Goal: Contribute content: Contribute content

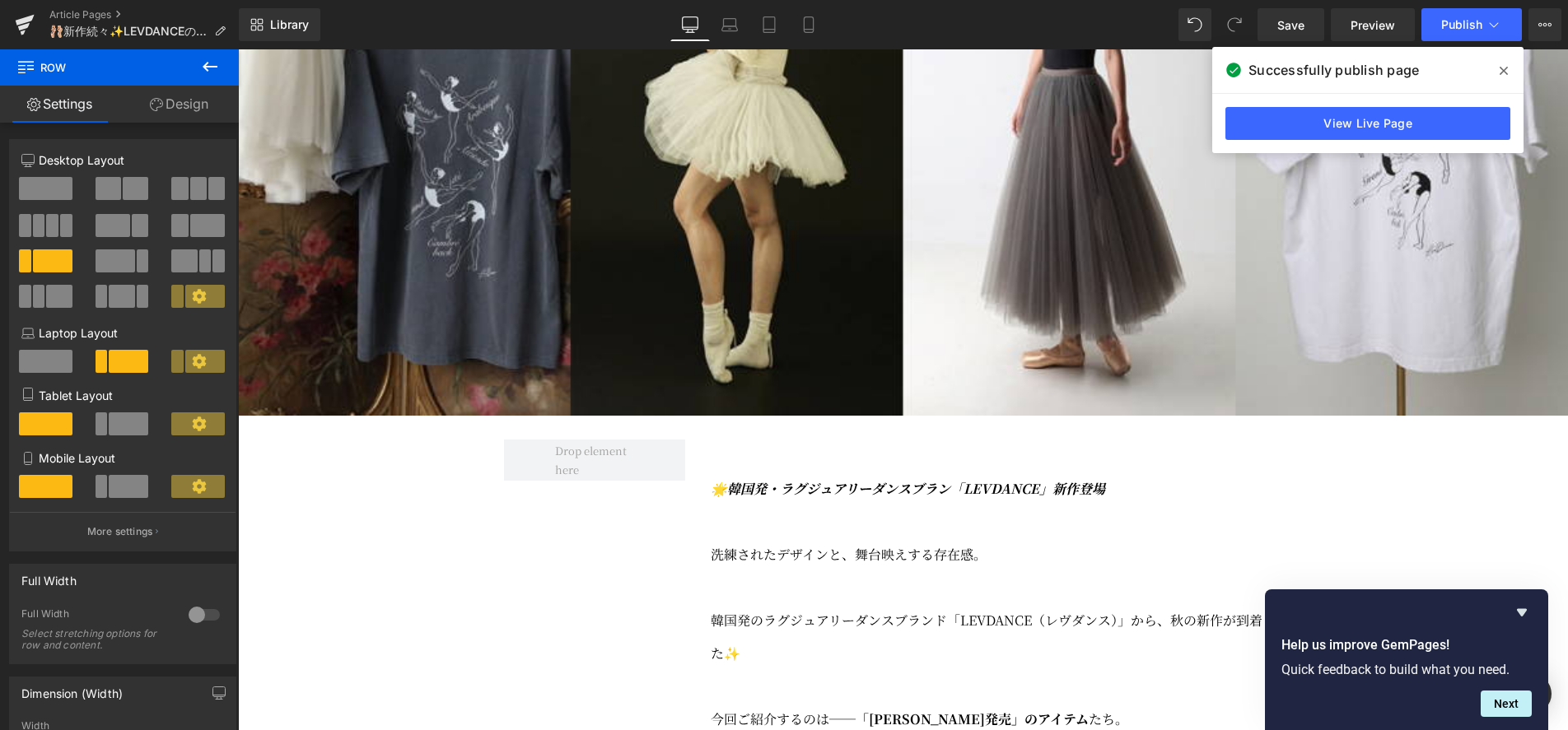
scroll to position [587, 0]
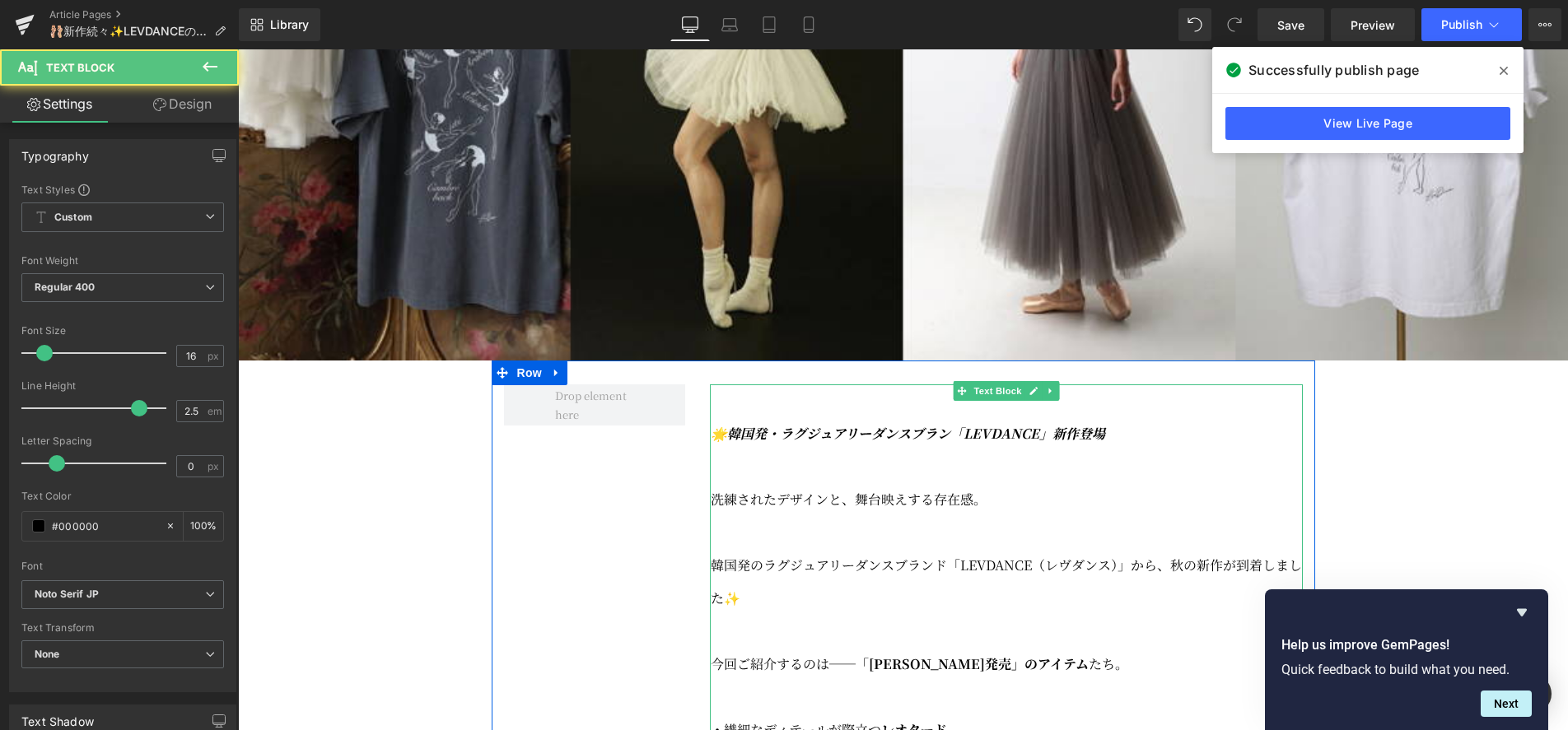
click at [773, 443] on icon "🌟韓国発・ラグジュアリーダンスブラン「LEVDANCE」新作登場" at bounding box center [908, 433] width 395 height 19
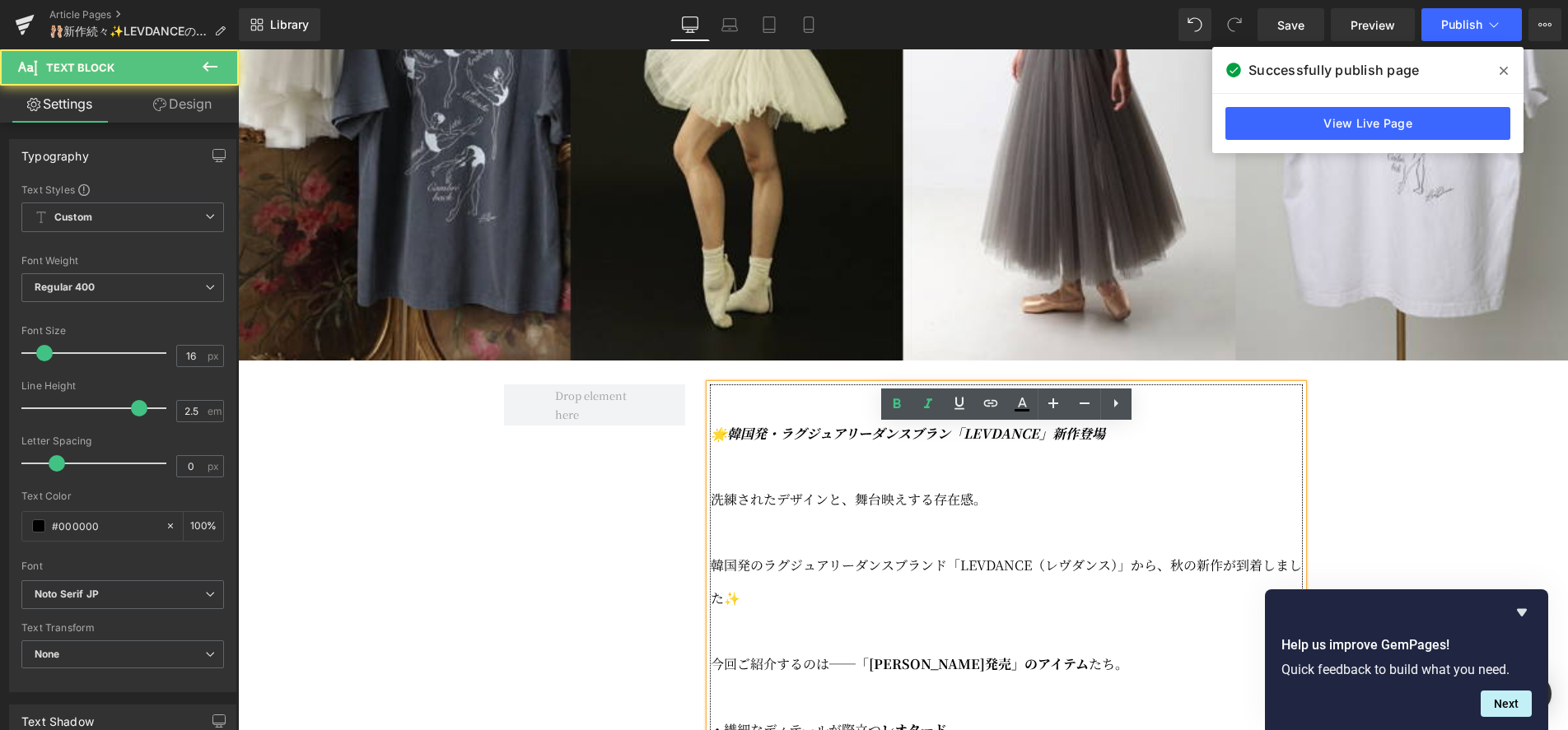
click at [741, 443] on icon "🌟韓国発・ラグジュアリーダンスブラン「LEVDANCE」新作登場" at bounding box center [908, 433] width 395 height 19
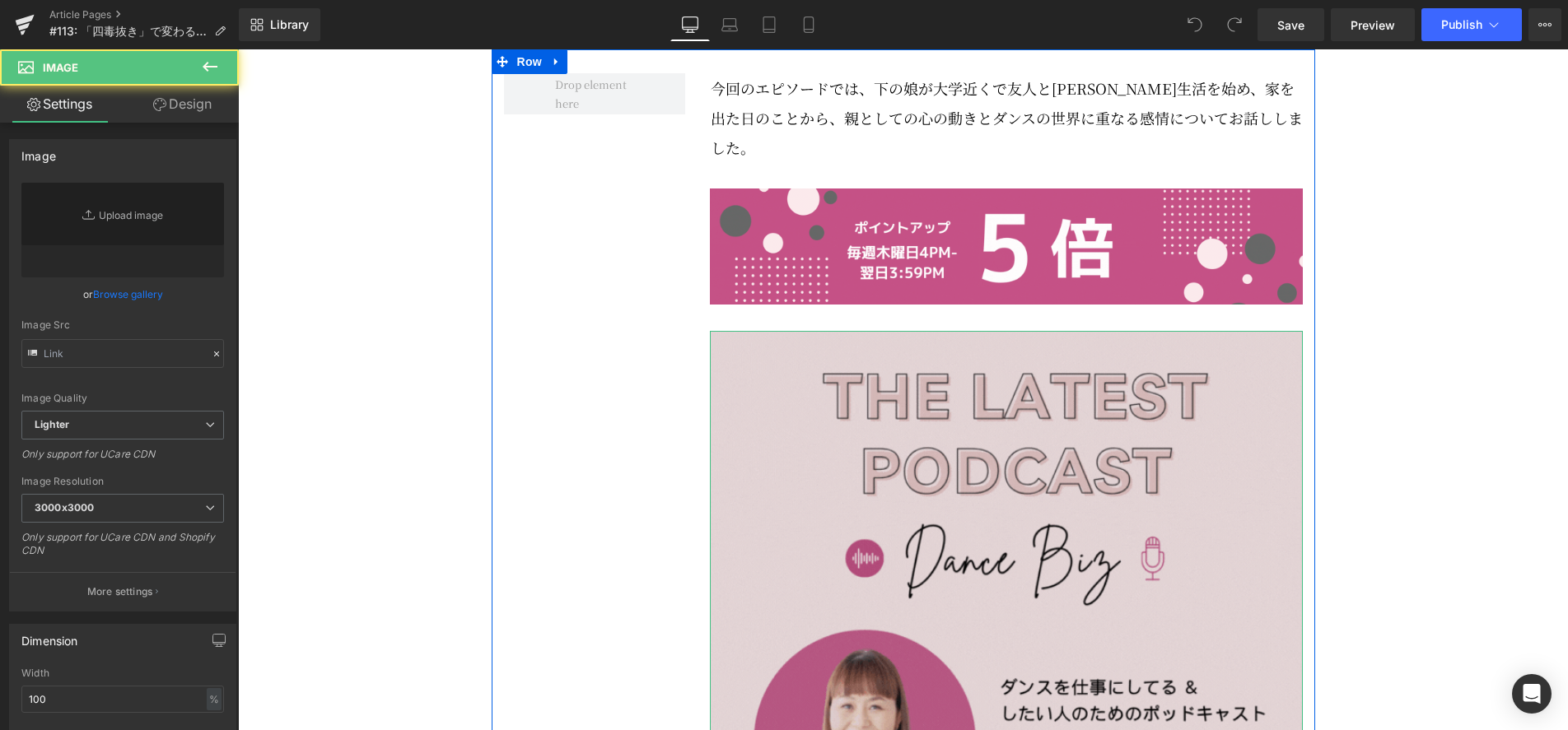
type input "https://ucarecdn.com/9f9832c9-5079-437f-a412-c9b634842cbe/_112.gif"
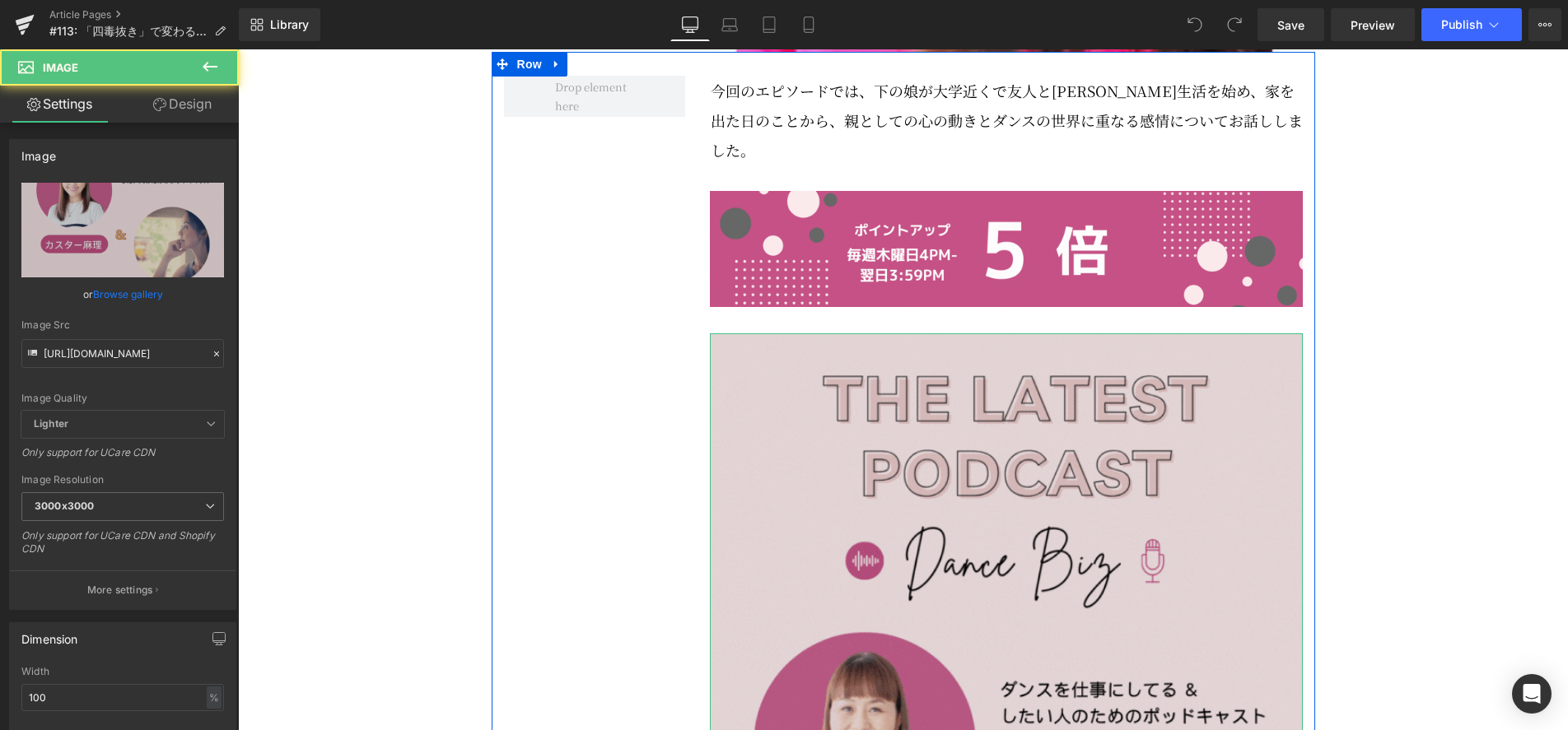
scroll to position [1048, 0]
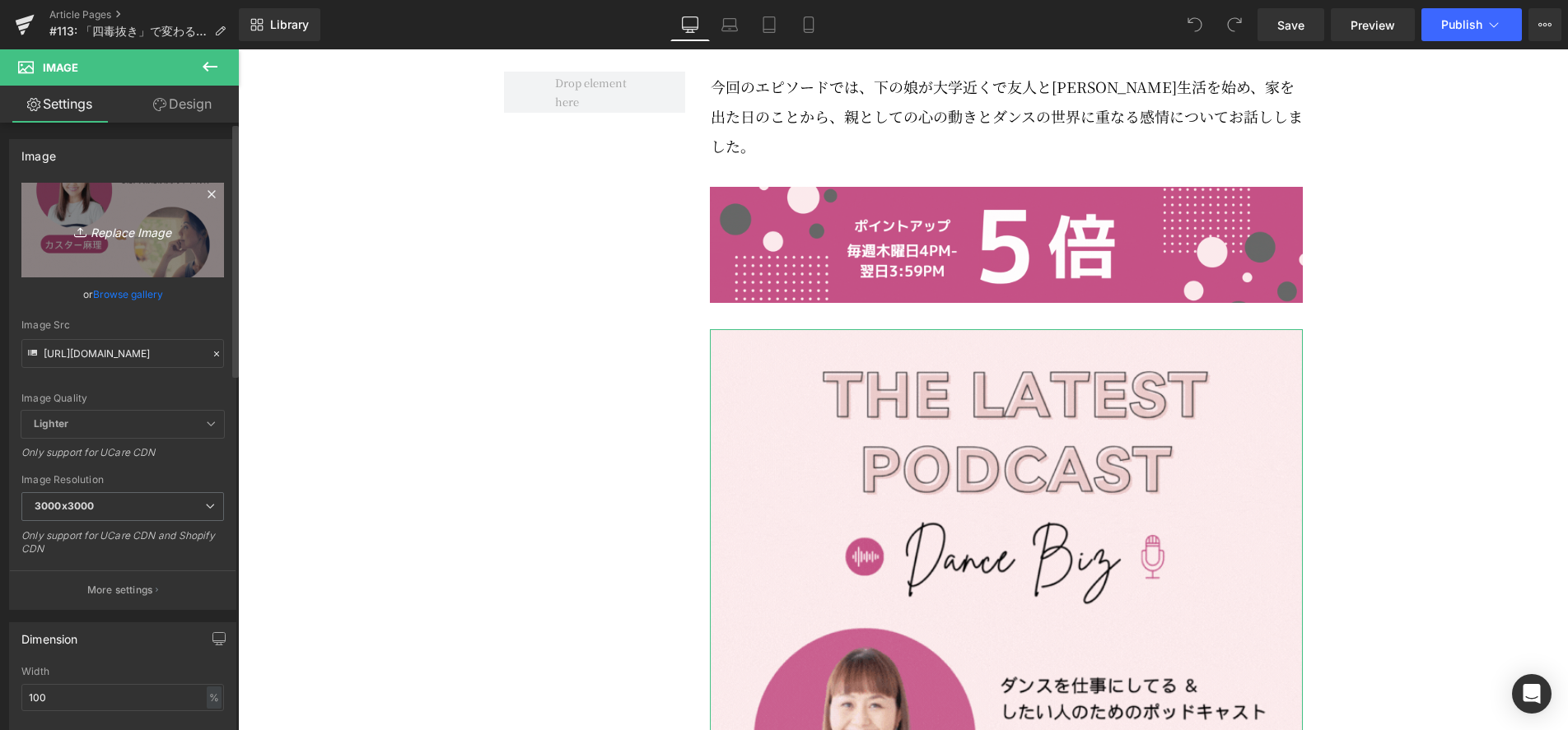
click at [153, 221] on icon "Replace Image" at bounding box center [123, 230] width 132 height 20
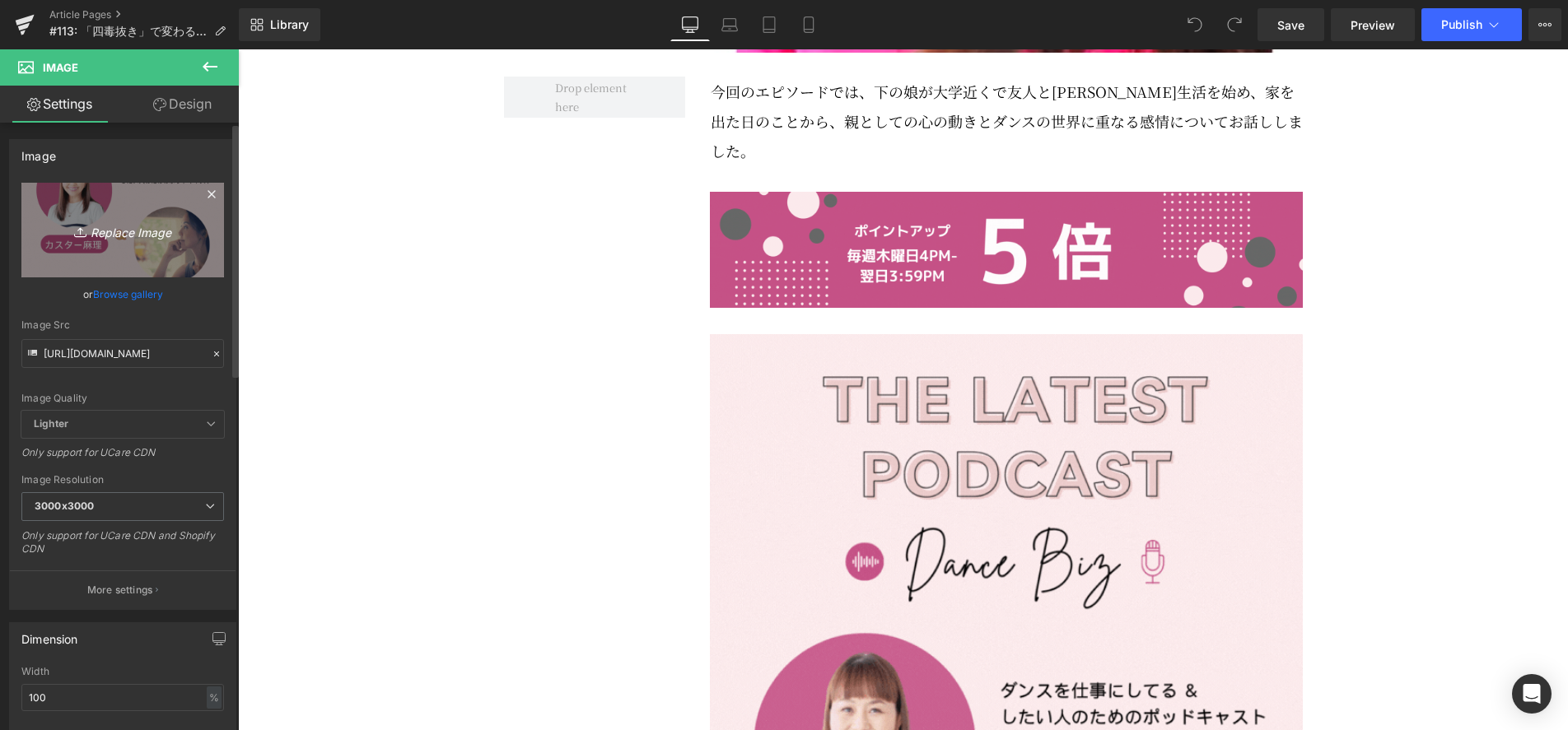
type input "C:\fakepath\#113.gif"
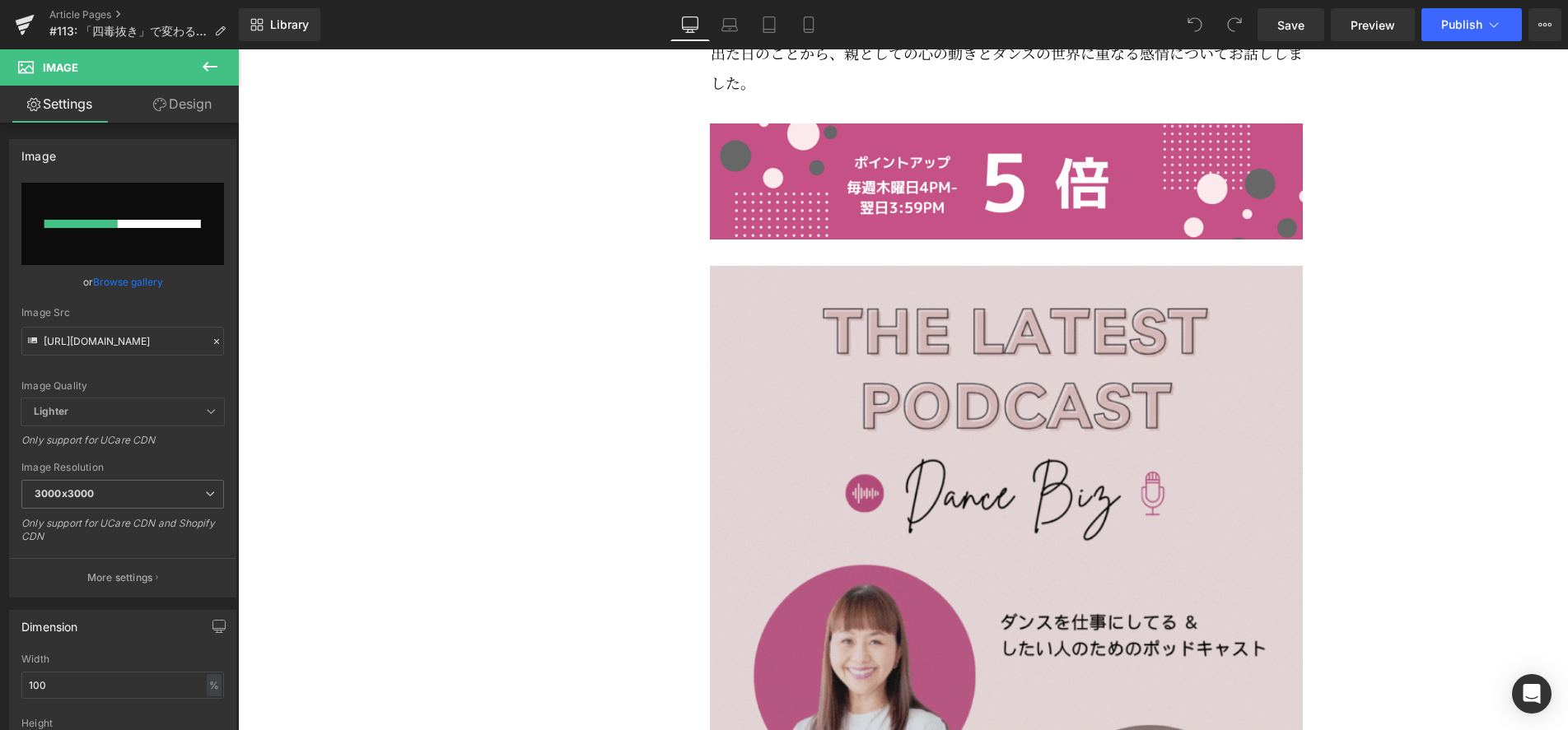
scroll to position [1117, 0]
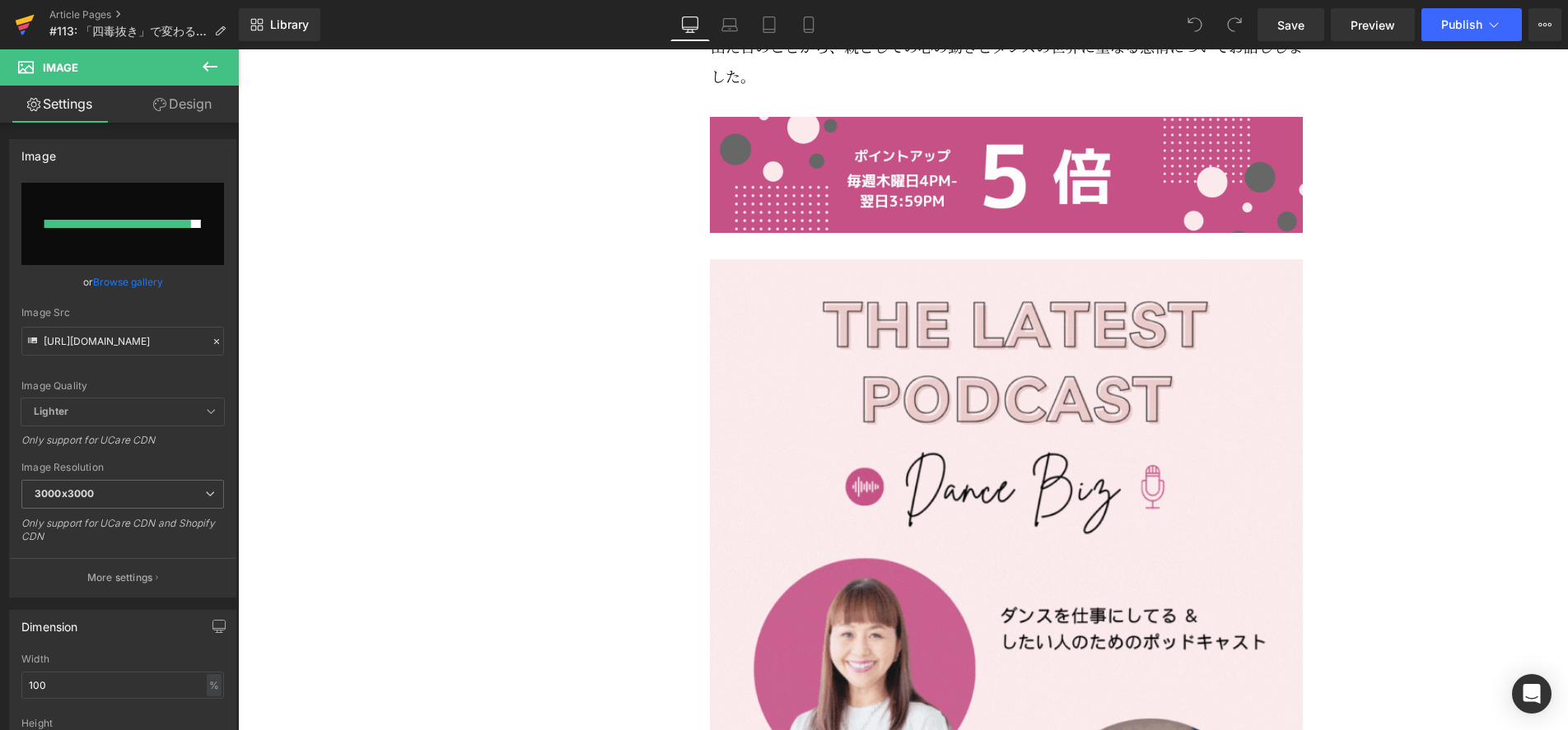
type input "https://ucarecdn.com/1495f4d2-2a28-4b03-acdf-e693dab262e6/_113.gif"
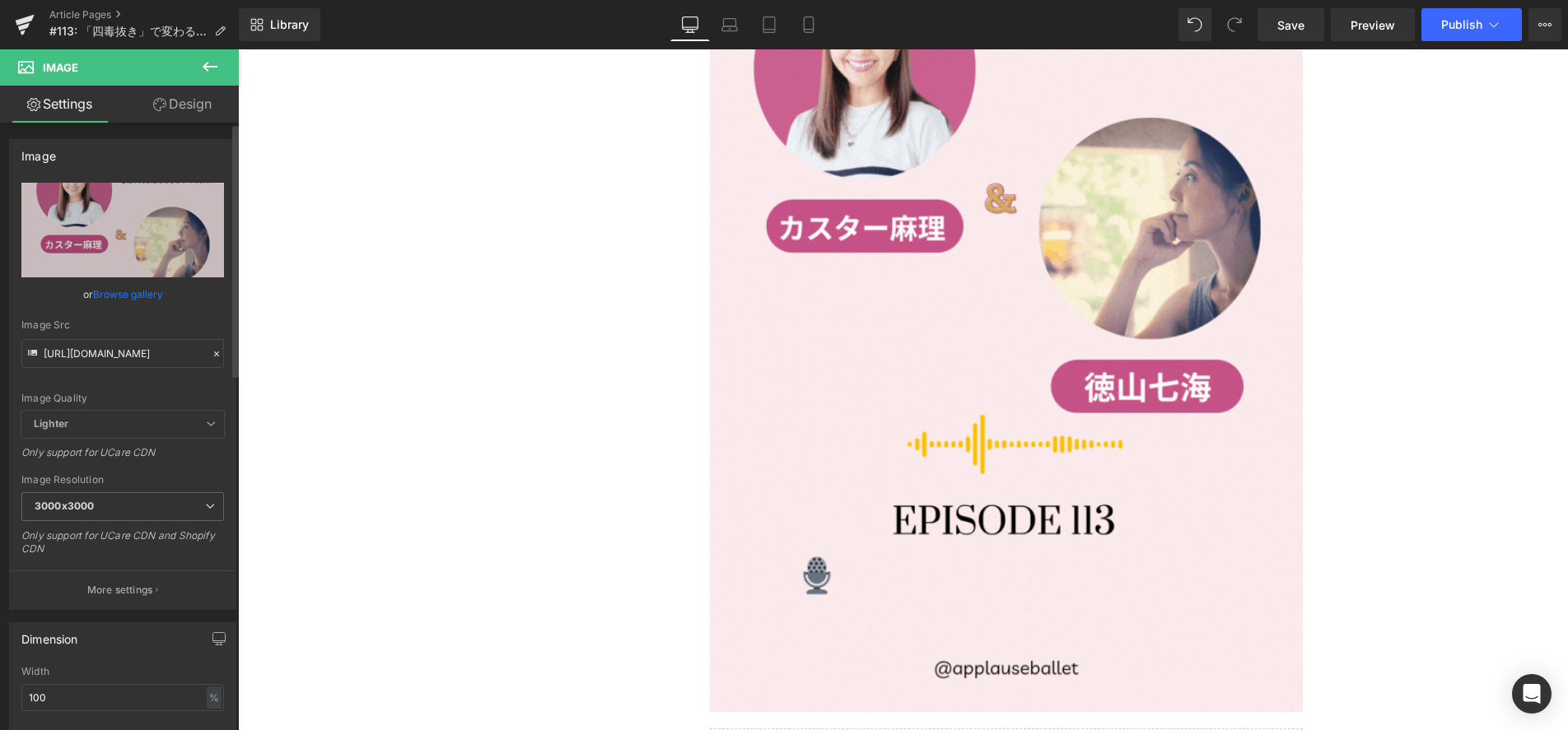
scroll to position [1774, 0]
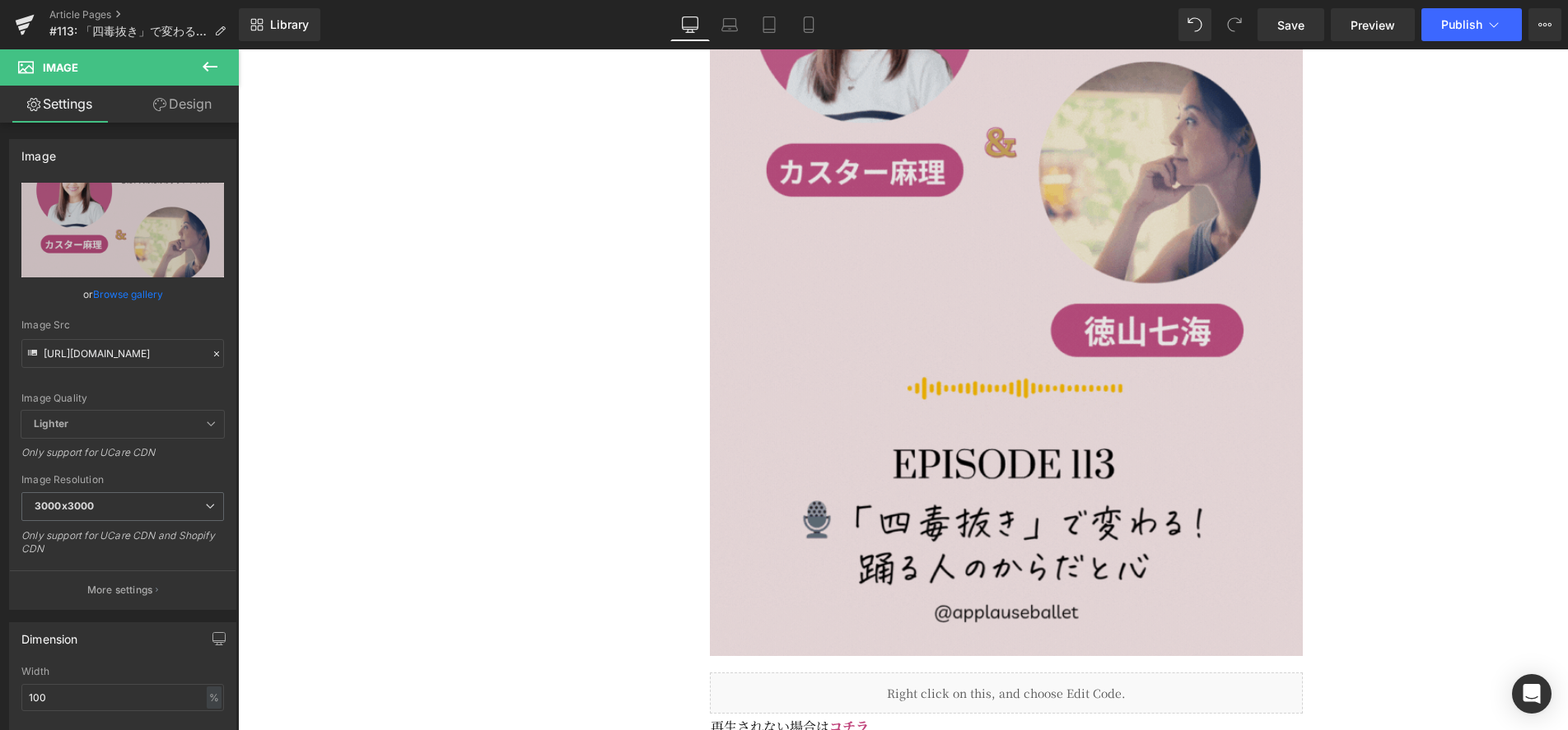
click at [1028, 385] on img at bounding box center [1006, 129] width 593 height 1054
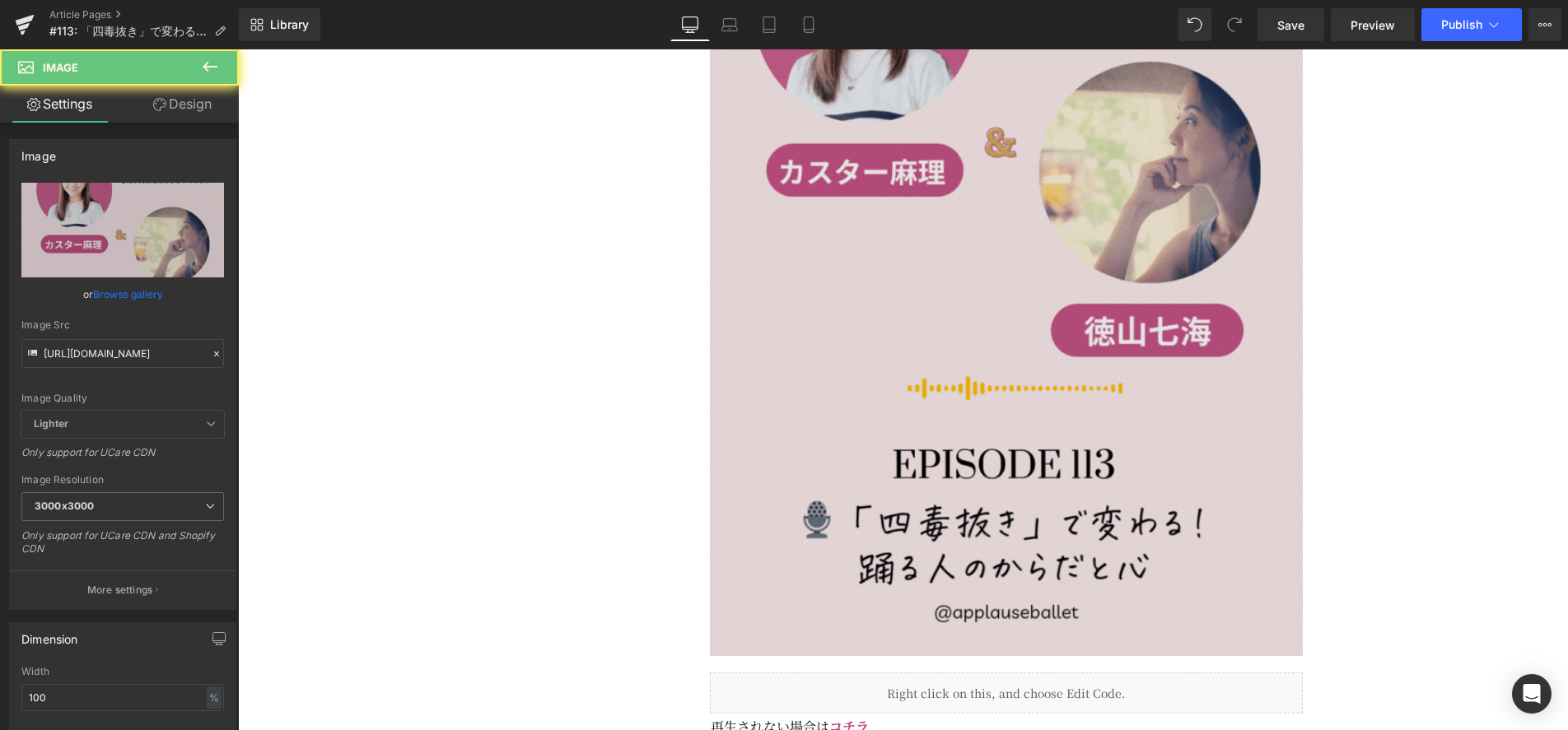
click at [1028, 385] on img at bounding box center [1006, 129] width 593 height 1054
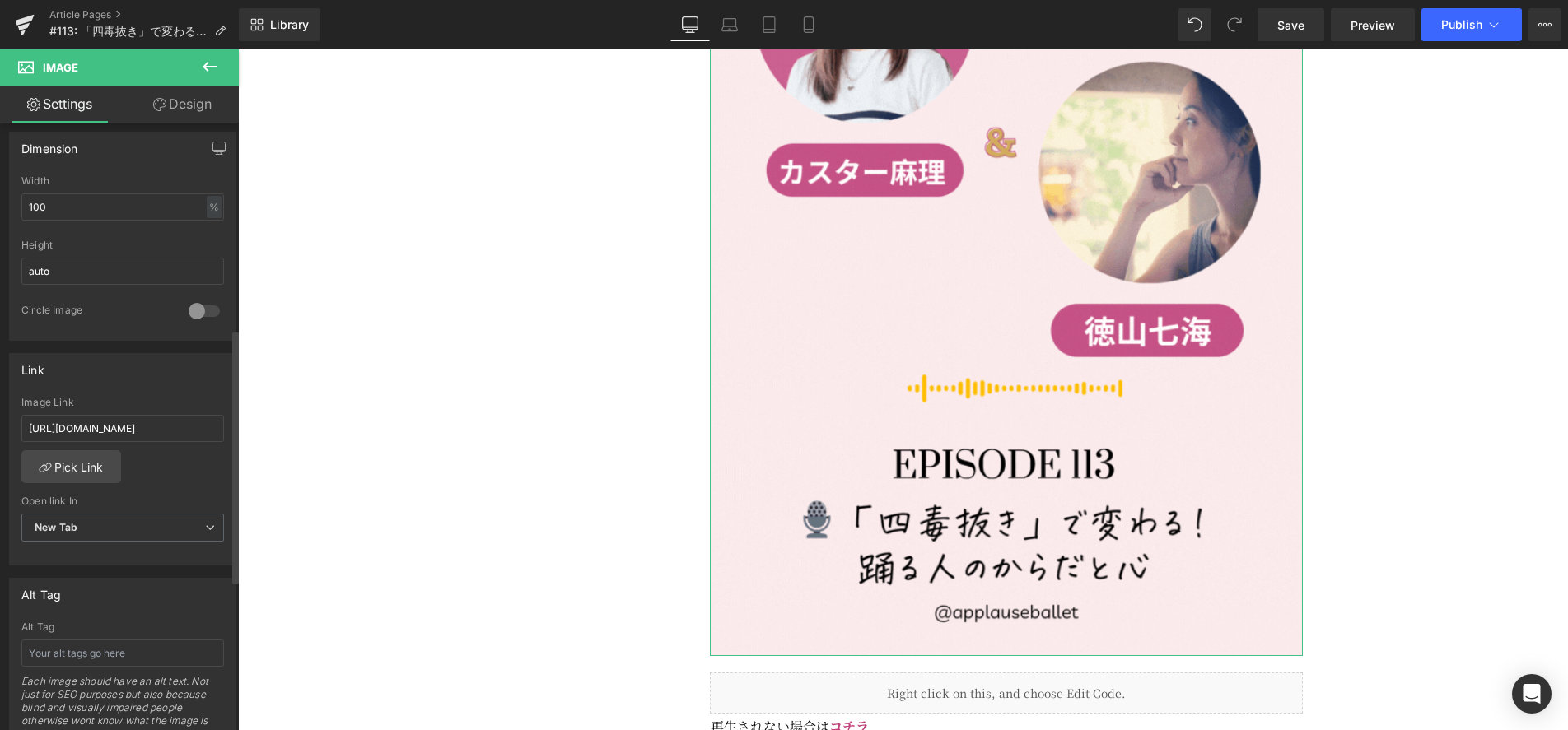
scroll to position [486, 0]
click at [114, 433] on input "https://open.spotify.com/episode/0UlK7ViWwi0wC0AYABAB95?si=1740369c96d04214" at bounding box center [122, 432] width 203 height 27
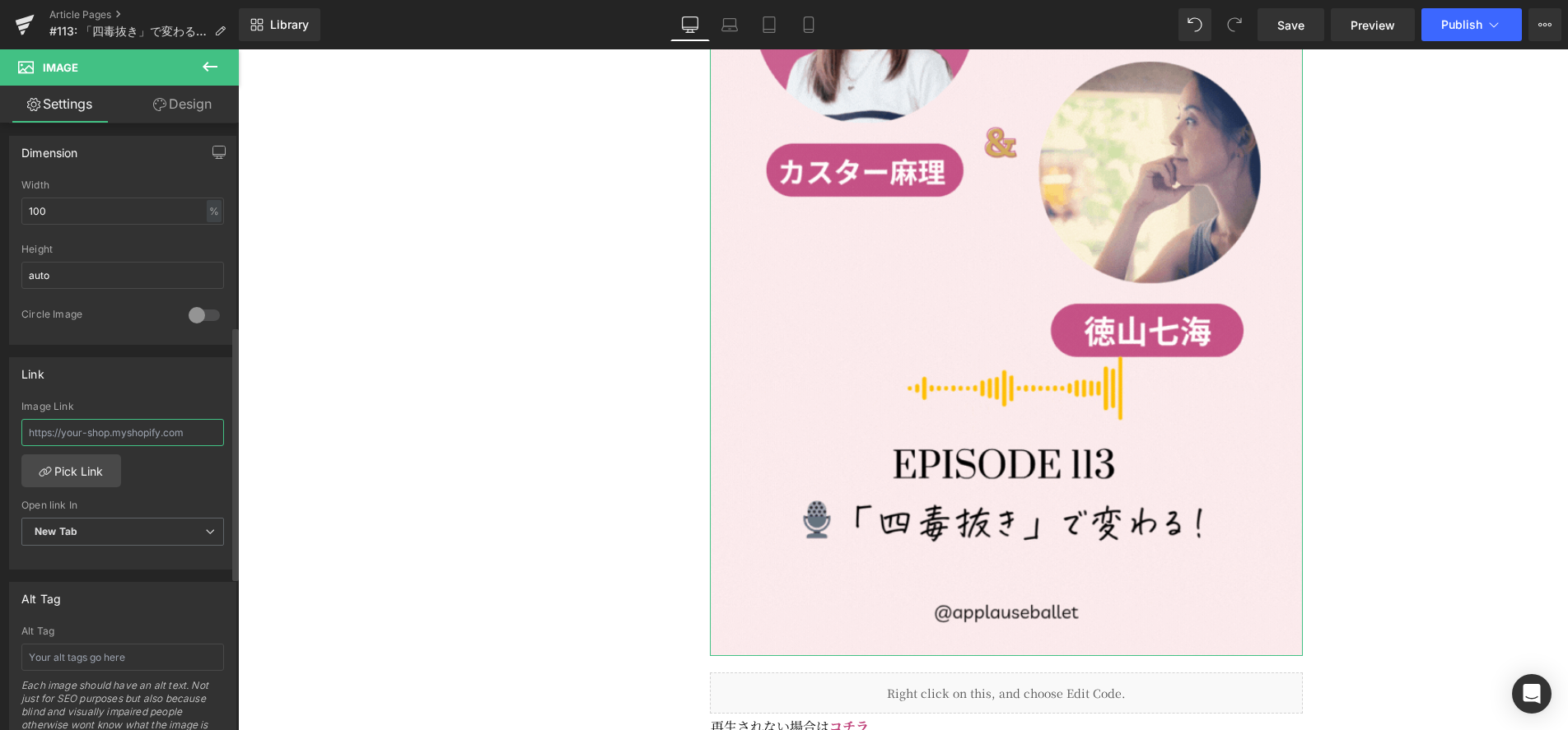
paste input "https://open.spotify.com/episode/6T3XHJn7RUpck2W95drrhh?si=fcGy2o8lQzuXJ_2RAuC_…"
type input "https://open.spotify.com/episode/6T3XHJn7RUpck2W95drrhh?si=fcGy2o8lQzuXJ_2RAuC_…"
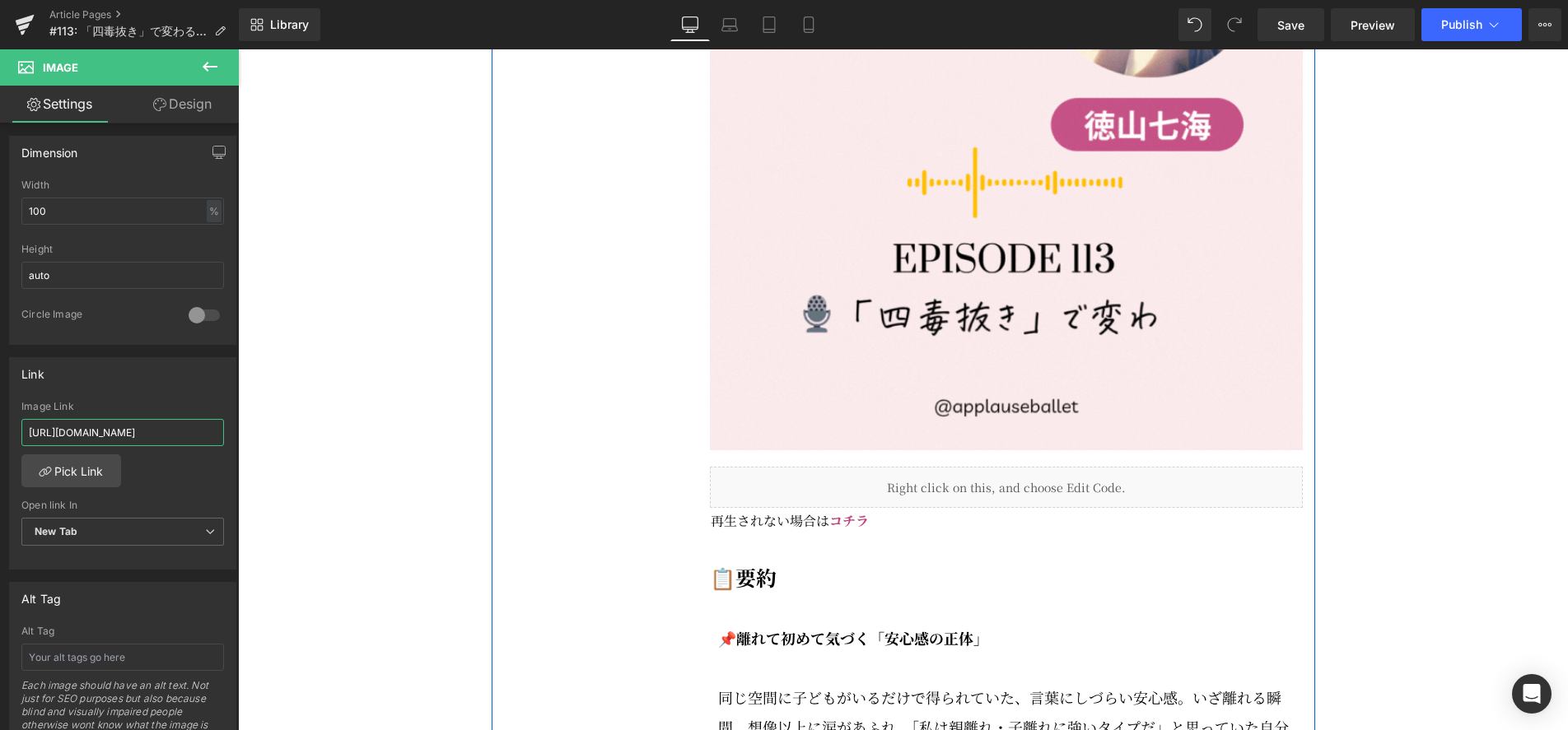
scroll to position [2010, 0]
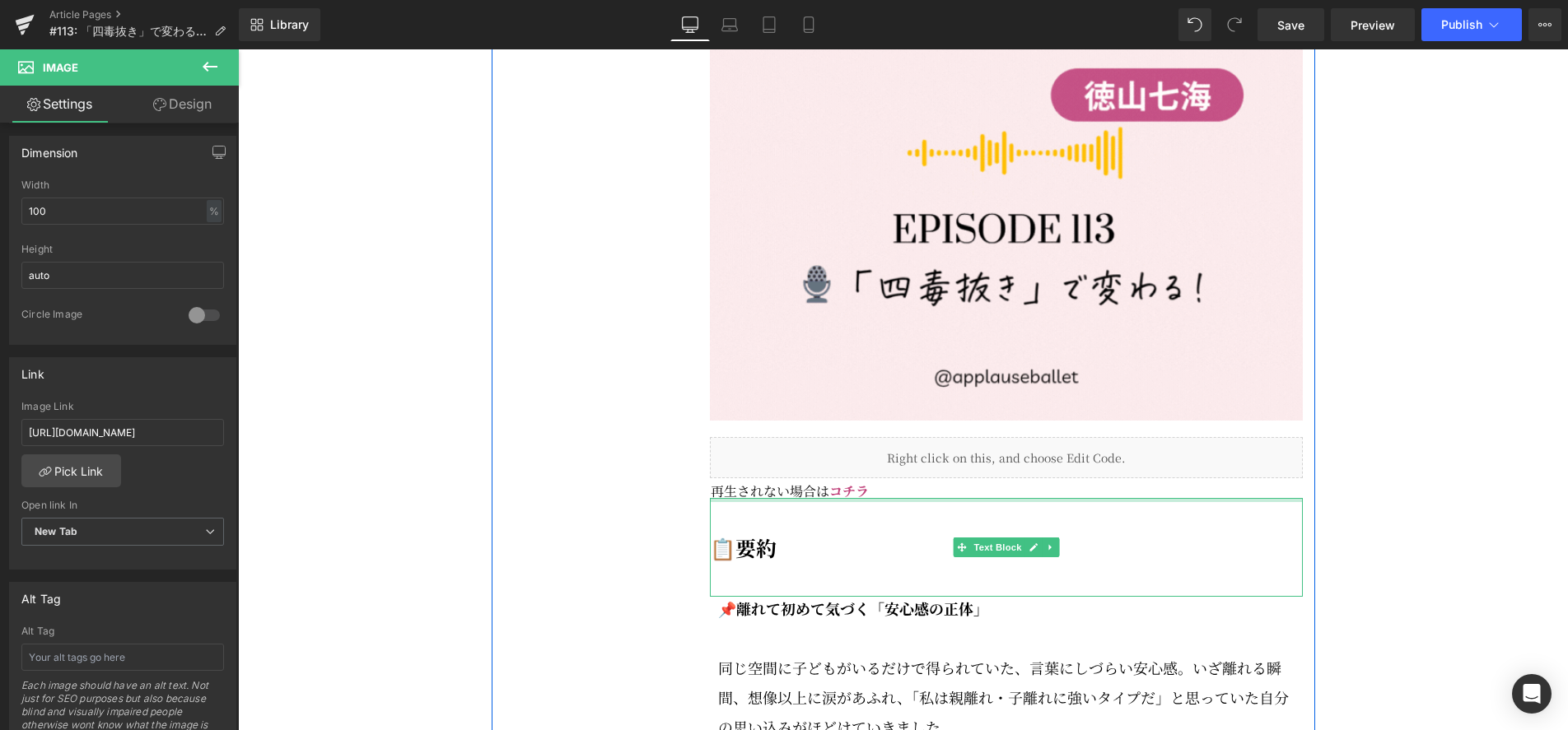
click at [841, 502] on div at bounding box center [1006, 500] width 593 height 4
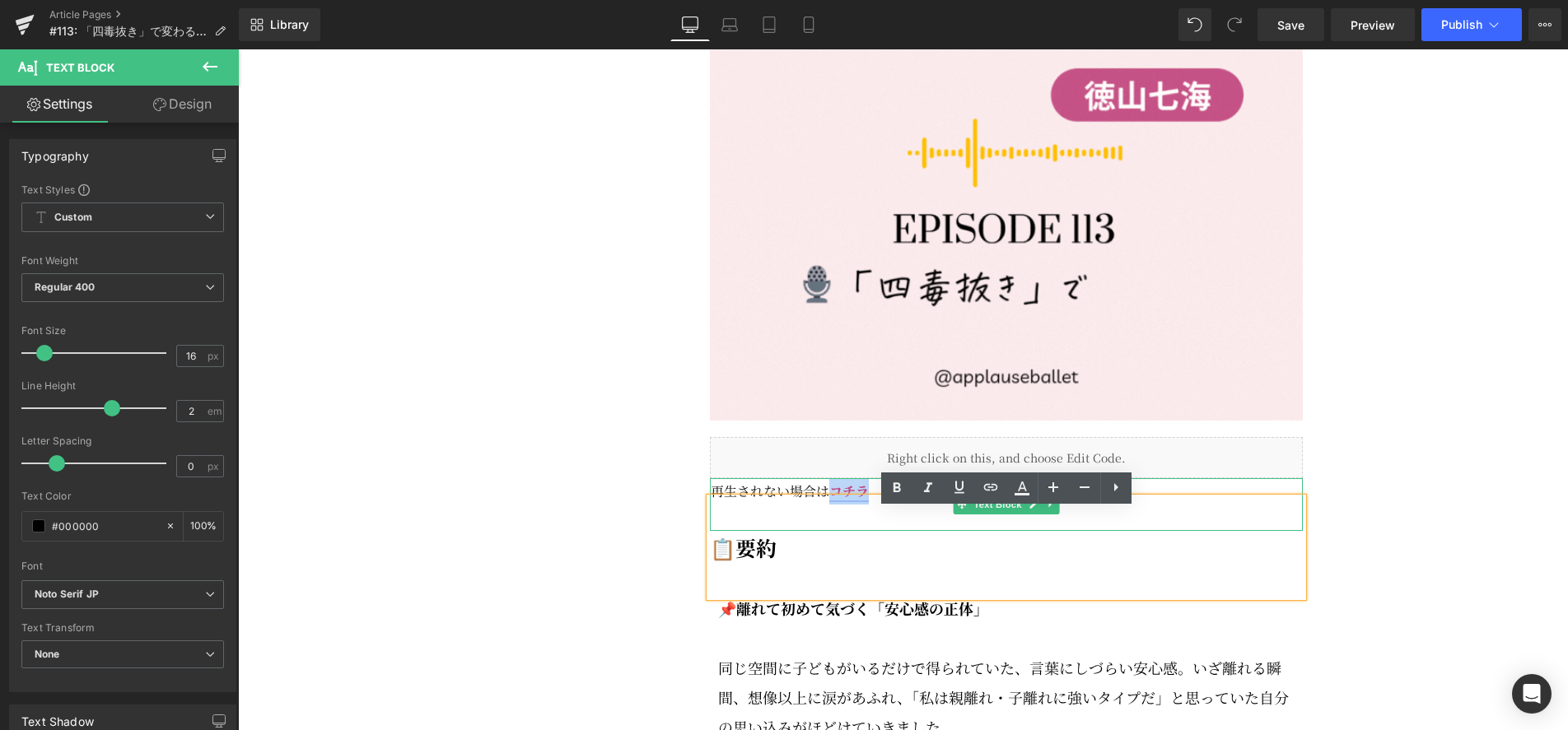
drag, startPoint x: 870, startPoint y: 505, endPoint x: 832, endPoint y: 504, distance: 38.0
click at [832, 504] on p "再生されない場合は コチラ" at bounding box center [1007, 491] width 592 height 26
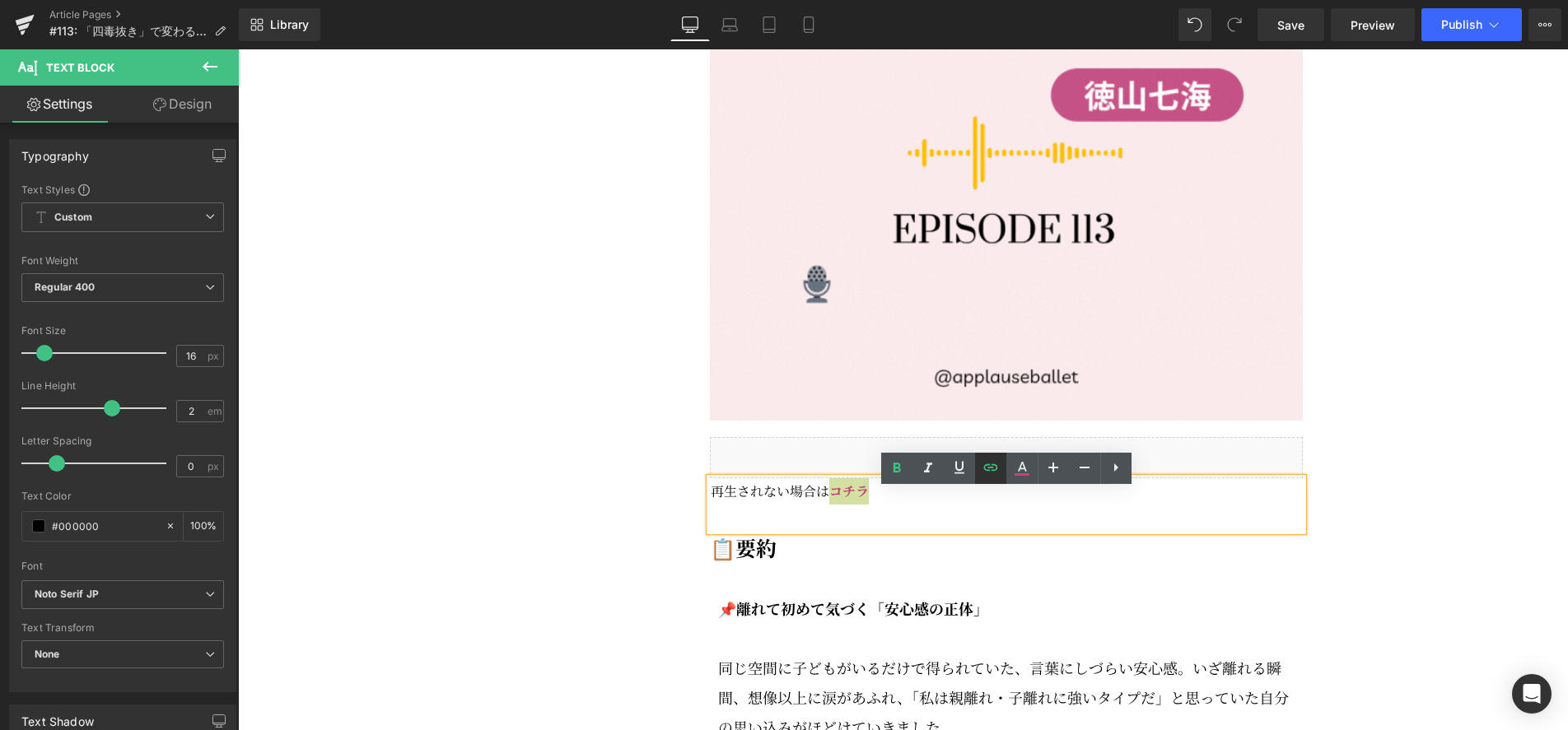
click at [992, 473] on icon at bounding box center [990, 468] width 19 height 19
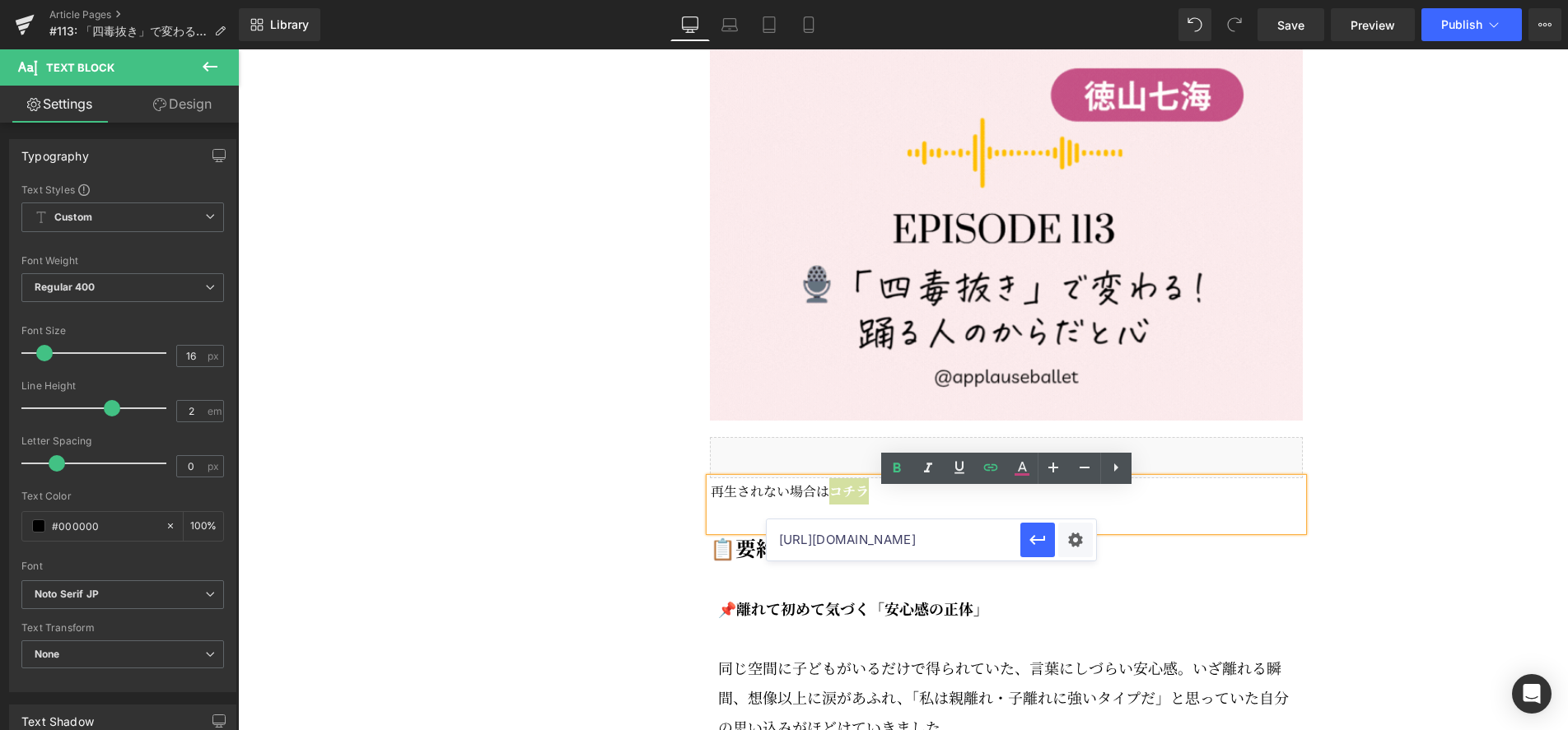
click at [945, 539] on input "https://open.spotify.com/episode/0UlK7ViWwi0wC0AYABAB95?si=1740369c96d04214" at bounding box center [893, 540] width 254 height 41
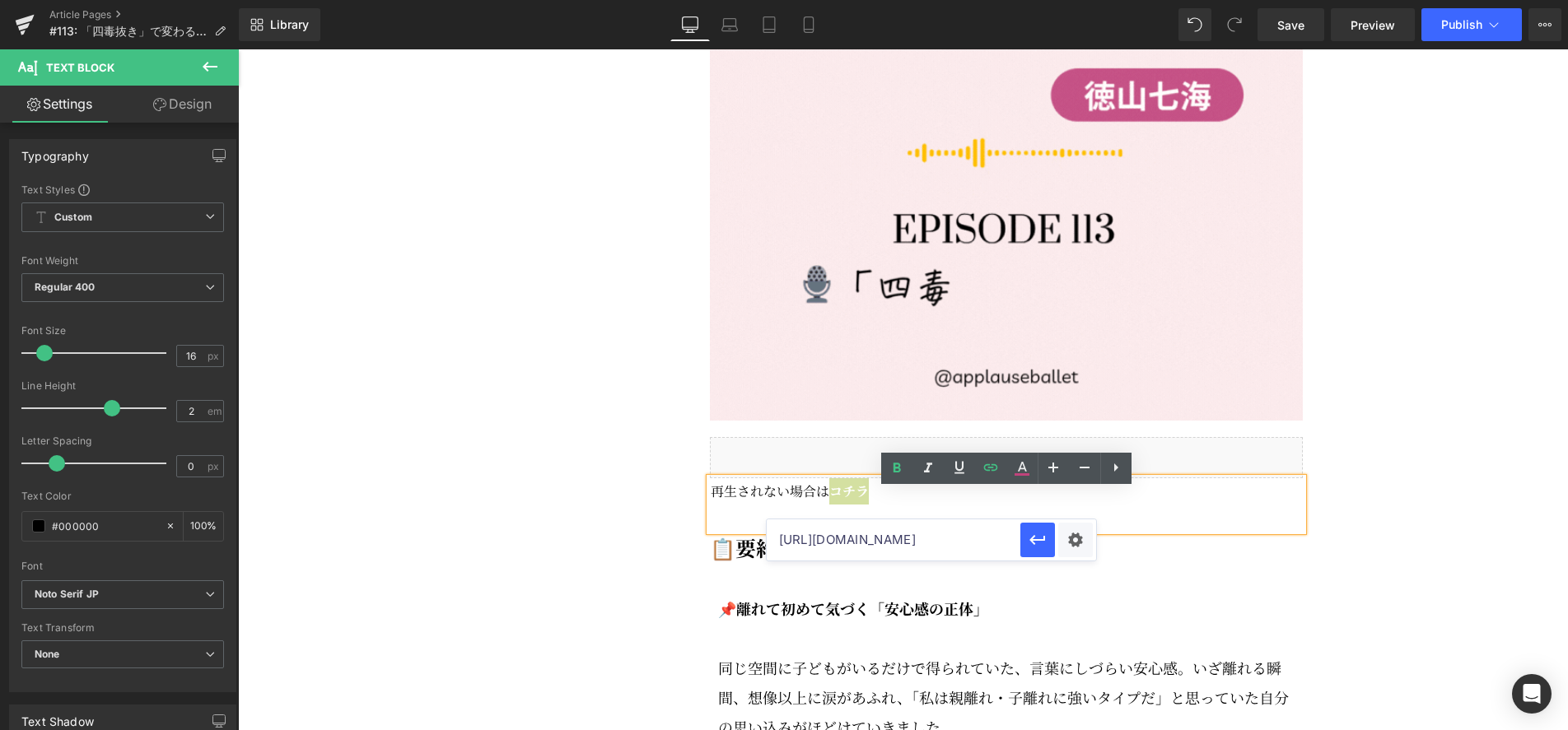
click at [945, 539] on input "https://open.spotify.com/episode/0UlK7ViWwi0wC0AYABAB95?si=1740369c96d04214" at bounding box center [893, 540] width 254 height 41
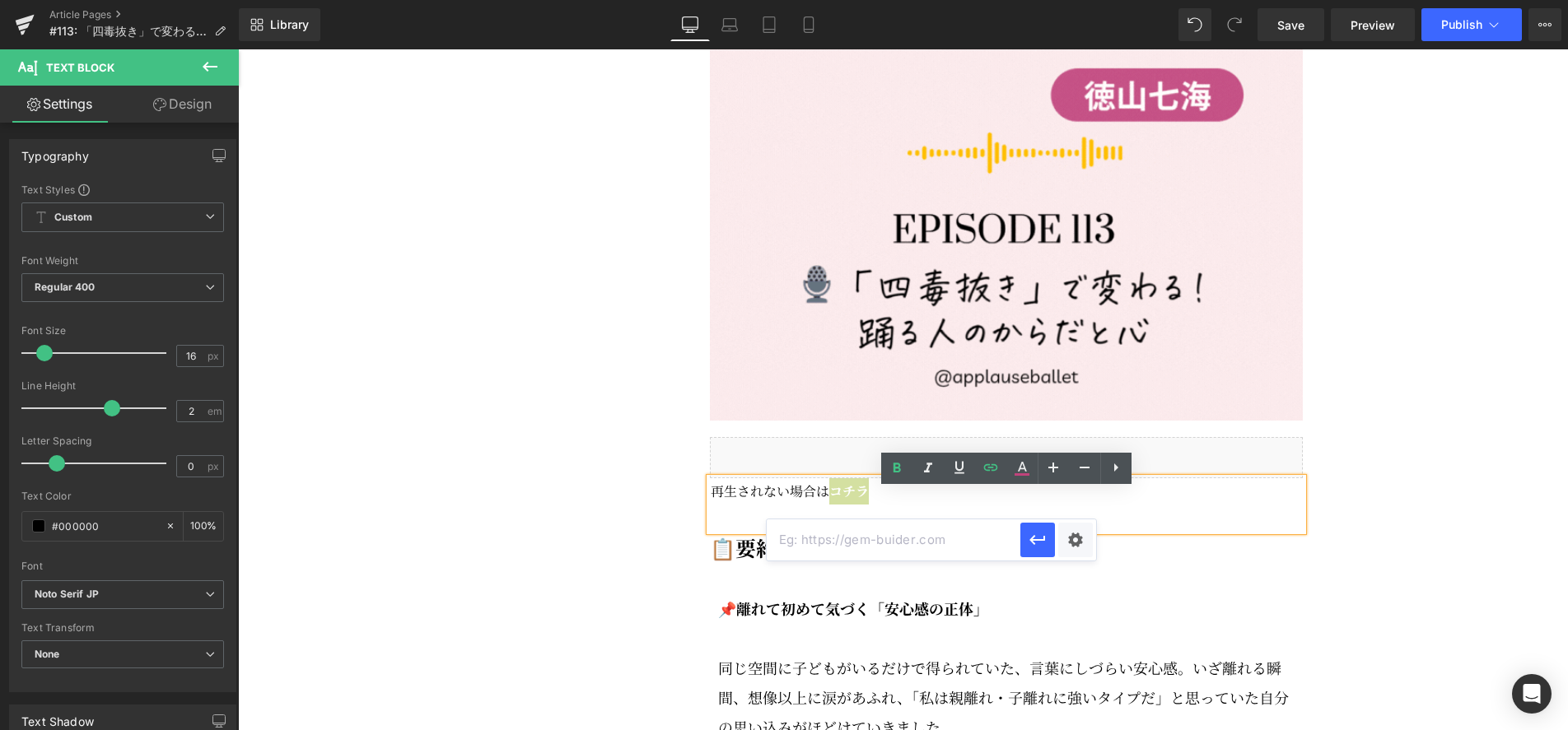
paste input "https://open.spotify.com/episode/6T3XHJn7RUpck2W95drrhh?si=fcGy2o8lQzuXJ_2RAuC_…"
click at [1036, 545] on icon "button" at bounding box center [1038, 540] width 19 height 19
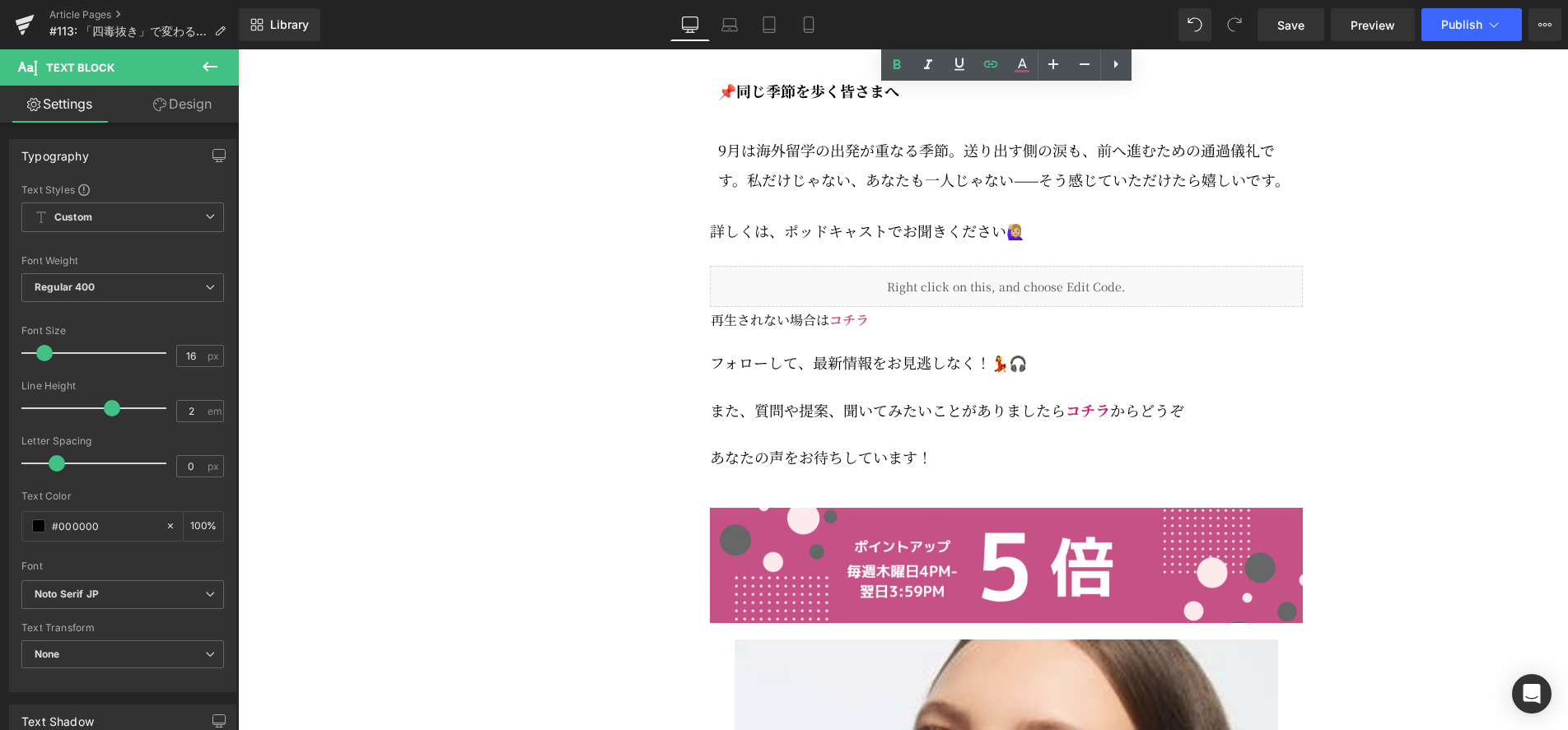
scroll to position [3430, 0]
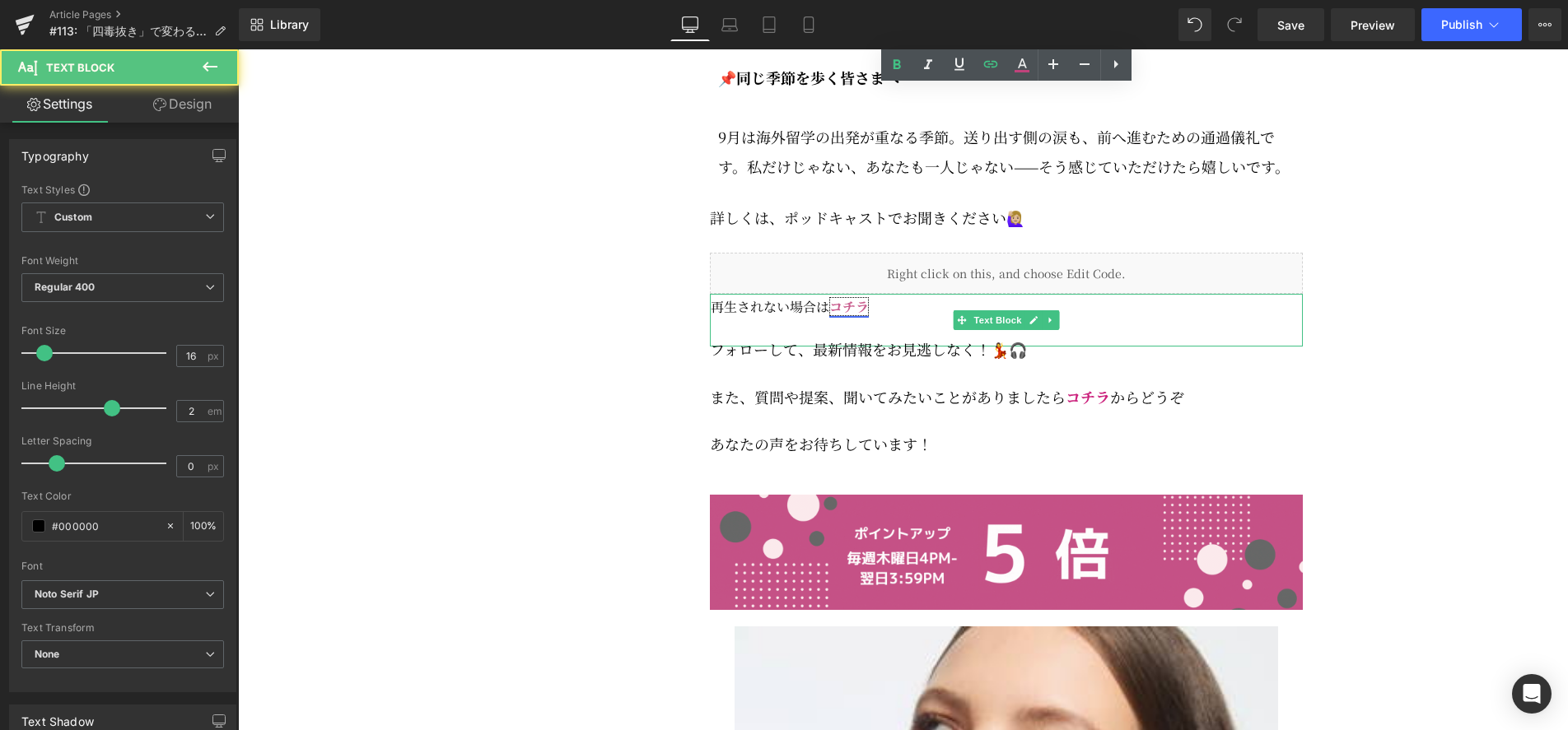
click at [868, 316] on link "コチラ" at bounding box center [848, 306] width 40 height 19
drag, startPoint x: 873, startPoint y: 317, endPoint x: 833, endPoint y: 316, distance: 40.0
click at [833, 316] on p "再生されない場合は コチラ" at bounding box center [1007, 307] width 592 height 26
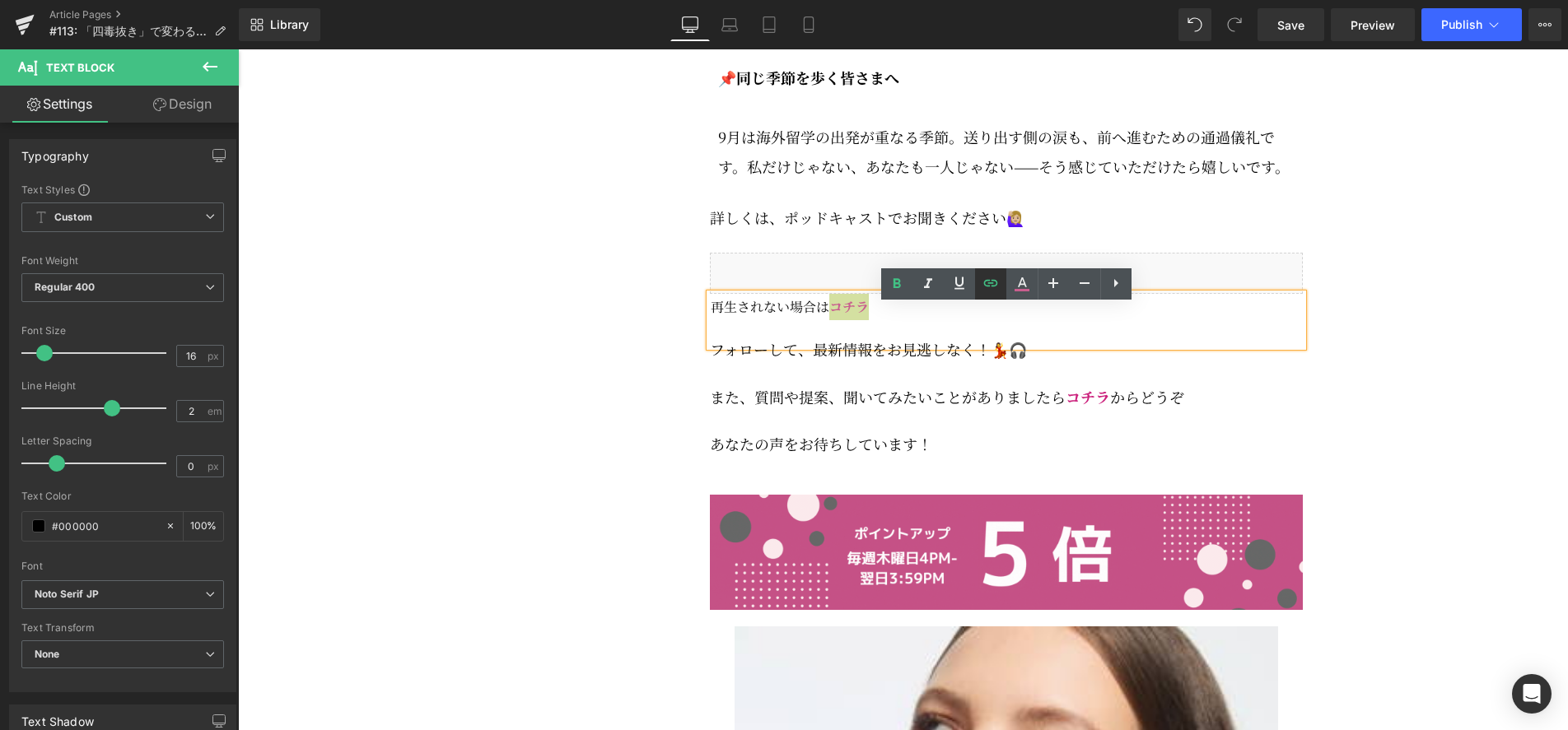
click at [984, 284] on icon at bounding box center [990, 283] width 14 height 6
type input "https://open.spotify.com/episode/0UlK7ViWwi0wC0AYABAB95?si=1740369c96d04214"
click at [872, 359] on input "https://open.spotify.com/episode/0UlK7ViWwi0wC0AYABAB95?si=1740369c96d04214" at bounding box center [893, 355] width 254 height 41
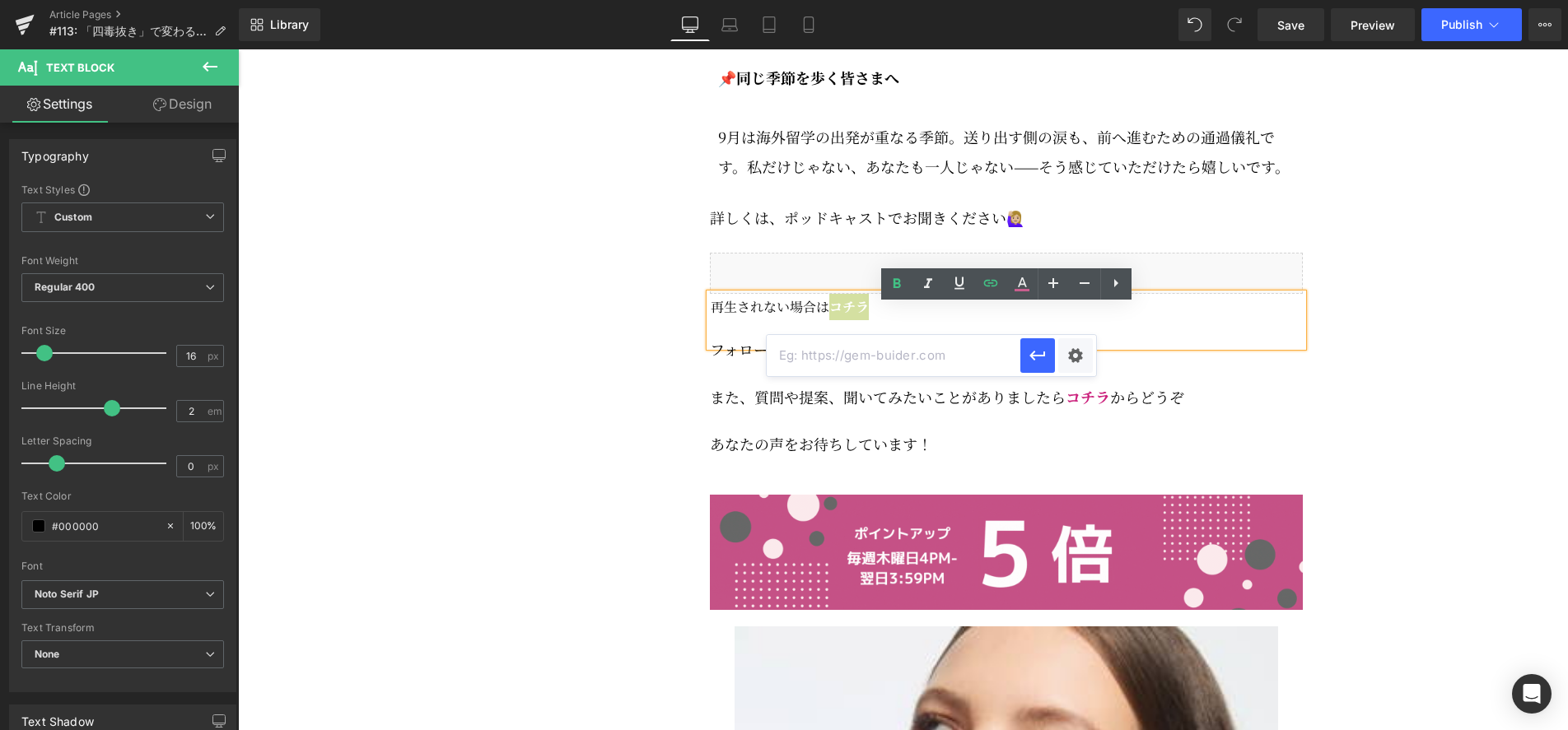
paste input "https://open.spotify.com/episode/6T3XHJn7RUpck2W95drrhh?si=fcGy2o8lQzuXJ_2RAuC_…"
type input "https://open.spotify.com/episode/6T3XHJn7RUpck2W95drrhh?si=fcGy2o8lQzuXJ_2RAuC_…"
click at [1039, 359] on icon "button" at bounding box center [1038, 356] width 19 height 19
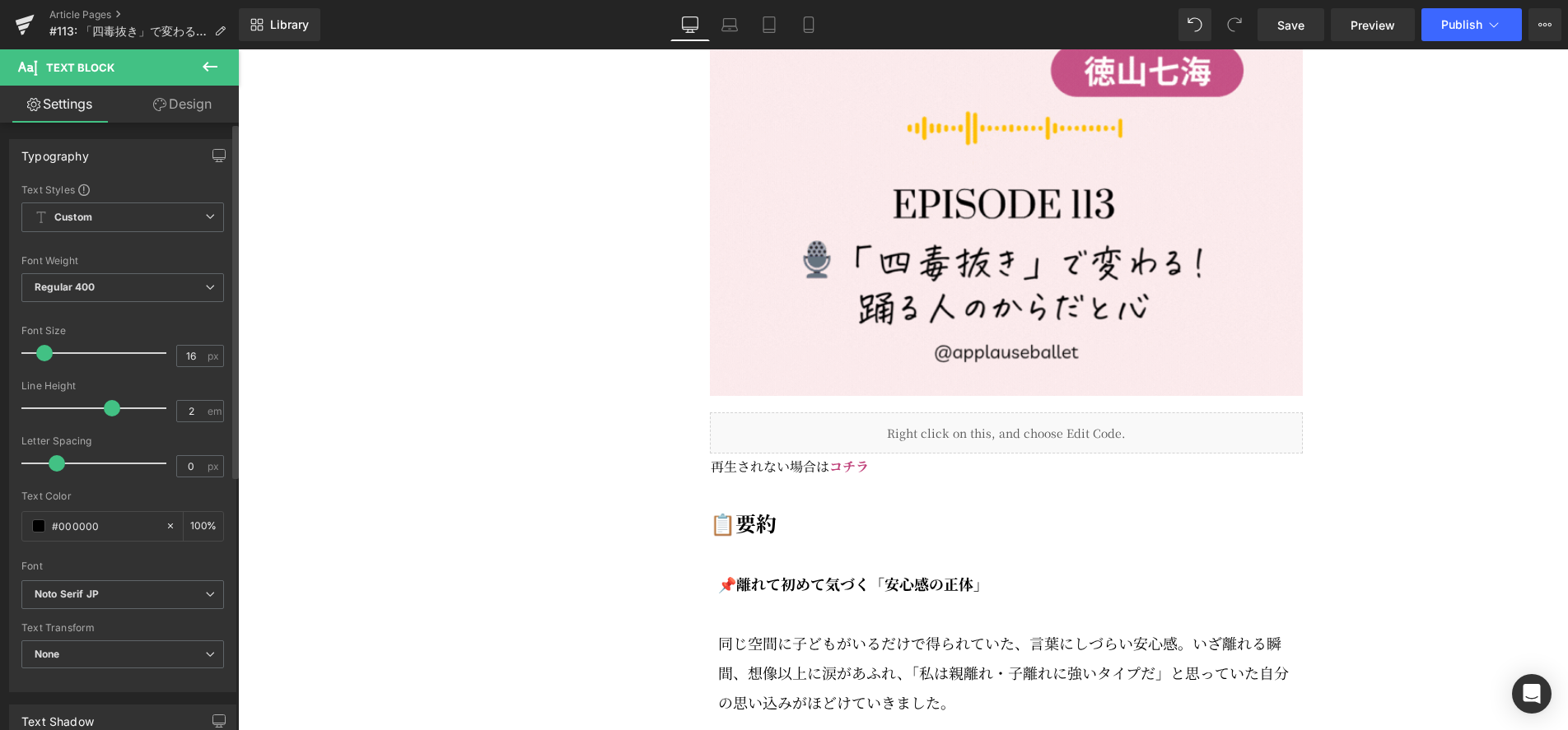
scroll to position [2034, 0]
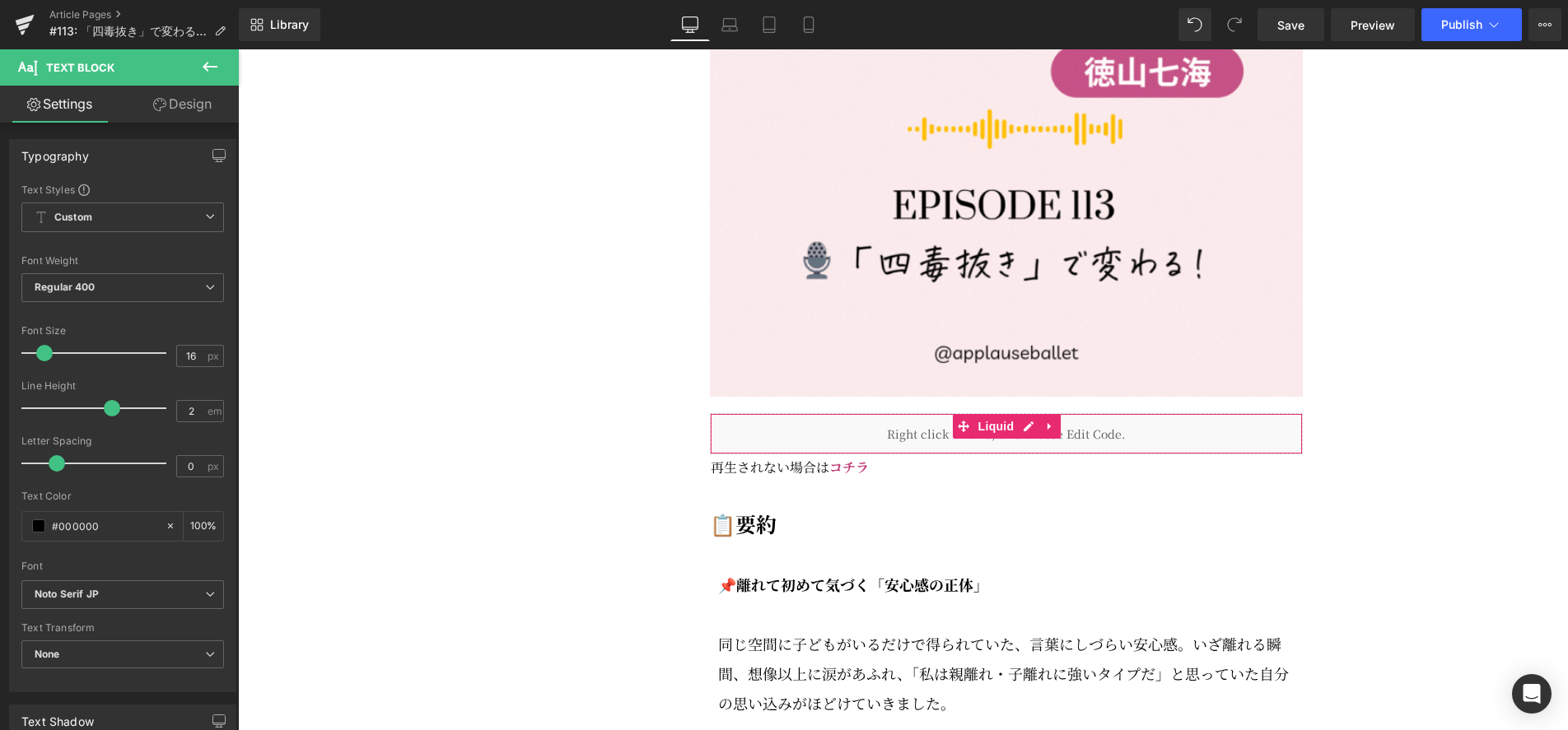
click at [1092, 446] on div "Liquid" at bounding box center [1006, 433] width 593 height 41
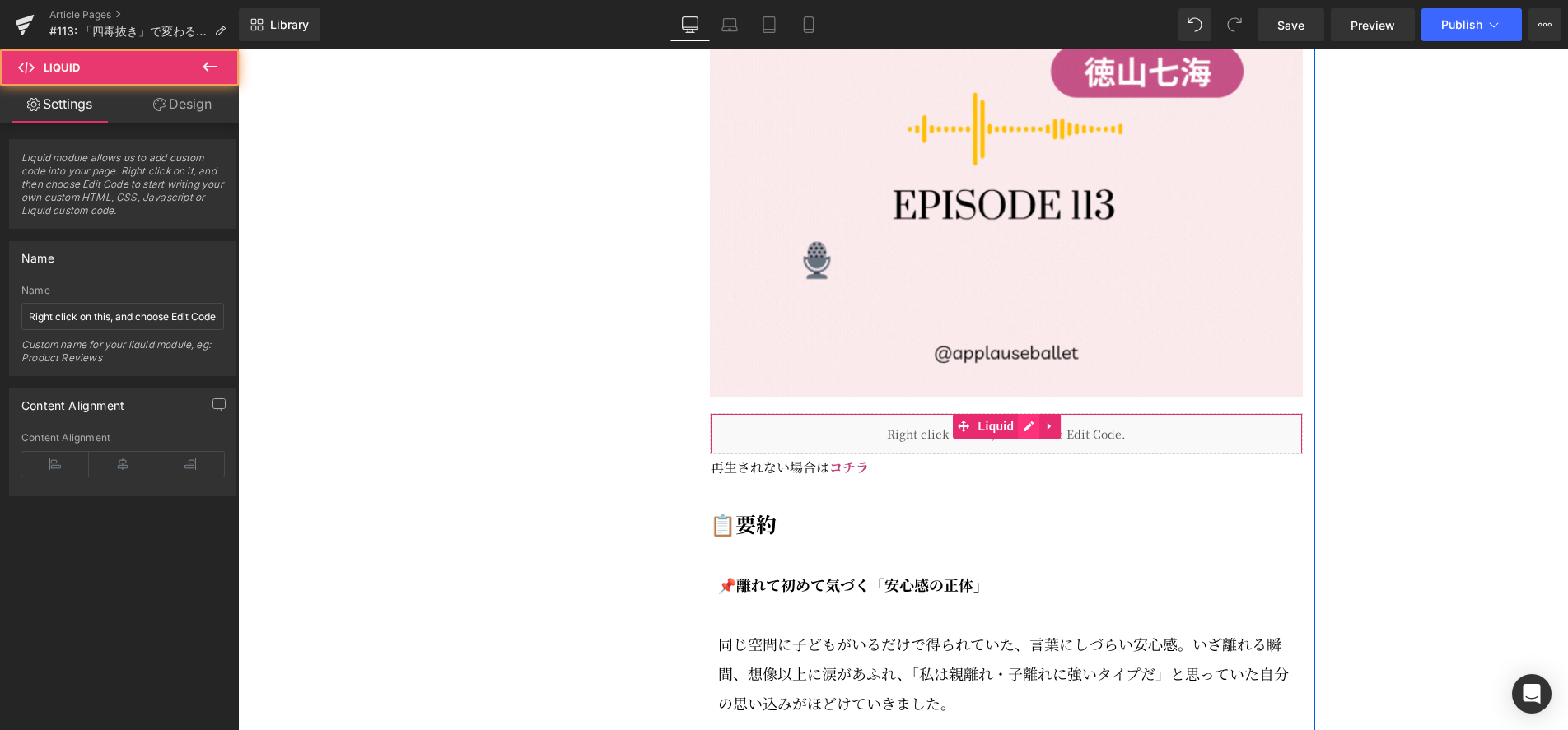
scroll to position [2035, 0]
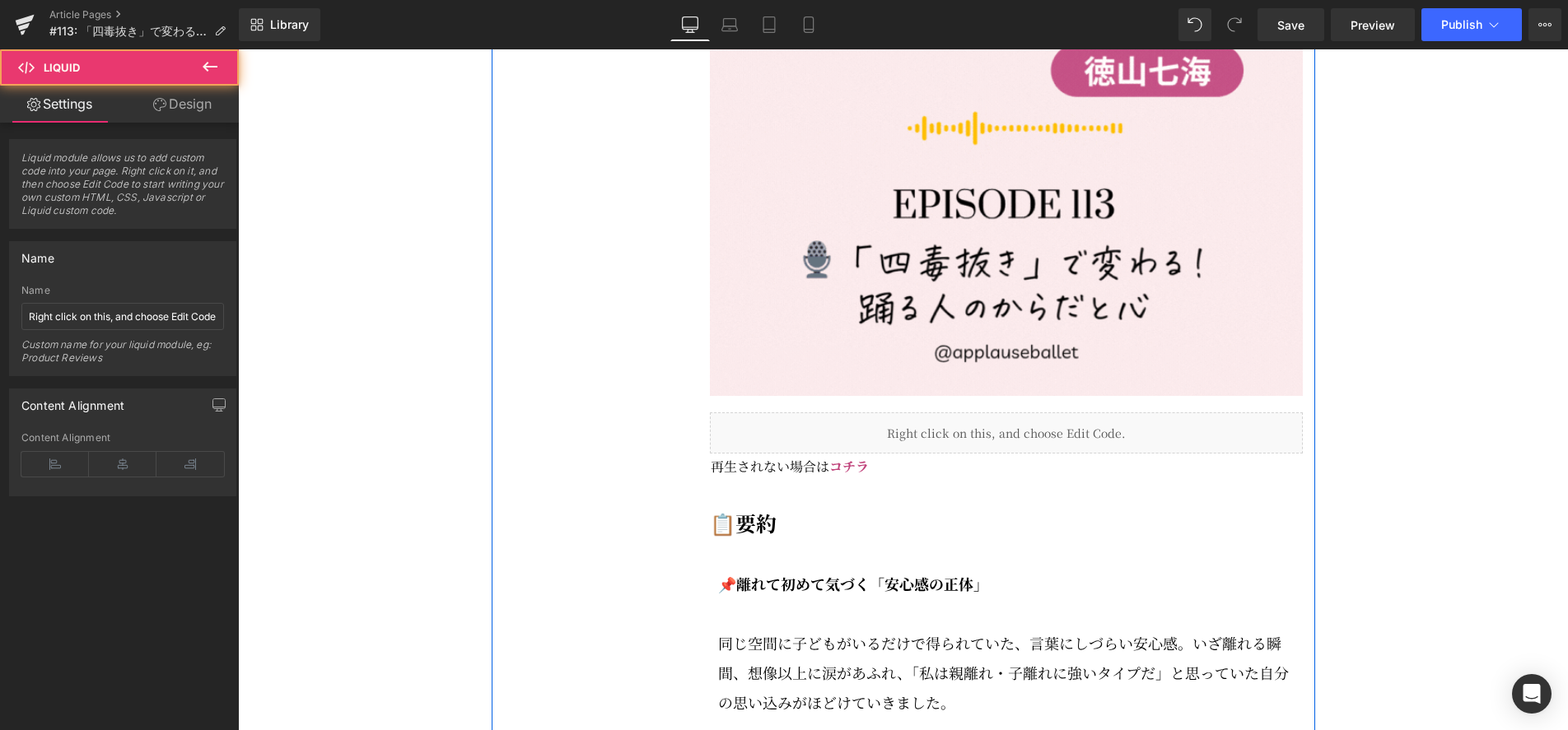
click at [1027, 436] on div "Liquid" at bounding box center [1006, 432] width 593 height 41
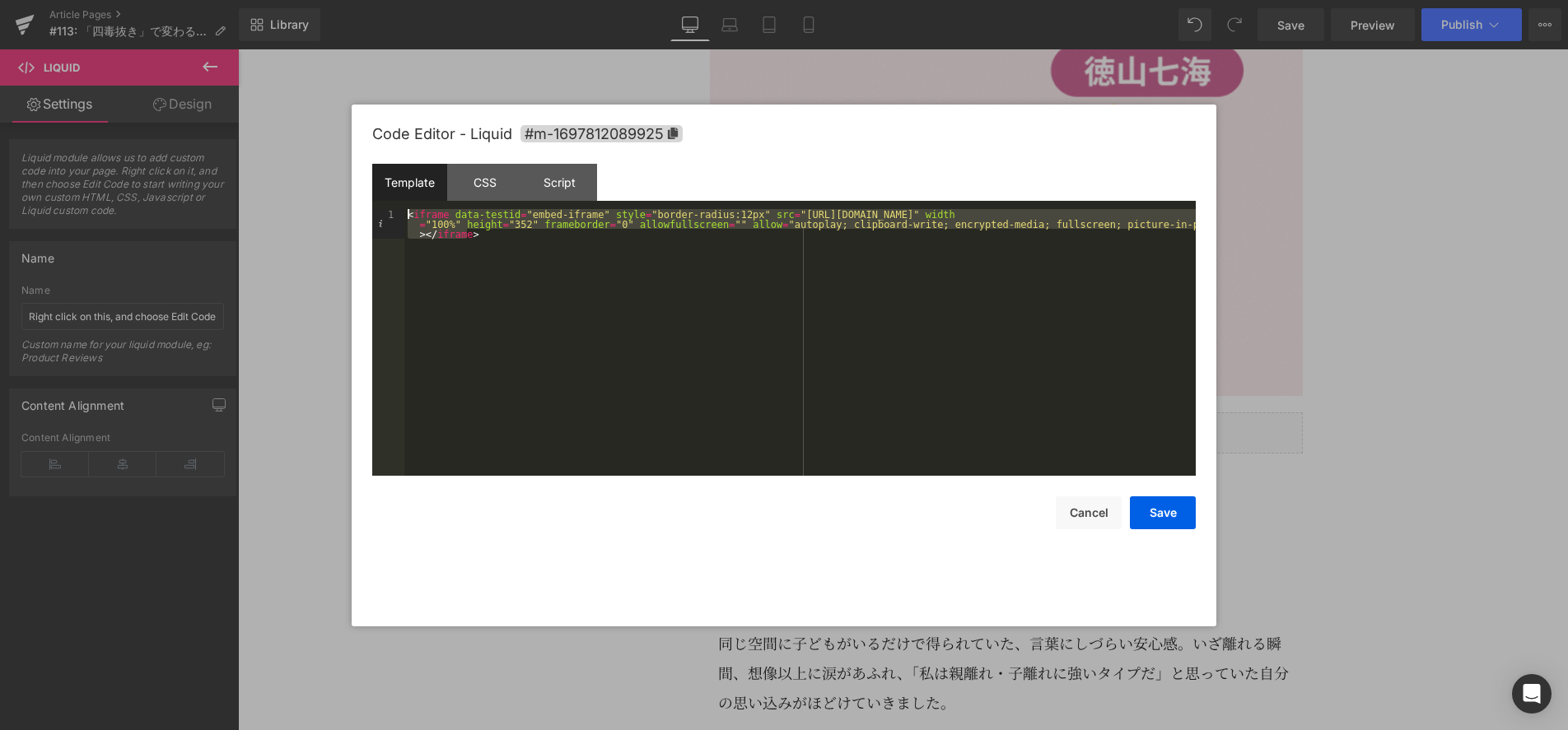
drag, startPoint x: 467, startPoint y: 233, endPoint x: 332, endPoint y: 204, distance: 138.1
click at [332, 204] on body "You are previewing how the will restyle your page. You can not edit Elements in…" at bounding box center [784, 365] width 1568 height 730
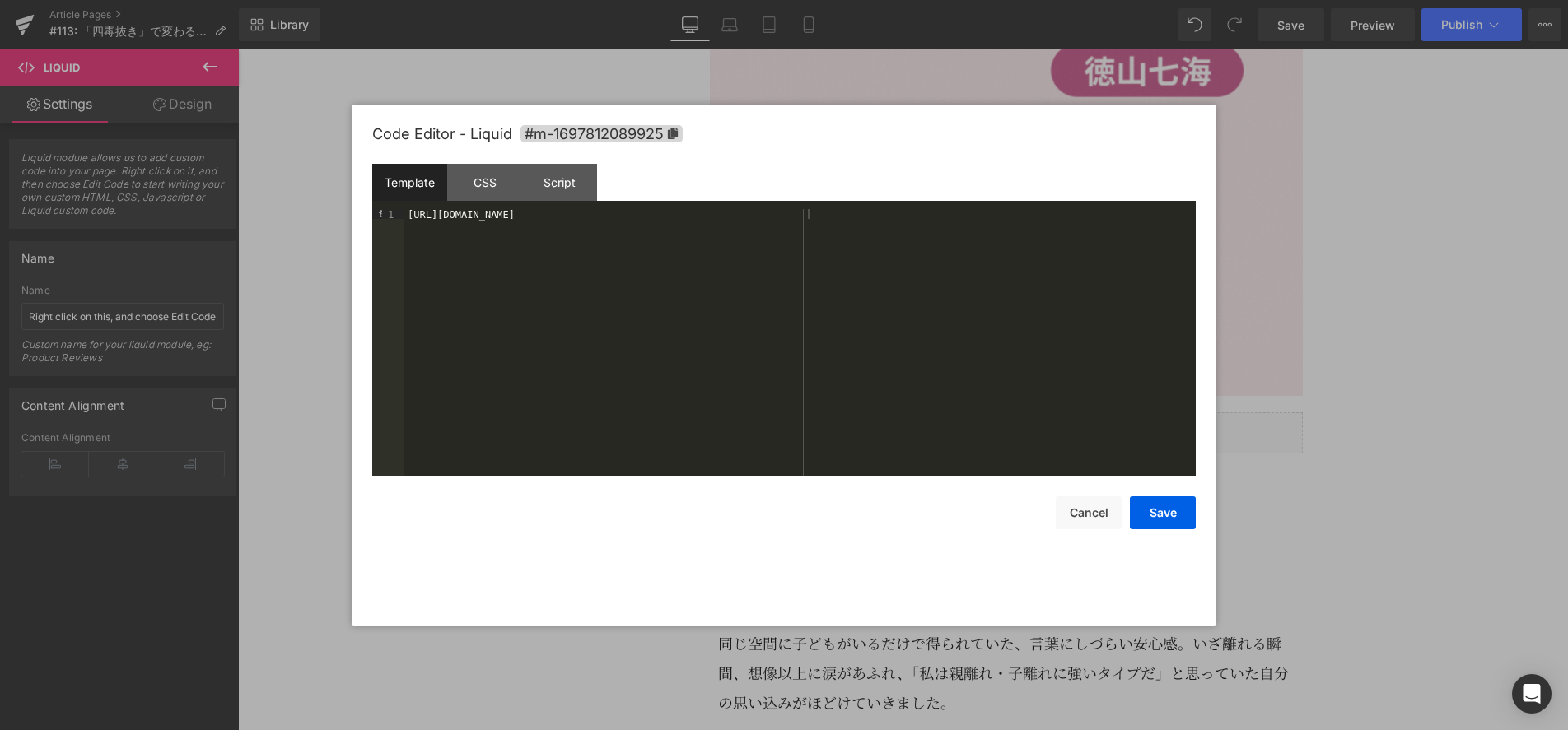
click at [551, 216] on div "https://open.spotify.com/episode/6T3XHJn7RUpck2W95drrhh?si=fcGy2o8lQzuXJ_2RAuC_…" at bounding box center [800, 351] width 791 height 286
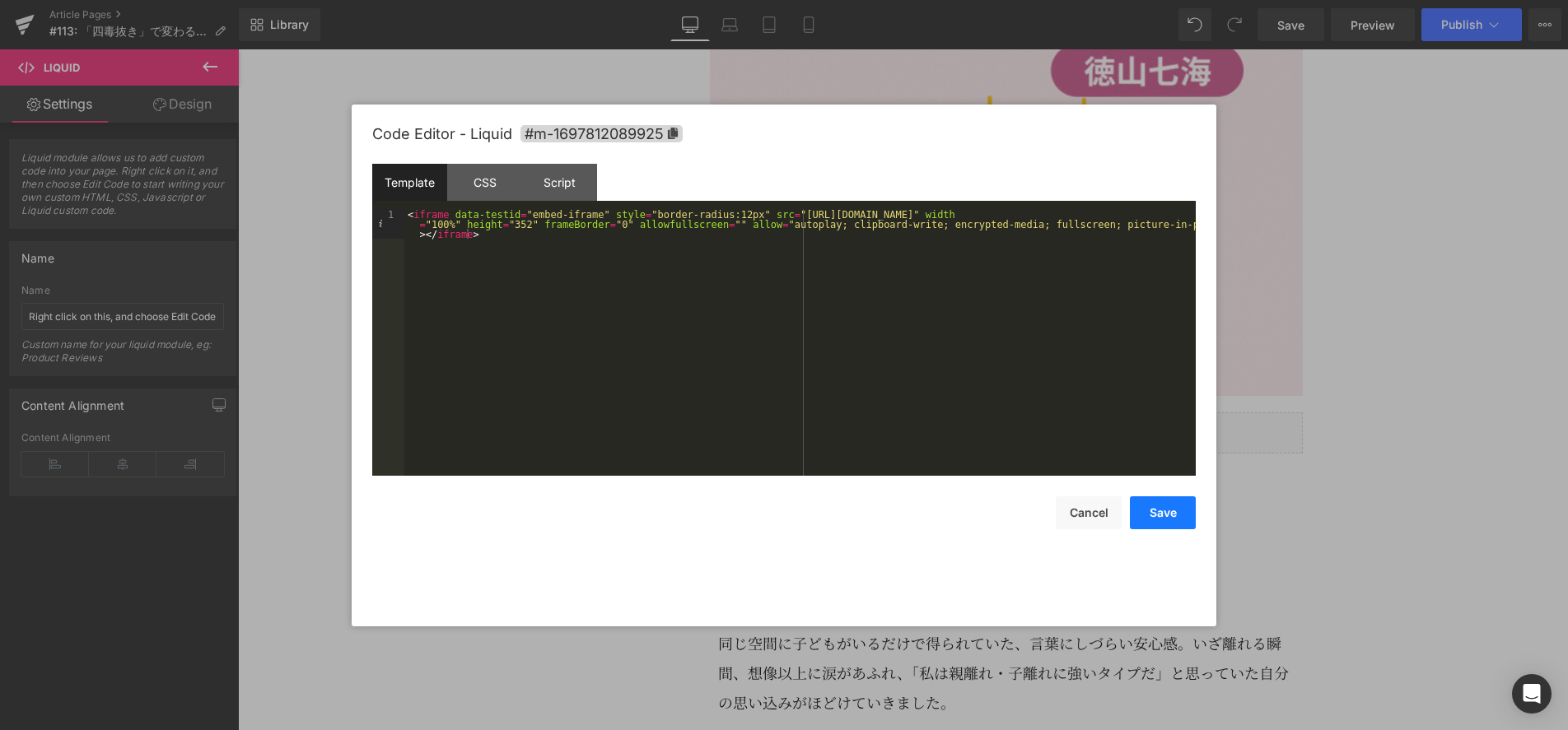
click at [1168, 512] on button "Save" at bounding box center [1163, 512] width 66 height 33
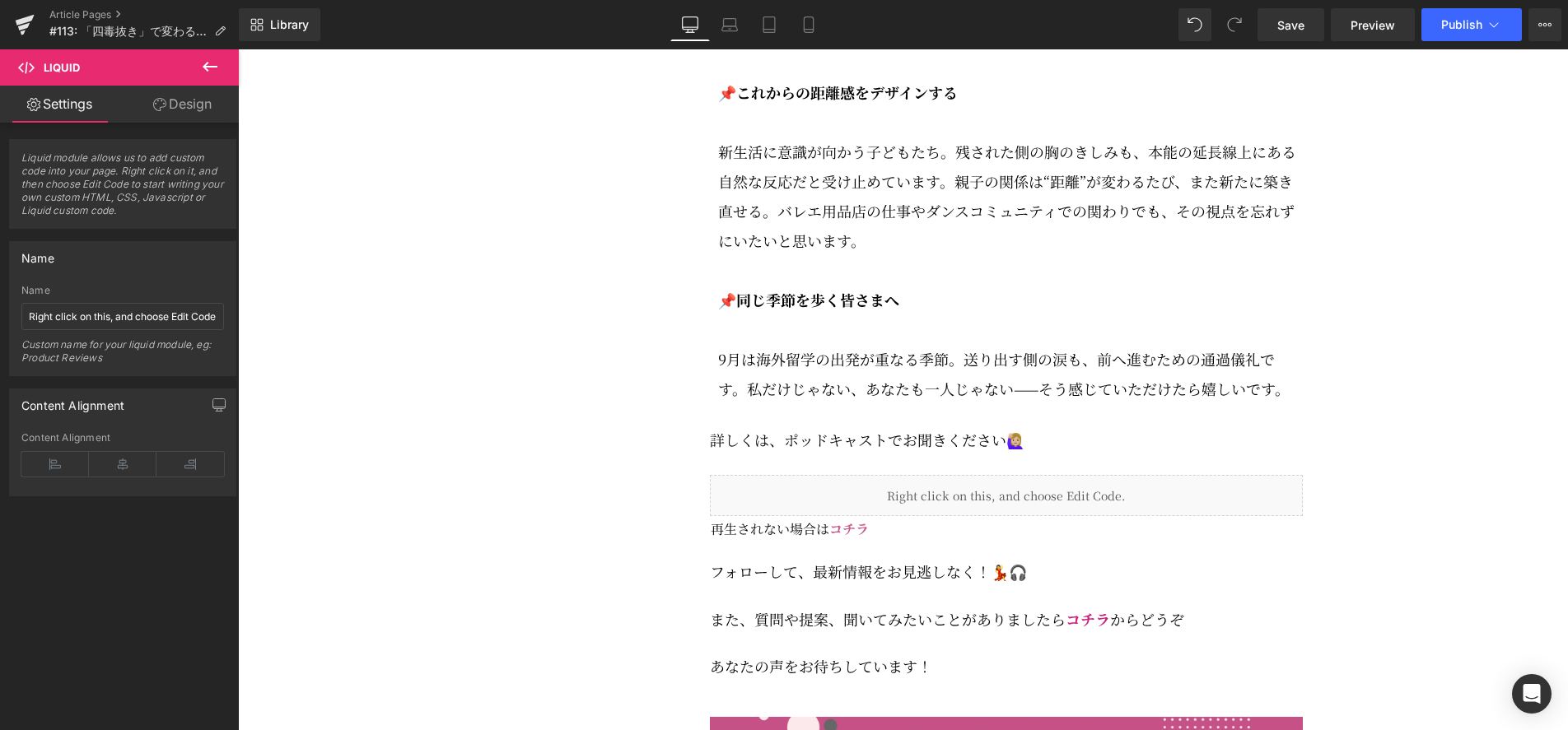
scroll to position [3211, 0]
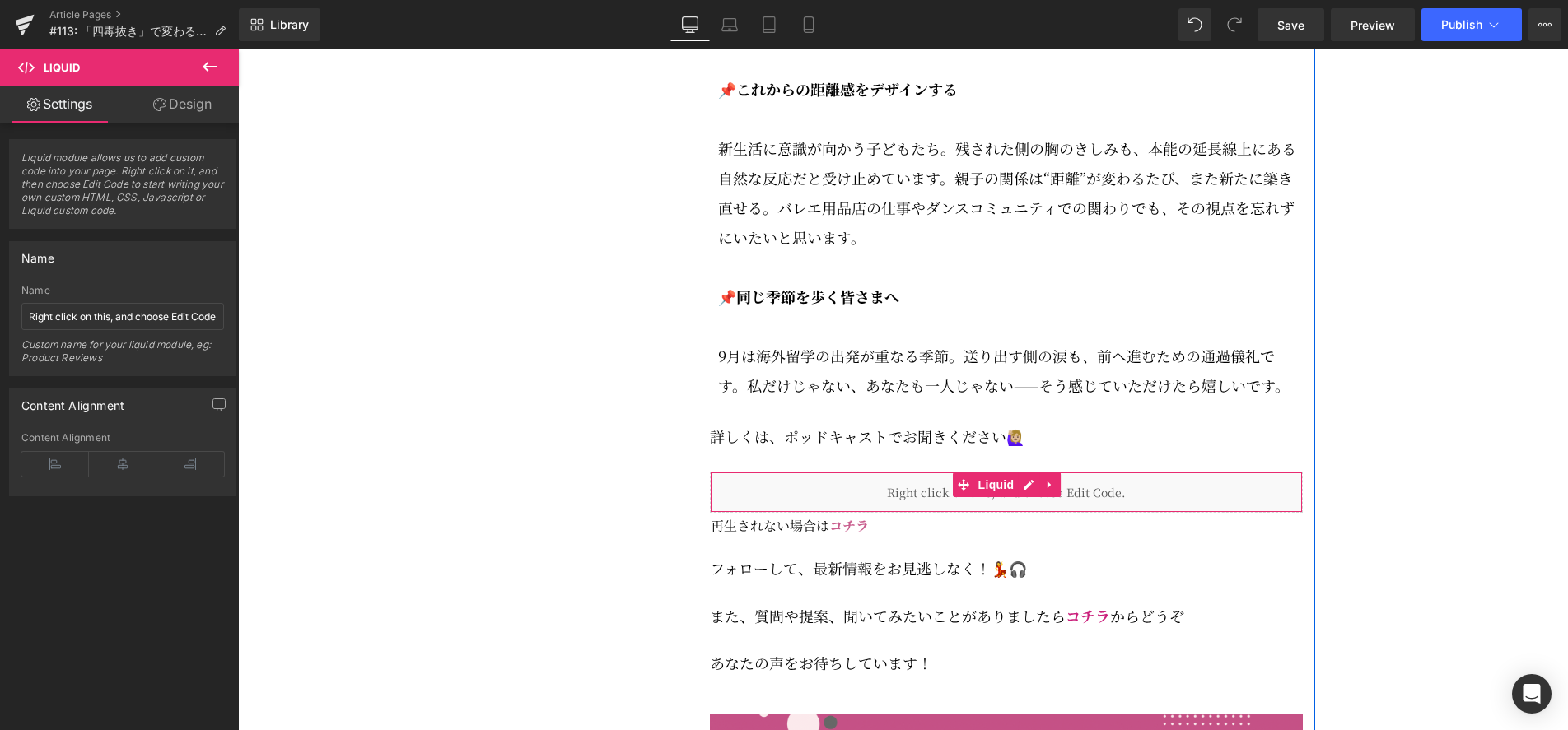
click at [1011, 505] on div "Liquid" at bounding box center [1006, 492] width 593 height 41
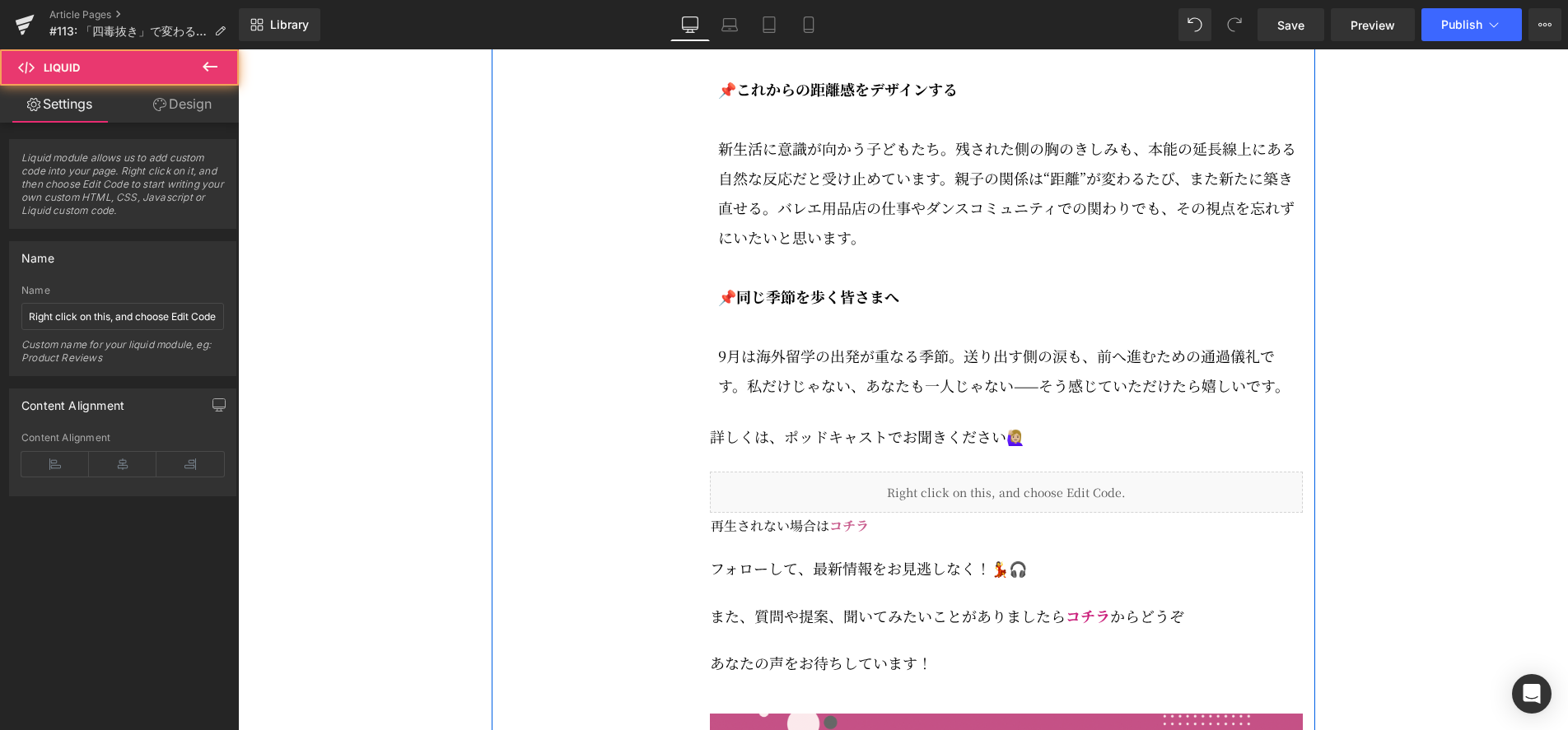
click at [1029, 490] on icon at bounding box center [1024, 484] width 9 height 10
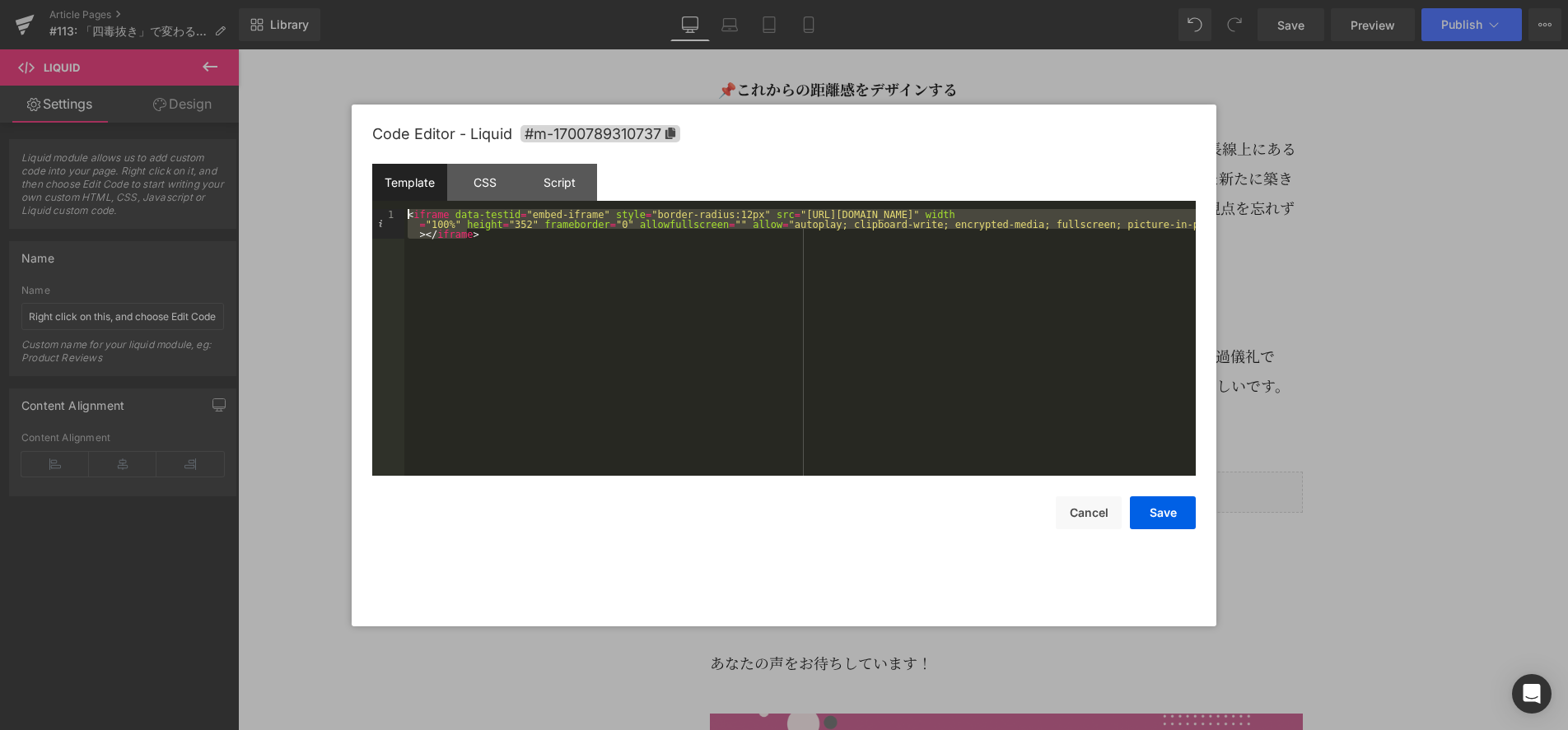
drag, startPoint x: 779, startPoint y: 385, endPoint x: 386, endPoint y: 191, distance: 438.3
click at [386, 191] on div "Template CSS Script Data 1 < iframe data-testid = "embed-iframe" style = "borde…" at bounding box center [784, 320] width 824 height 312
click at [1156, 512] on button "Save" at bounding box center [1163, 512] width 66 height 33
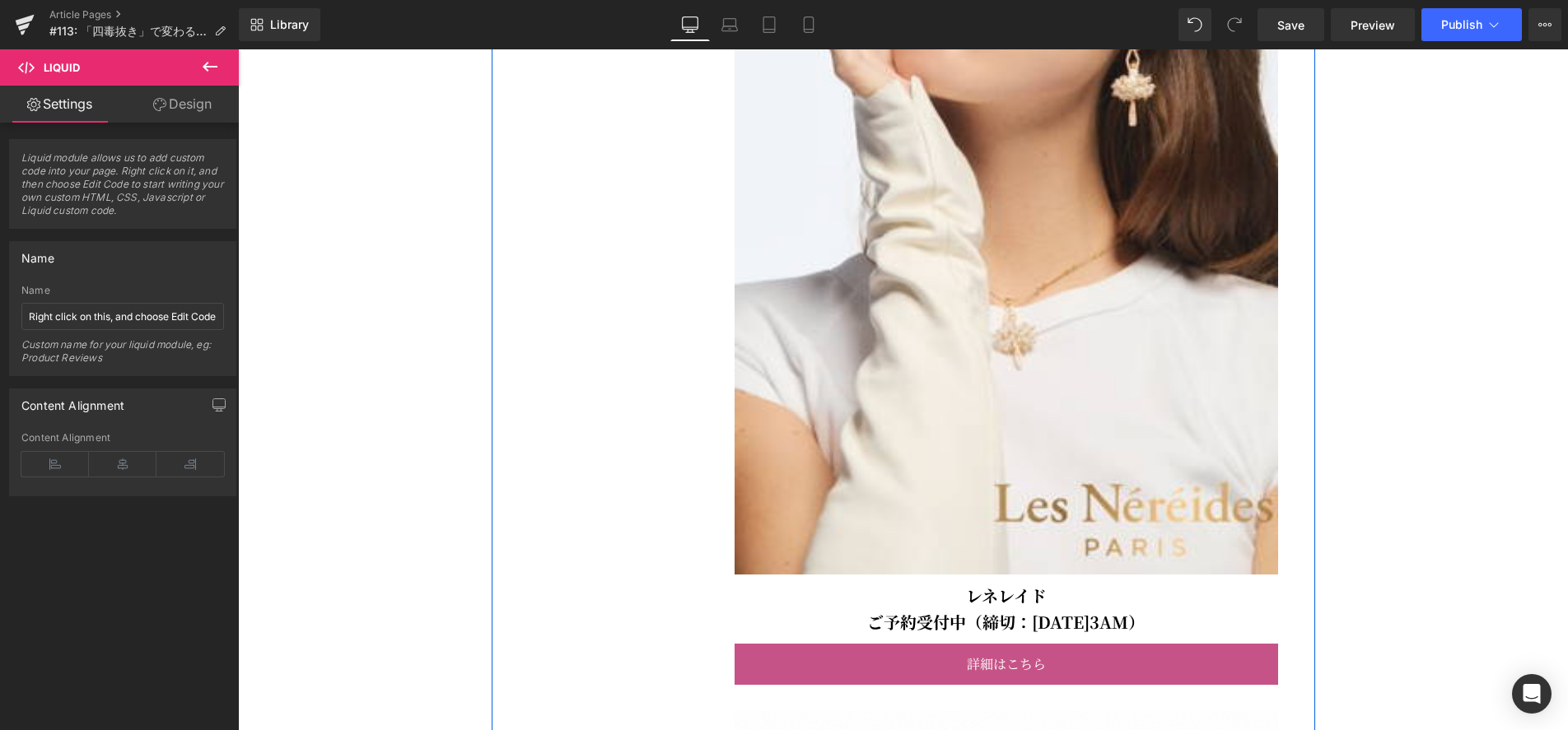
scroll to position [4325, 0]
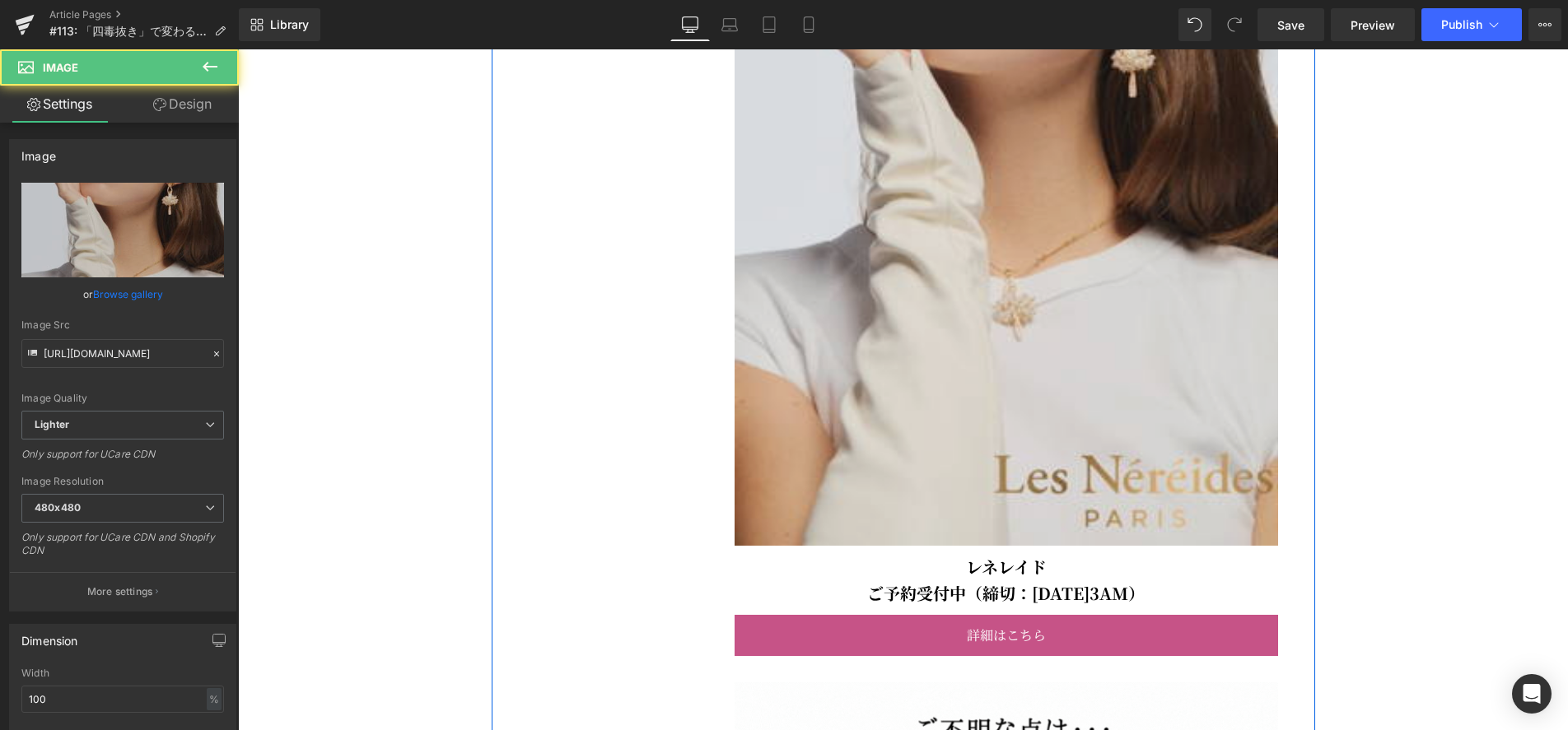
click at [1119, 383] on img at bounding box center [1006, 137] width 544 height 815
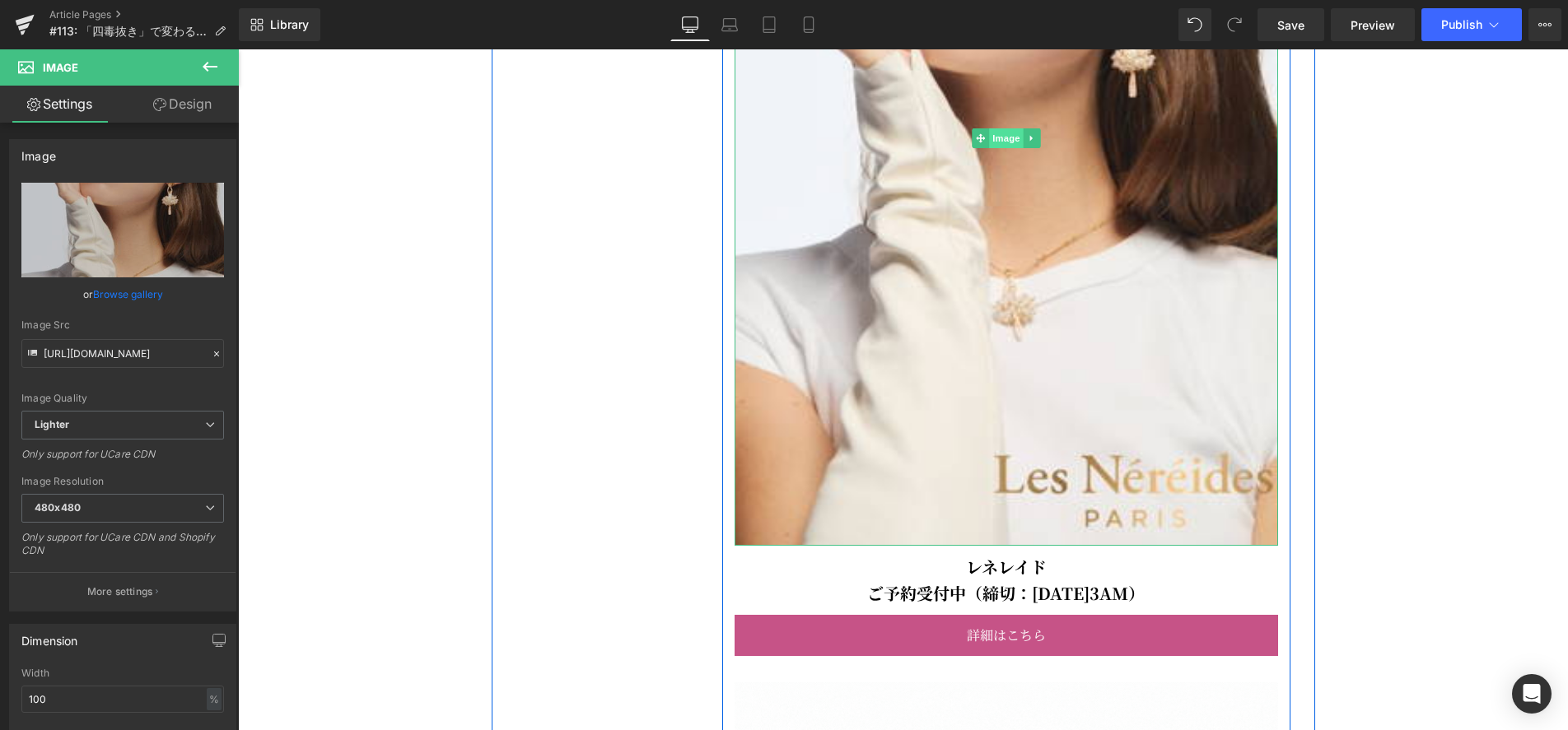
click at [1005, 148] on span "Image" at bounding box center [1006, 138] width 34 height 19
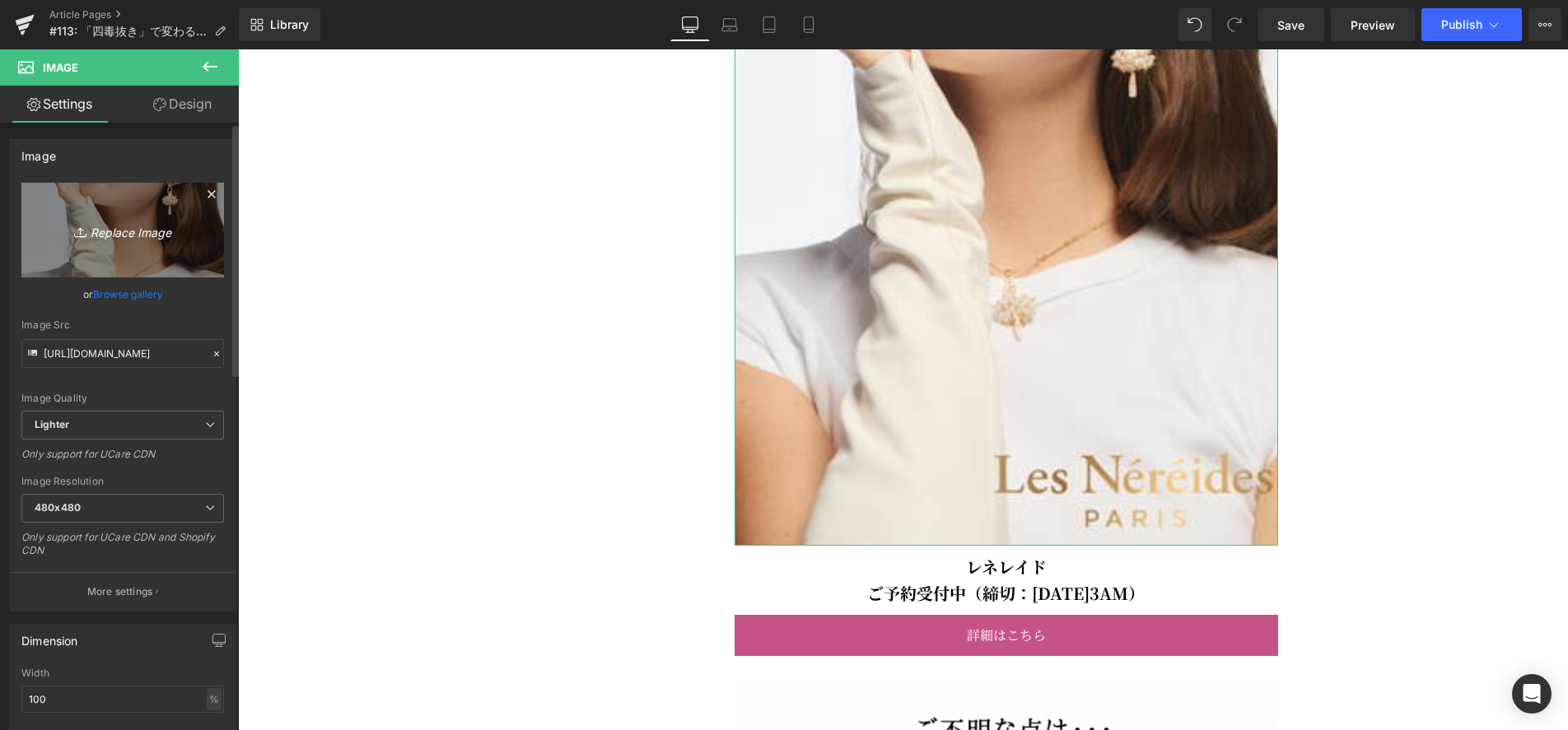
click at [113, 232] on icon "Replace Image" at bounding box center [123, 230] width 132 height 20
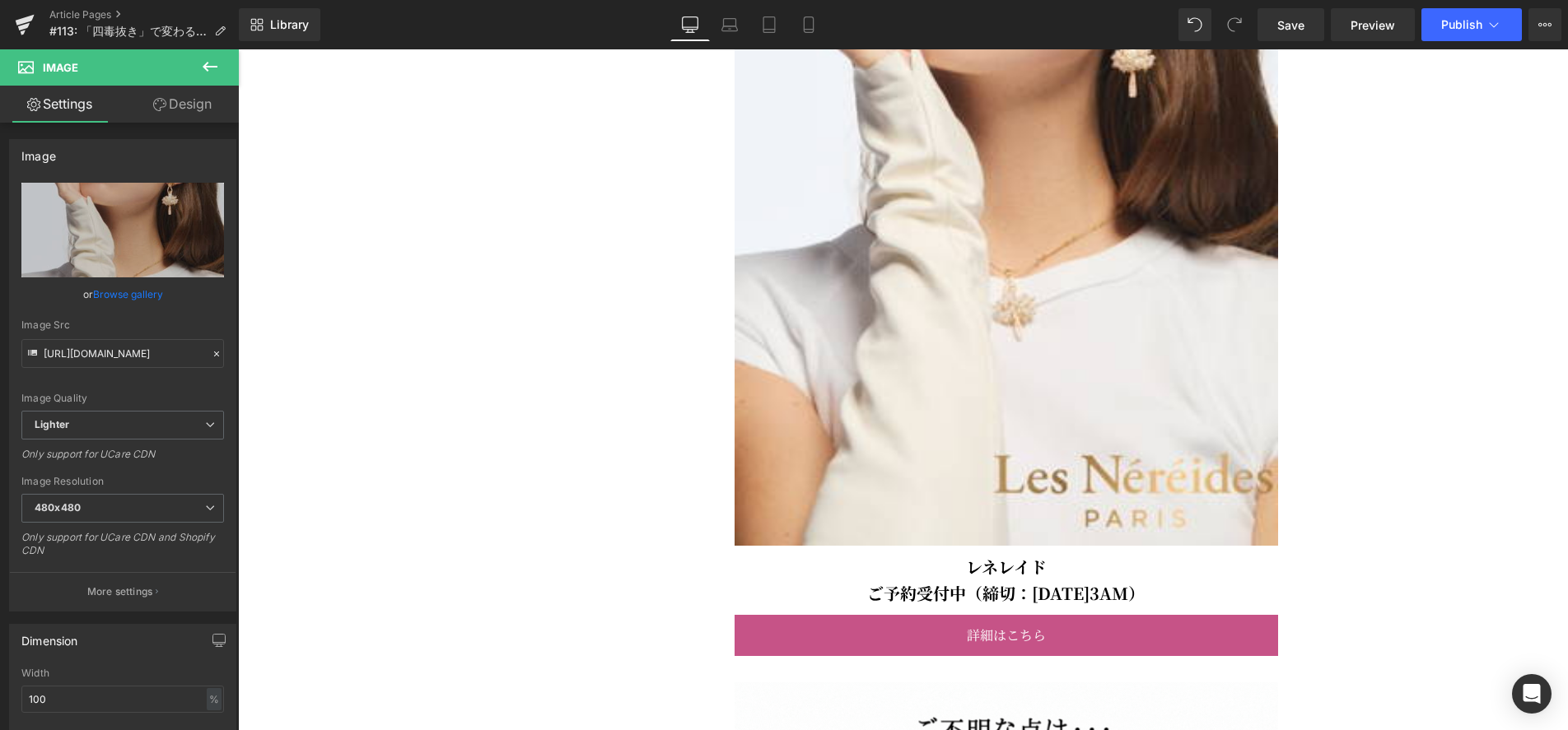
type input "C:\fakepath\100825_rubia.jpg"
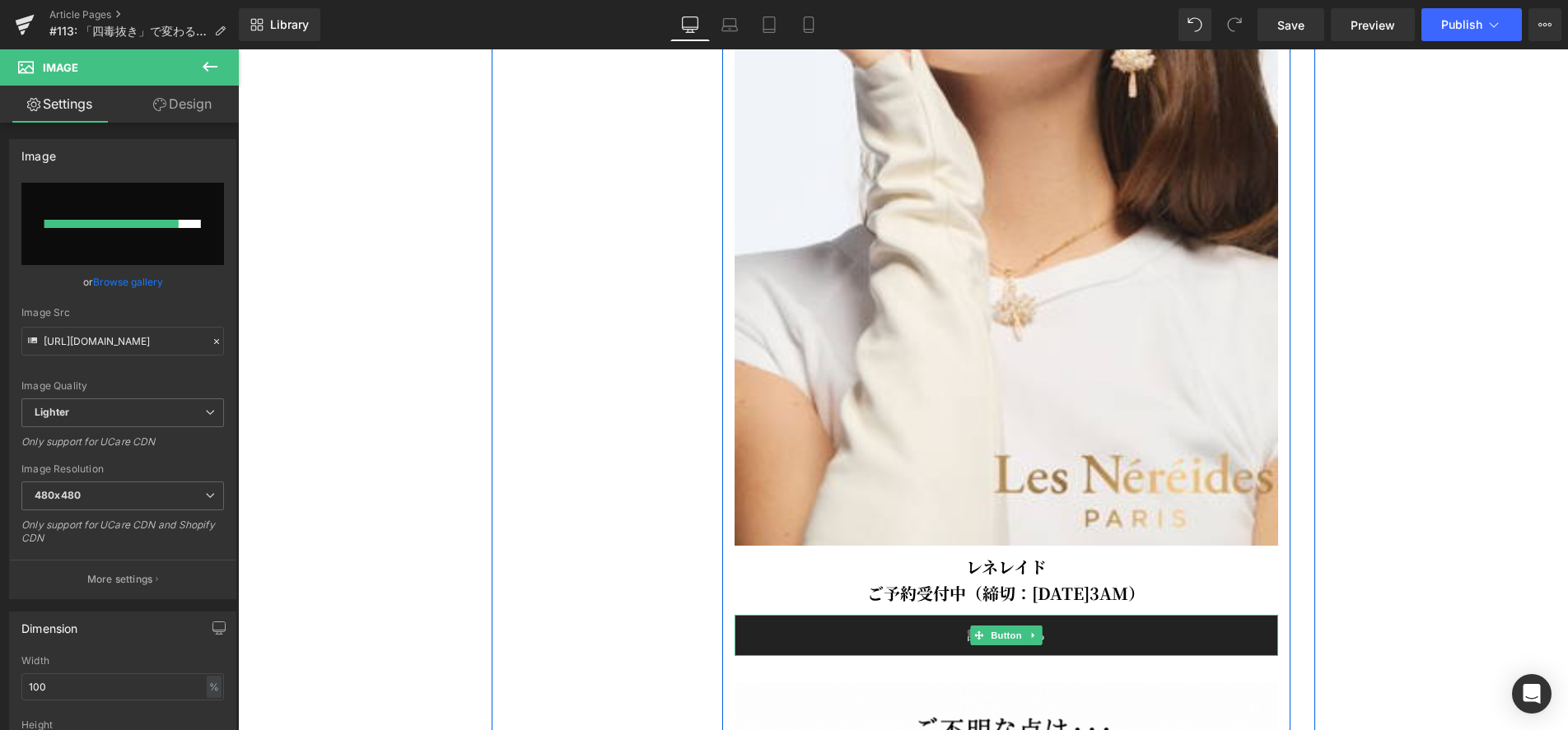
click at [993, 645] on span "Button" at bounding box center [1006, 635] width 38 height 19
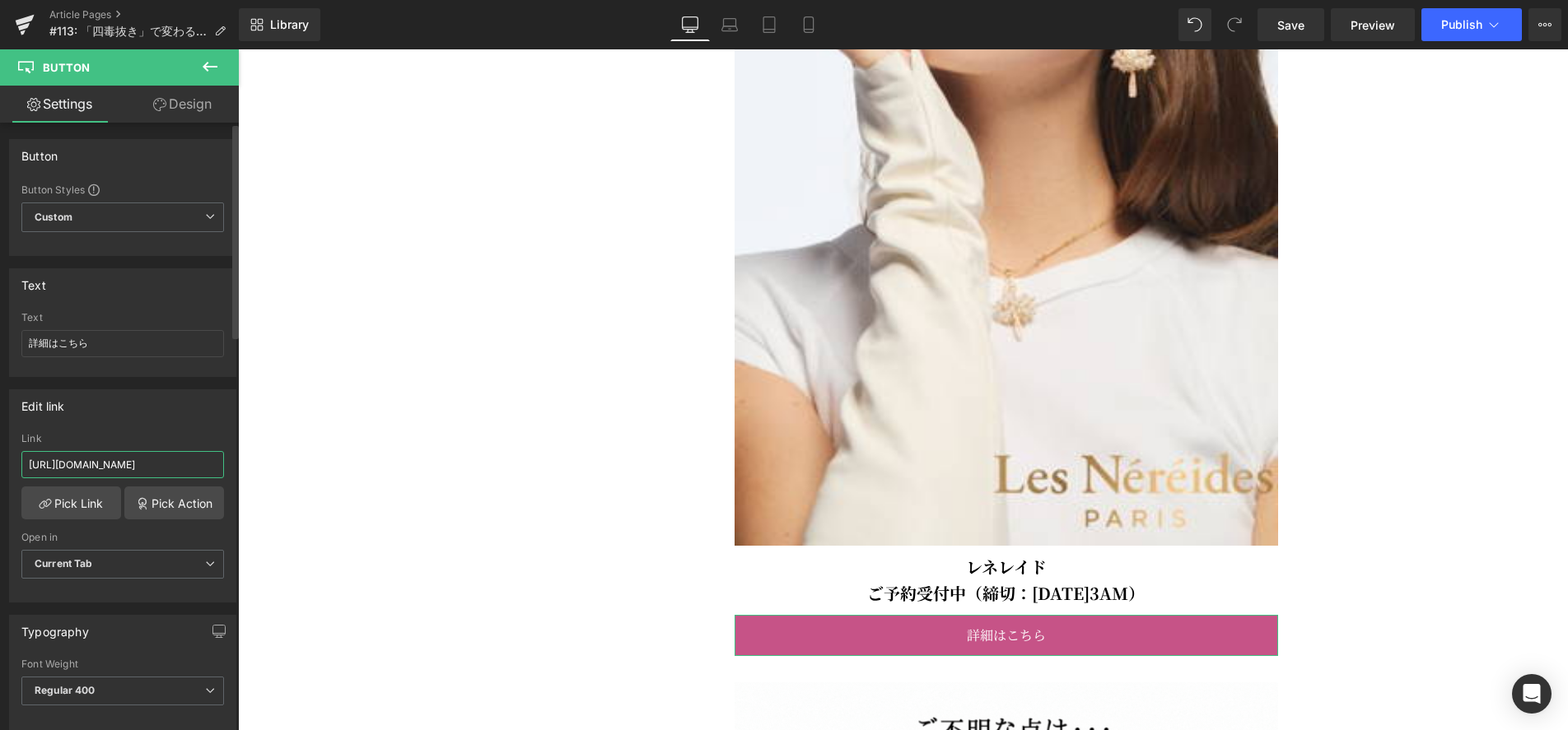
click at [163, 466] on input "https://applauseballet.com/collections/les-nereides" at bounding box center [122, 464] width 203 height 27
paste input "https://applauseballet.com/collections/rubiawear-1"
type input "https://applauseballet.com/collections/rubiawear-1"
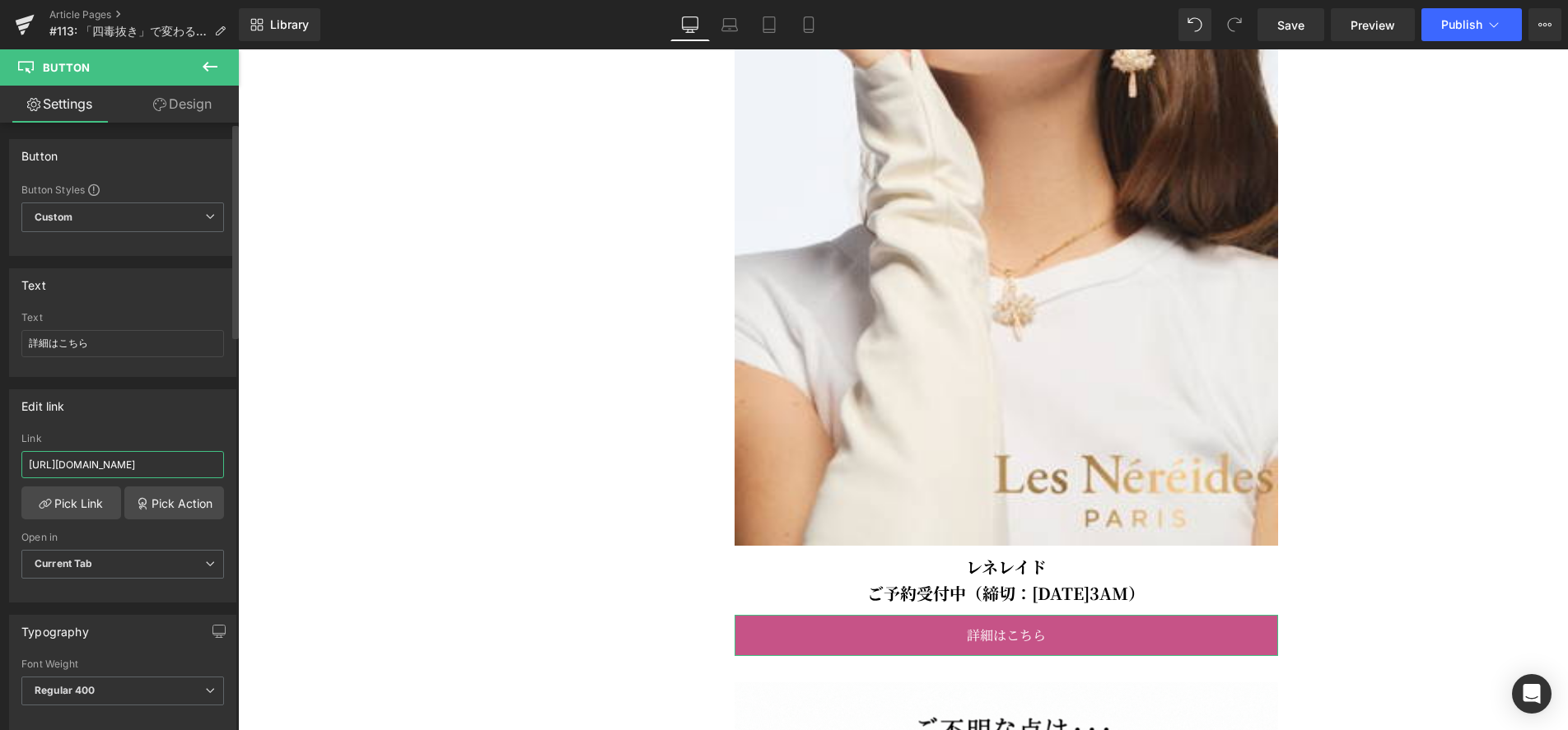
scroll to position [0, 56]
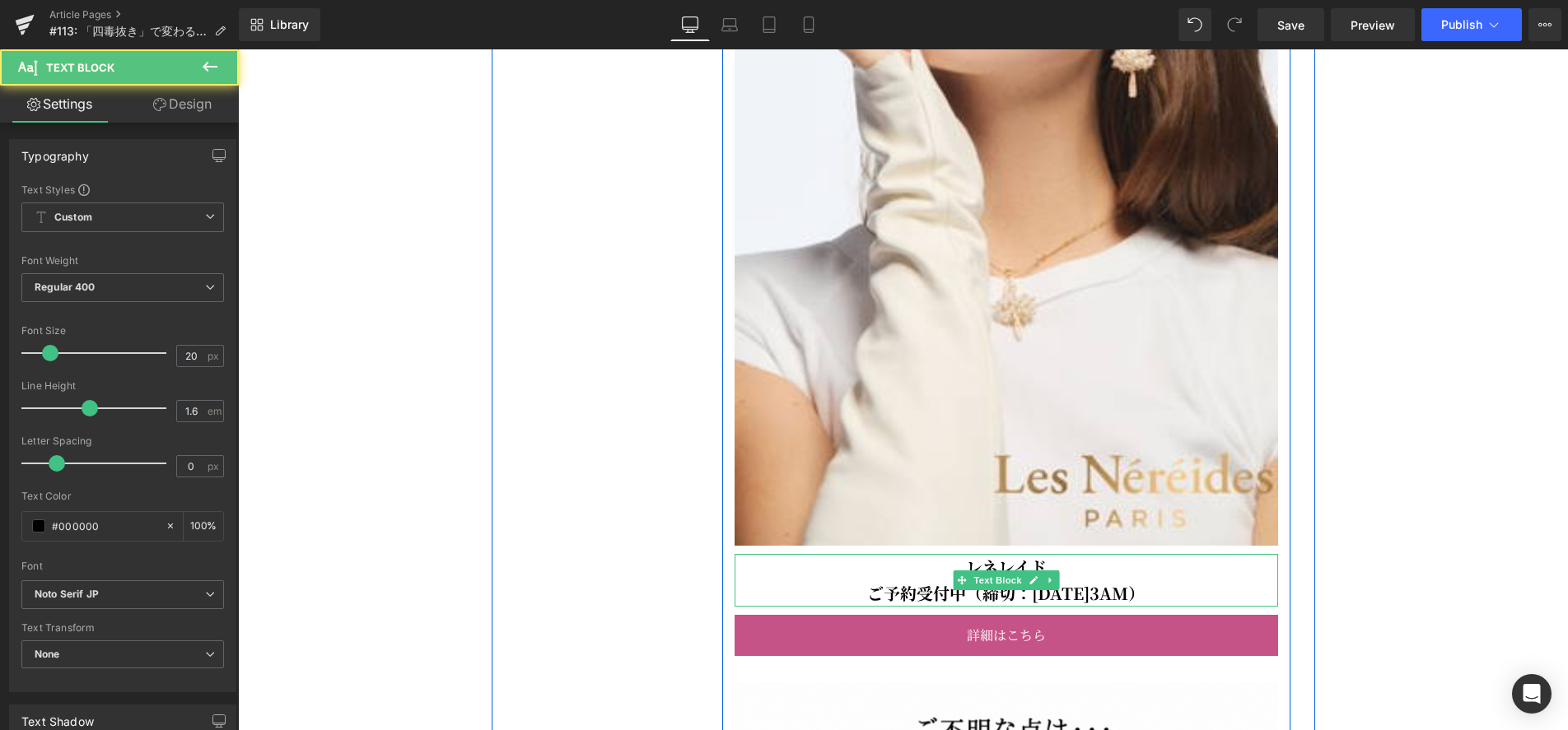
click at [1029, 573] on b "レネレイド" at bounding box center [1007, 566] width 81 height 24
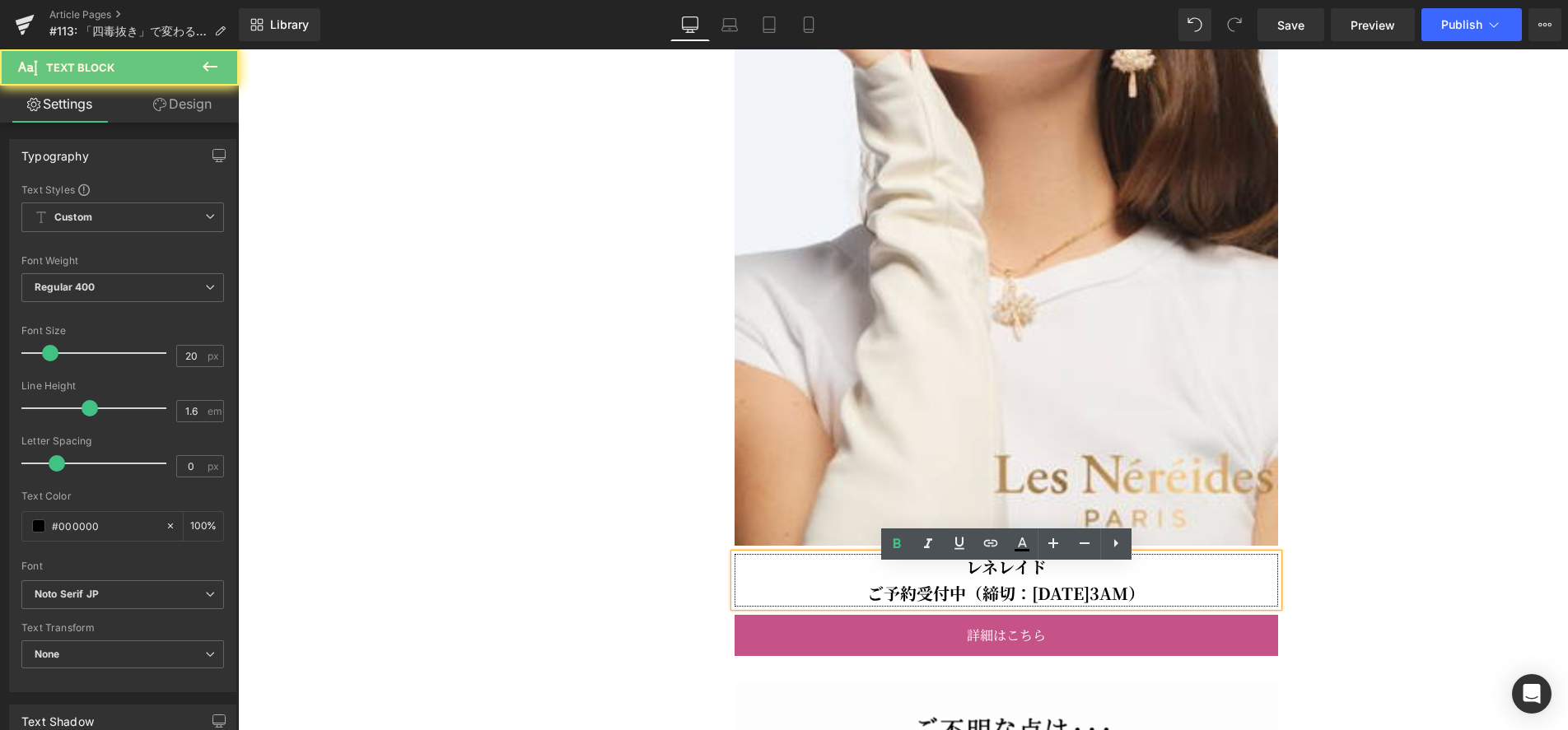
click at [1051, 576] on p "レネレイド" at bounding box center [1006, 567] width 544 height 26
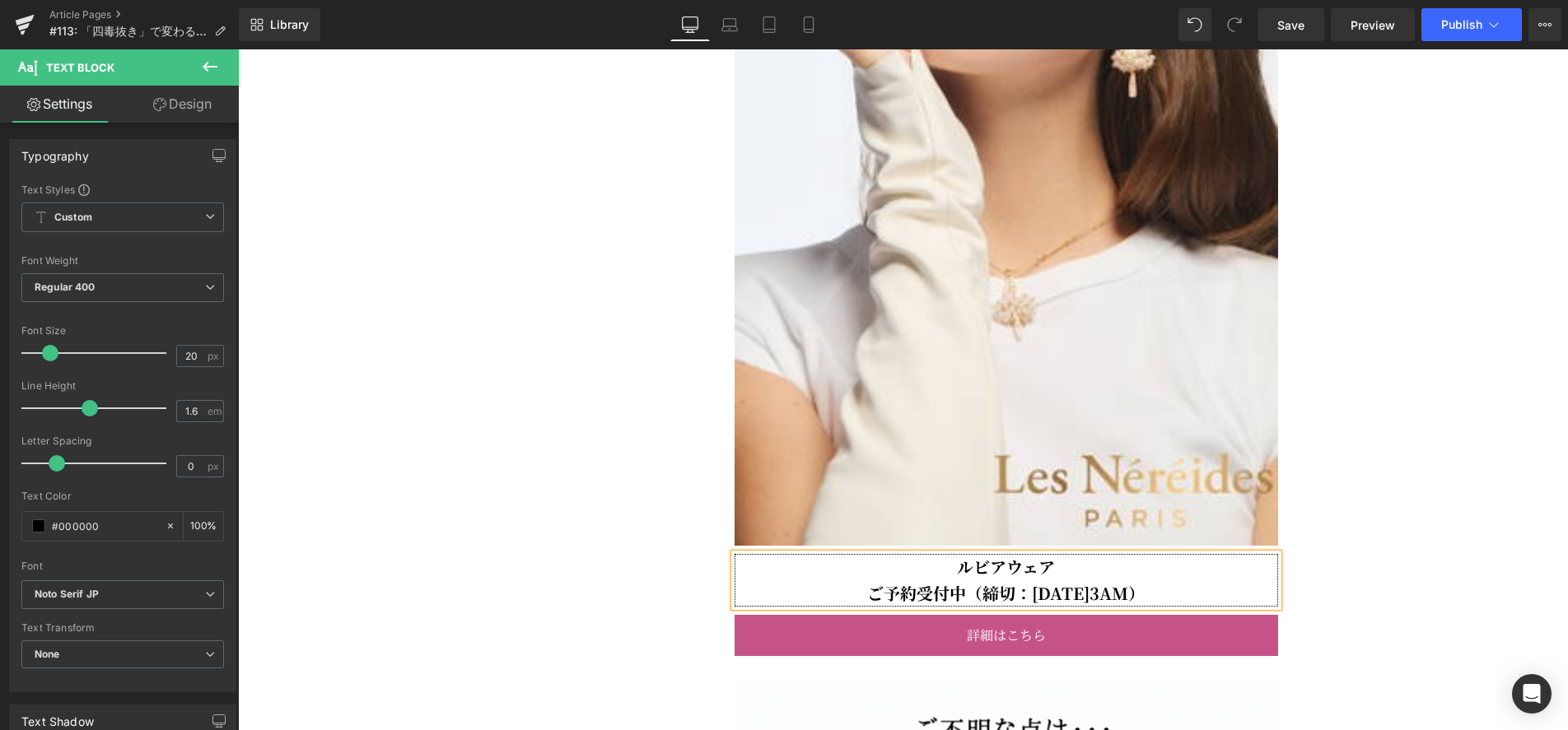
click at [1071, 605] on b "ご予約受付中（締切：10月2日3AM）" at bounding box center [1005, 593] width 277 height 24
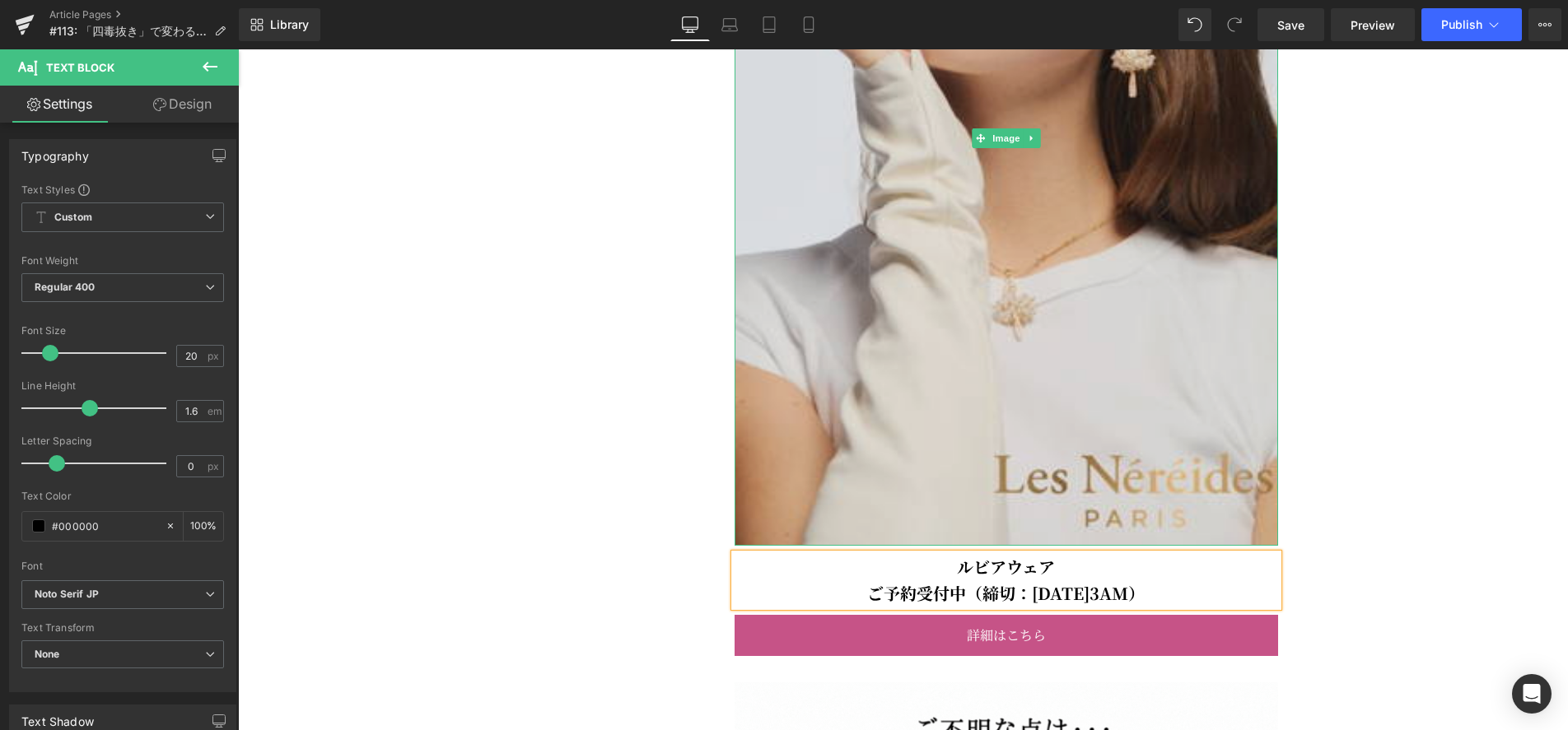
click at [1084, 232] on img at bounding box center [1006, 137] width 544 height 815
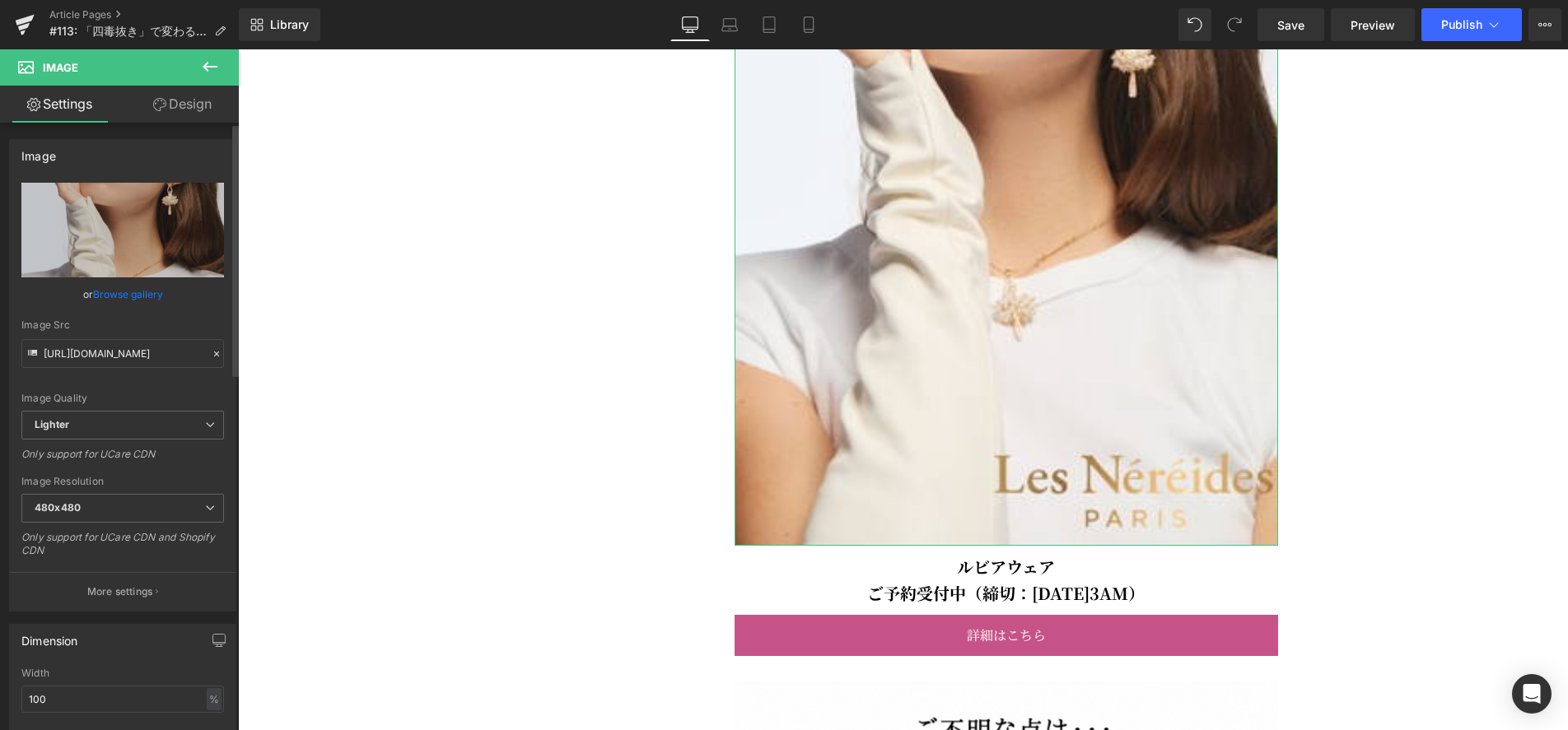
click at [158, 296] on link "Browse gallery" at bounding box center [128, 294] width 70 height 29
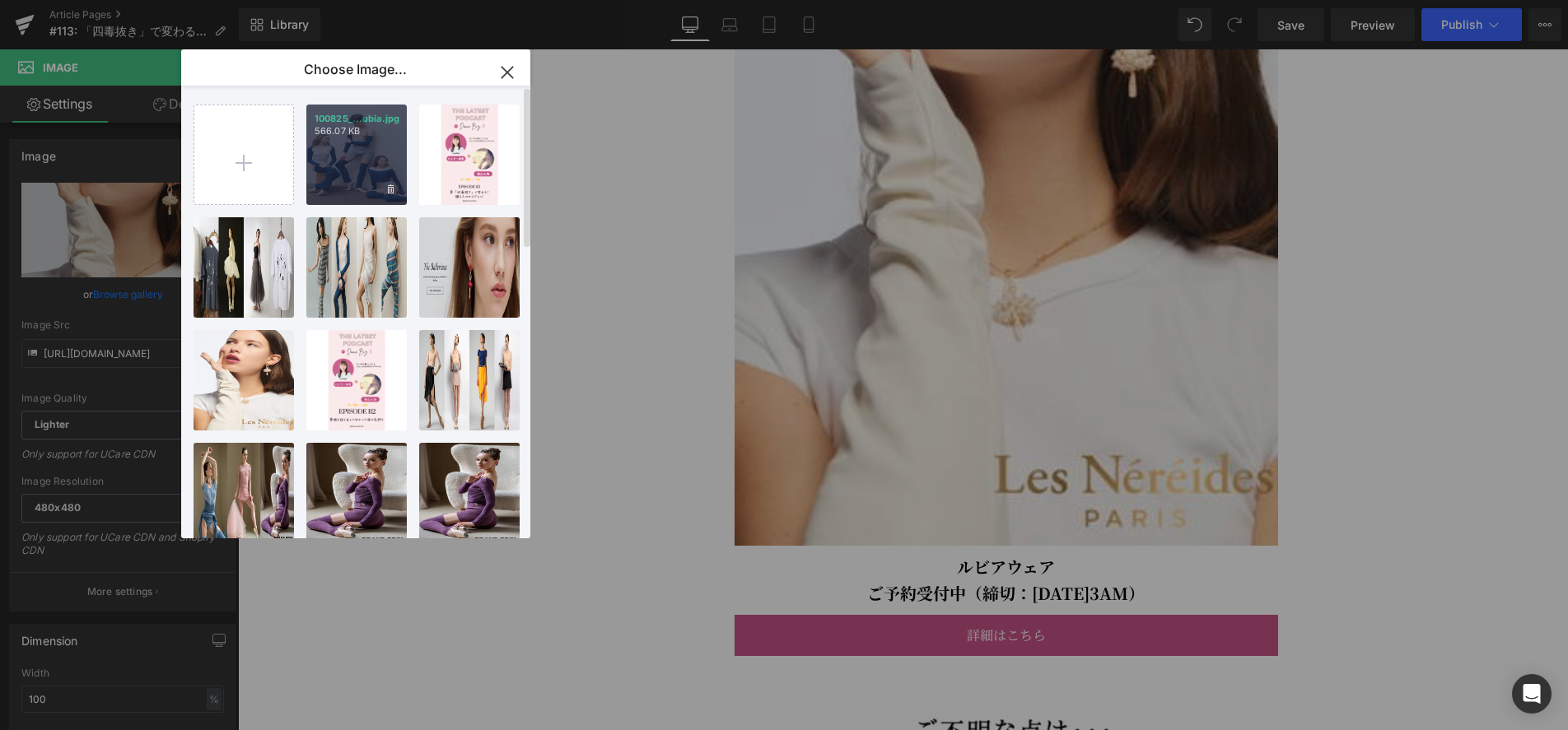
click at [337, 164] on div "100825_...ubia.jpg 566.07 KB" at bounding box center [357, 155] width 100 height 100
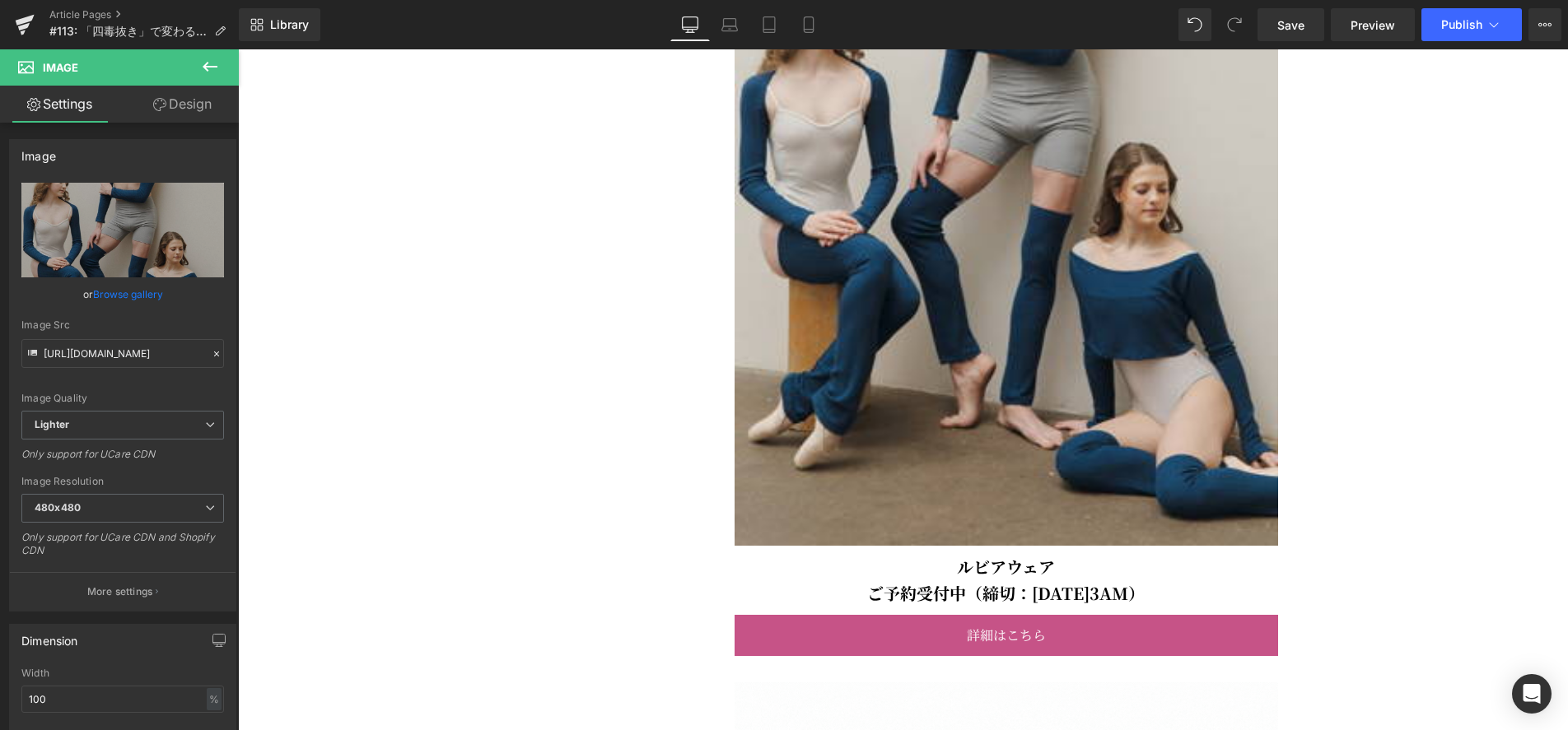
type input "https://ucarecdn.com/0e0f8cf6-fd03-4295-951b-6ca0ed9e99e9/-/format/auto/-/previ…"
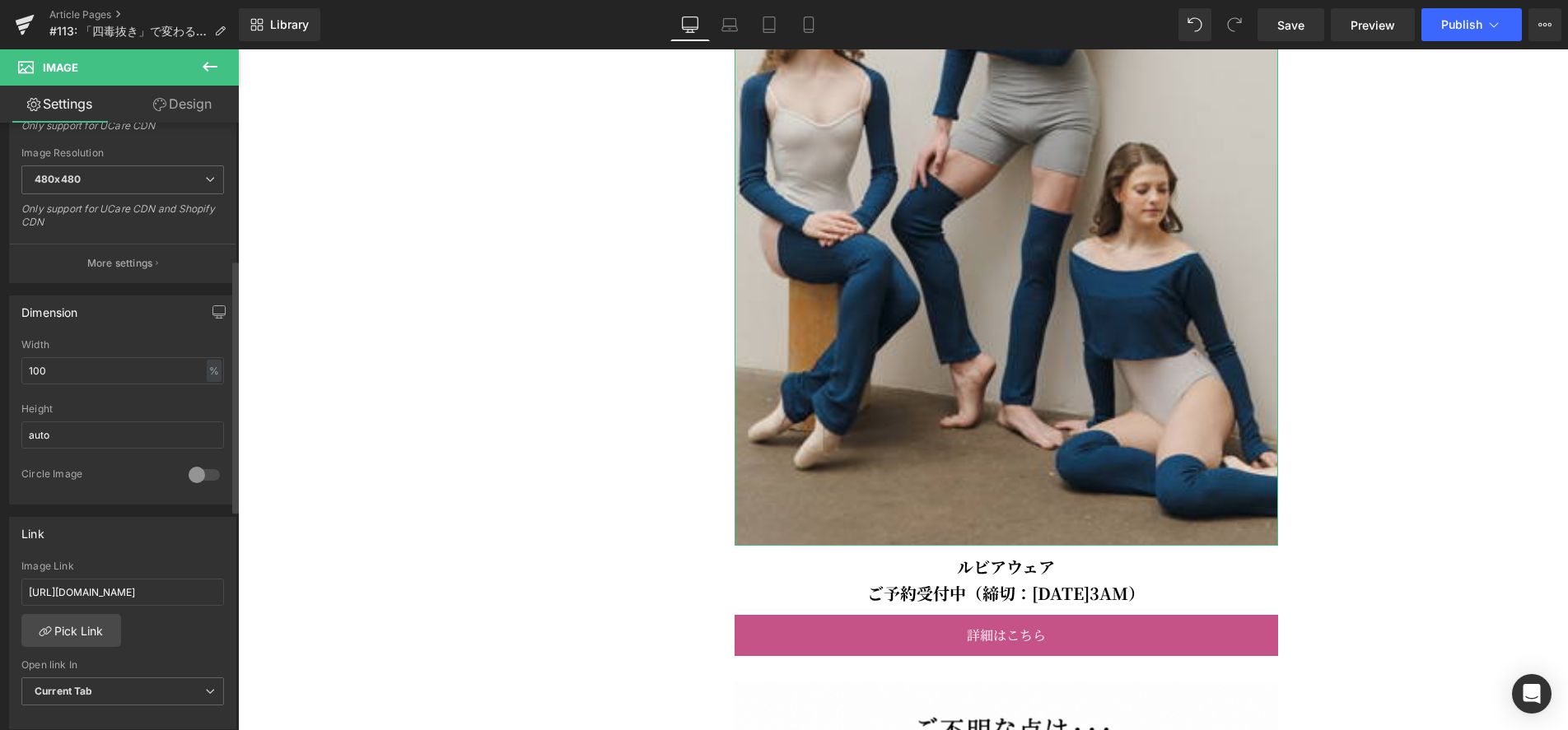
scroll to position [329, 0]
click at [107, 592] on input "https://applauseballet.com/collections/les-nereides" at bounding box center [122, 591] width 203 height 27
paste input "https://applauseballet.com/collections/rubiawear-1"
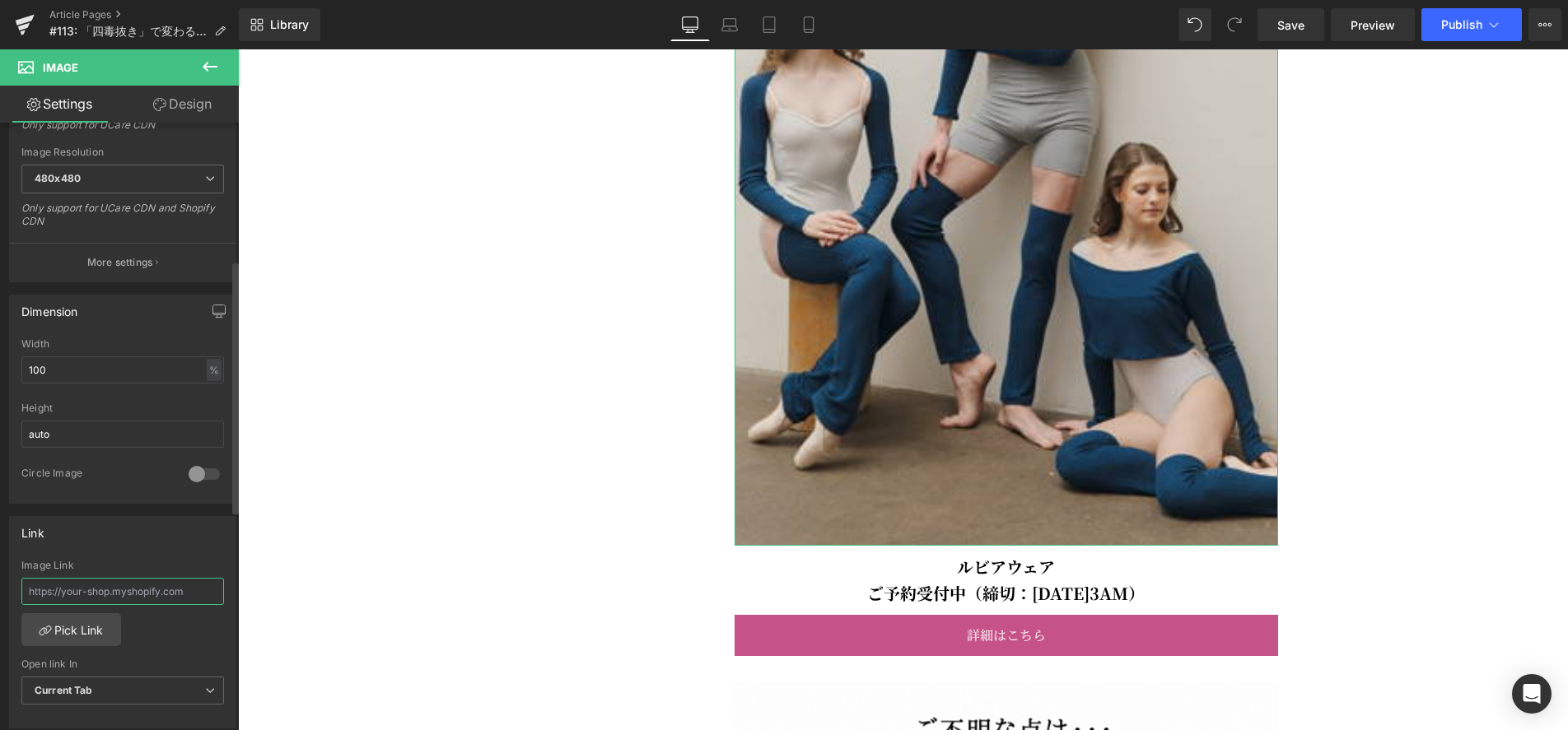
type input "https://applauseballet.com/collections/rubiawear-1"
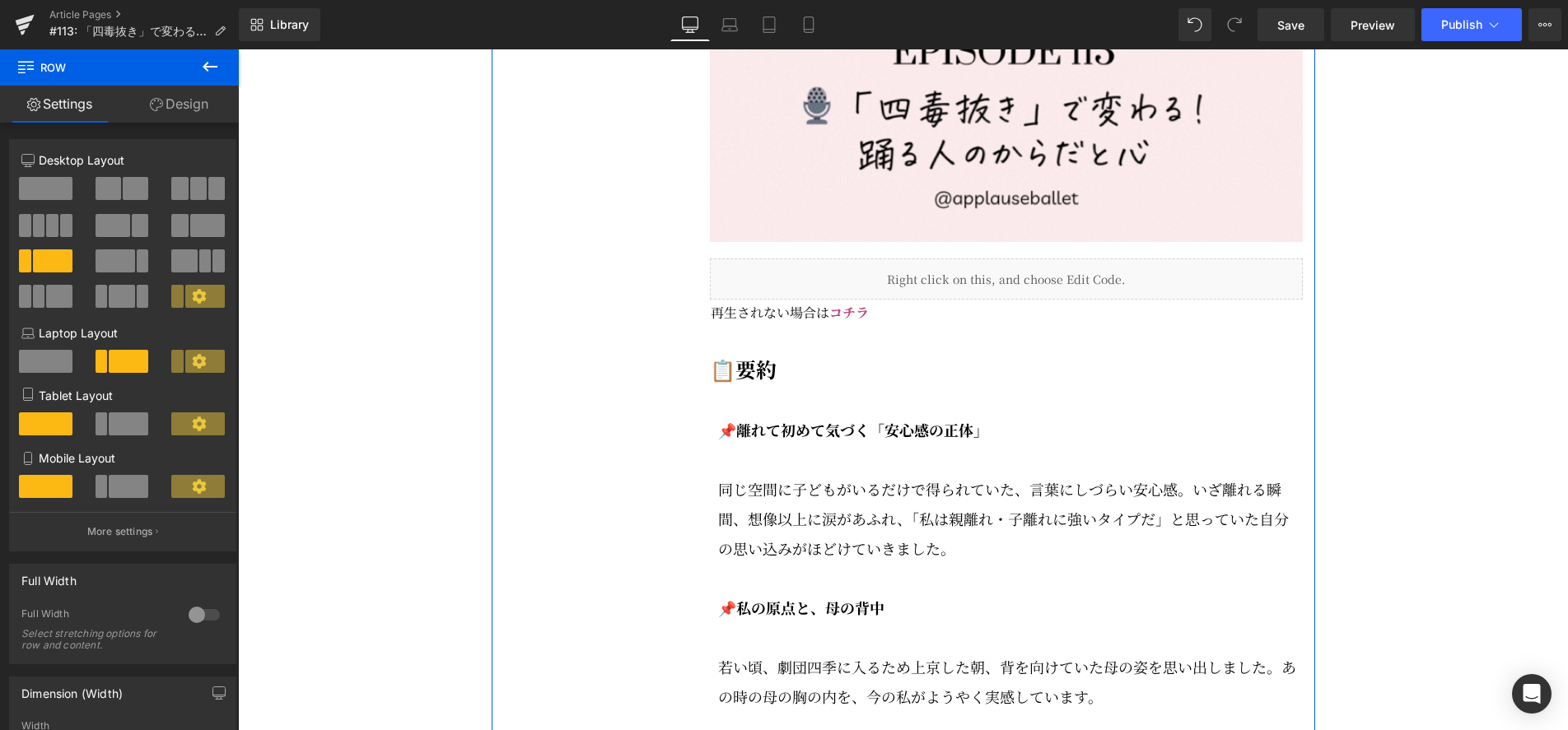
scroll to position [2191, 0]
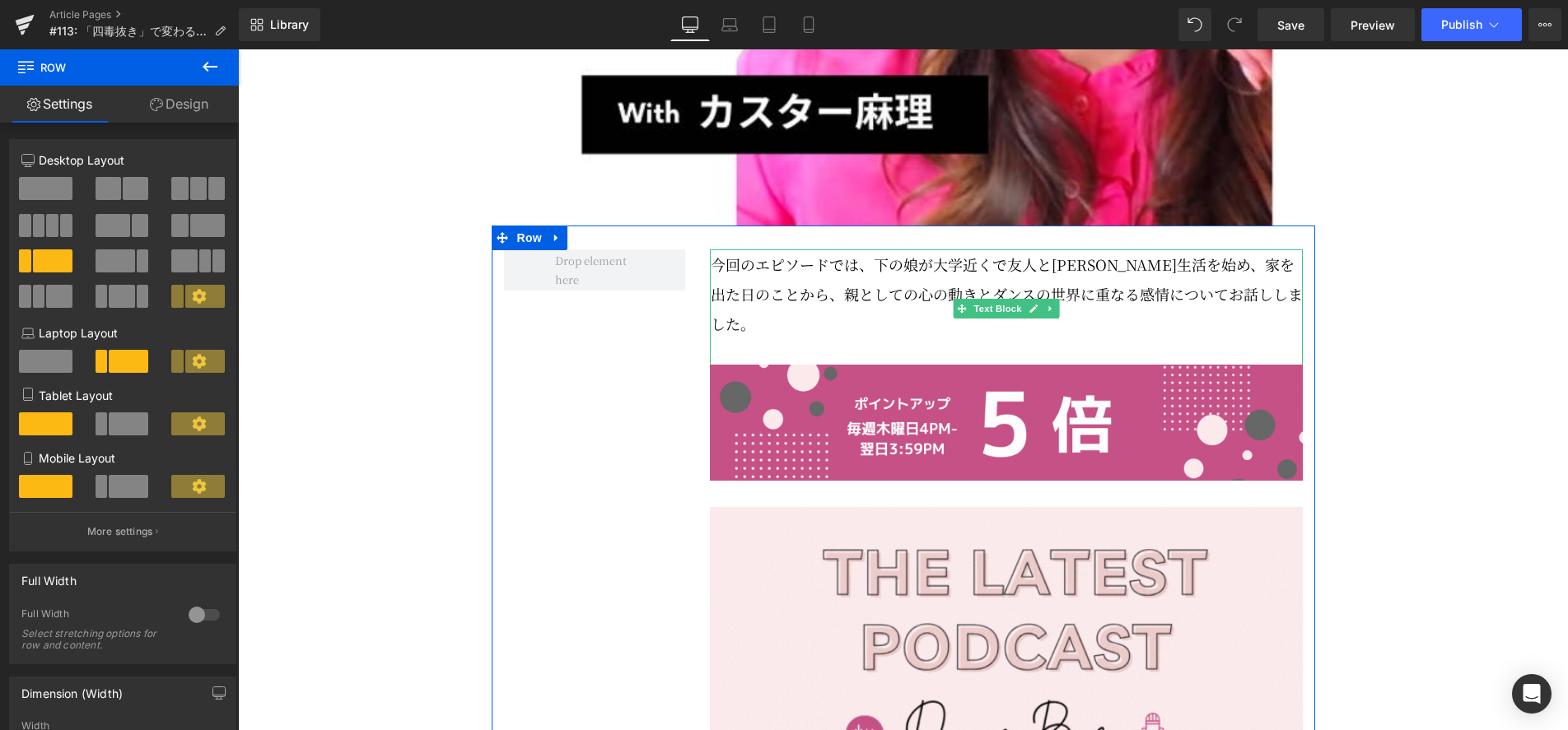
click at [825, 326] on p "今回のエピソードでは、下の娘が大学近くで友人とシェア生活を始め、家を出た日のことから、親としての心の動きとダンスの世界に重なる感情についてお話ししました。" at bounding box center [1007, 293] width 592 height 89
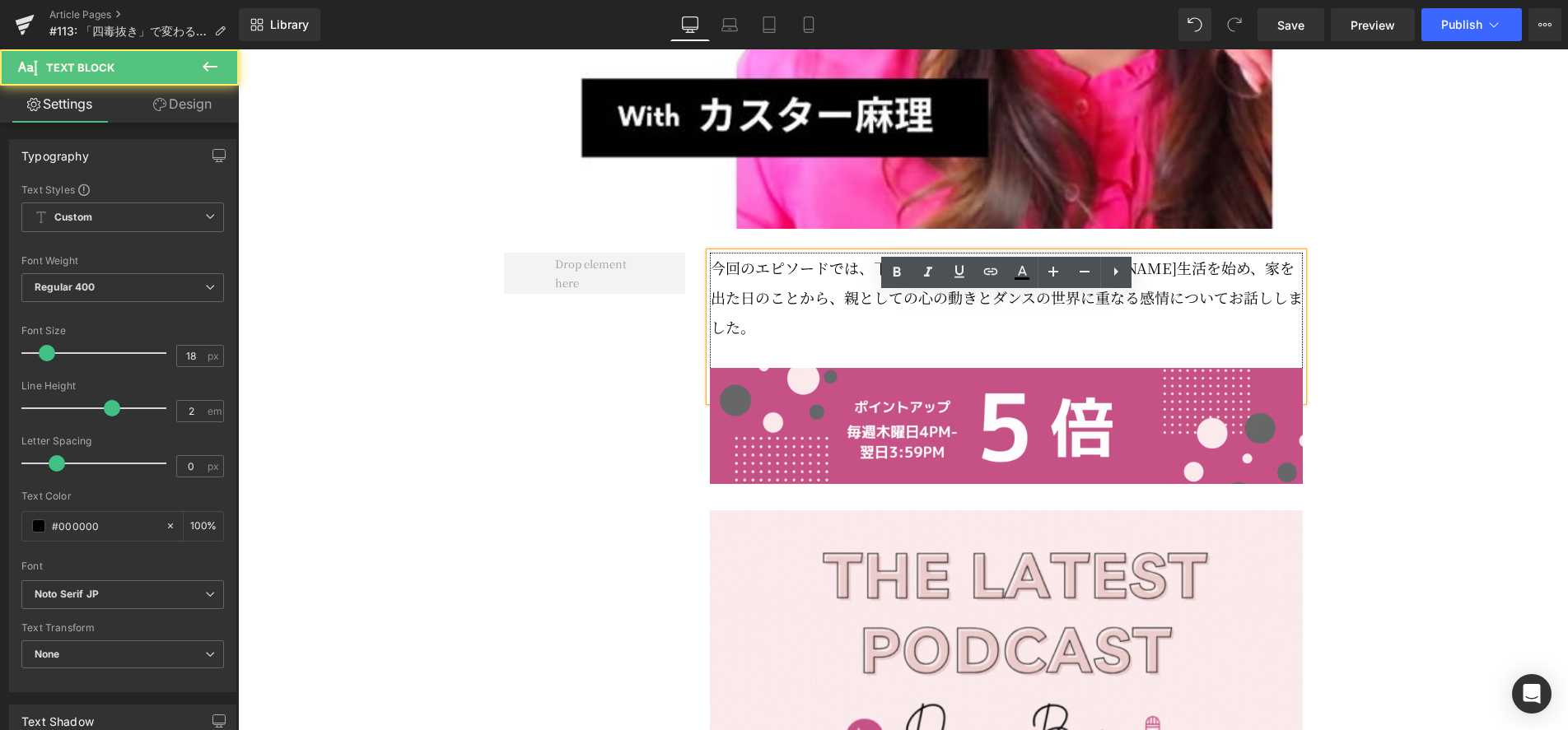
click at [853, 321] on p "今回のエピソードでは、下の娘が大学近くで友人とシェア生活を始め、家を出た日のことから、親としての心の動きとダンスの世界に重なる感情についてお話ししました。" at bounding box center [1007, 297] width 592 height 89
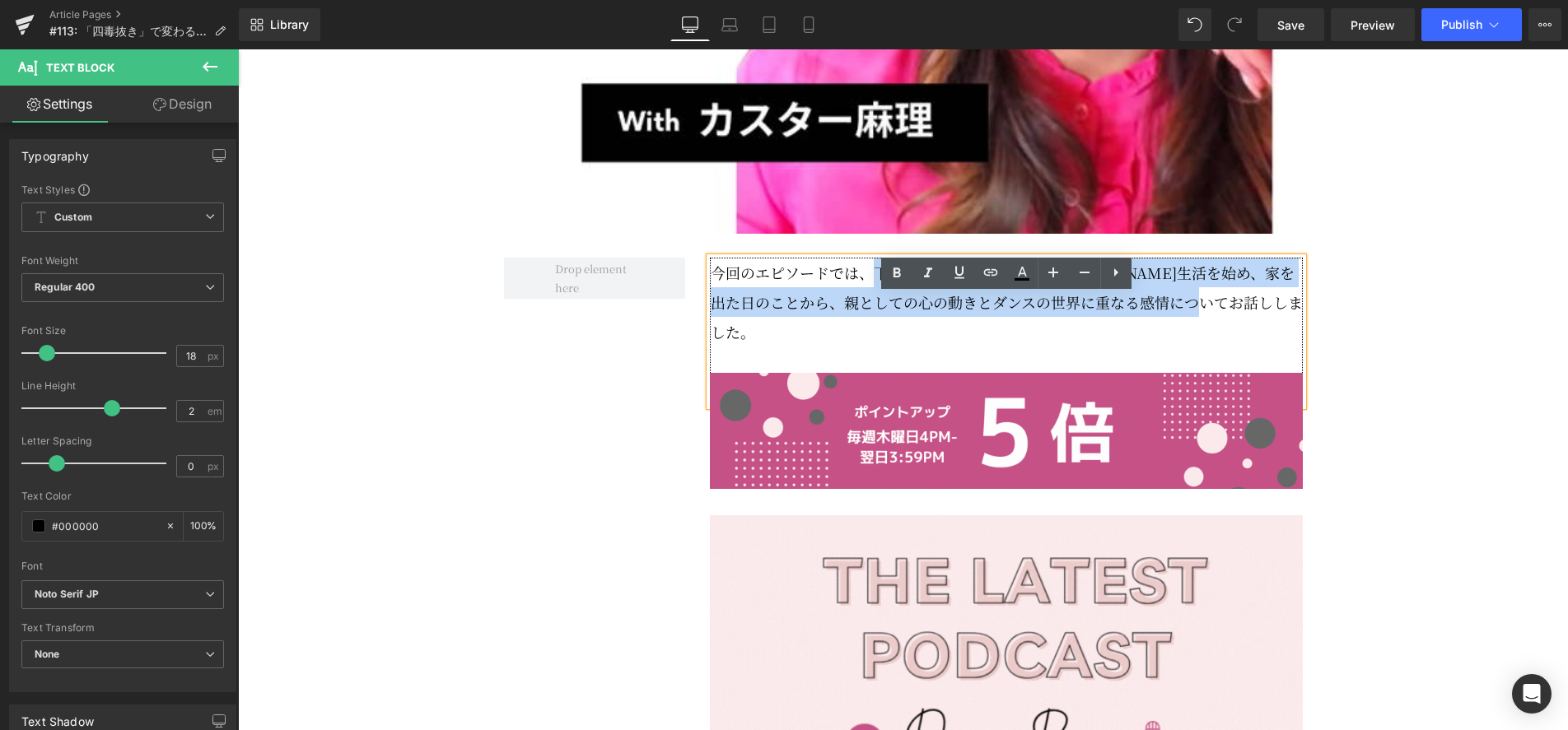
drag, startPoint x: 876, startPoint y: 310, endPoint x: 1261, endPoint y: 345, distance: 386.6
click at [1261, 345] on p "今回のエピソードでは、下の娘が大学近くで友人とシェア生活を始め、家を出た日のことから、親としての心の動きとダンスの世界に重なる感情についてお話ししました。" at bounding box center [1007, 302] width 592 height 89
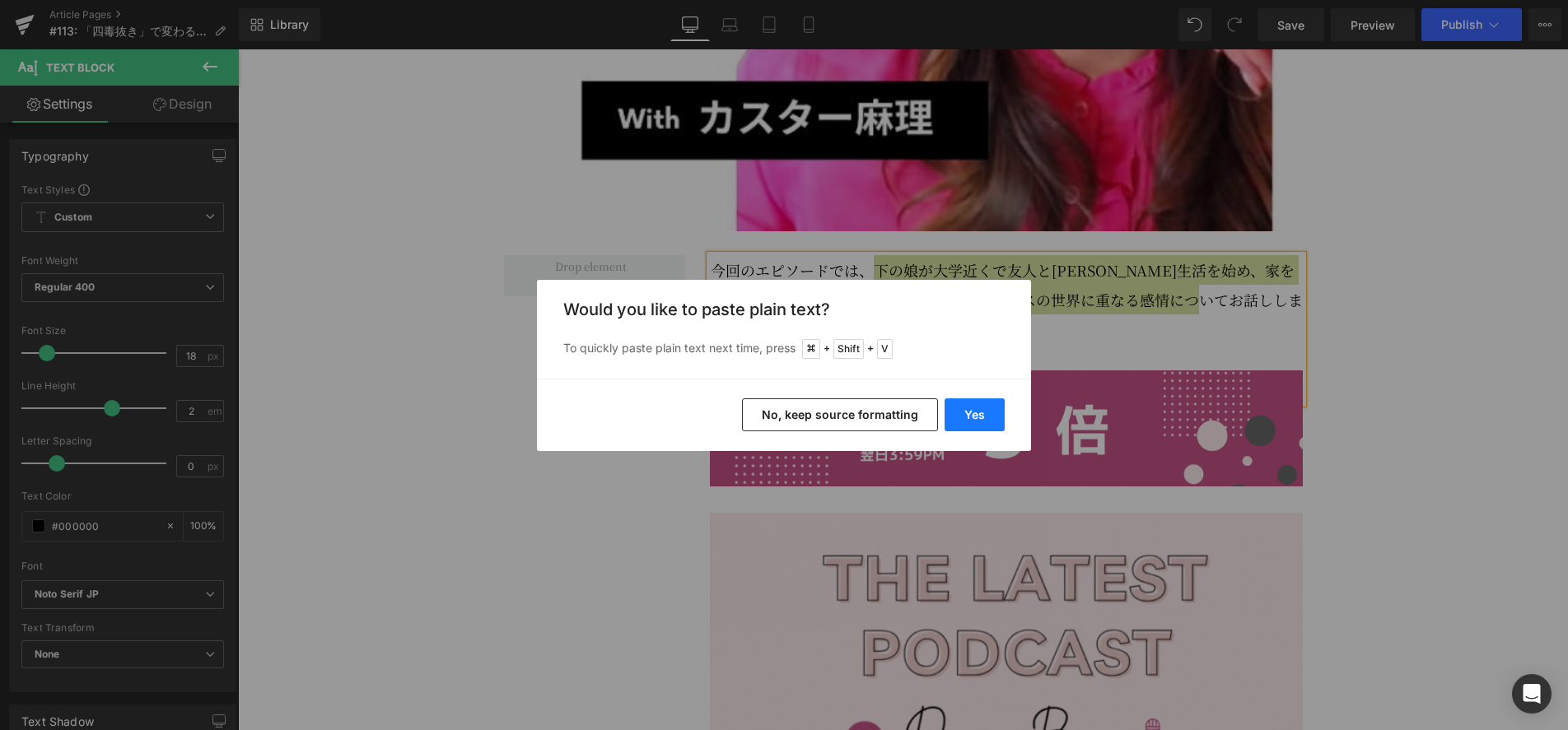
click at [987, 420] on button "Yes" at bounding box center [974, 414] width 60 height 33
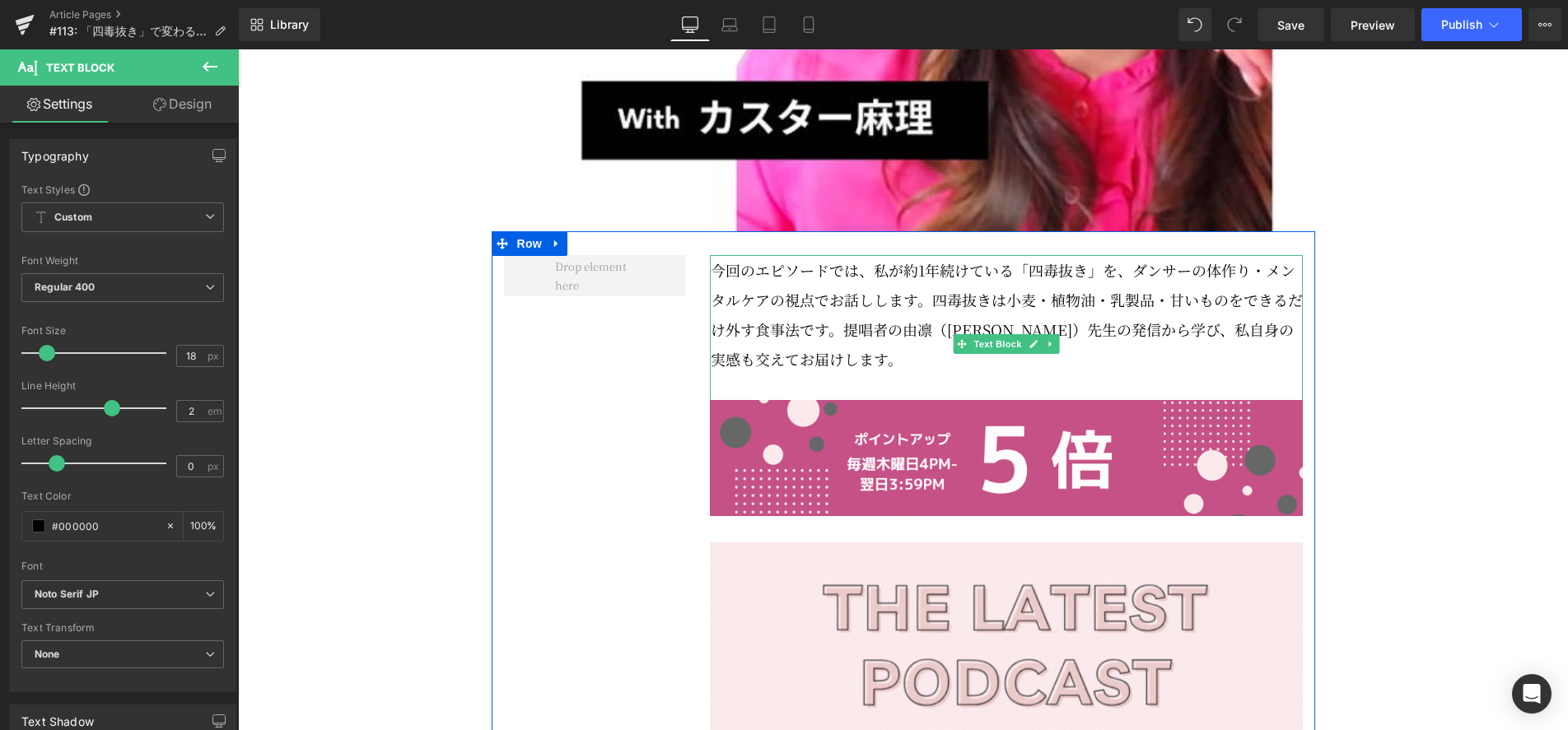
click at [931, 344] on p "今回のエピソードでは、私が約1年続けている「四毒抜き」を、ダンサーの体作り・メンタルケアの視点でお話しします。四毒抜きは小麦・植物油・乳製品・甘いものをできる…" at bounding box center [1007, 314] width 592 height 119
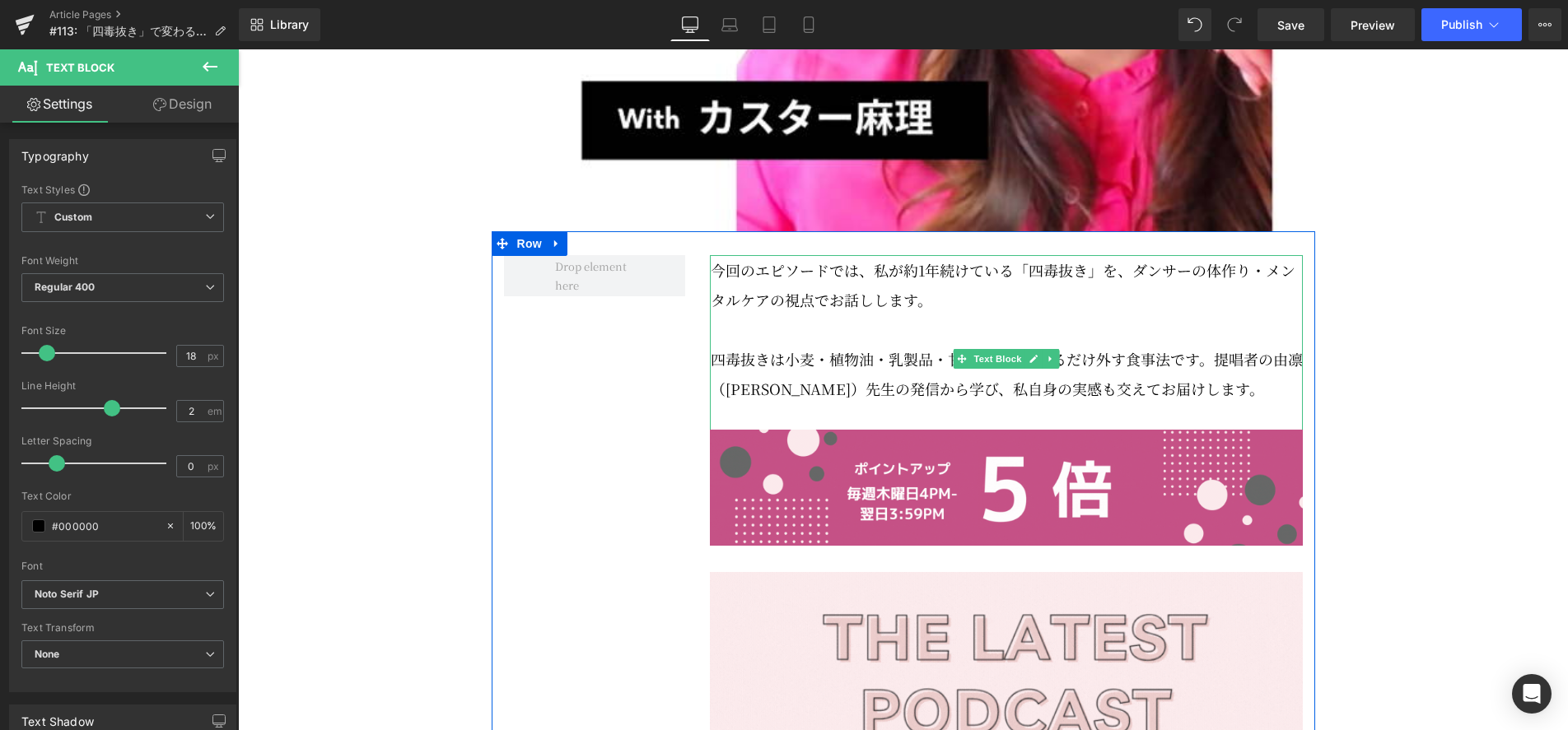
click at [806, 403] on p "四毒抜きは小麦・植物油・乳製品・甘いものをできるだけ外す食事法です。提唱者の由凛（吉野俊明）先生の発信から学び、私自身の実感も交えてお届けします。" at bounding box center [1007, 373] width 592 height 59
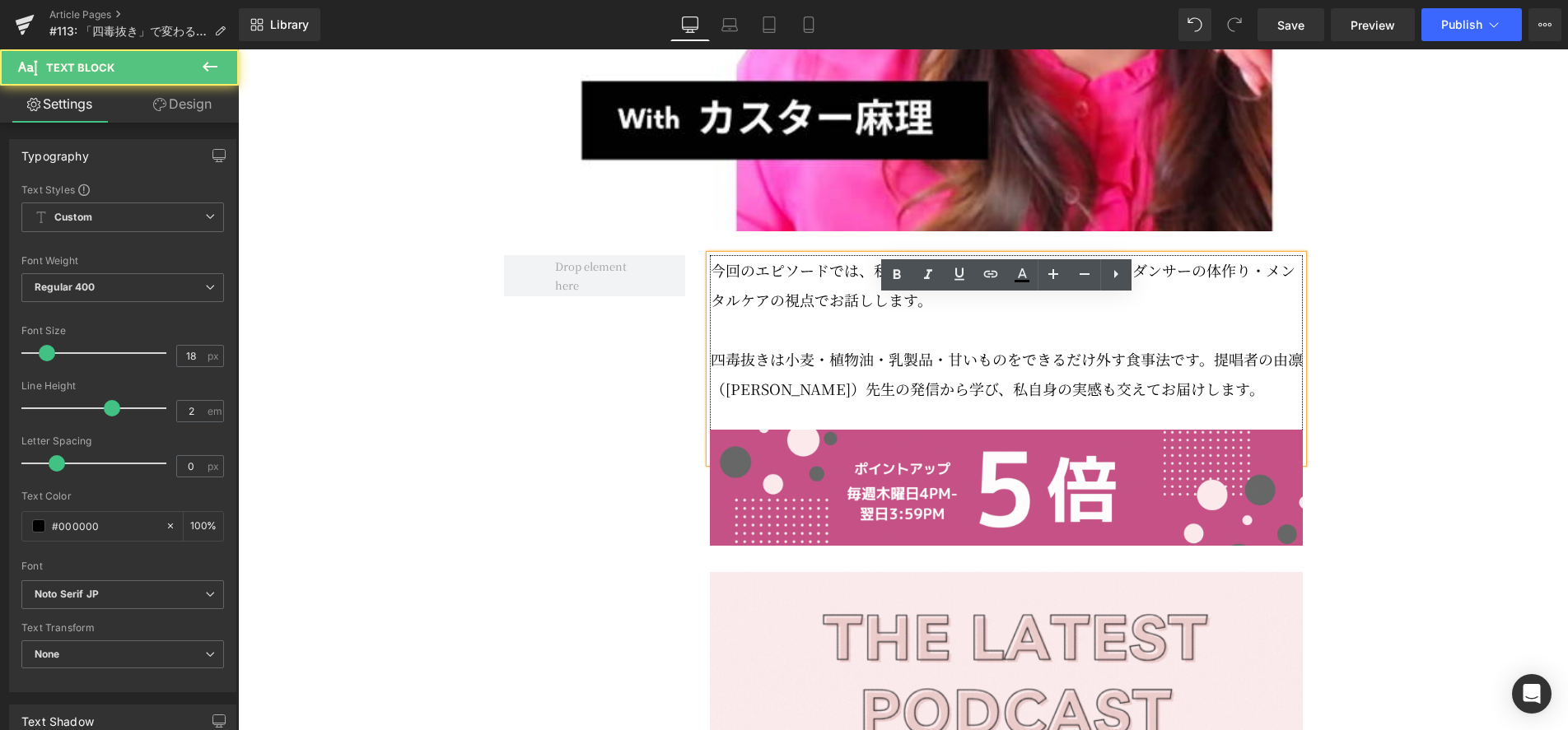
click at [778, 403] on p "四毒抜きは小麦・植物油・乳製品・甘いものをできるだけ外す食事法です。提唱者の由凛（吉野俊明）先生の発信から学び、私自身の実感も交えてお届けします。" at bounding box center [1007, 373] width 592 height 59
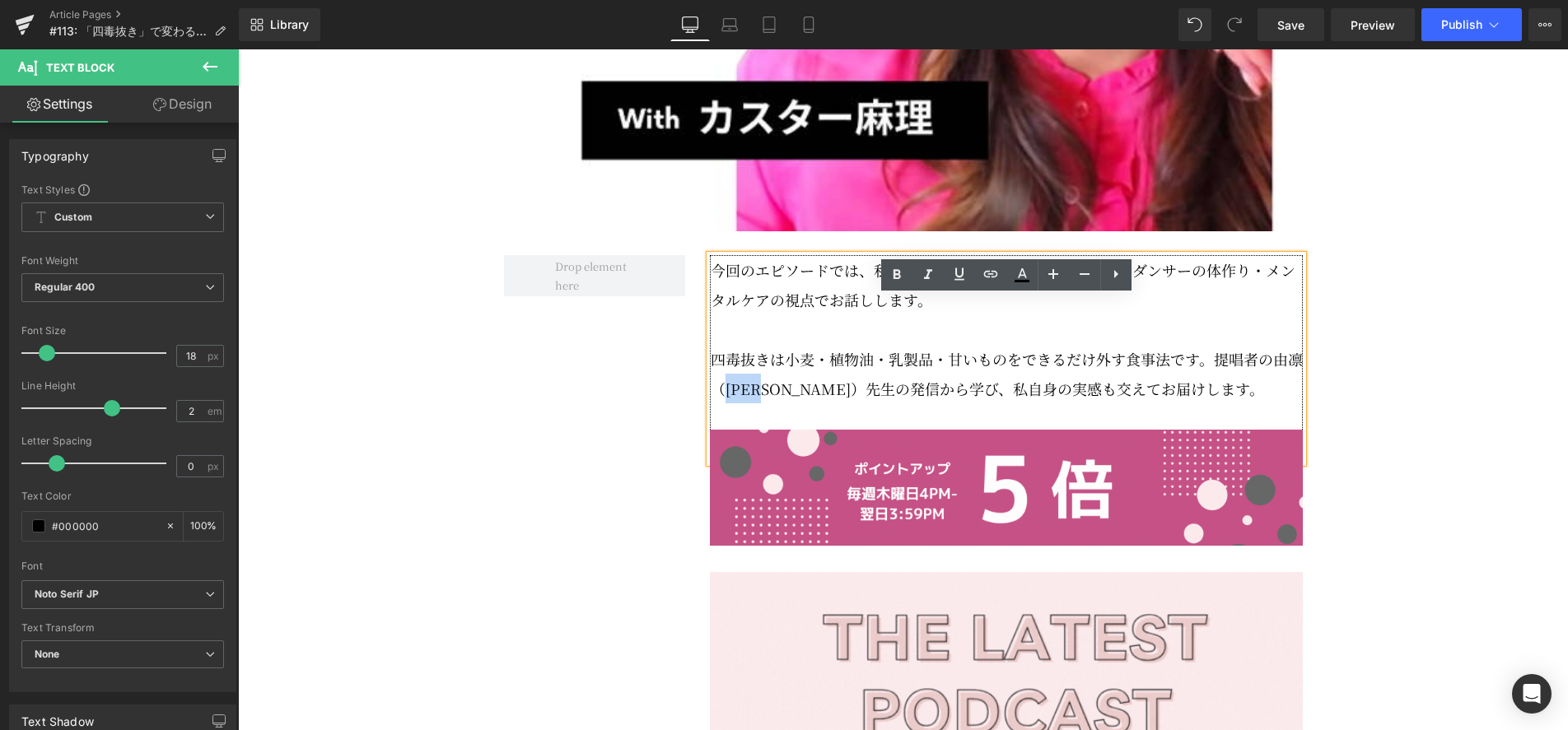
drag, startPoint x: 780, startPoint y: 431, endPoint x: 723, endPoint y: 428, distance: 57.1
click at [723, 403] on p "四毒抜きは小麦・植物油・乳製品・甘いものをできるだけ外す食事法です。提唱者の由凛（吉野俊明）先生の発信から学び、私自身の実感も交えてお届けします。" at bounding box center [1007, 373] width 592 height 59
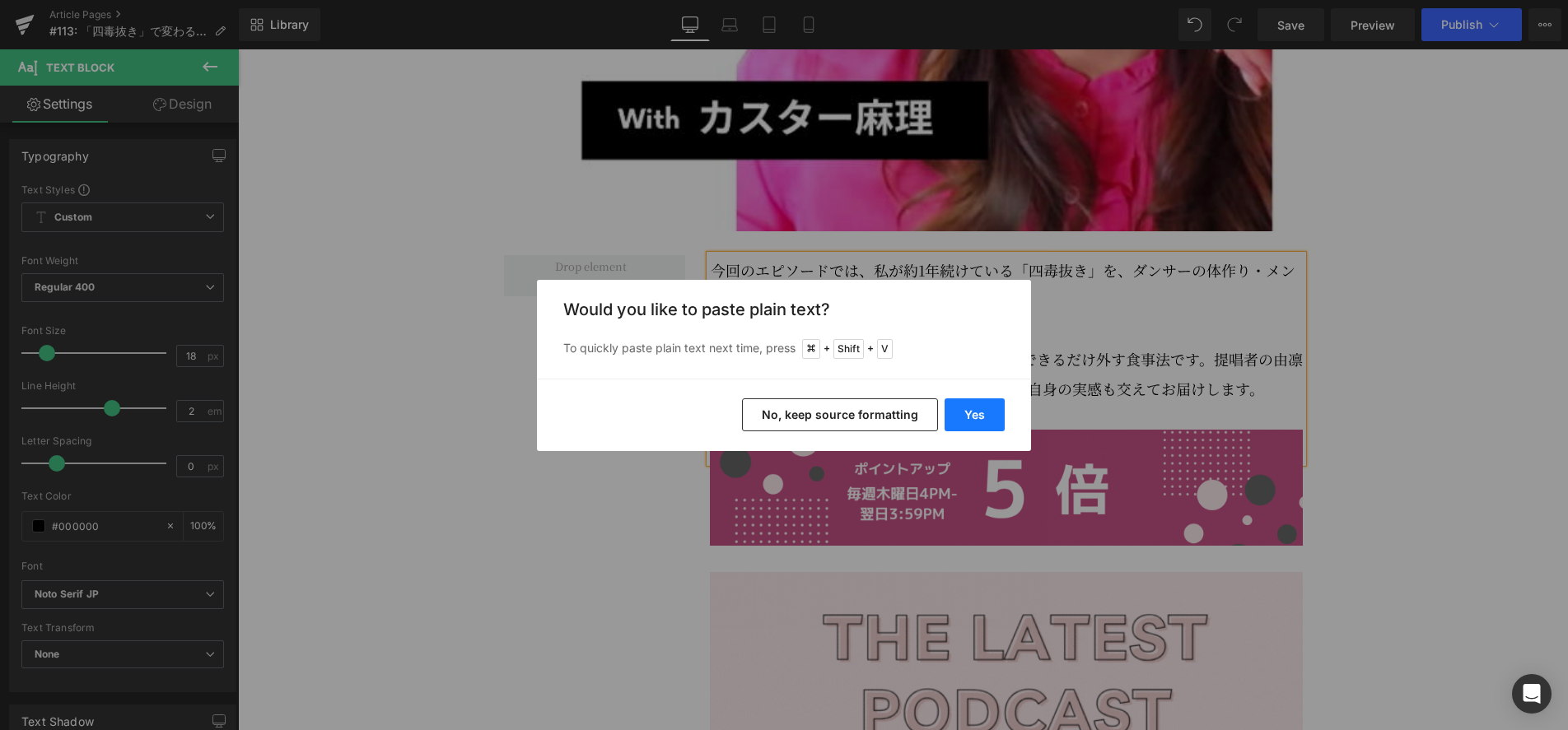
click at [962, 422] on button "Yes" at bounding box center [974, 414] width 60 height 33
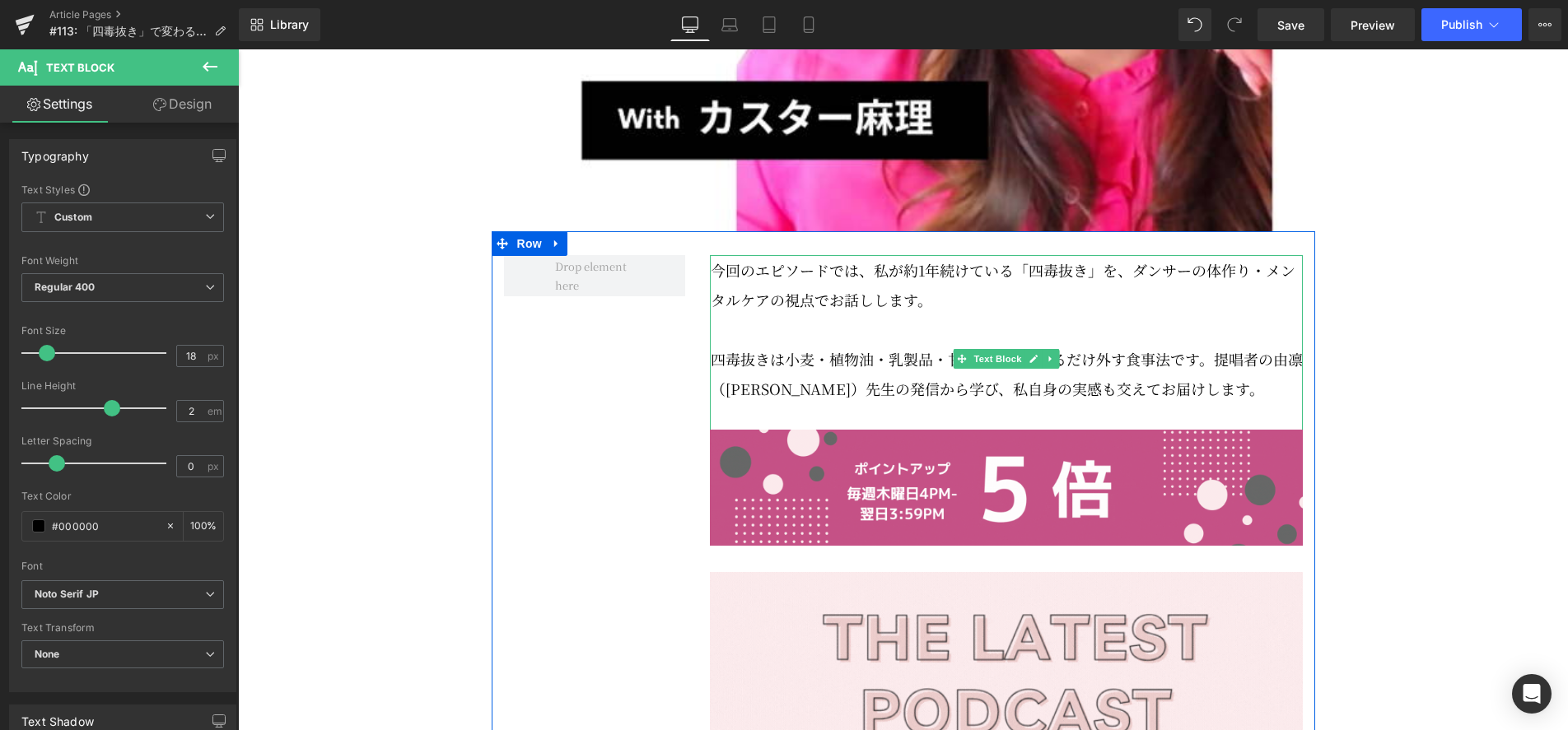
click at [1283, 401] on p "四毒抜きは小麦・植物油・乳製品・甘いものをできるだけ外す食事法です。提唱者の由凛（吉野敏明）先生の発信から学び、私自身の実感も交えてお届けします。" at bounding box center [1007, 373] width 592 height 59
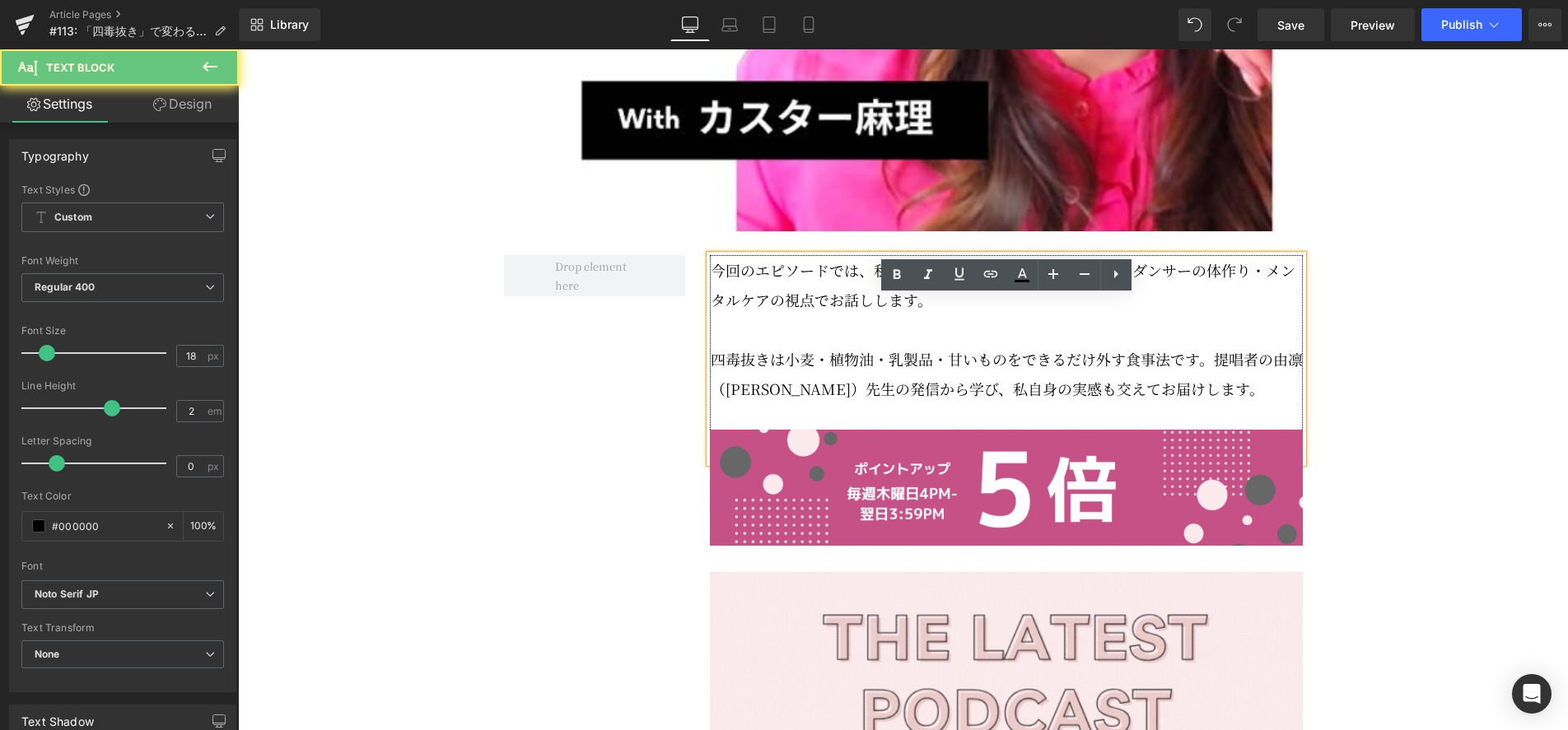
click at [1274, 403] on p "四毒抜きは小麦・植物油・乳製品・甘いものをできるだけ外す食事法です。提唱者の由凛（吉野敏明）先生の発信から学び、私自身の実感も交えてお届けします。" at bounding box center [1007, 373] width 592 height 59
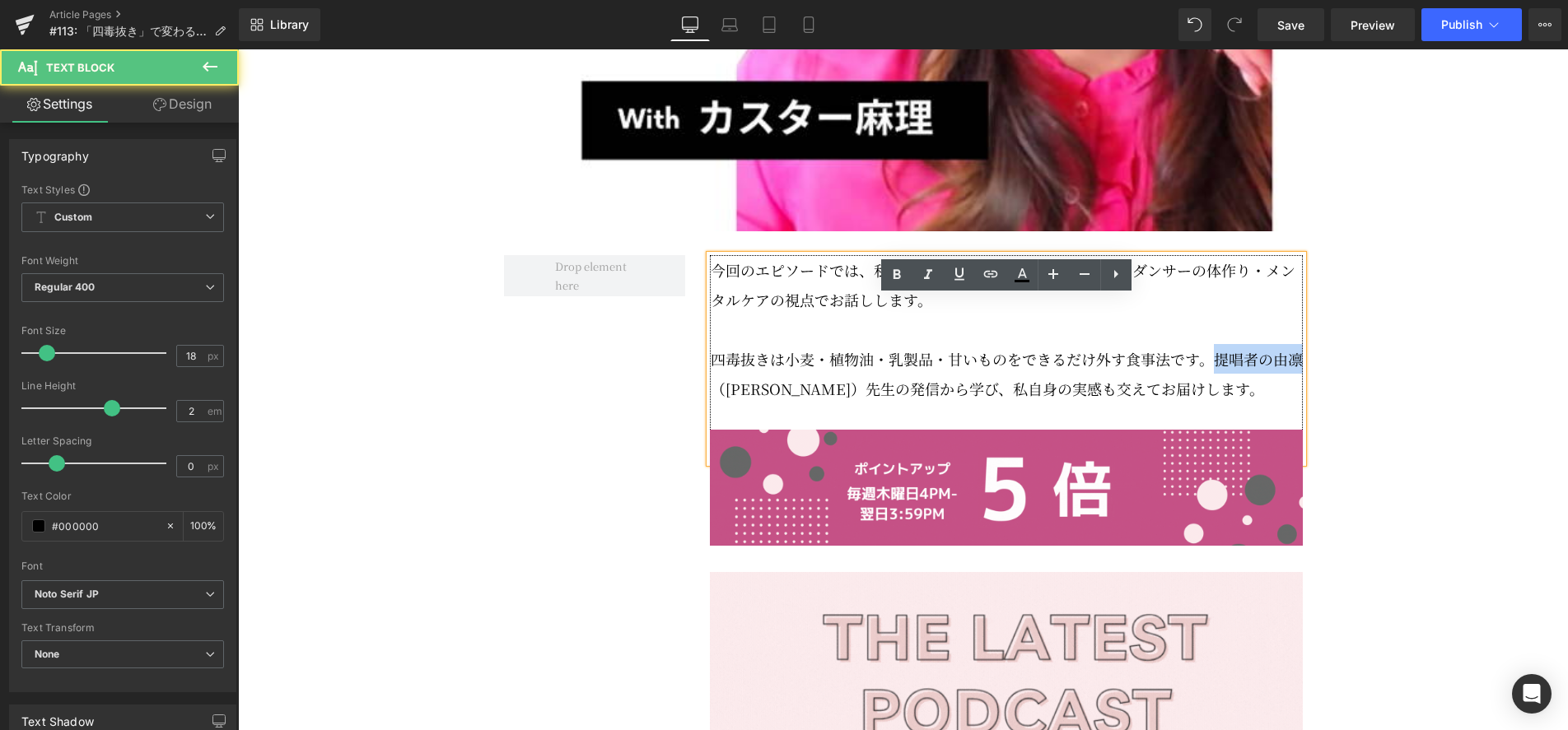
drag, startPoint x: 1216, startPoint y: 403, endPoint x: 1298, endPoint y: 402, distance: 82.0
click at [1298, 402] on p "四毒抜きは小麦・植物油・乳製品・甘いものをできるだけ外す食事法です。提唱者の由凛（吉野敏明）先生の発信から学び、私自身の実感も交えてお届けします。" at bounding box center [1007, 373] width 592 height 59
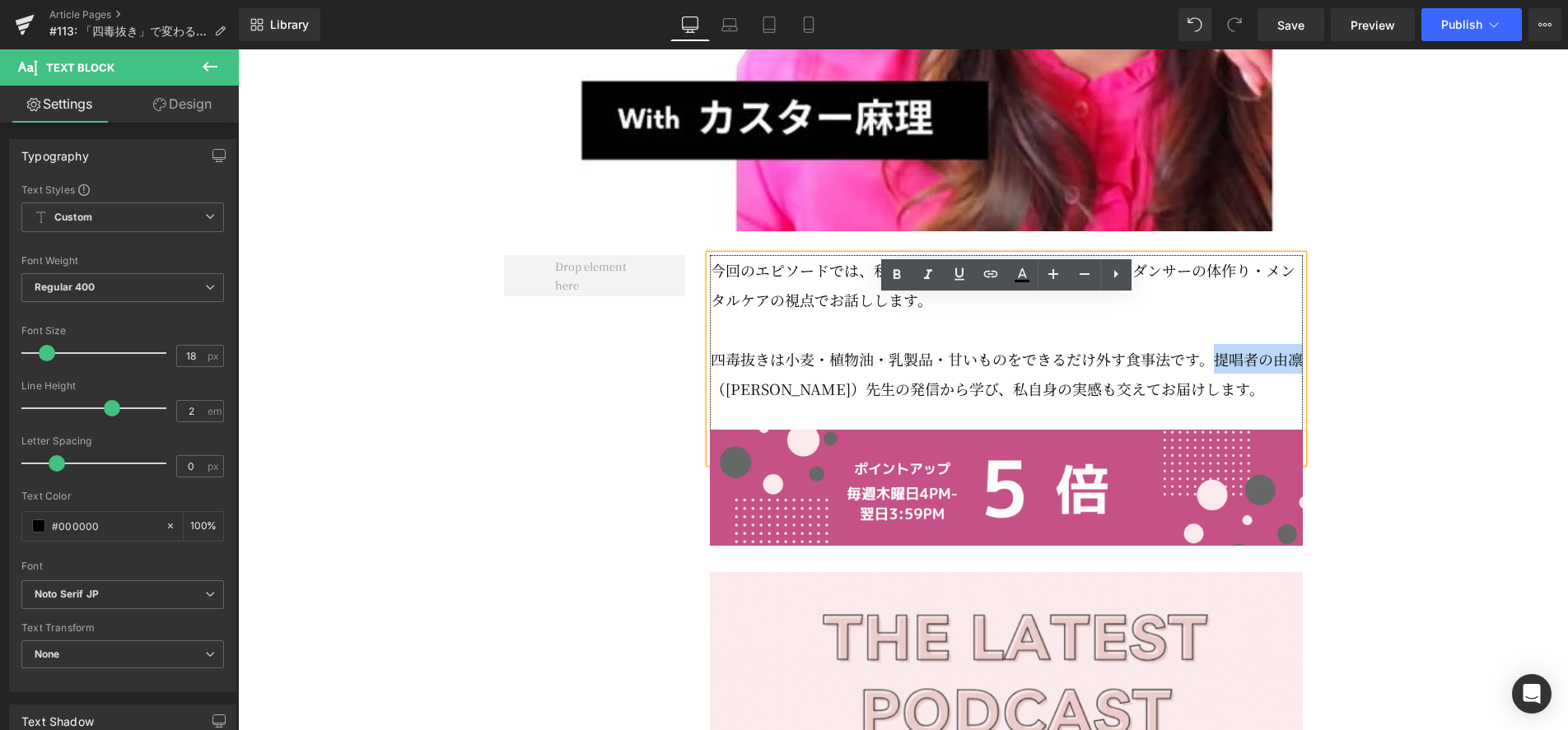
copy p "提唱者の由凛"
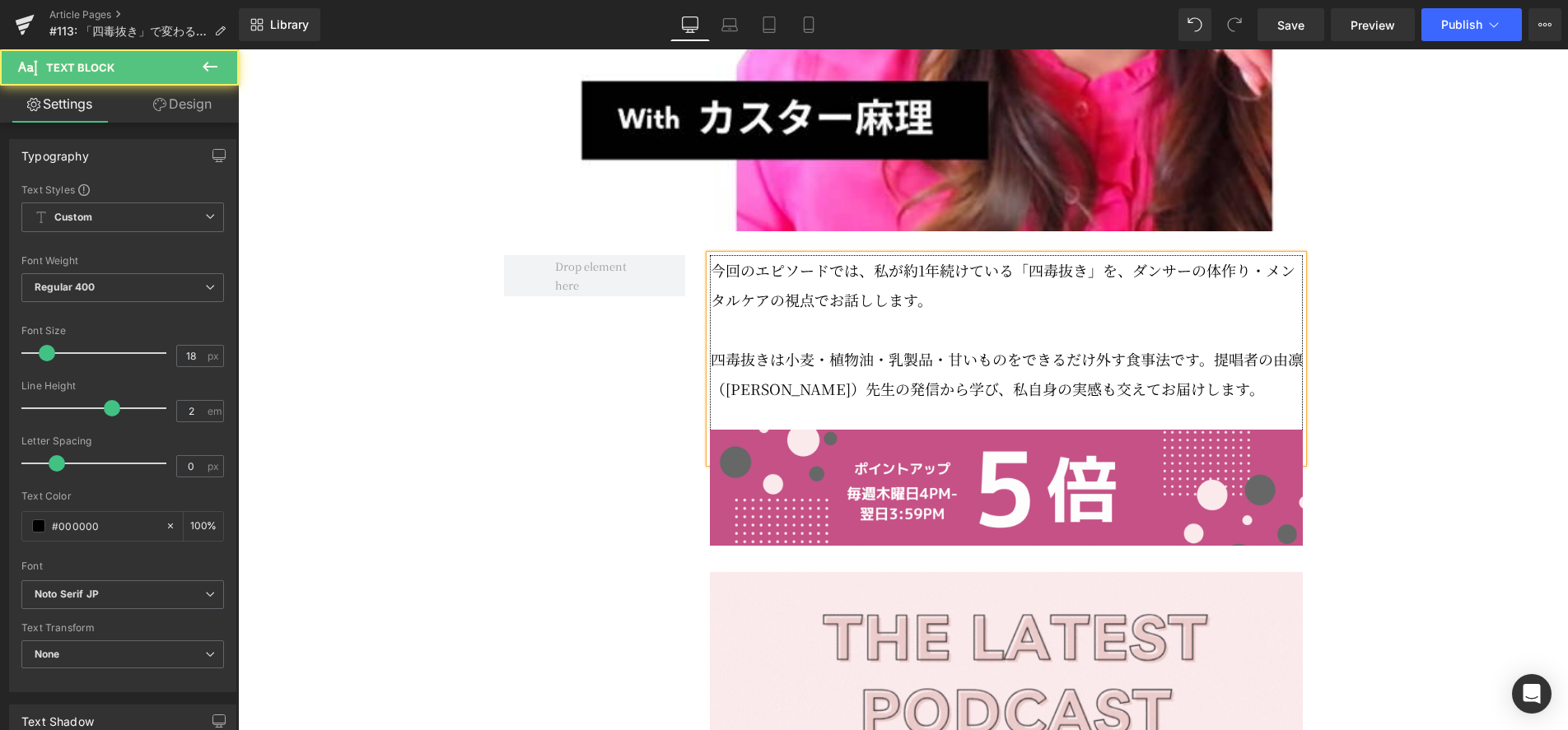
click at [1291, 403] on p "四毒抜きは小麦・植物油・乳製品・甘いものをできるだけ外す食事法です。提唱者の由凛（吉野敏明）先生の発信から学び、私自身の実感も交えてお届けします。" at bounding box center [1007, 373] width 592 height 59
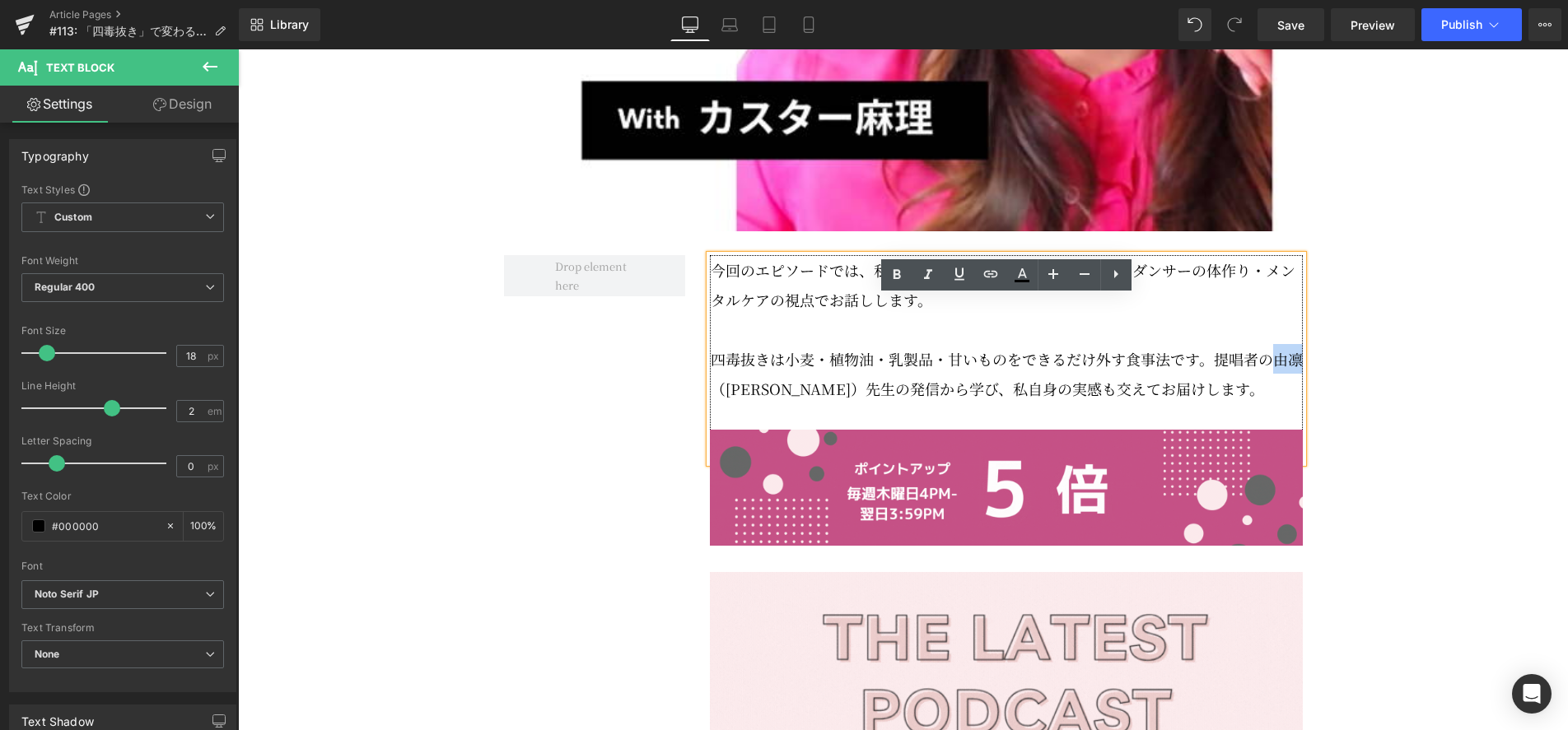
drag, startPoint x: 1276, startPoint y: 400, endPoint x: 1298, endPoint y: 402, distance: 22.1
click at [1298, 402] on p "四毒抜きは小麦・植物油・乳製品・甘いものをできるだけ外す食事法です。提唱者の由凛（吉野敏明）先生の発信から学び、私自身の実感も交えてお届けします。" at bounding box center [1007, 373] width 592 height 59
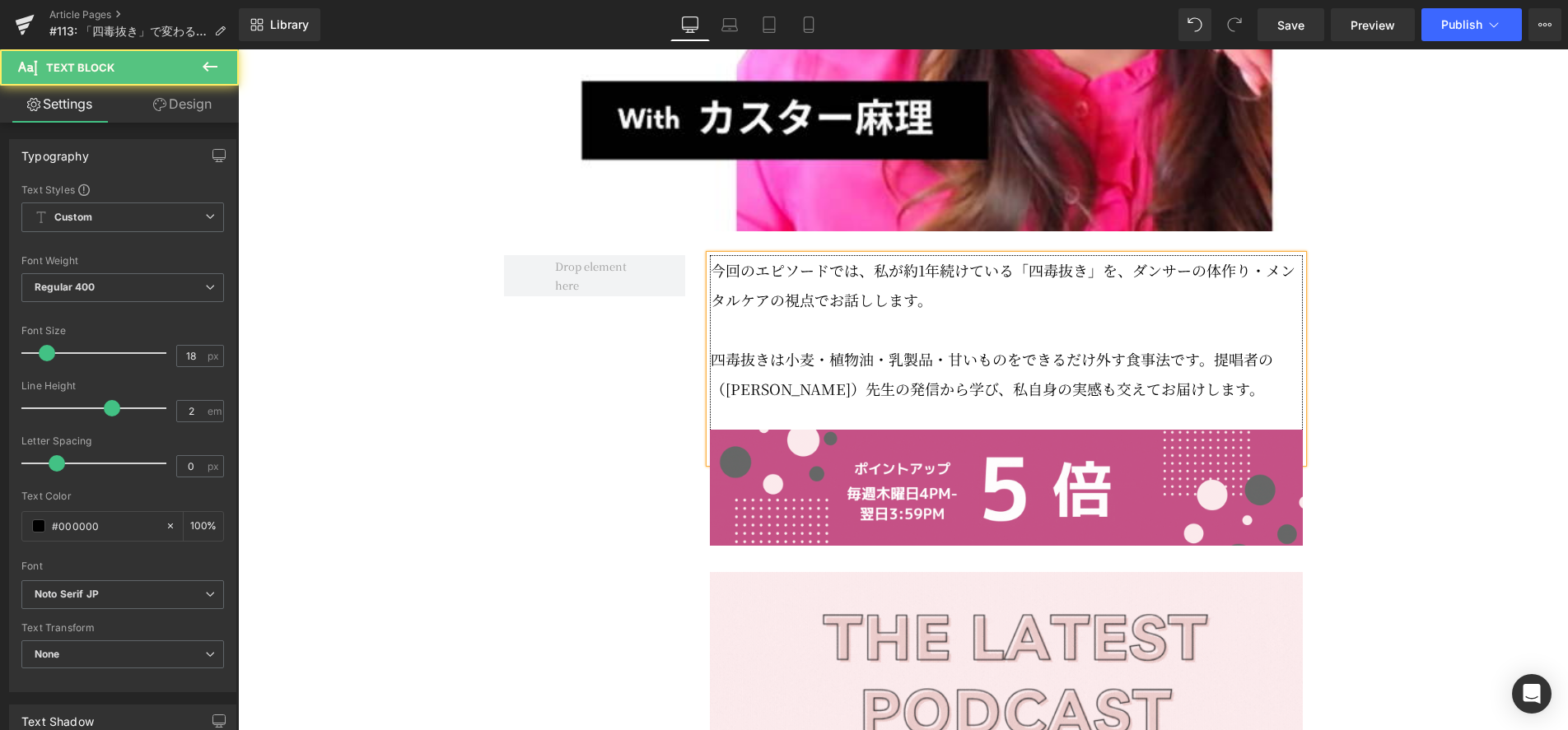
click at [1293, 402] on p "四毒抜きは小麦・植物油・乳製品・甘いものをできるだけ外す食事法です。提唱者の（吉野敏明）先生の発信から学び、私自身の実感も交えてお届けします。" at bounding box center [1007, 373] width 592 height 59
click at [759, 403] on p "四毒抜きは小麦・植物油・乳製品・甘いものをできるだけ外す食事法です。提唱者の吉野敏明）先生の発信から学び、私自身の実感も交えてお届けします。" at bounding box center [1007, 373] width 592 height 59
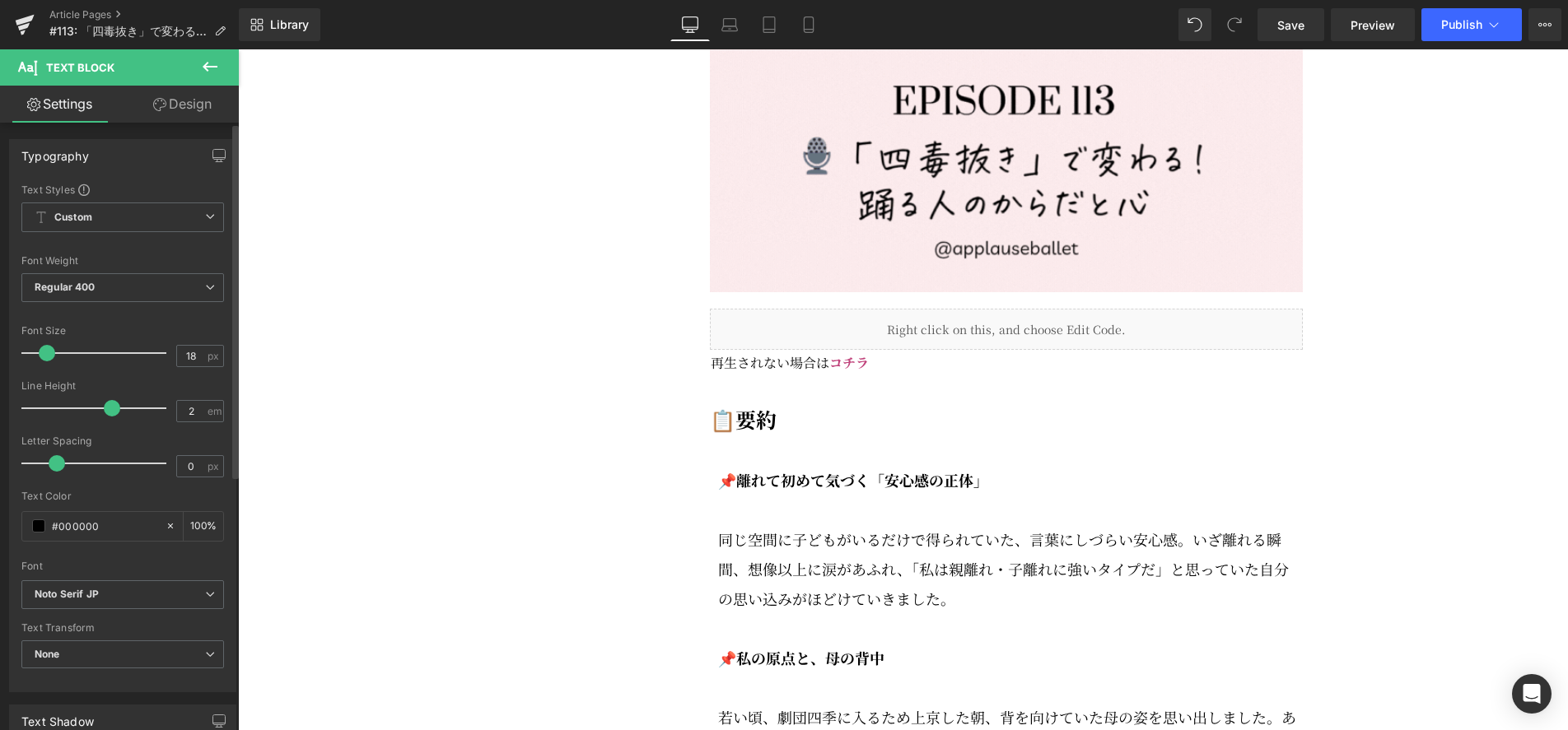
scroll to position [2206, 0]
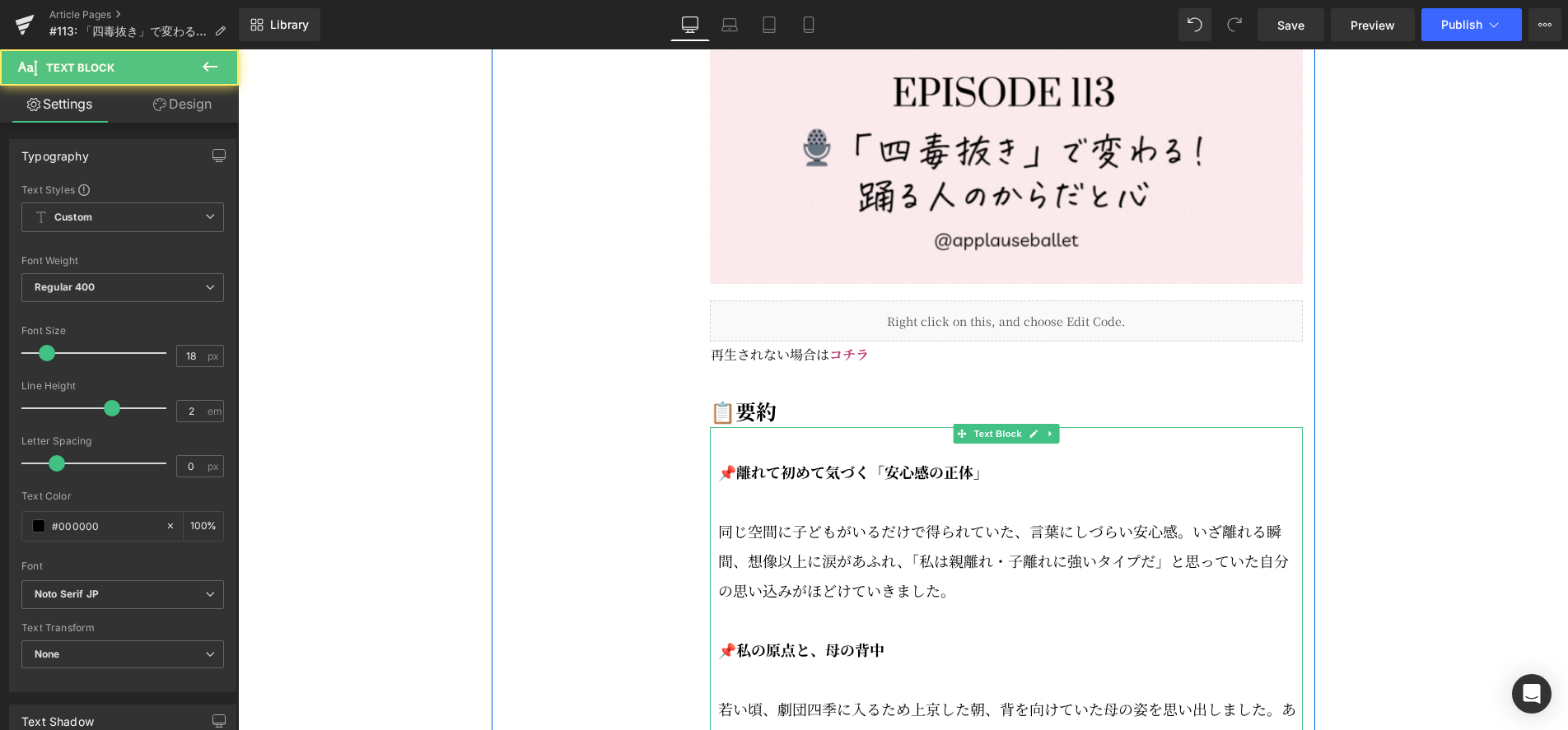
click at [773, 483] on strong "📌離れて初めて気づく「安心感の正体」" at bounding box center [853, 471] width 270 height 21
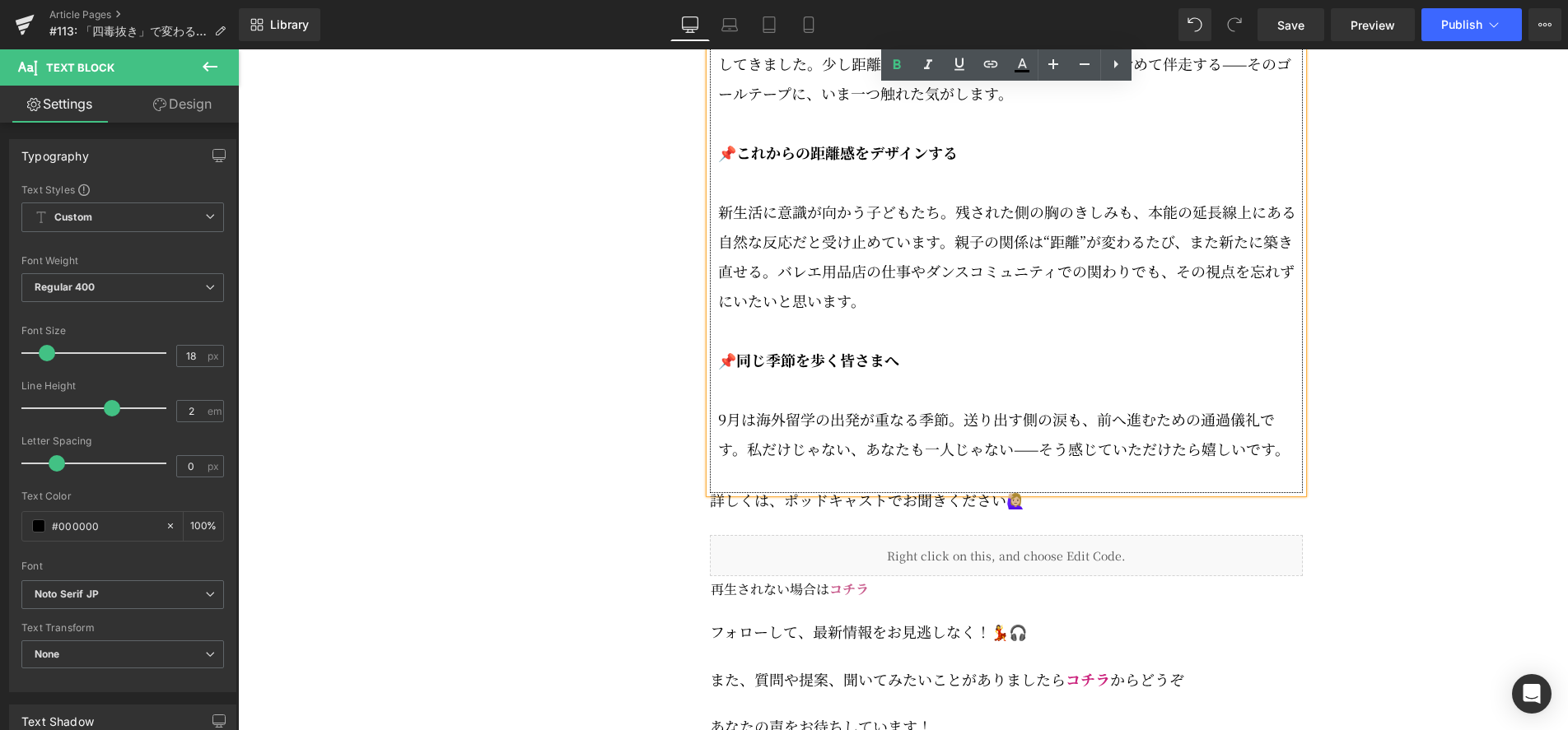
scroll to position [3190, 0]
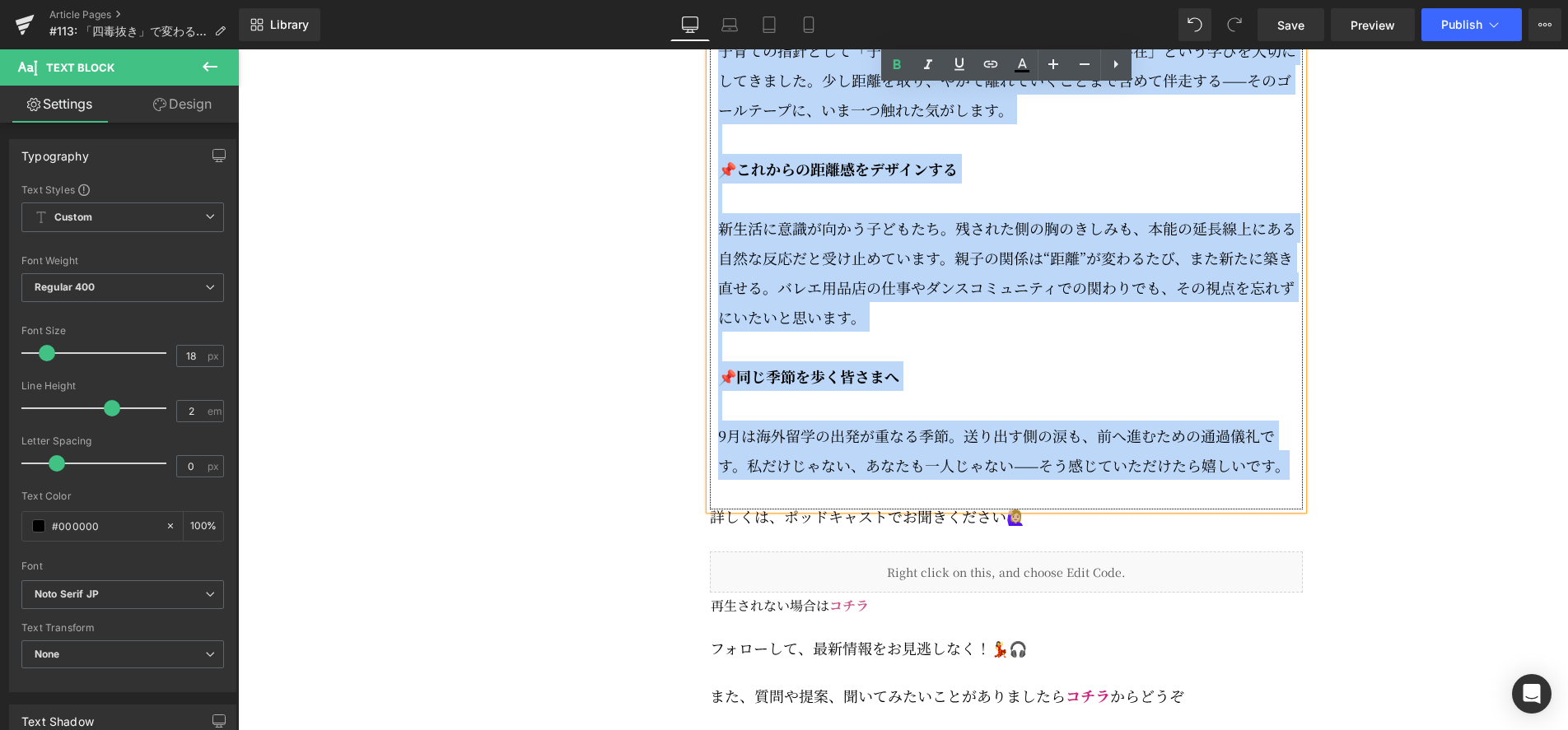
drag, startPoint x: 739, startPoint y: 512, endPoint x: 1313, endPoint y: 499, distance: 574.1
click at [1313, 499] on div "今回のエピソードでは、私が約1年続けている「四毒抜き」を、ダンサーの体作り・メンタルケアの視点でお話しします。 四毒抜きは小麦・植物油・乳製品・甘いものをでき…" at bounding box center [1006, 229] width 618 height 4601
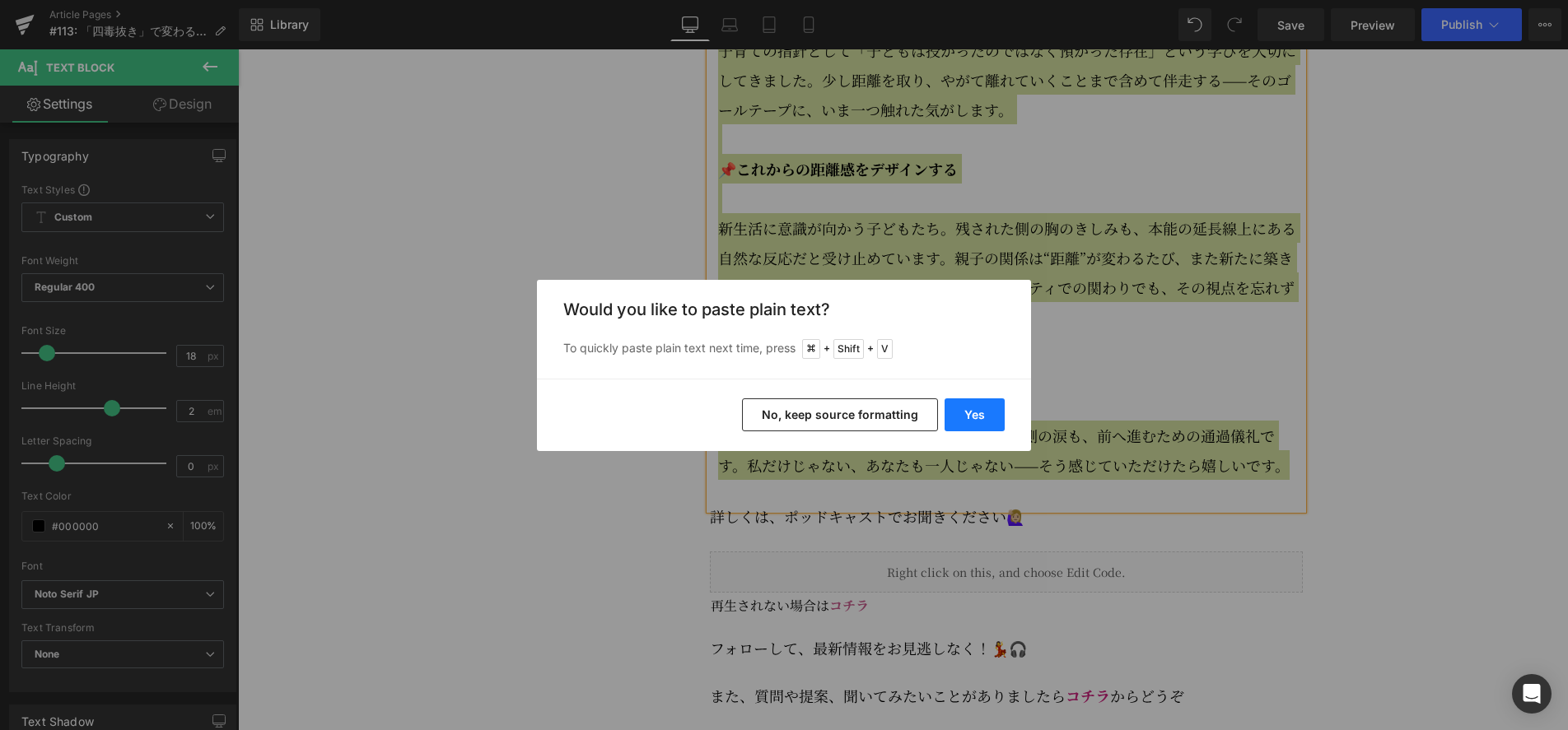
click at [977, 414] on button "Yes" at bounding box center [974, 414] width 60 height 33
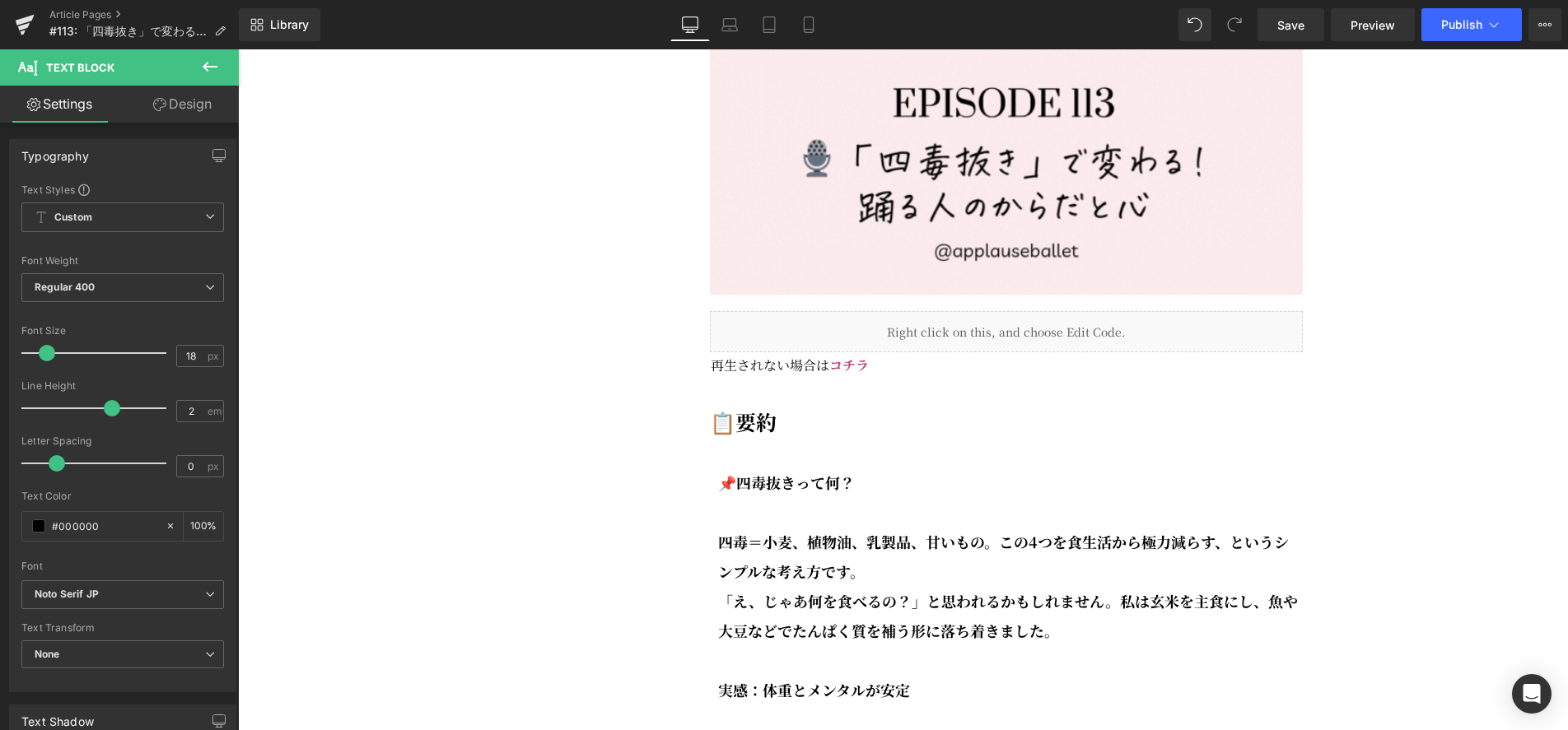
scroll to position [2270, 0]
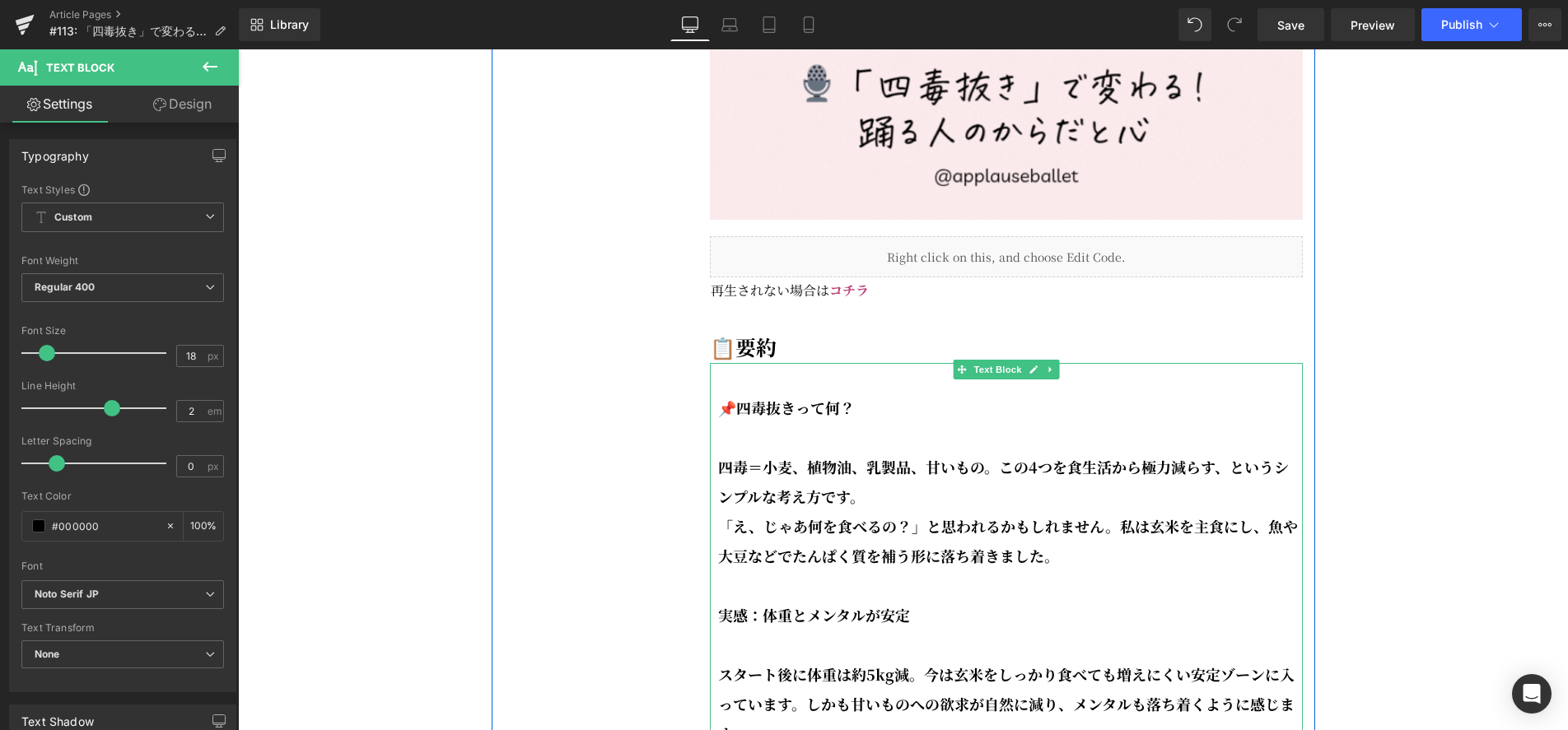
click at [728, 418] on strong "📌四毒抜きって何？" at bounding box center [786, 408] width 137 height 21
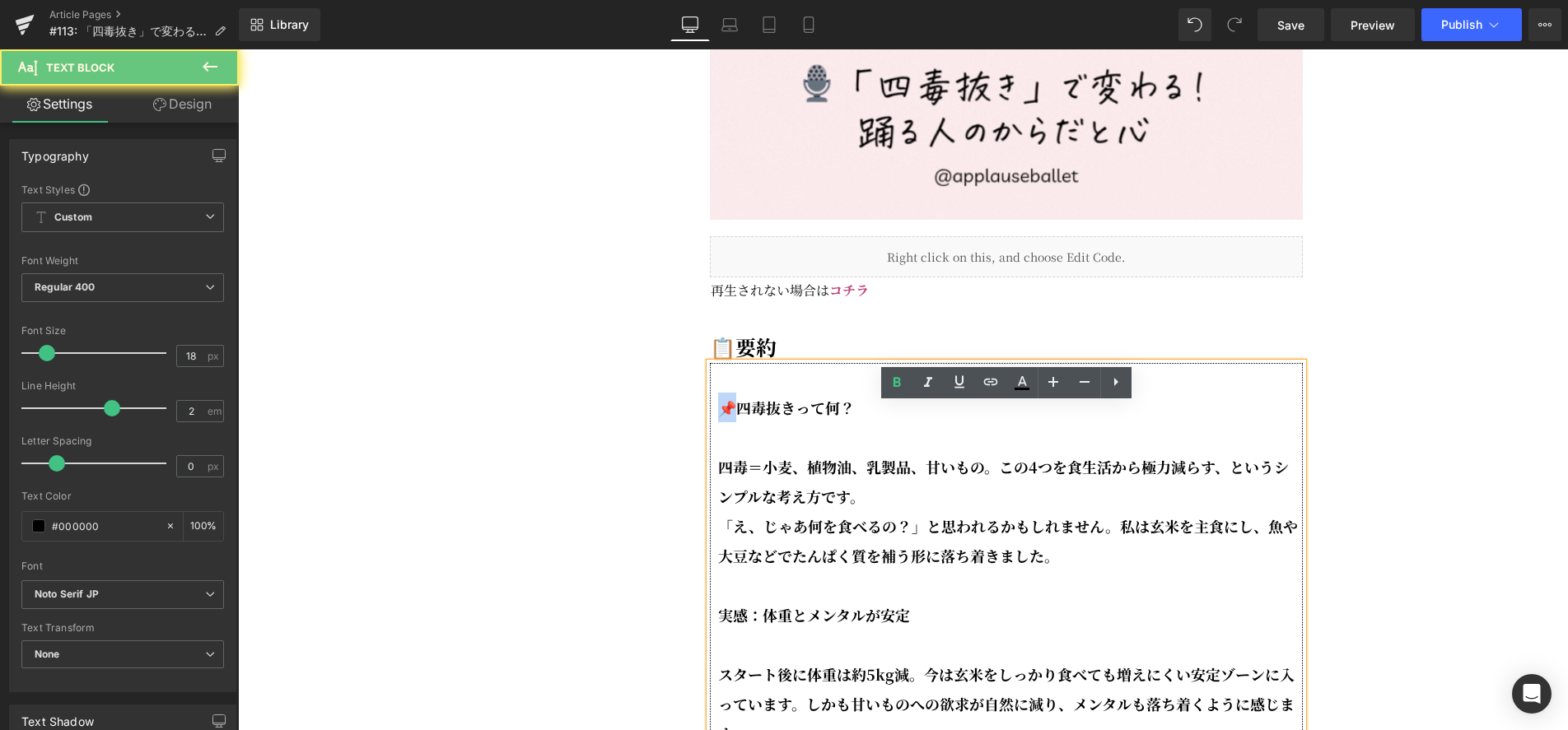
drag, startPoint x: 733, startPoint y: 449, endPoint x: 720, endPoint y: 448, distance: 13.0
click at [720, 418] on strong "📌四毒抜きって何？" at bounding box center [786, 408] width 137 height 21
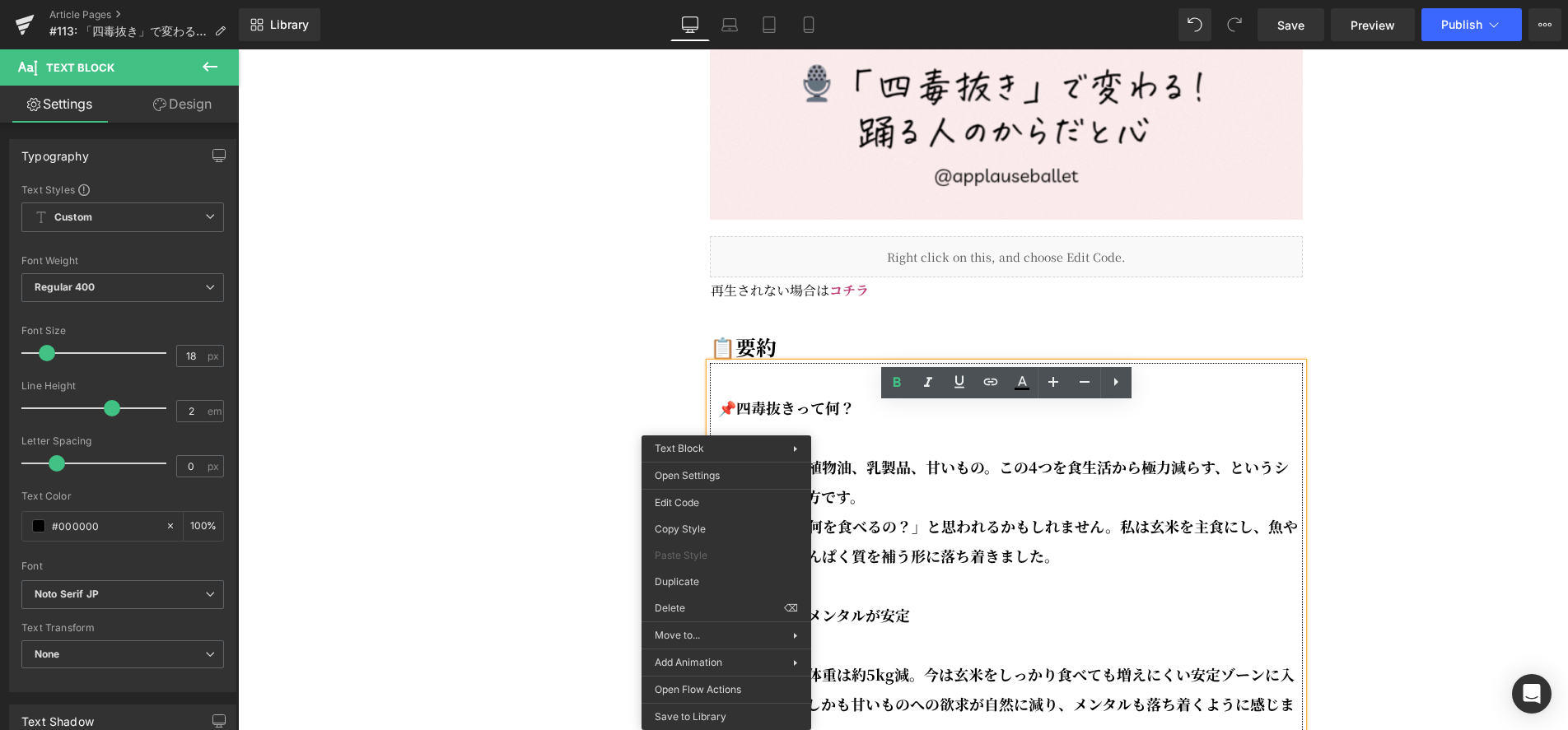
click at [889, 393] on p at bounding box center [1010, 378] width 585 height 30
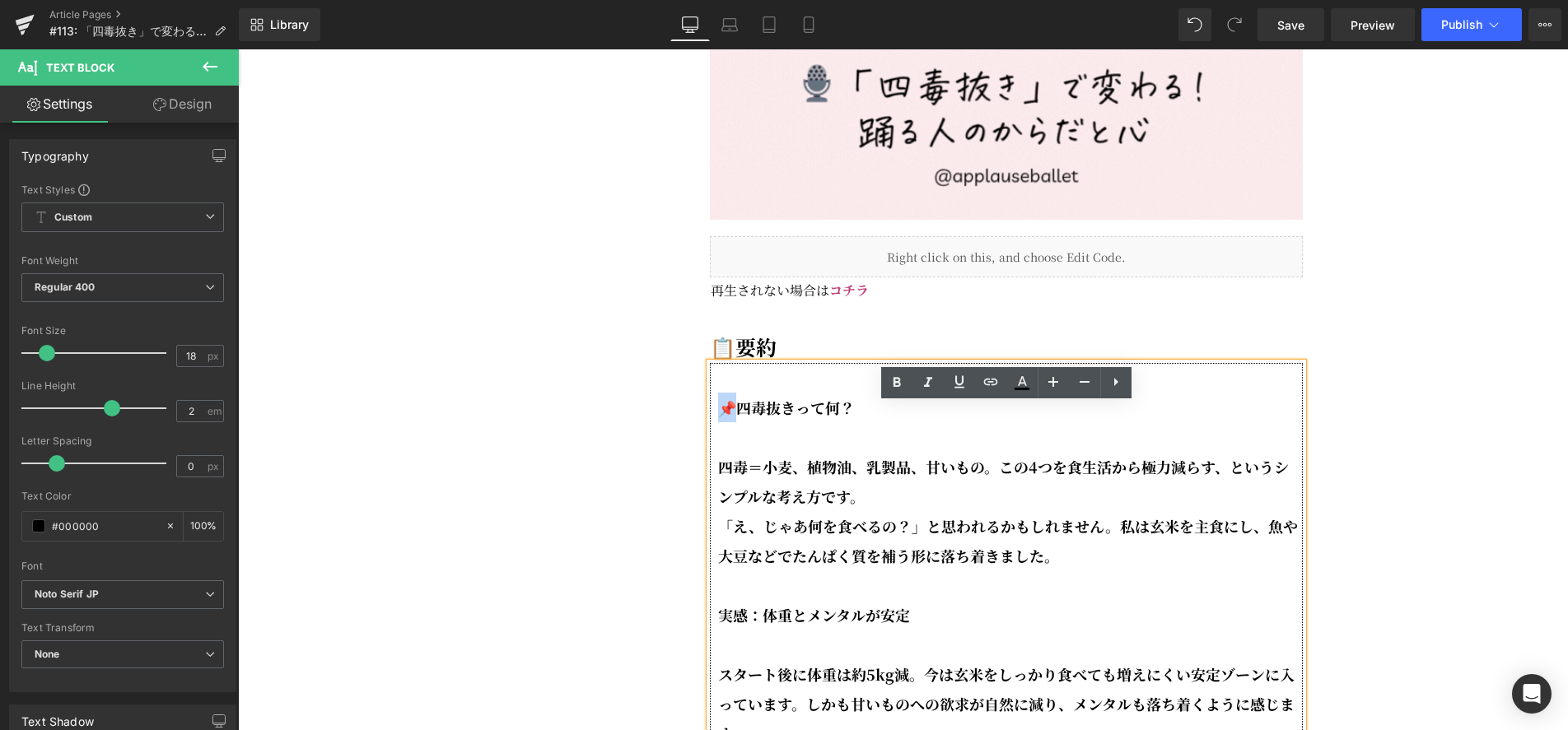
drag, startPoint x: 736, startPoint y: 449, endPoint x: 724, endPoint y: 449, distance: 12.0
click at [724, 418] on strong "📌四毒抜きって何？" at bounding box center [786, 408] width 137 height 21
copy strong "📌四"
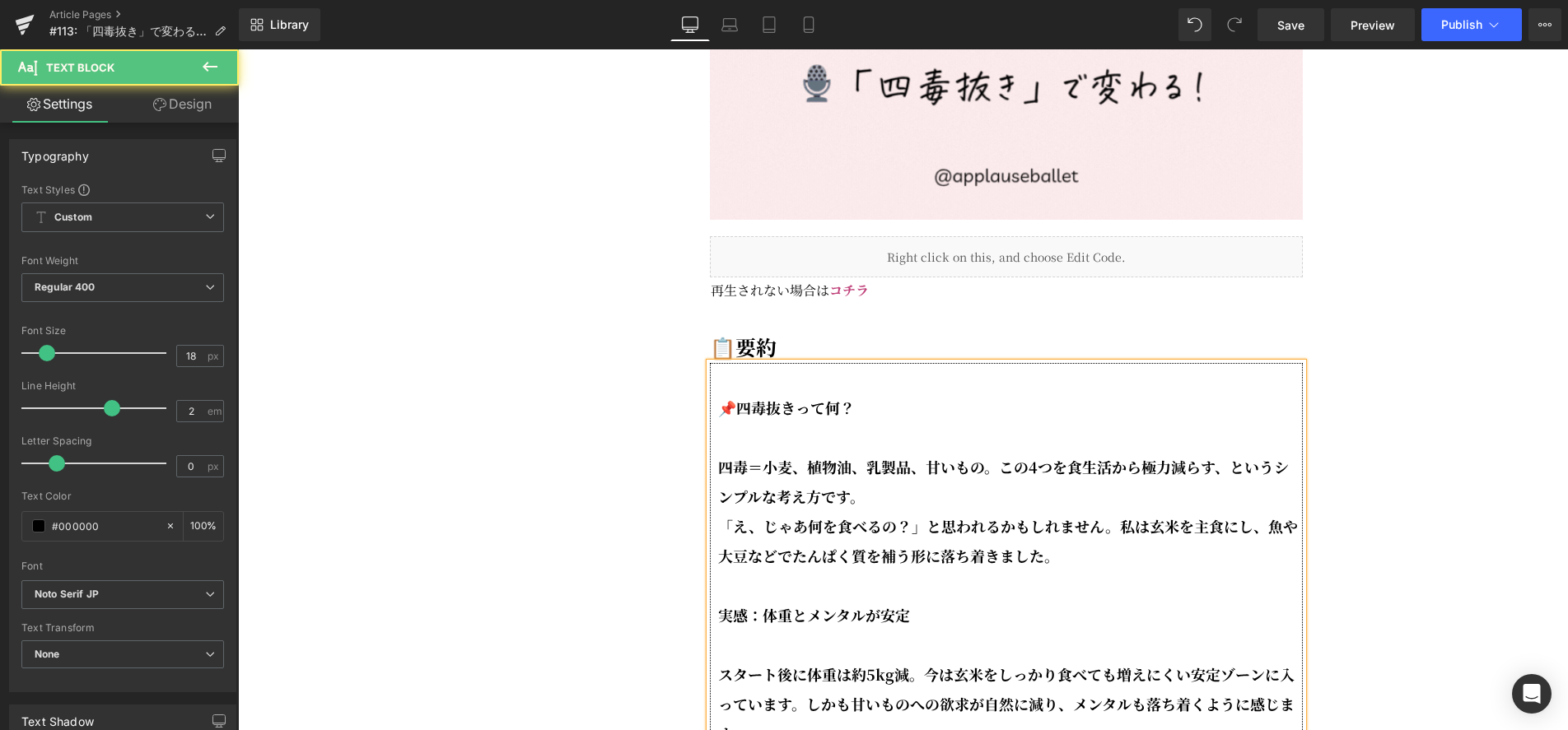
click at [992, 566] on strong "「え、じゃあ何を食べるの？」と思われるかもしれません。私は玄米を主食にし、魚や大豆などでたんぱく質を補う形に落ち着きました。" at bounding box center [1008, 541] width 580 height 51
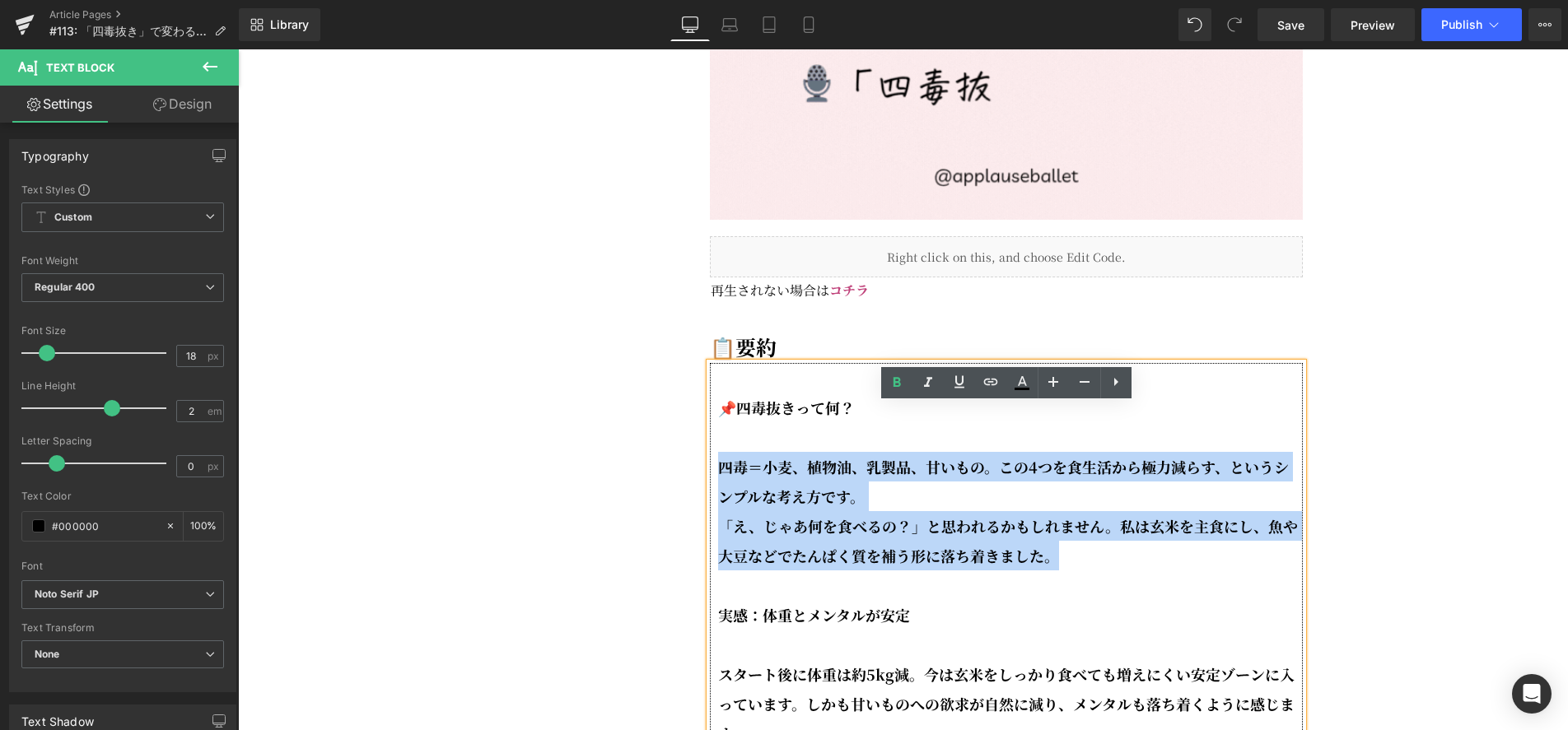
drag, startPoint x: 1053, startPoint y: 601, endPoint x: 714, endPoint y: 512, distance: 350.5
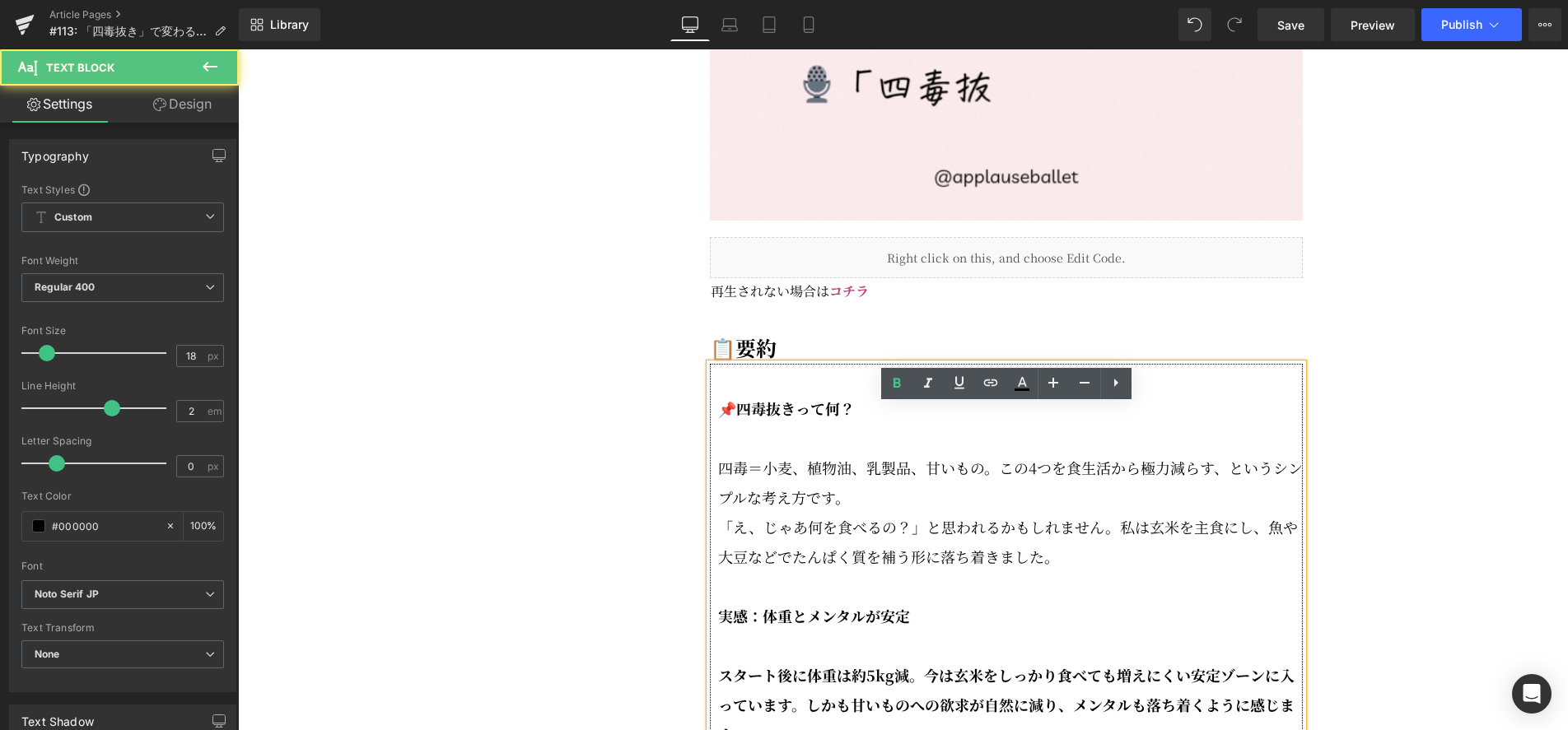
click at [718, 626] on strong "実感：体重とメンタルが安定" at bounding box center [814, 616] width 192 height 21
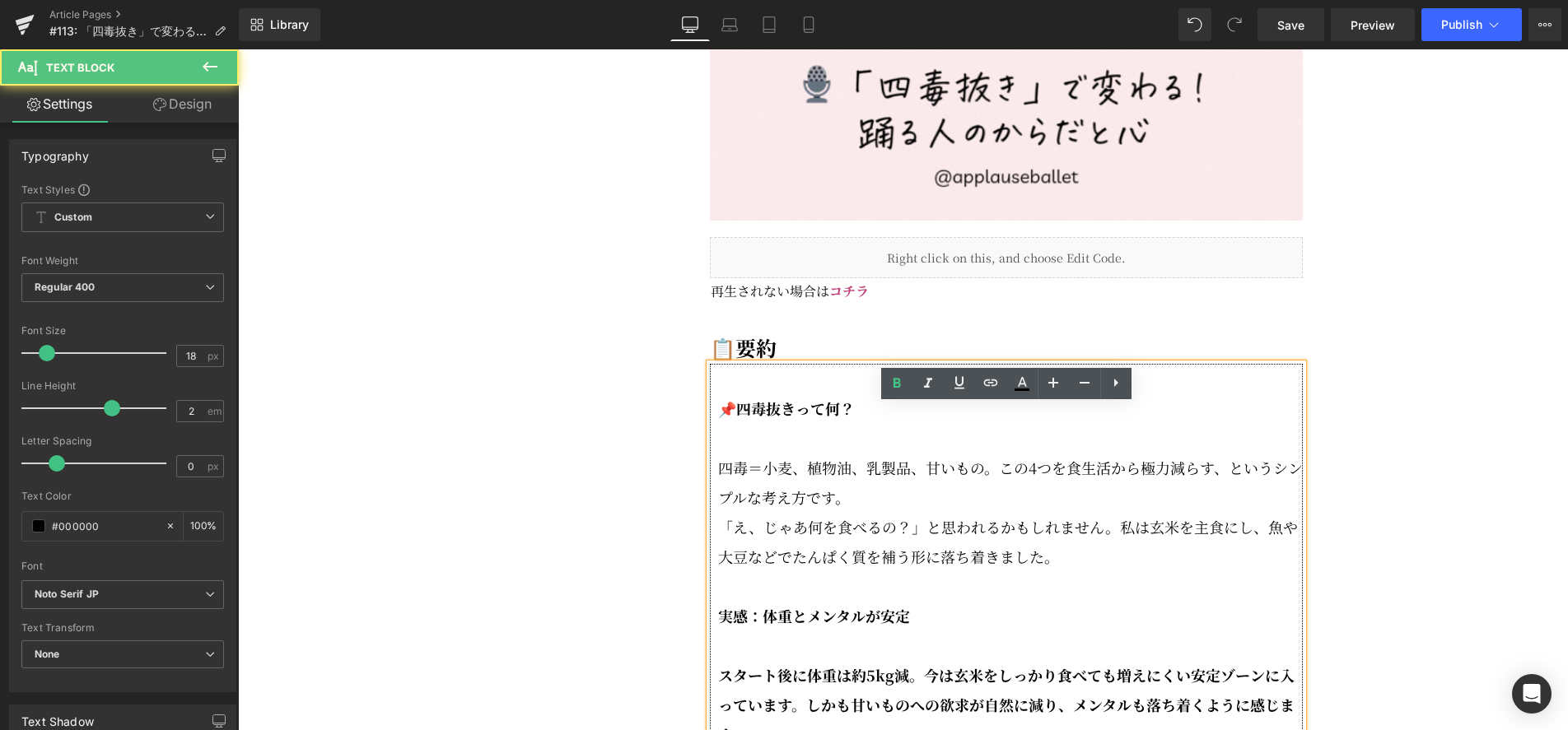
scroll to position [2271, 0]
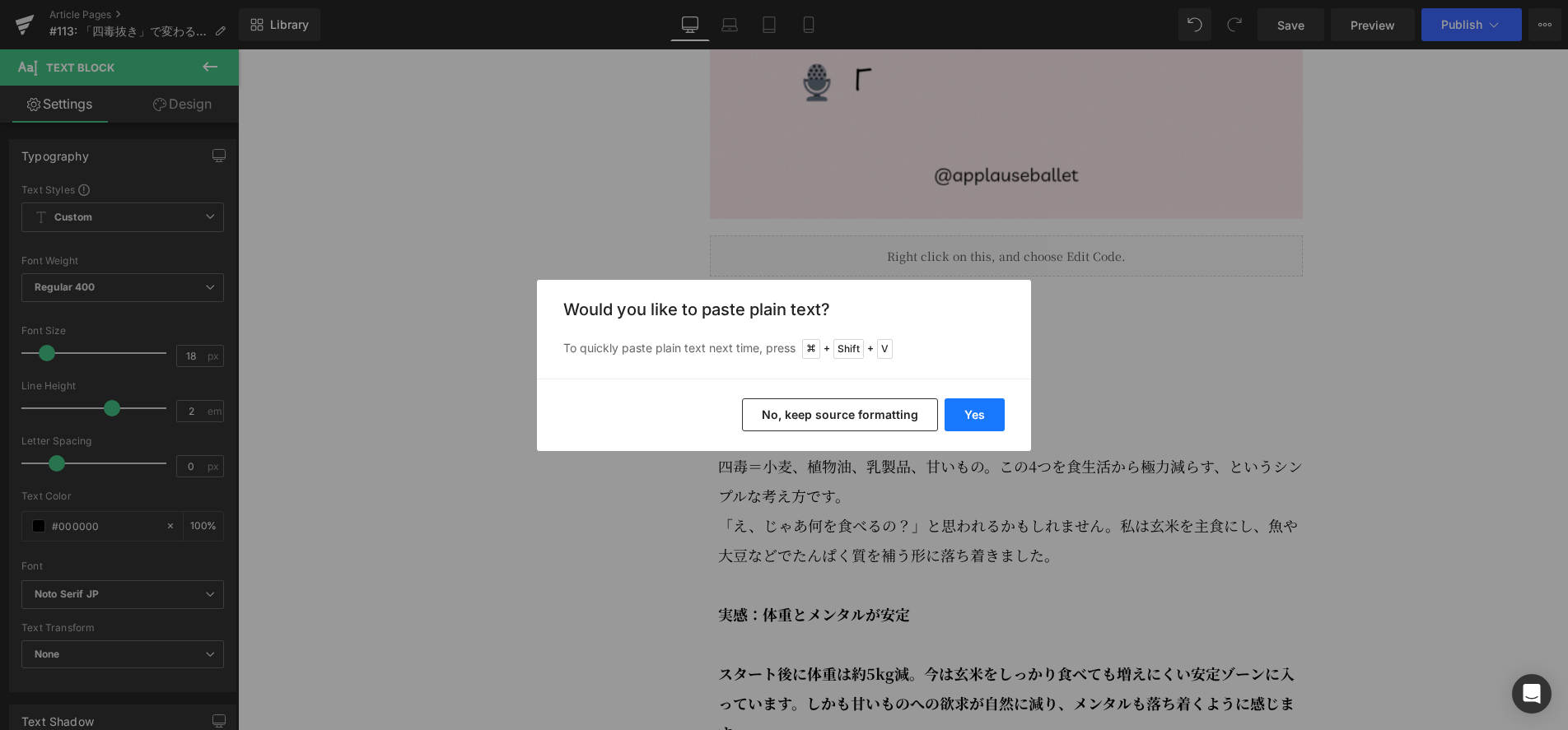
click at [971, 425] on button "Yes" at bounding box center [974, 414] width 60 height 33
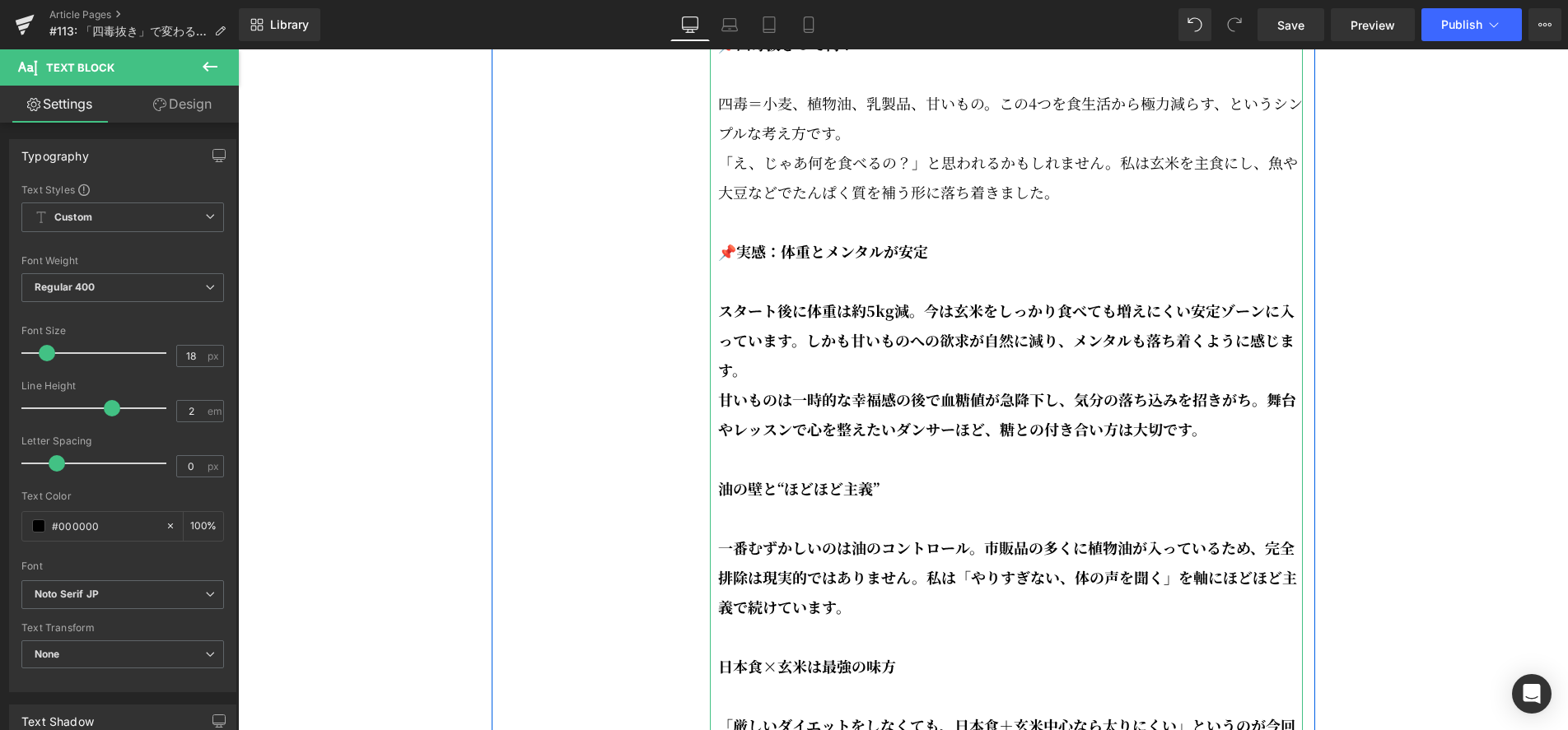
scroll to position [2636, 0]
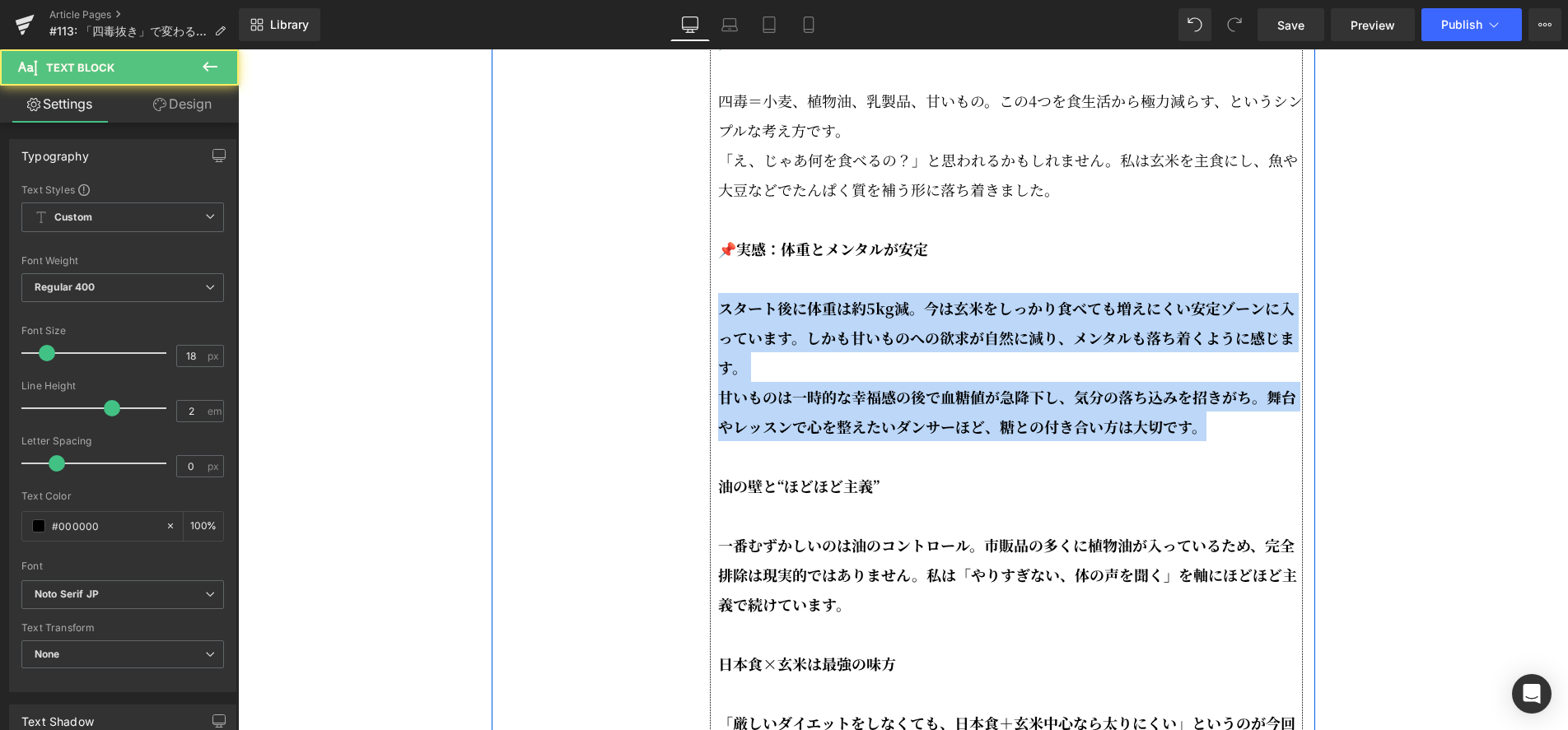
drag, startPoint x: 1106, startPoint y: 462, endPoint x: 703, endPoint y: 359, distance: 416.0
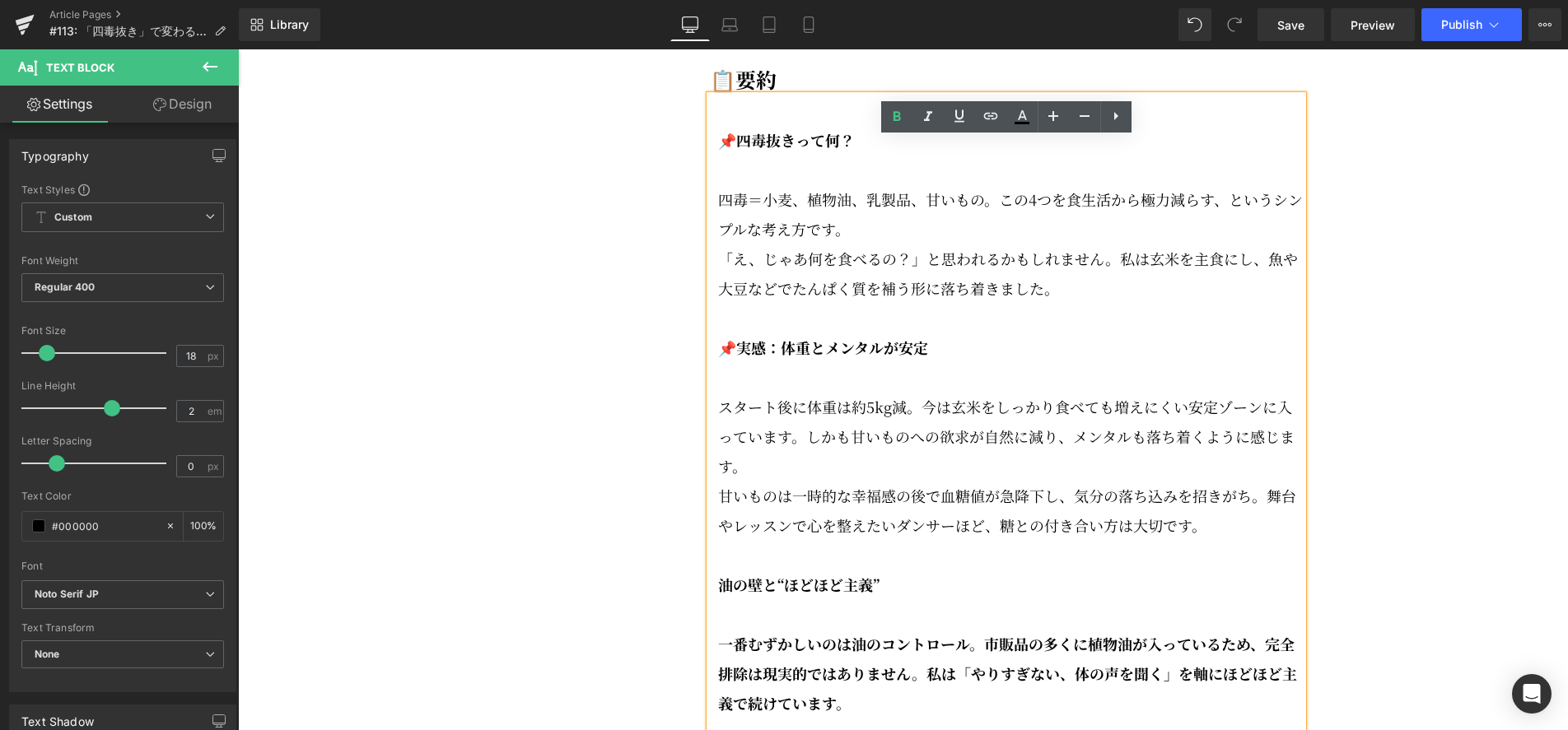
scroll to position [2536, 0]
click at [870, 246] on p "四毒＝小麦、植物油、乳製品、甘いもの。この4つを食生活から極力減らす、というシンプルな考え方です。" at bounding box center [1010, 215] width 585 height 59
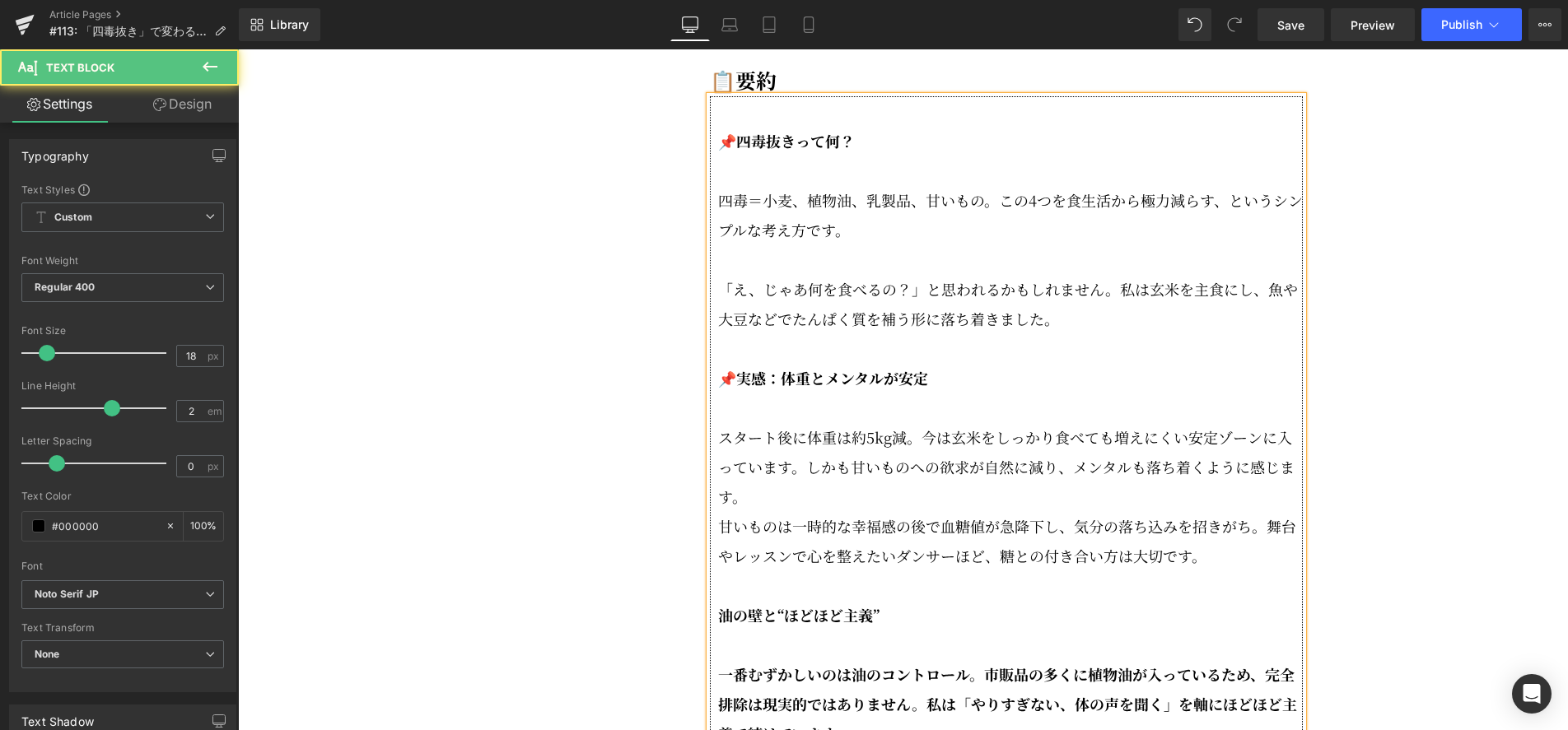
click at [776, 512] on p "スタート後に体重は約5kg減。今は玄米をしっかり食べても増えにくい安定ゾーンに入っています。しかも甘いものへの欲求が自然に減り、メンタルも落ち着くように感じま…" at bounding box center [1010, 467] width 585 height 89
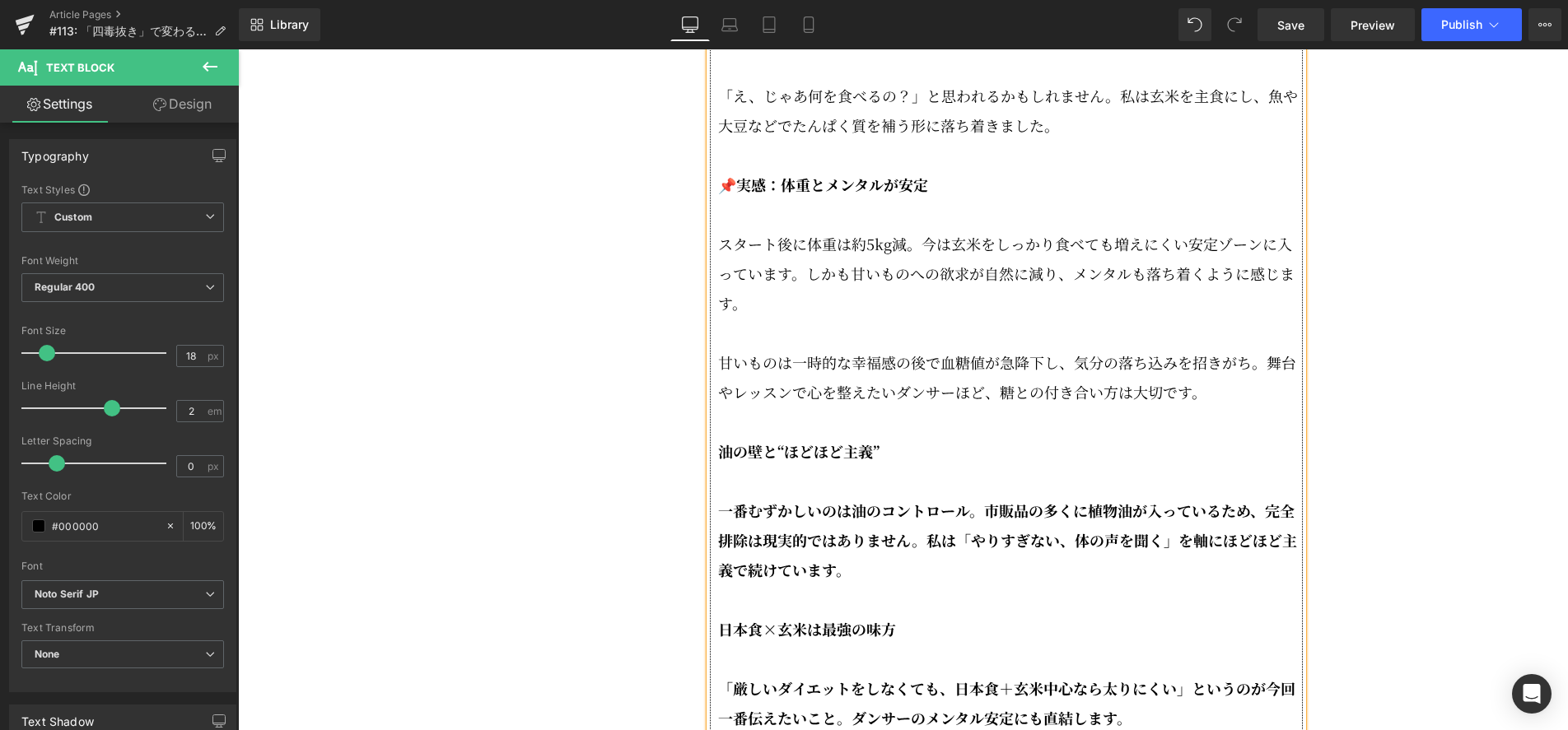
scroll to position [2735, 0]
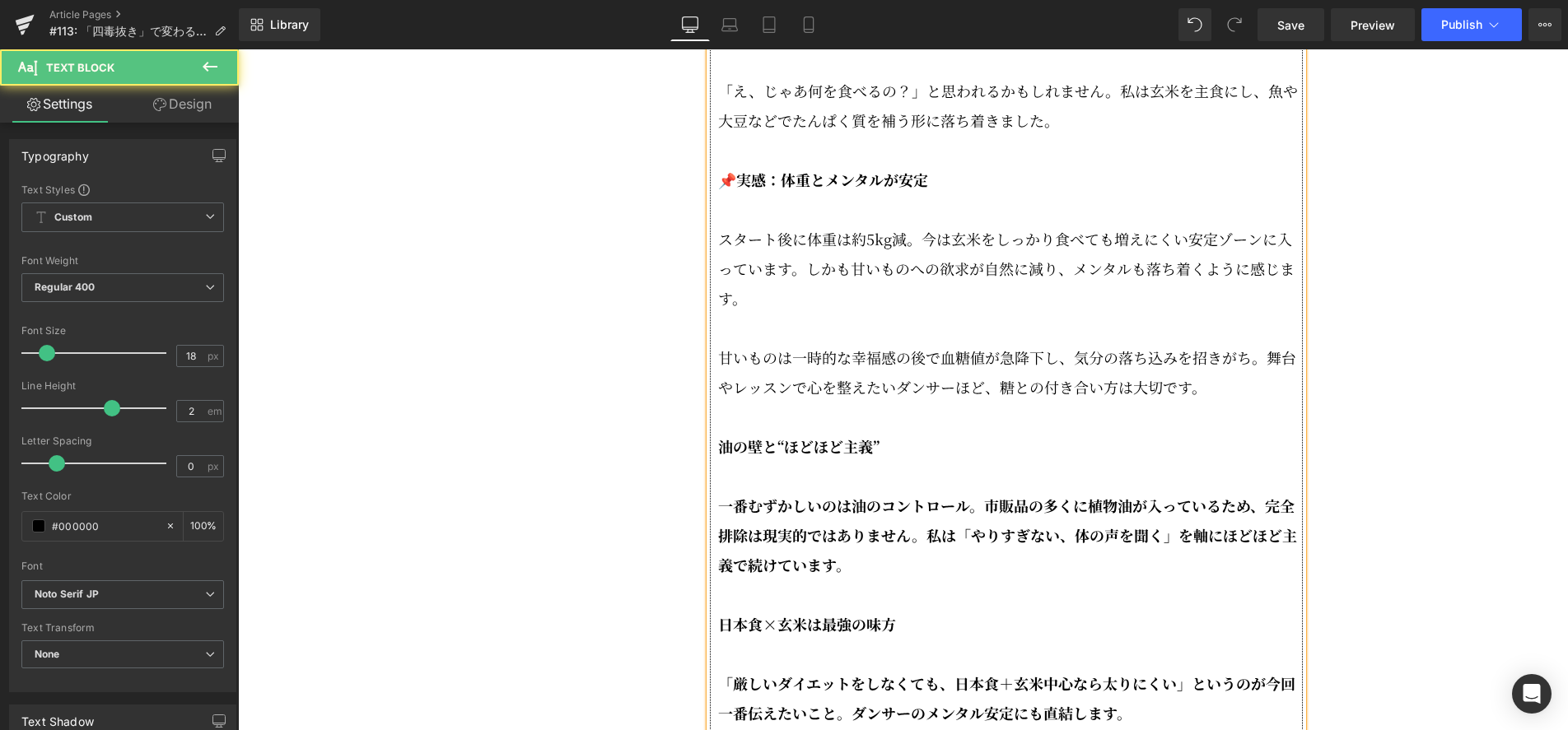
click at [715, 490] on div "📌四毒抜きって何？ 四毒＝小麦、植物油、乳製品、甘いもの。この4つを食生活から極力減らす、というシンプルな考え方です。 「え、じゃあ何を食べるの？」と思われる…" at bounding box center [1006, 564] width 593 height 1333
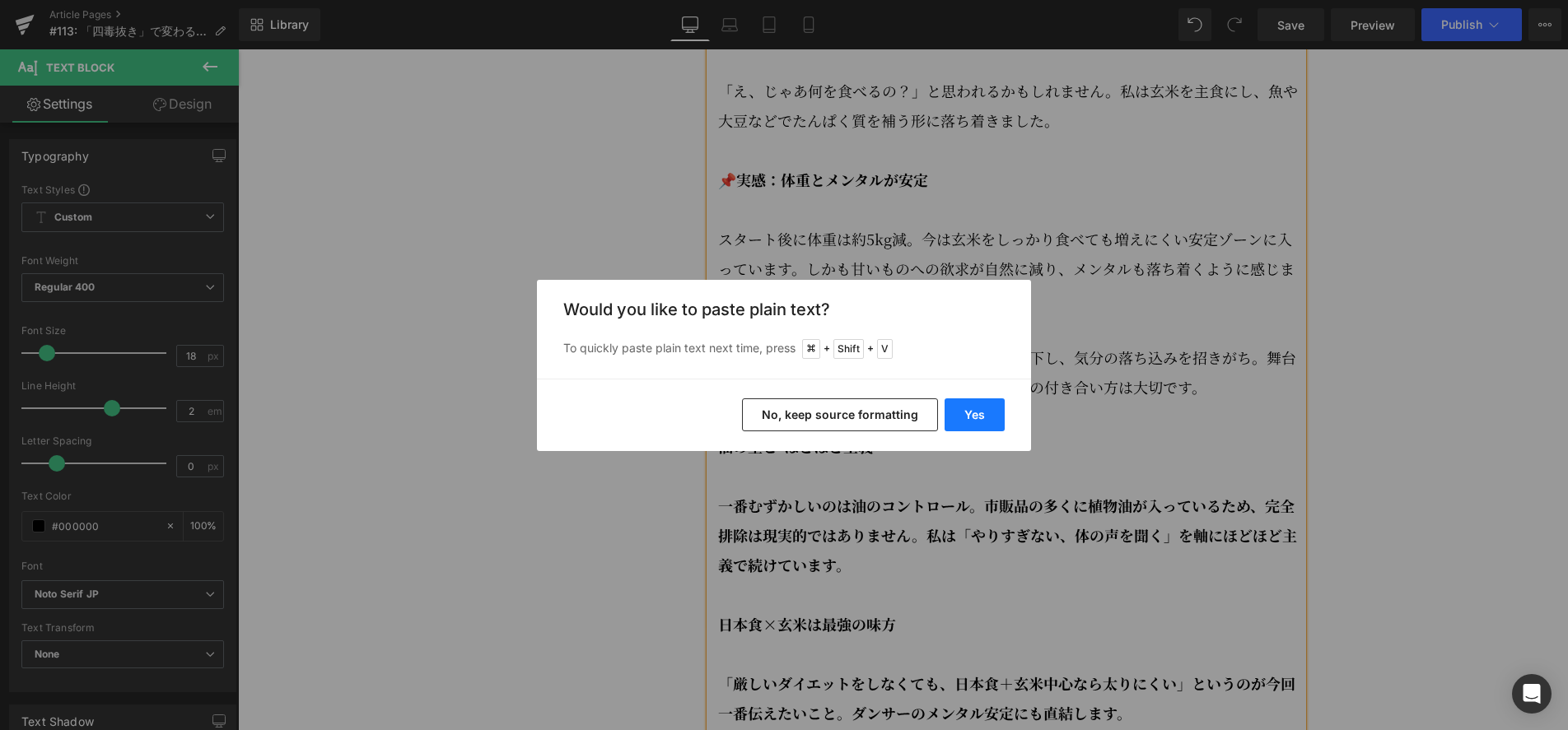
click at [961, 420] on button "Yes" at bounding box center [974, 414] width 60 height 33
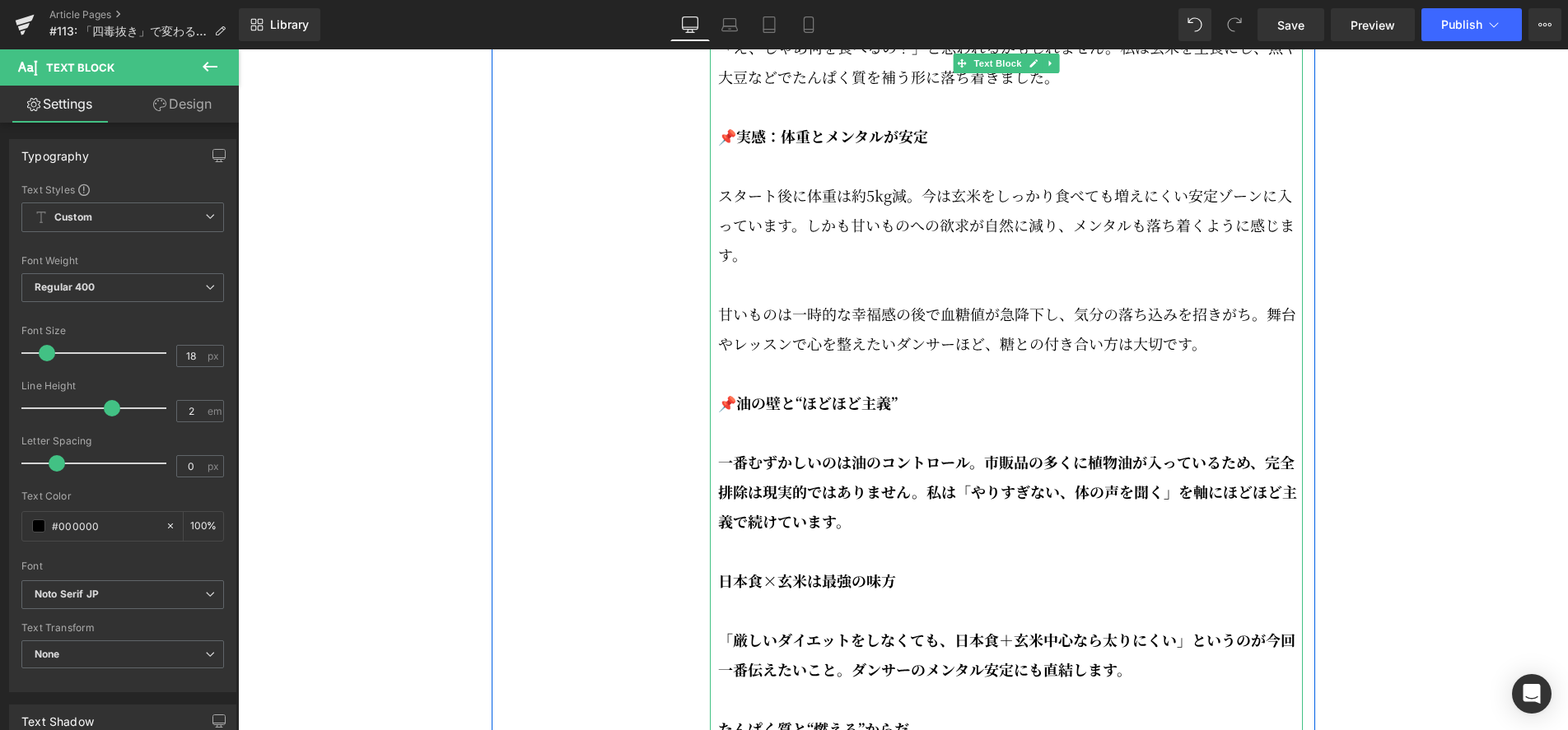
scroll to position [2852, 0]
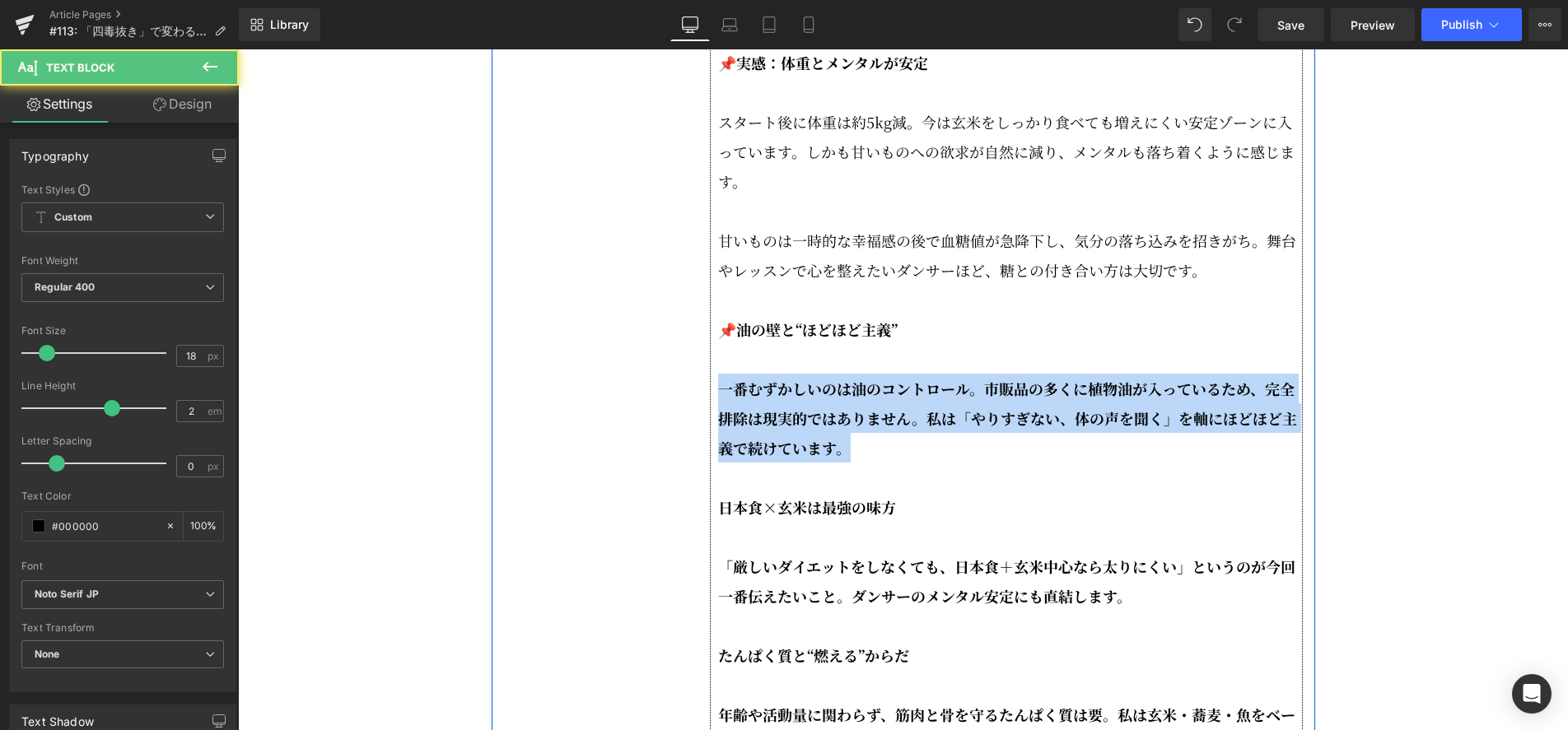
drag, startPoint x: 887, startPoint y: 494, endPoint x: 704, endPoint y: 434, distance: 192.6
click at [704, 434] on div "今回のエピソードでは、私が約1年続けている「四毒抜き」を、ダンサーの体作り・メンタルケアの視点でお話しします。 四毒抜きは小麦・植物油・乳製品・甘いものをでき…" at bounding box center [1006, 701] width 618 height 4868
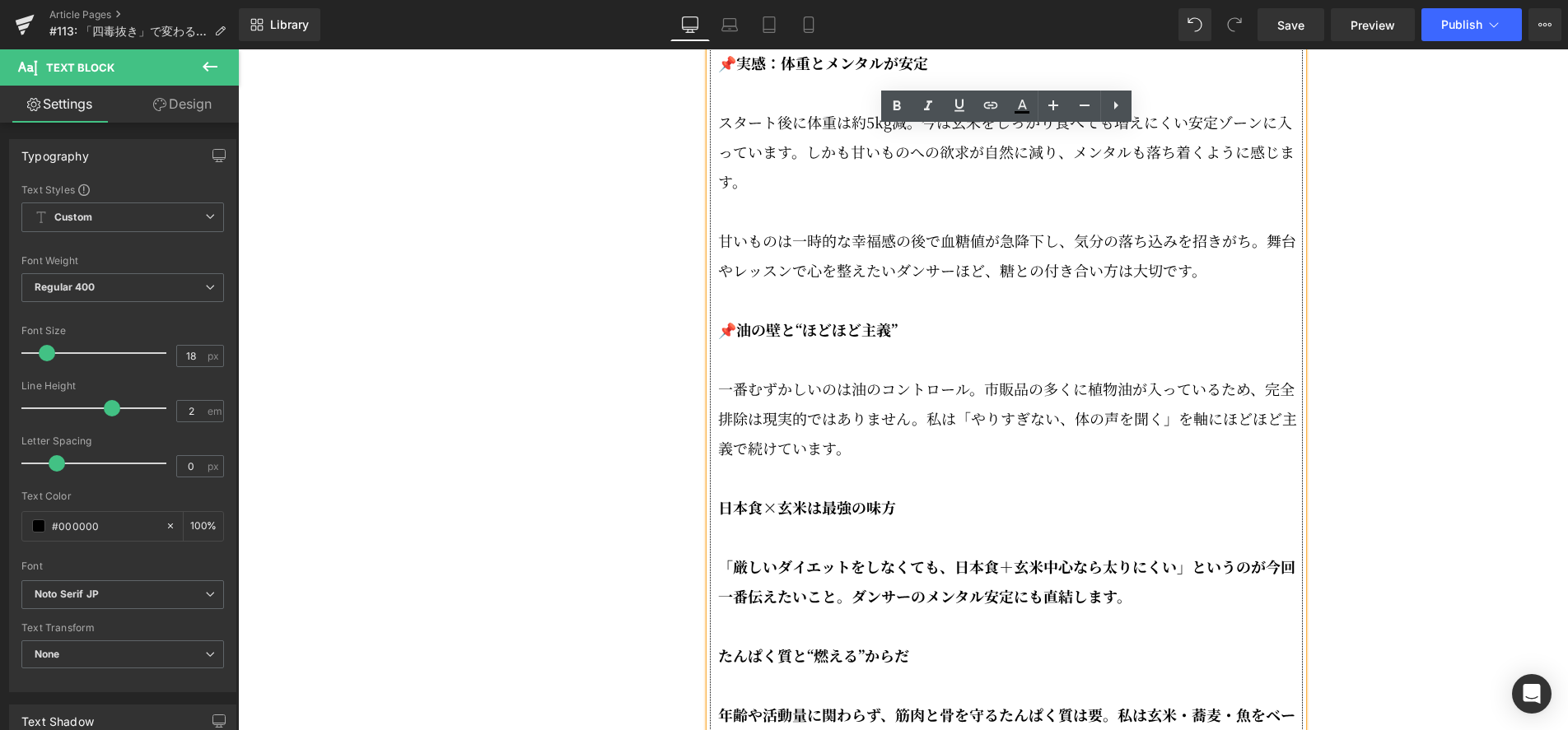
click at [861, 492] on p at bounding box center [1010, 477] width 585 height 30
click at [1008, 492] on p at bounding box center [1010, 477] width 585 height 30
click at [733, 518] on strong "日本食×玄米は最強の味方" at bounding box center [807, 507] width 178 height 21
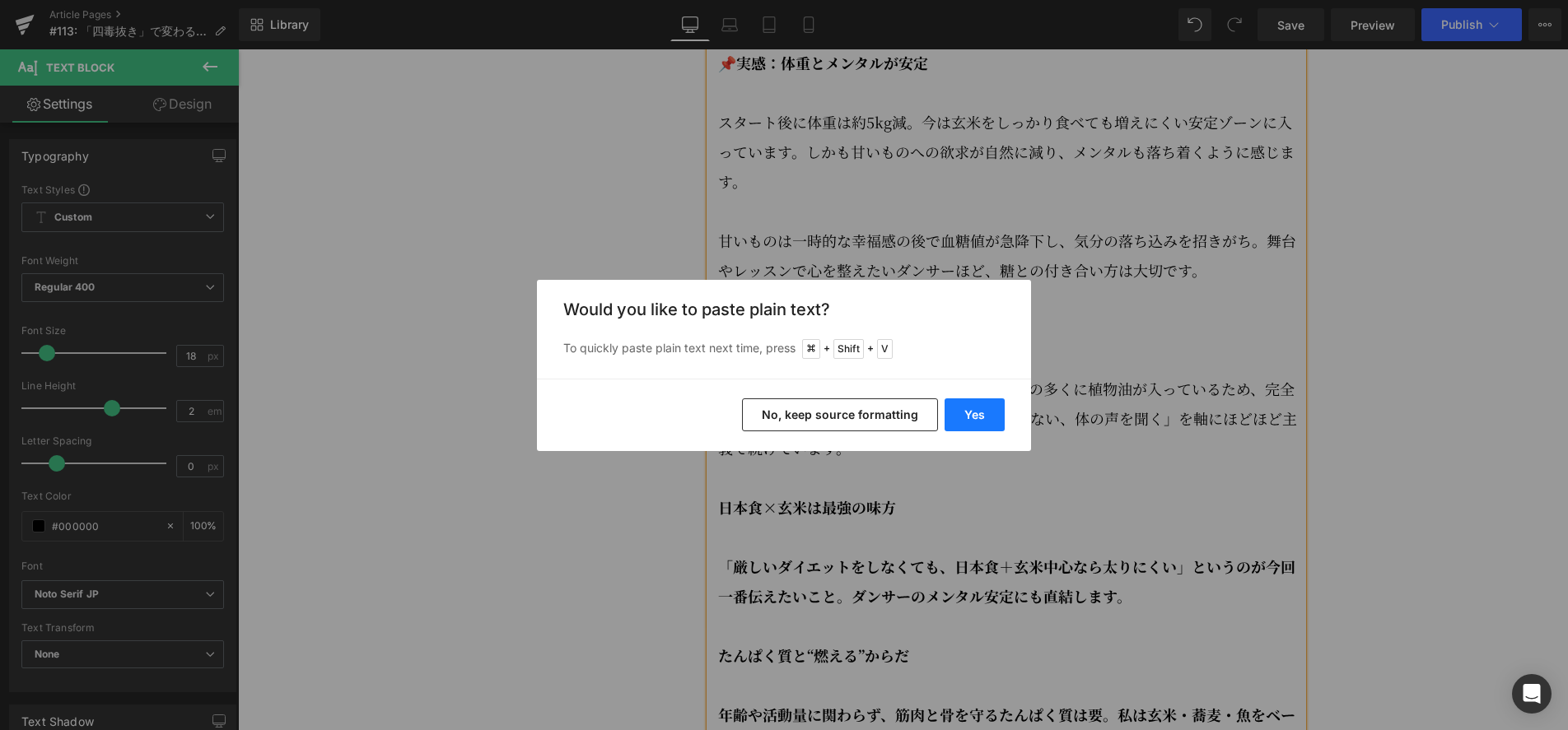
click at [993, 409] on button "Yes" at bounding box center [974, 414] width 60 height 33
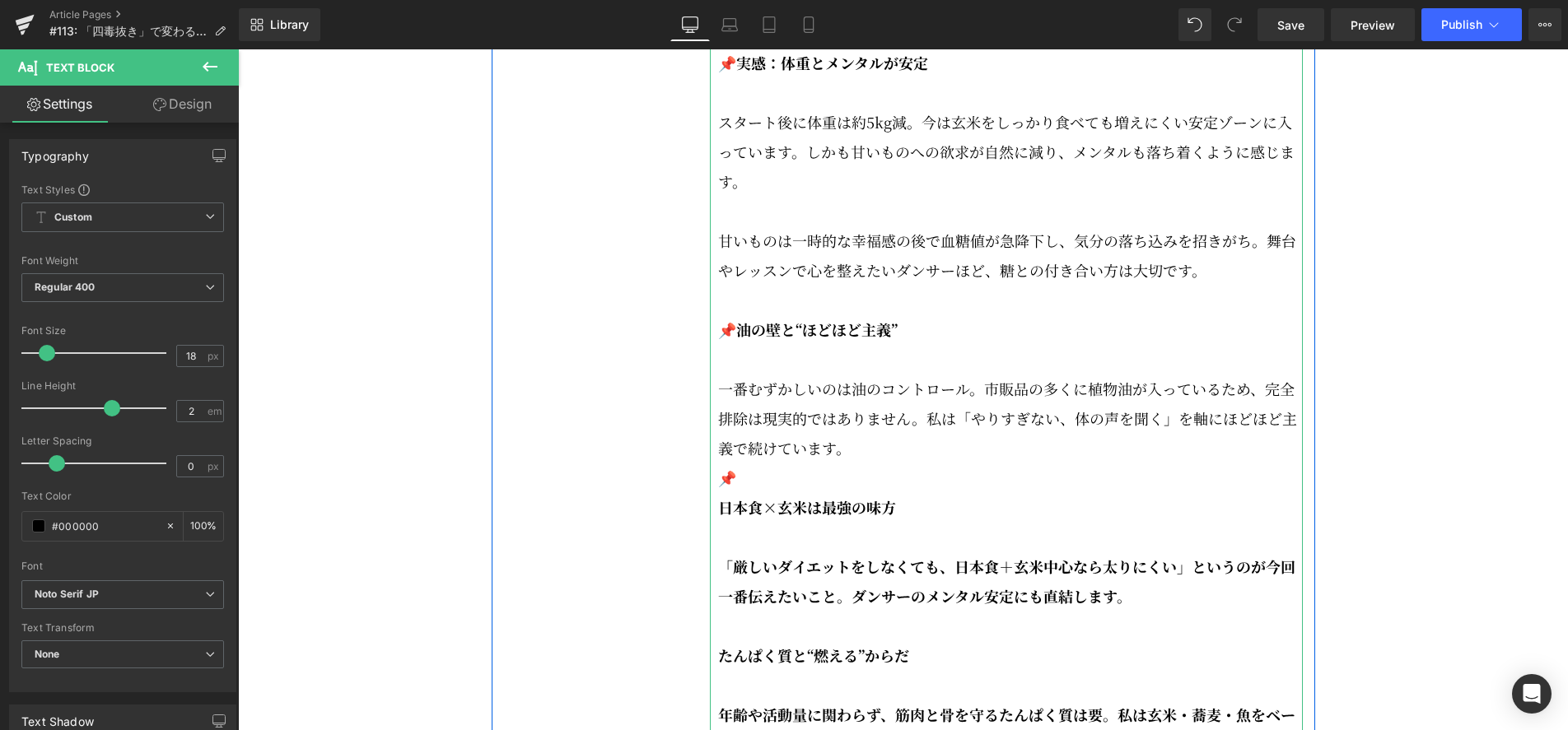
click at [716, 549] on div "📌四毒抜きって何？ 四毒＝小麦、植物油、乳製品、甘いもの。この4つを食生活から極力減らす、というシンプルな考え方です。 「え、じゃあ何を食べるの？」と思われる…" at bounding box center [1006, 447] width 593 height 1333
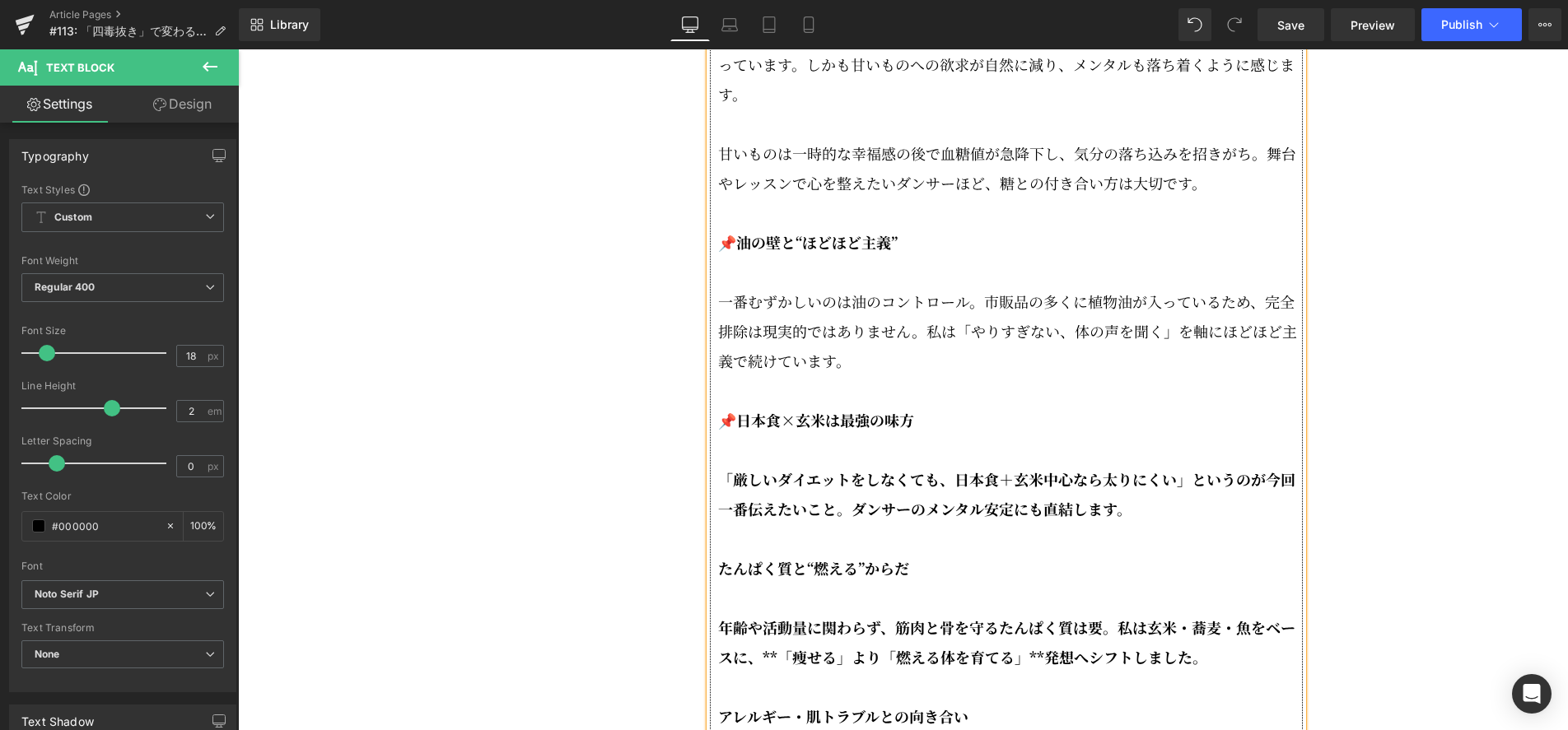
scroll to position [2941, 0]
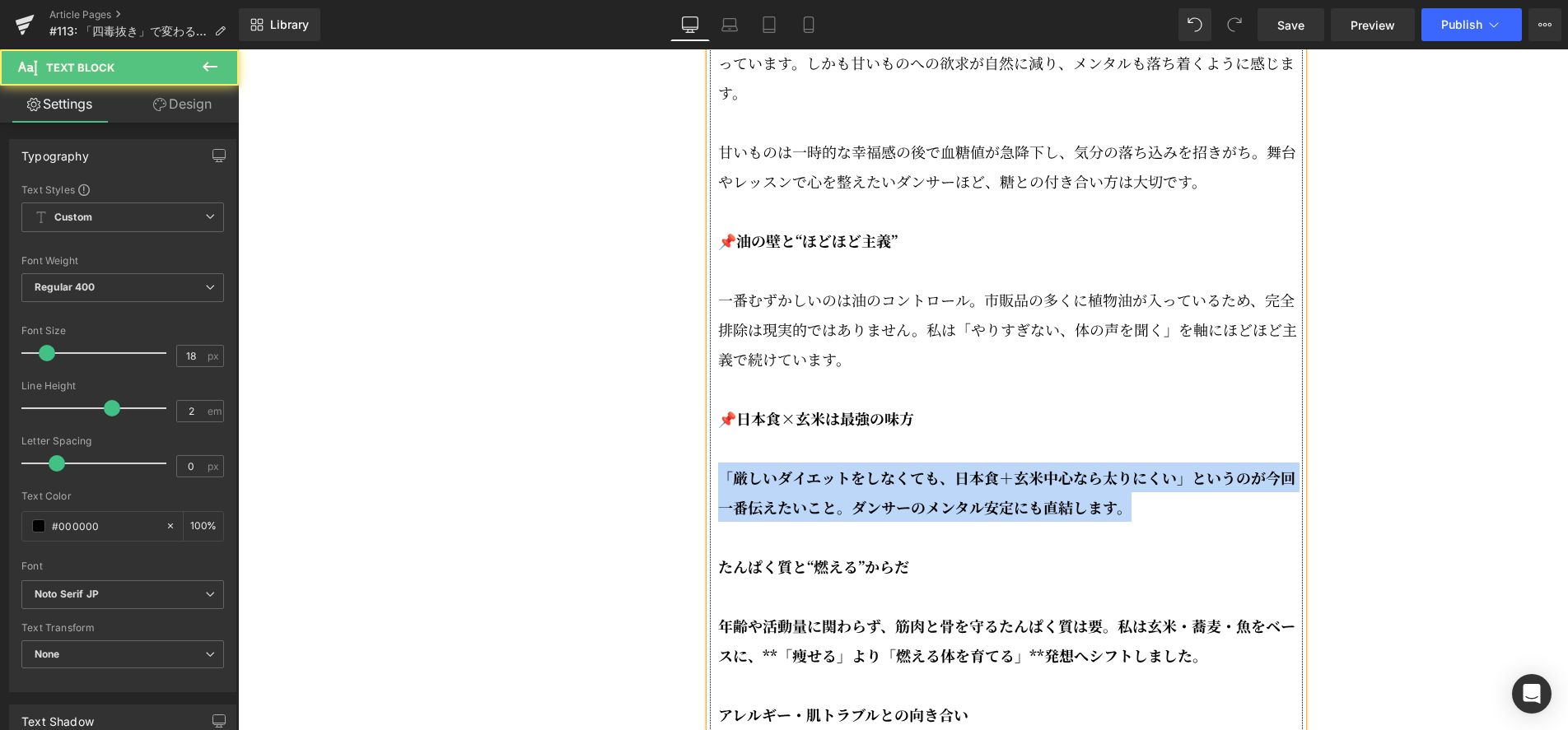
drag, startPoint x: 1131, startPoint y: 552, endPoint x: 709, endPoint y: 523, distance: 423.0
click at [710, 523] on div "📌四毒抜きって何？ 四毒＝小麦、植物油、乳製品、甘いもの。この4つを食生活から極力減らす、というシンプルな考え方です。 「え、じゃあ何を食べるの？」と思われる…" at bounding box center [1006, 358] width 593 height 1333
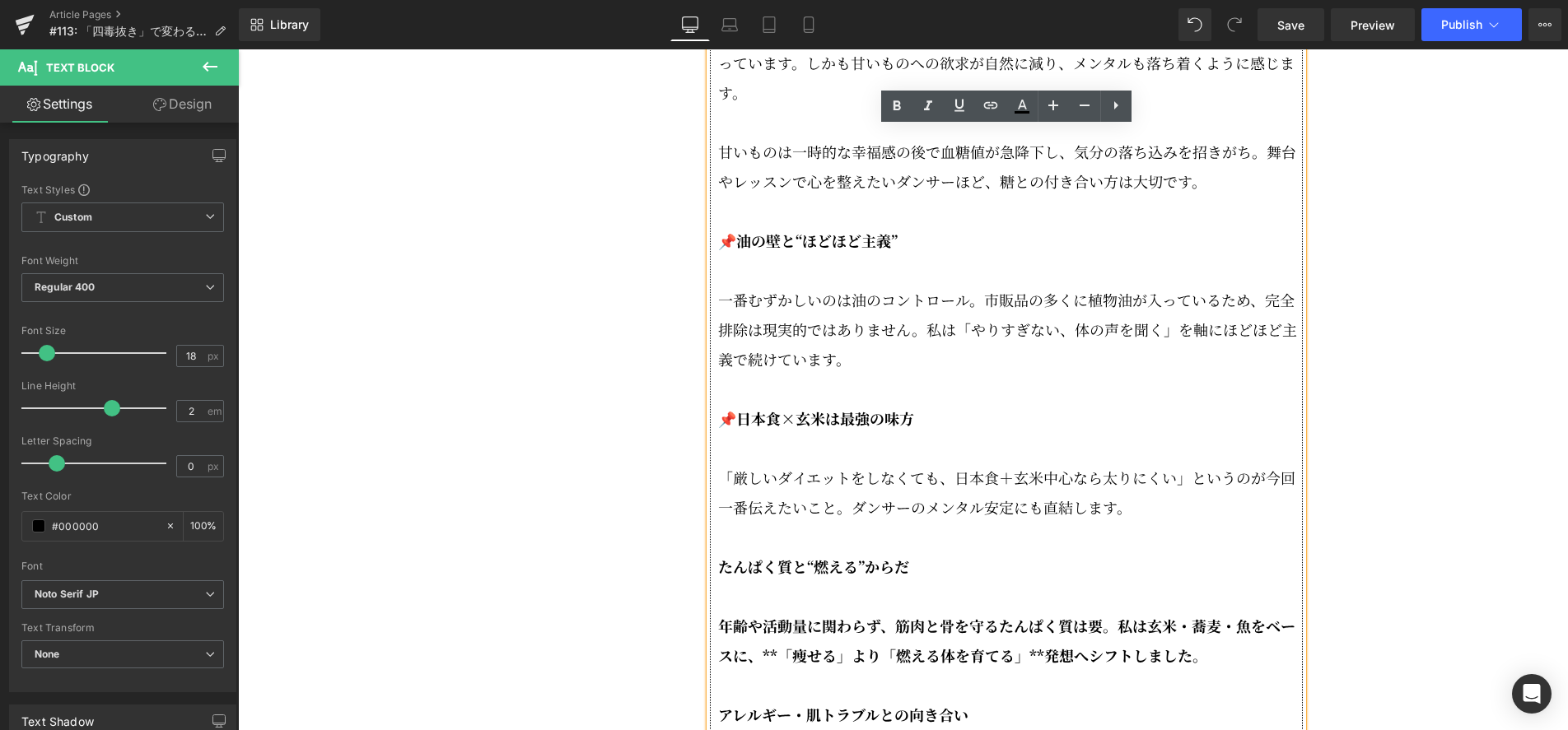
scroll to position [2942, 0]
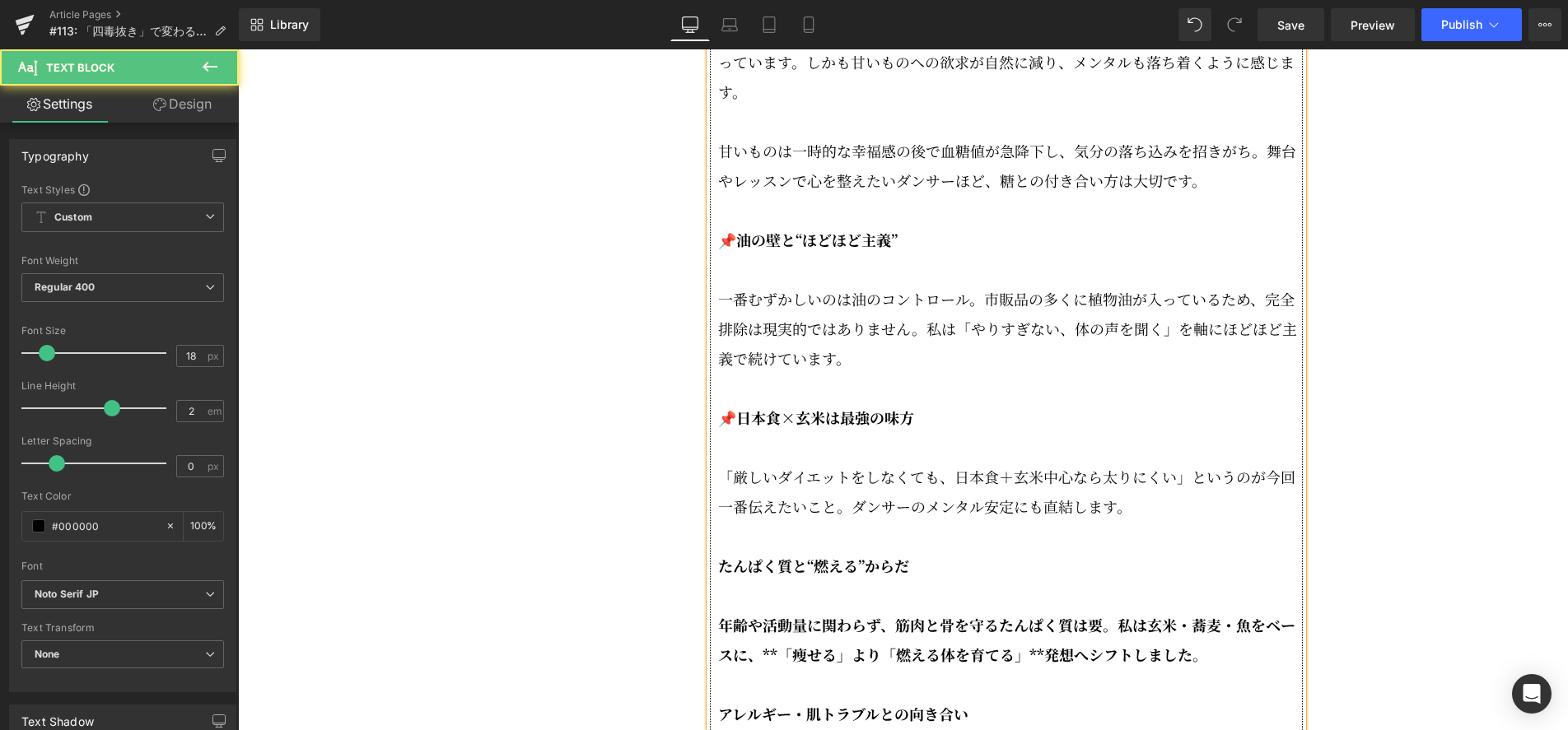
click at [713, 600] on div "📌四毒抜きって何？ 四毒＝小麦、植物油、乳製品、甘いもの。この4つを食生活から極力減らす、というシンプルな考え方です。 「え、じゃあ何を食べるの？」と思われる…" at bounding box center [1006, 358] width 593 height 1333
drag, startPoint x: 733, startPoint y: 462, endPoint x: 713, endPoint y: 461, distance: 20.0
click at [713, 461] on div "📌四毒抜きって何？ 四毒＝小麦、植物油、乳製品、甘いもの。この4つを食生活から極力減らす、というシンプルな考え方です。 「え、じゃあ何を食べるの？」と思われる…" at bounding box center [1006, 358] width 593 height 1333
copy strong "📌"
click at [718, 576] on strong "たんぱく質と“燃える”からだ" at bounding box center [813, 565] width 191 height 21
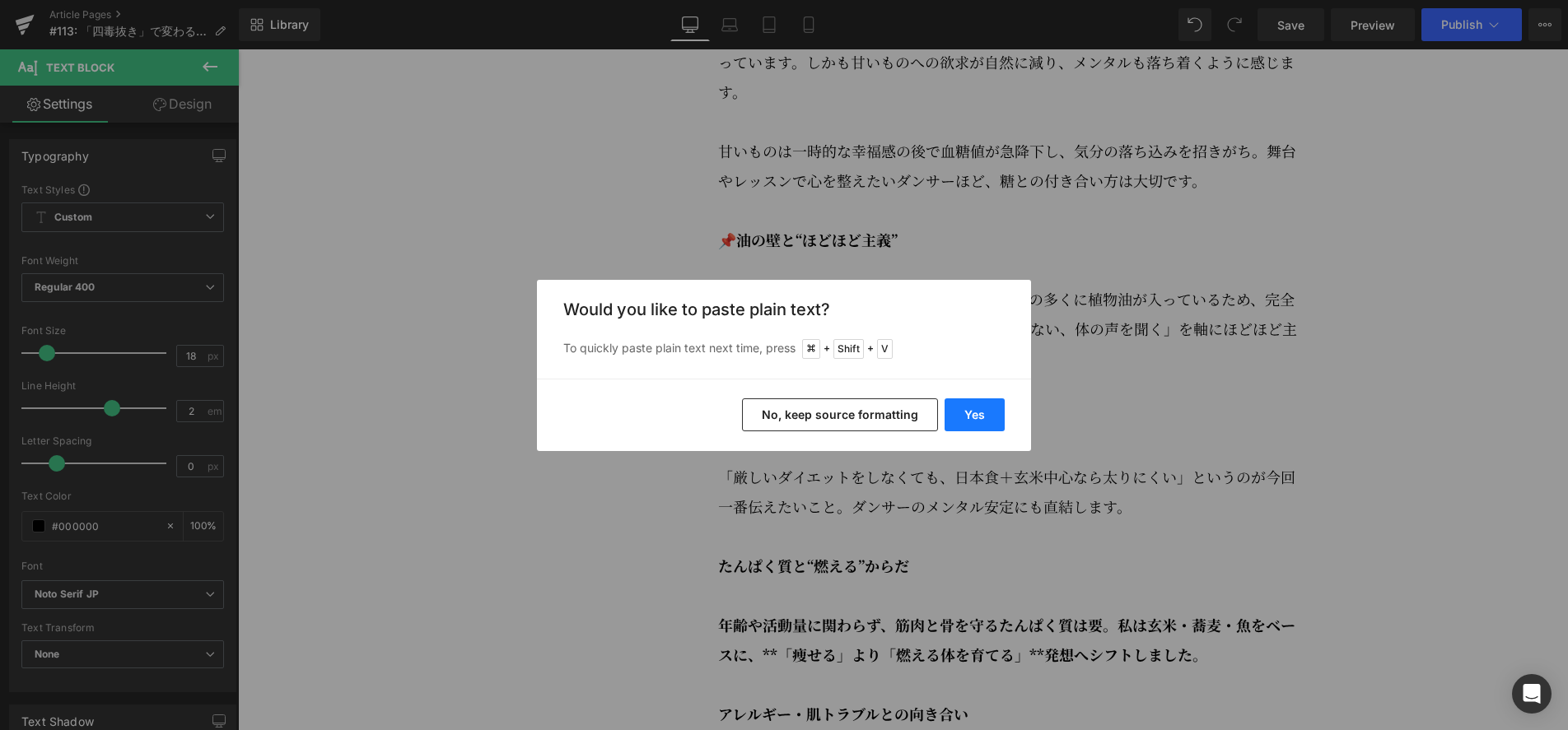
click at [978, 416] on button "Yes" at bounding box center [974, 414] width 60 height 33
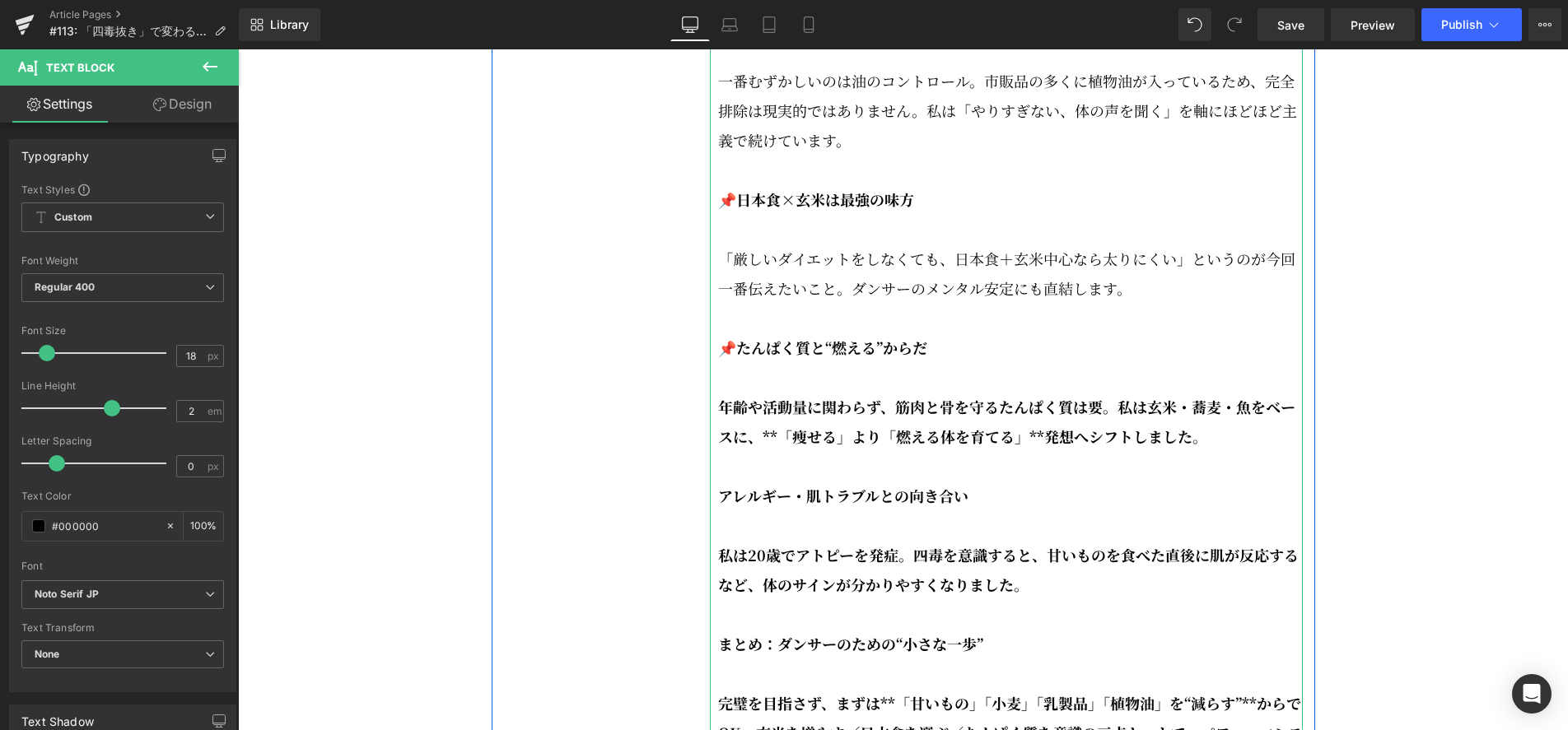
scroll to position [3161, 0]
click at [1239, 450] on p "年齢や活動量に関わらず、筋肉と骨を守るたんぱく質は要。私は玄米・蕎麦・魚をベースに、**「痩せる」より「燃える体を育てる」**発想へシフトしました。" at bounding box center [1010, 420] width 585 height 59
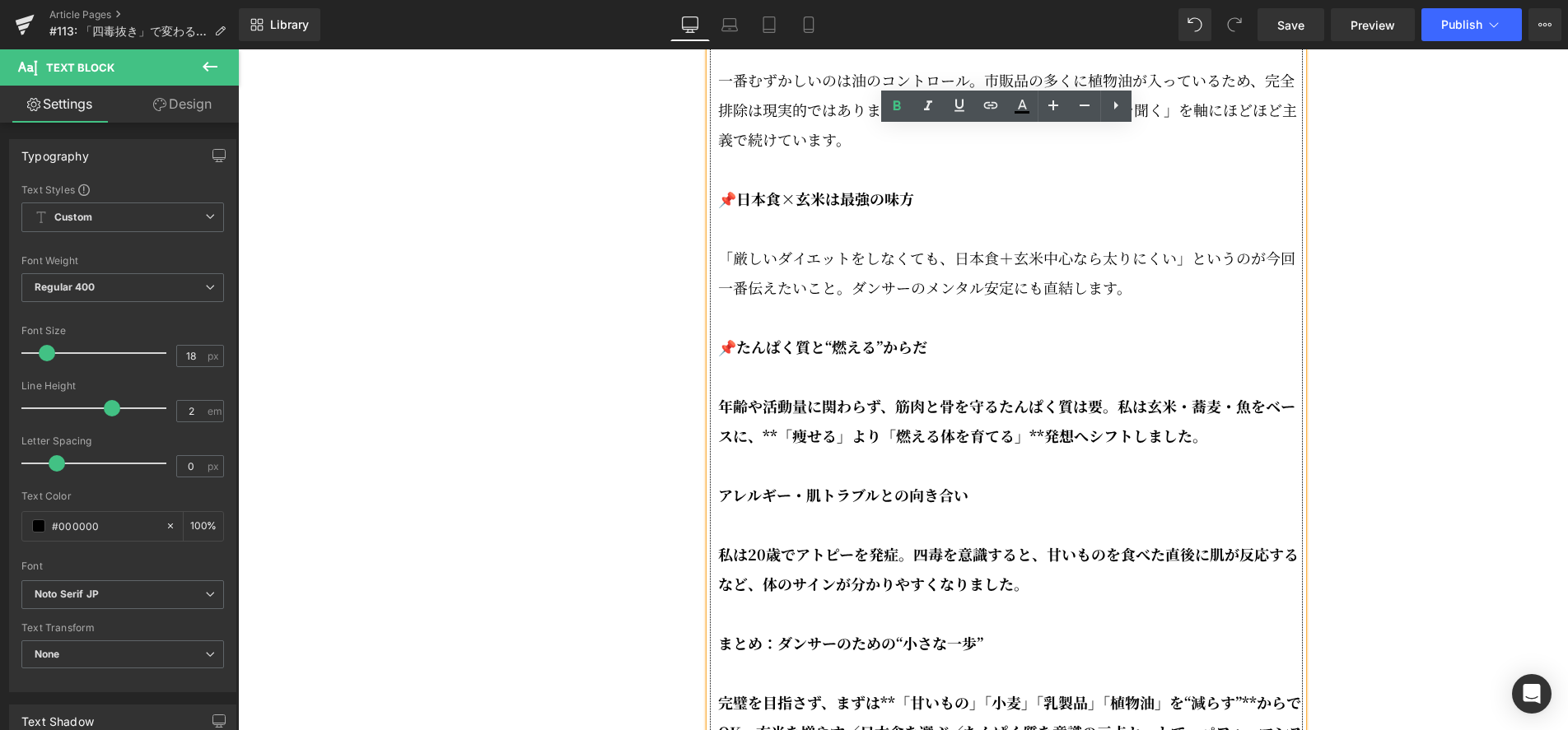
click at [780, 446] on strong "年齢や活動量に関わらず、筋肉と骨を守るたんぱく質は要。私は玄米・蕎麦・魚をベースに、**「痩せる」より「燃える体を育てる」**発想へシフトしました。" at bounding box center [1006, 421] width 577 height 51
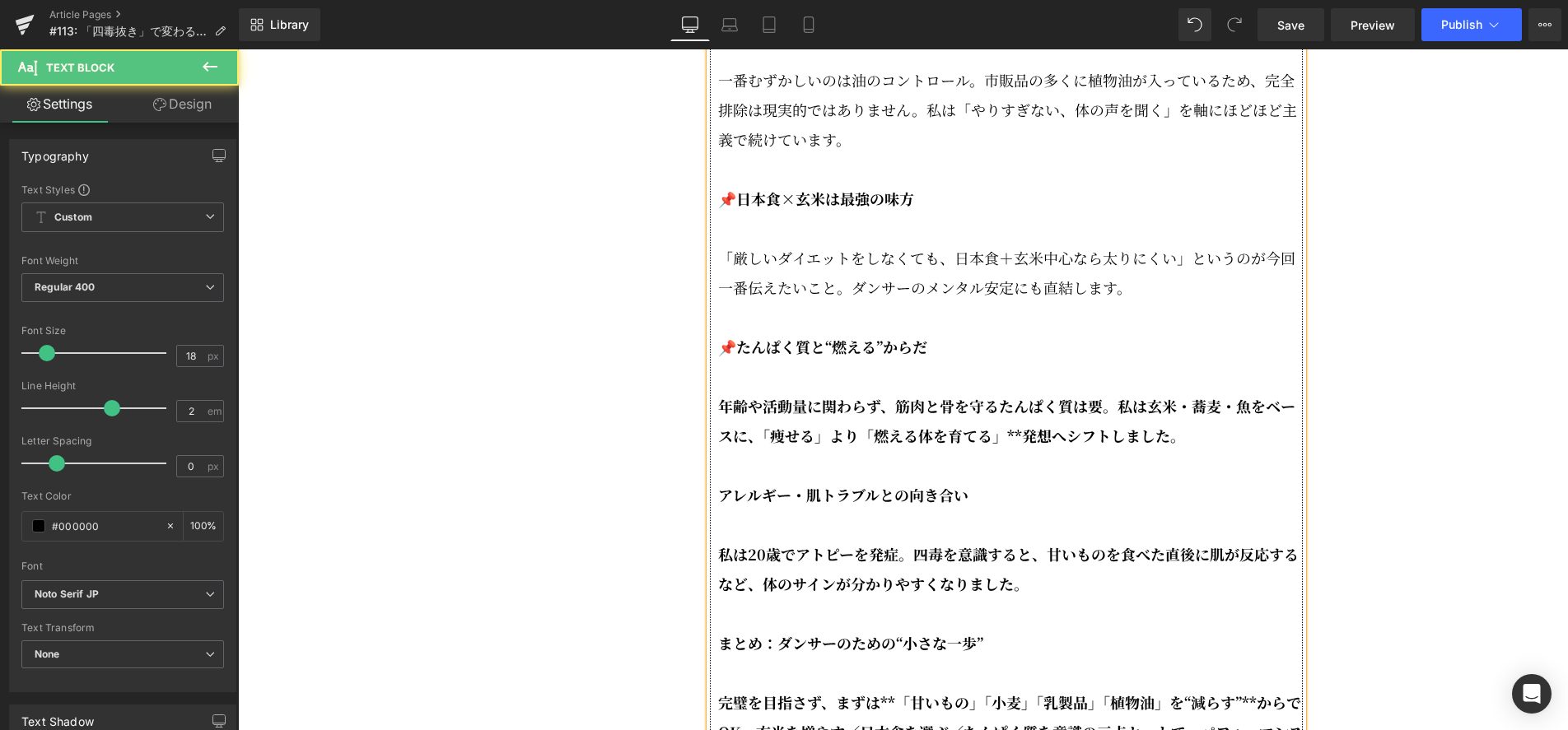
click at [1021, 446] on strong "年齢や活動量に関わらず、筋肉と骨を守るたんぱく質は要。私は玄米・蕎麦・魚をベースに、「痩せる」より「燃える体を育てる」**発想へシフトしました。" at bounding box center [1006, 421] width 577 height 51
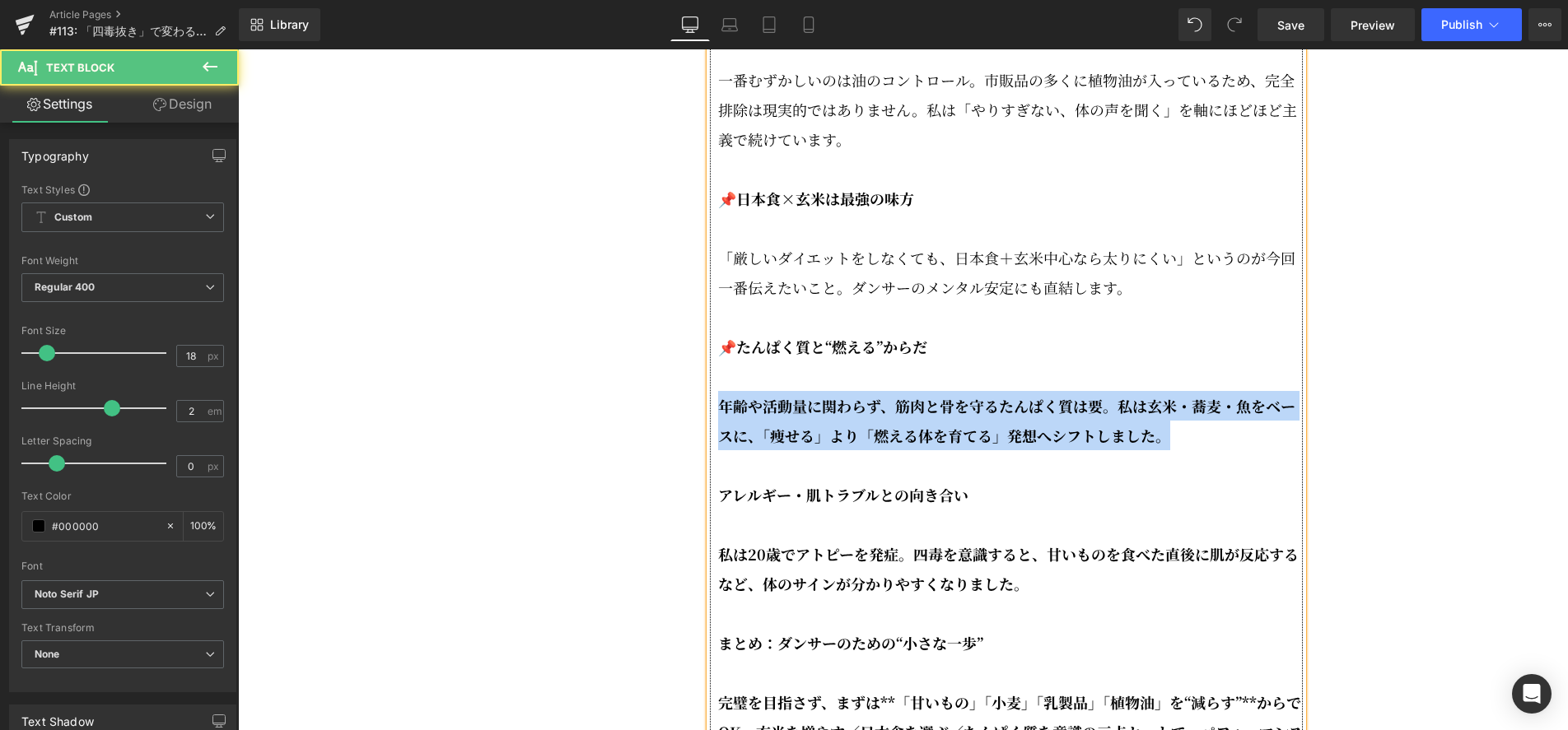
drag, startPoint x: 1030, startPoint y: 476, endPoint x: 714, endPoint y: 453, distance: 316.8
click at [714, 453] on div "📌四毒抜きって何？ 四毒＝小麦、植物油、乳製品、甘いもの。この4つを食生活から極力減らす、というシンプルな考え方です。 「え、じゃあ何を食べるの？」と思われる…" at bounding box center [1006, 139] width 593 height 1333
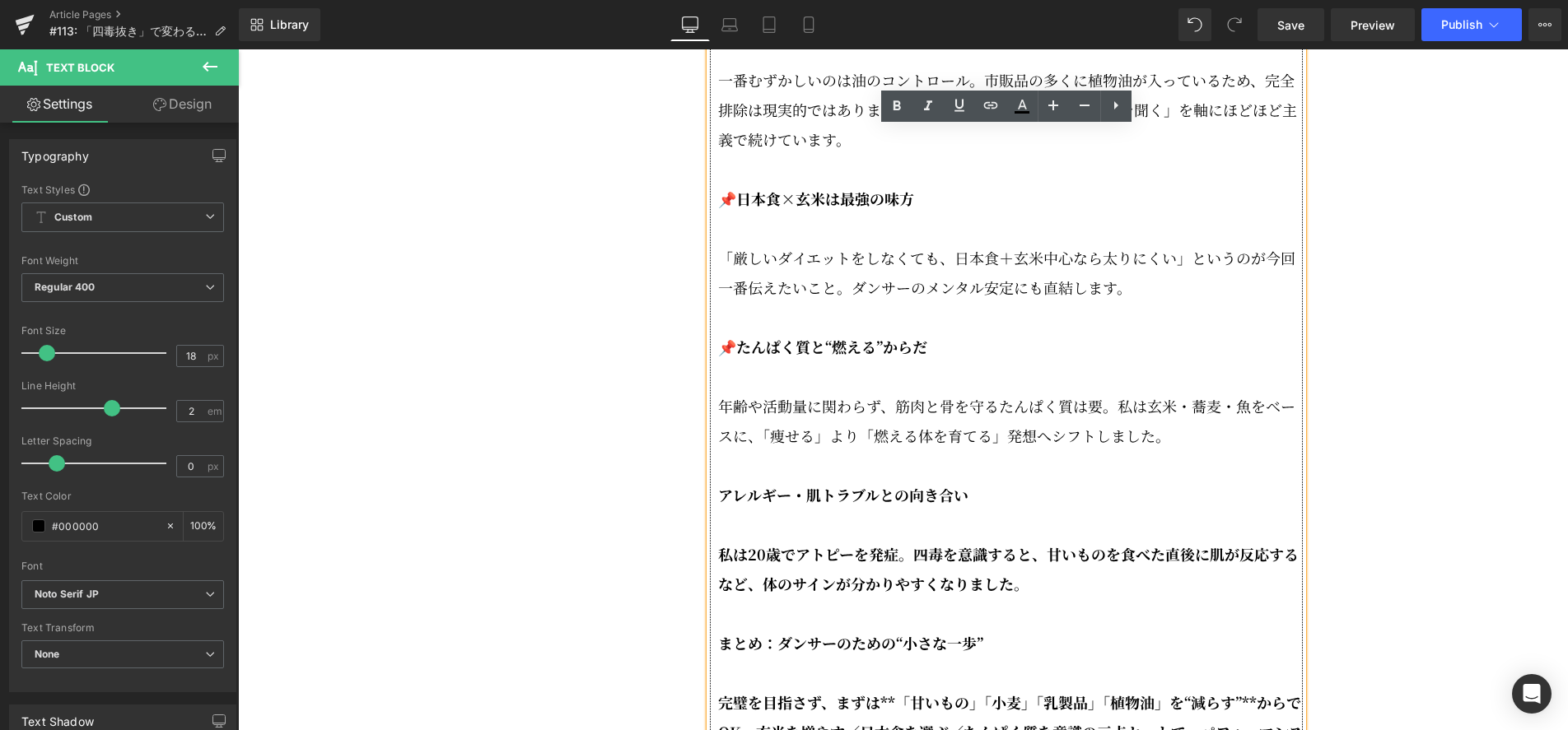
click at [726, 505] on strong "アレルギー・肌トラブルとの向き合い" at bounding box center [843, 495] width 250 height 21
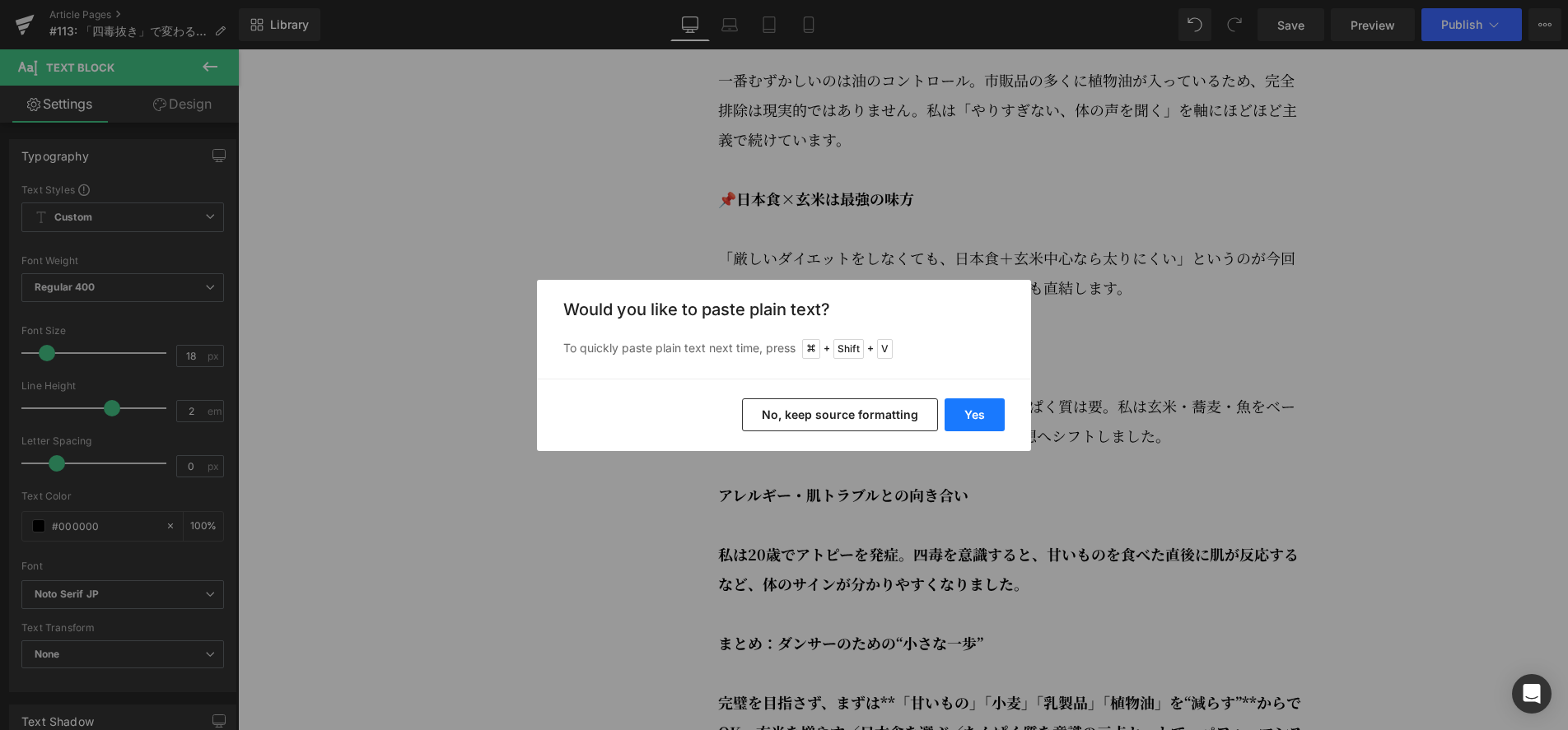
click at [973, 427] on button "Yes" at bounding box center [974, 414] width 60 height 33
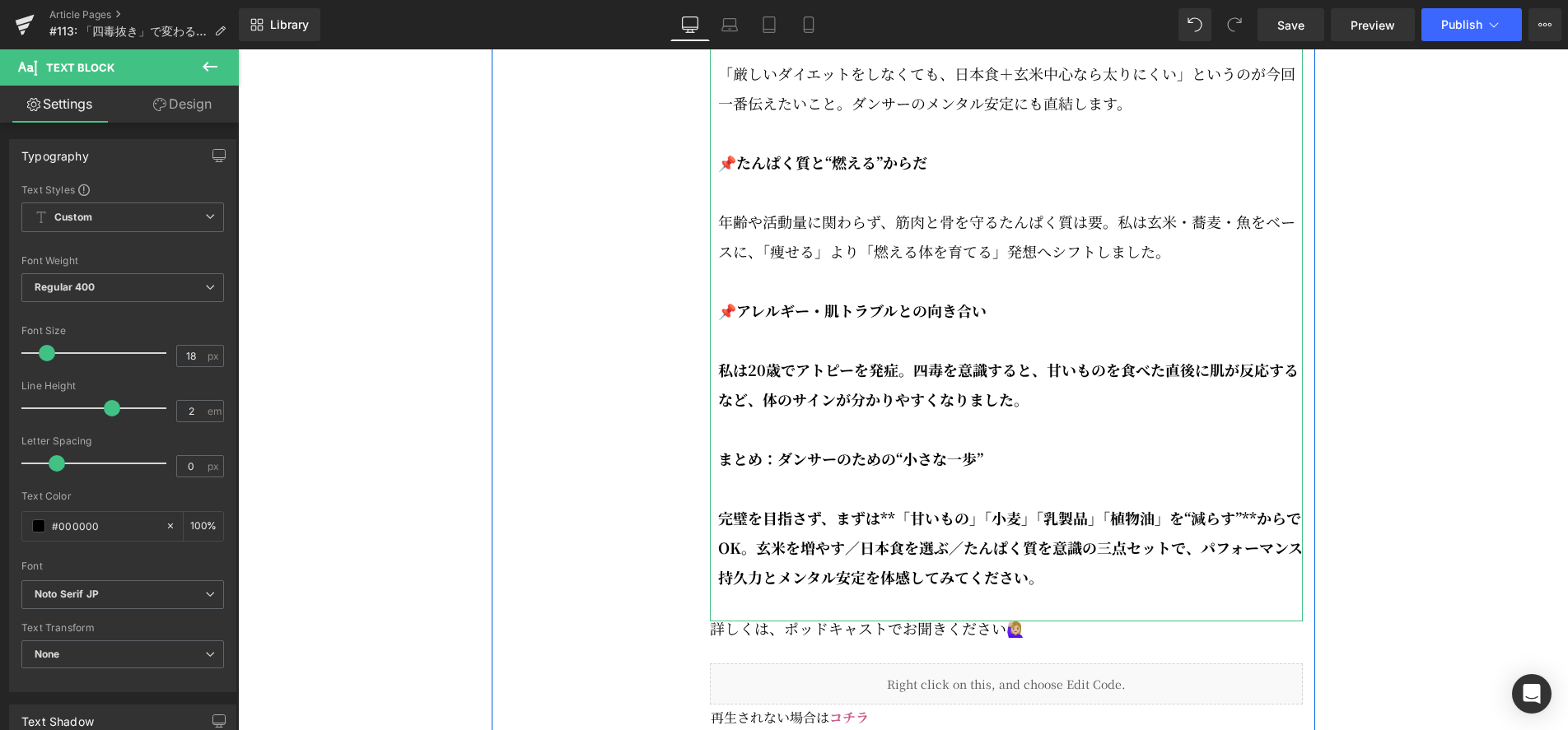
scroll to position [3357, 0]
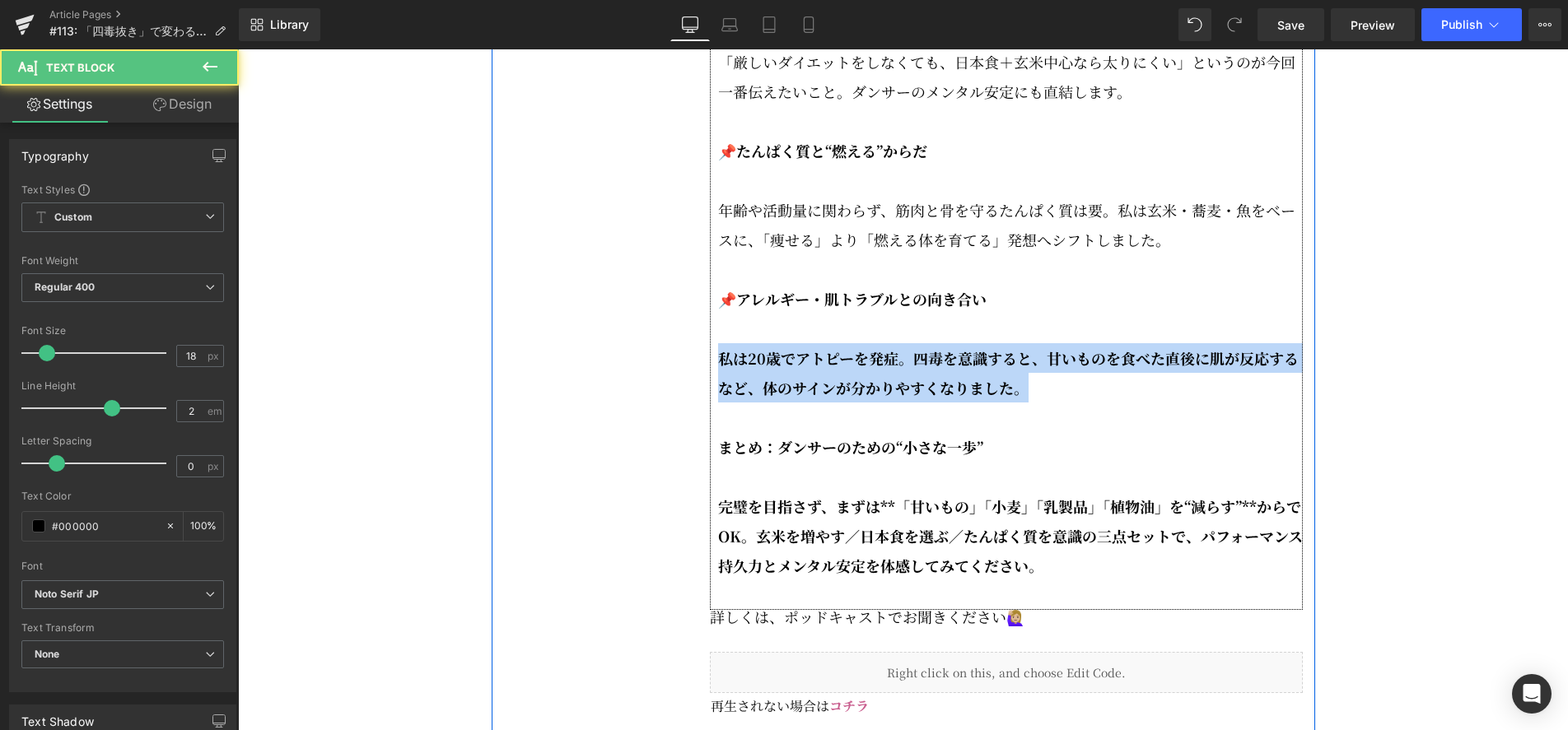
drag, startPoint x: 1024, startPoint y: 437, endPoint x: 695, endPoint y: 399, distance: 331.2
click at [695, 399] on div "今回のエピソードでは、私が約1年続けている「四毒抜き」を、ダンサーの体作り・メンタルケアの視点でお話しします。 四毒抜きは小麦・植物油・乳製品・甘いものをでき…" at bounding box center [903, 184] width 824 height 4892
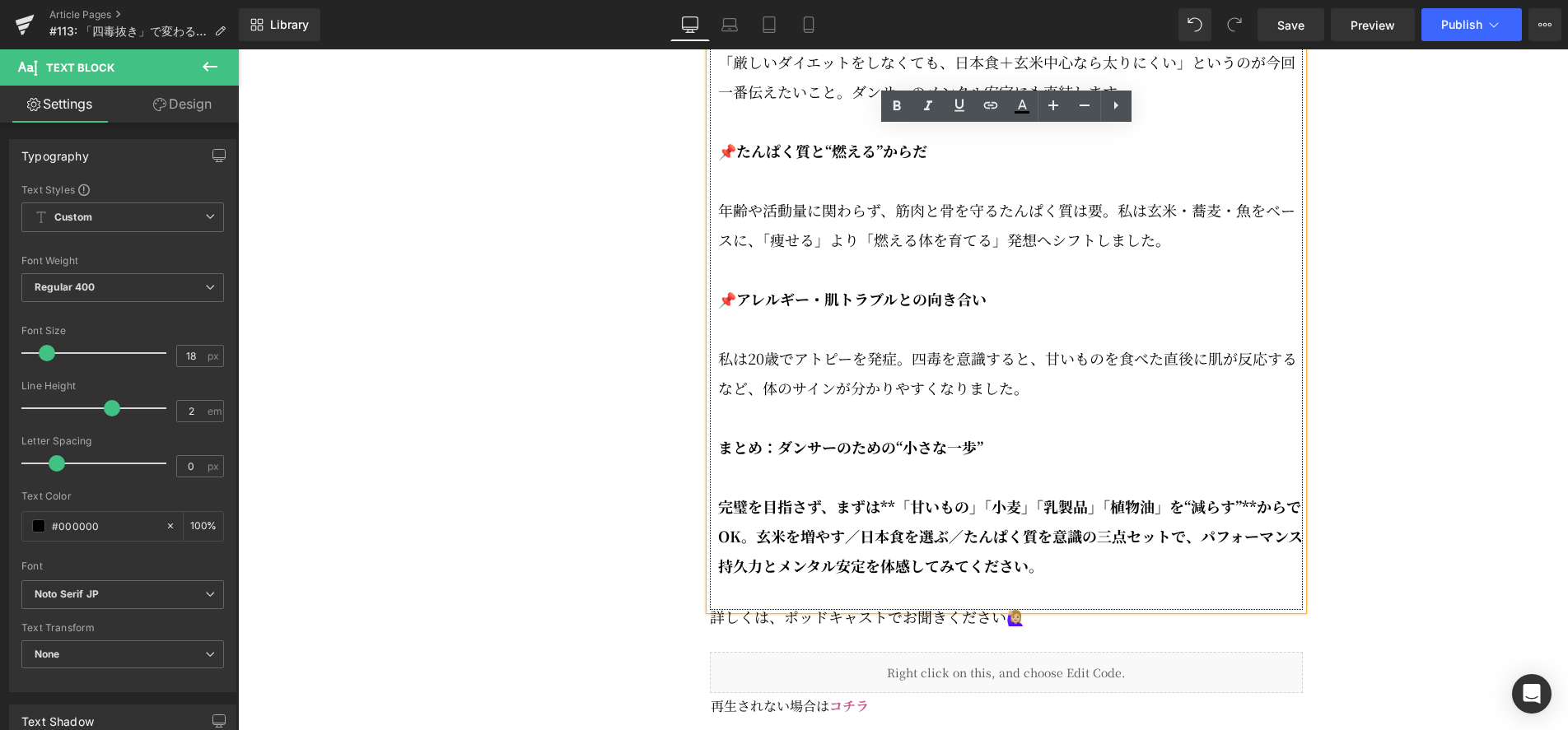
click at [721, 458] on strong "まとめ：ダンサーのための“小さな一歩”" at bounding box center [850, 446] width 265 height 21
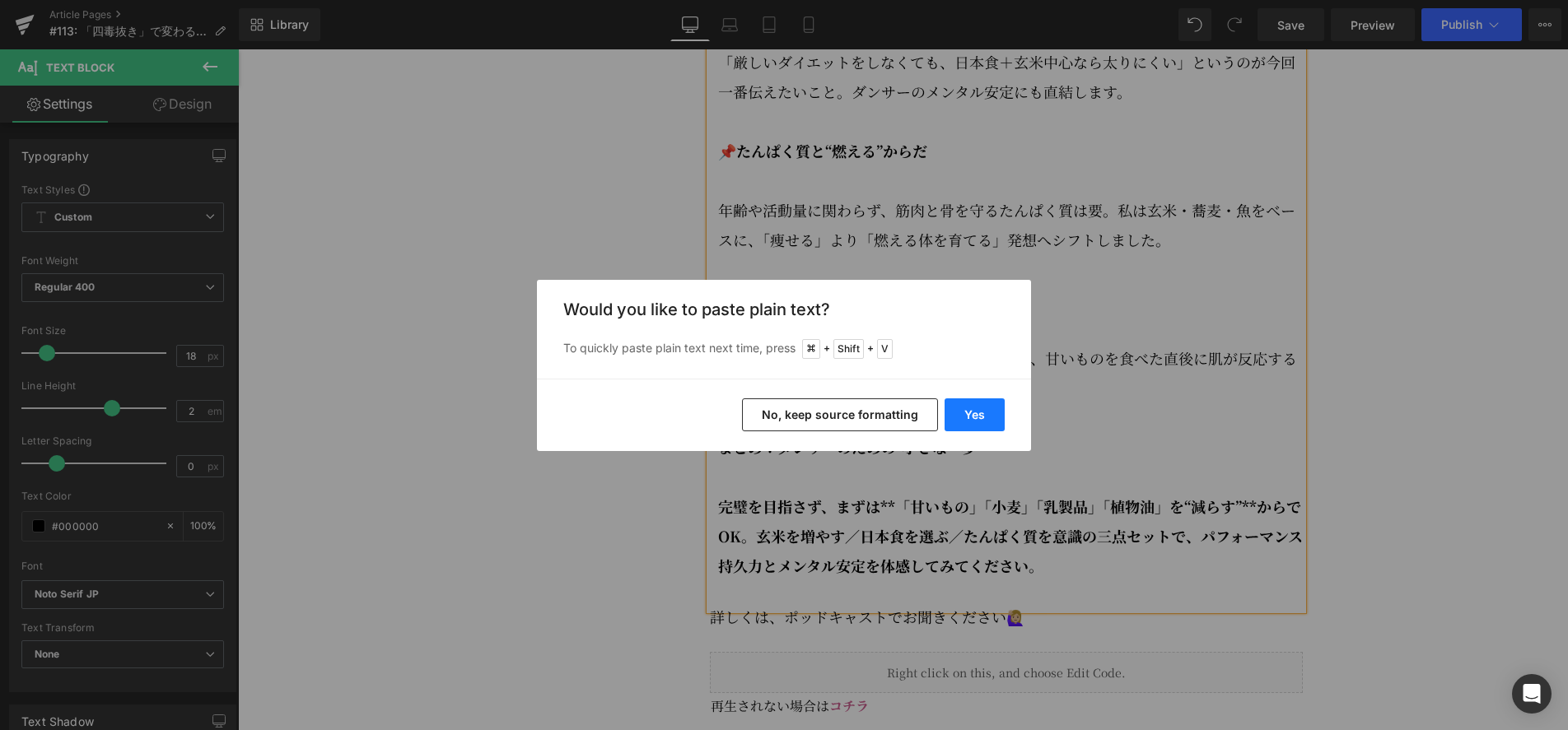
click at [995, 413] on button "Yes" at bounding box center [974, 414] width 60 height 33
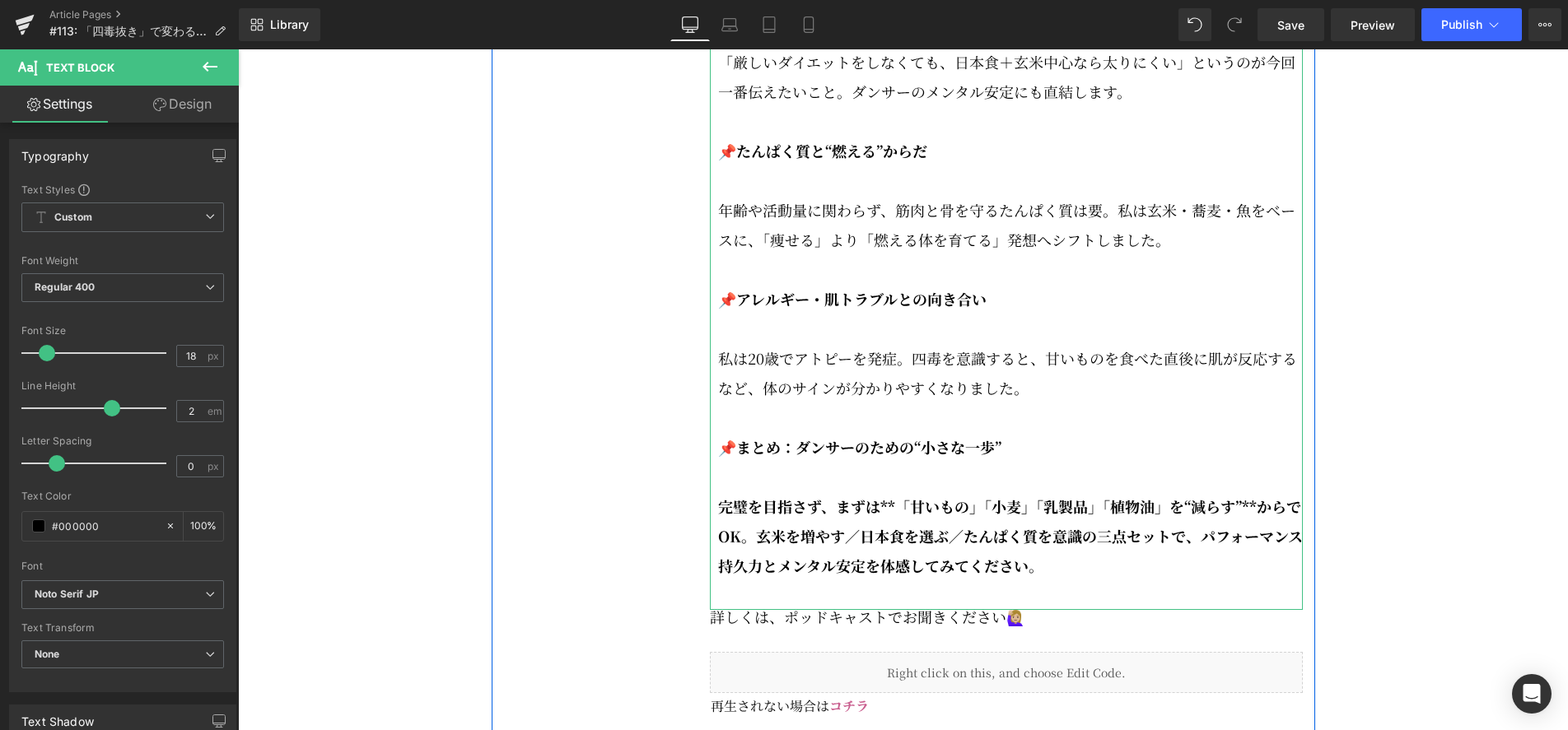
click at [853, 563] on p "完璧を目指さず、まずは**「甘いもの」「小麦」「乳製品」「植物油」を“減らす”**からでOK。玄米を増やす／日本食を選ぶ／たんぱく質を意識の三点セットで、パフ…" at bounding box center [1010, 535] width 585 height 89
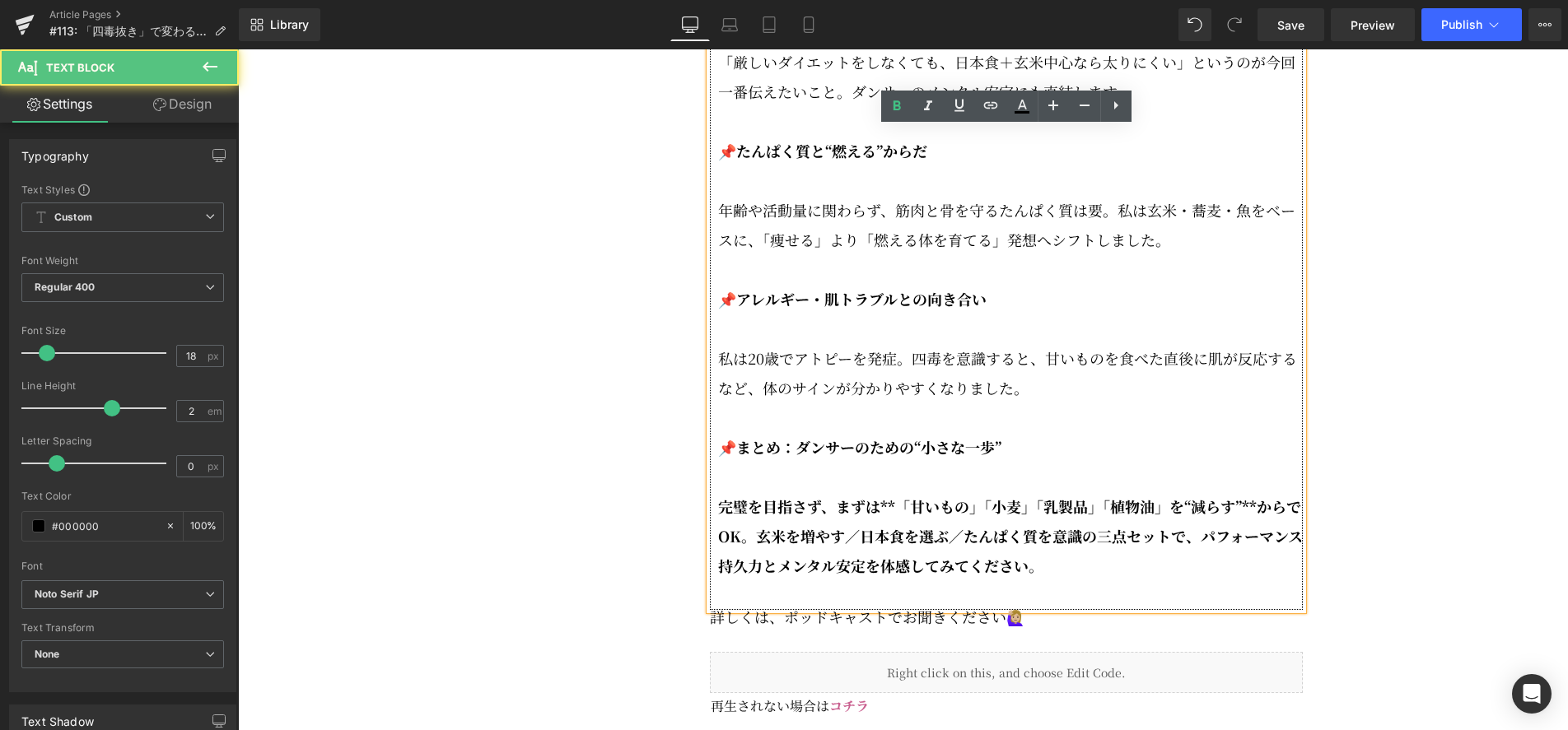
click at [894, 542] on strong "完璧を目指さず、まずは**「甘いもの」「小麦」「乳製品」「植物油」を“減らす”**からでOK。玄米を増やす／日本食を選ぶ／たんぱく質を意識の三点セットで、パフ…" at bounding box center [1010, 536] width 585 height 81
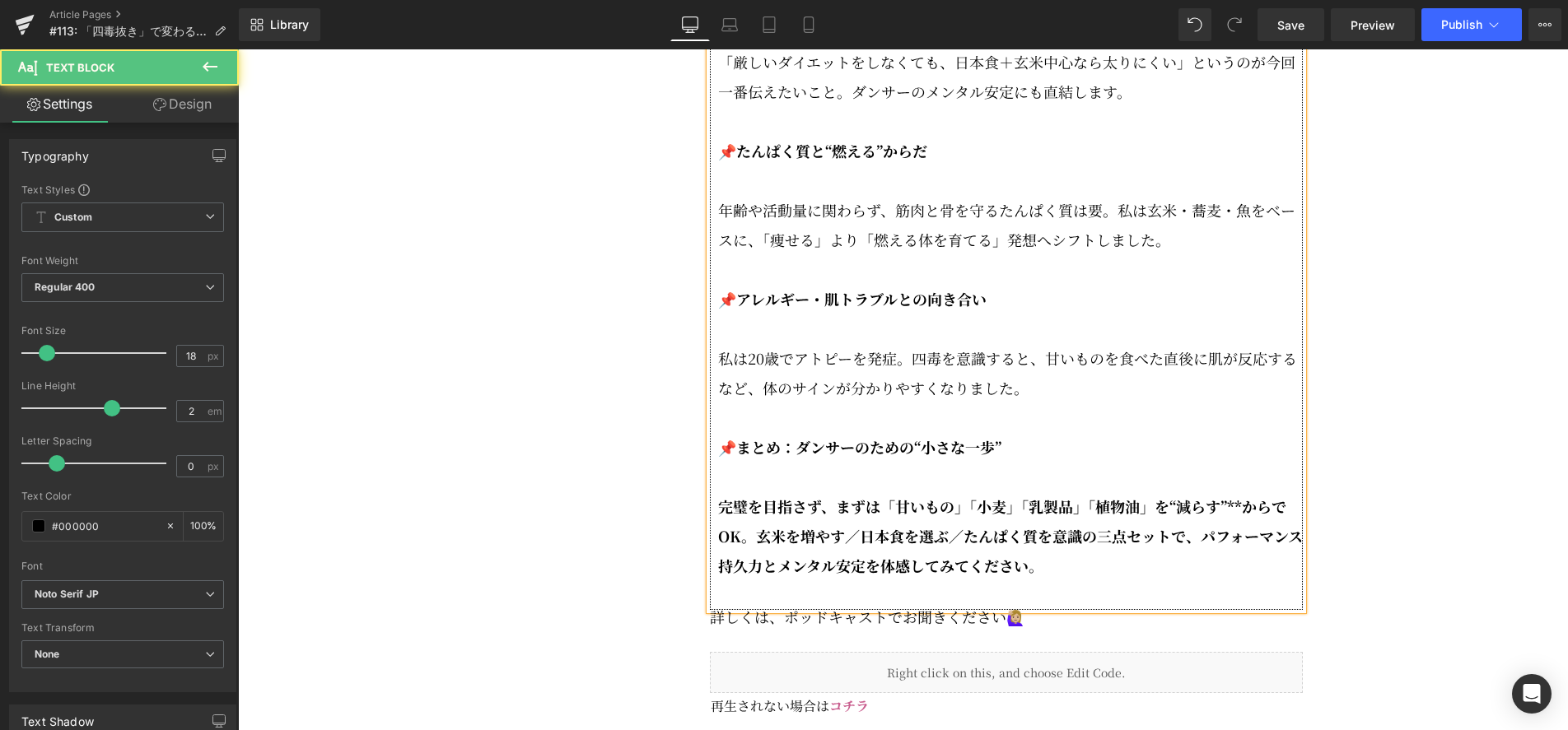
click at [1231, 548] on strong "完璧を目指さず、まずは「甘いもの」「小麦」「乳製品」「植物油」を“減らす”**からでOK。玄米を増やす／日本食を選ぶ／たんぱく質を意識の三点セットで、パフォー…" at bounding box center [1010, 536] width 585 height 81
click at [719, 576] on strong "完璧を目指さず、まずは「甘いもの」「小麦」「乳製品」「植物油」を“減らす”からでOK。玄米を増やす／日本食を選ぶ／たんぱく質を意識の三点セットで、パフォーマン…" at bounding box center [1010, 536] width 585 height 81
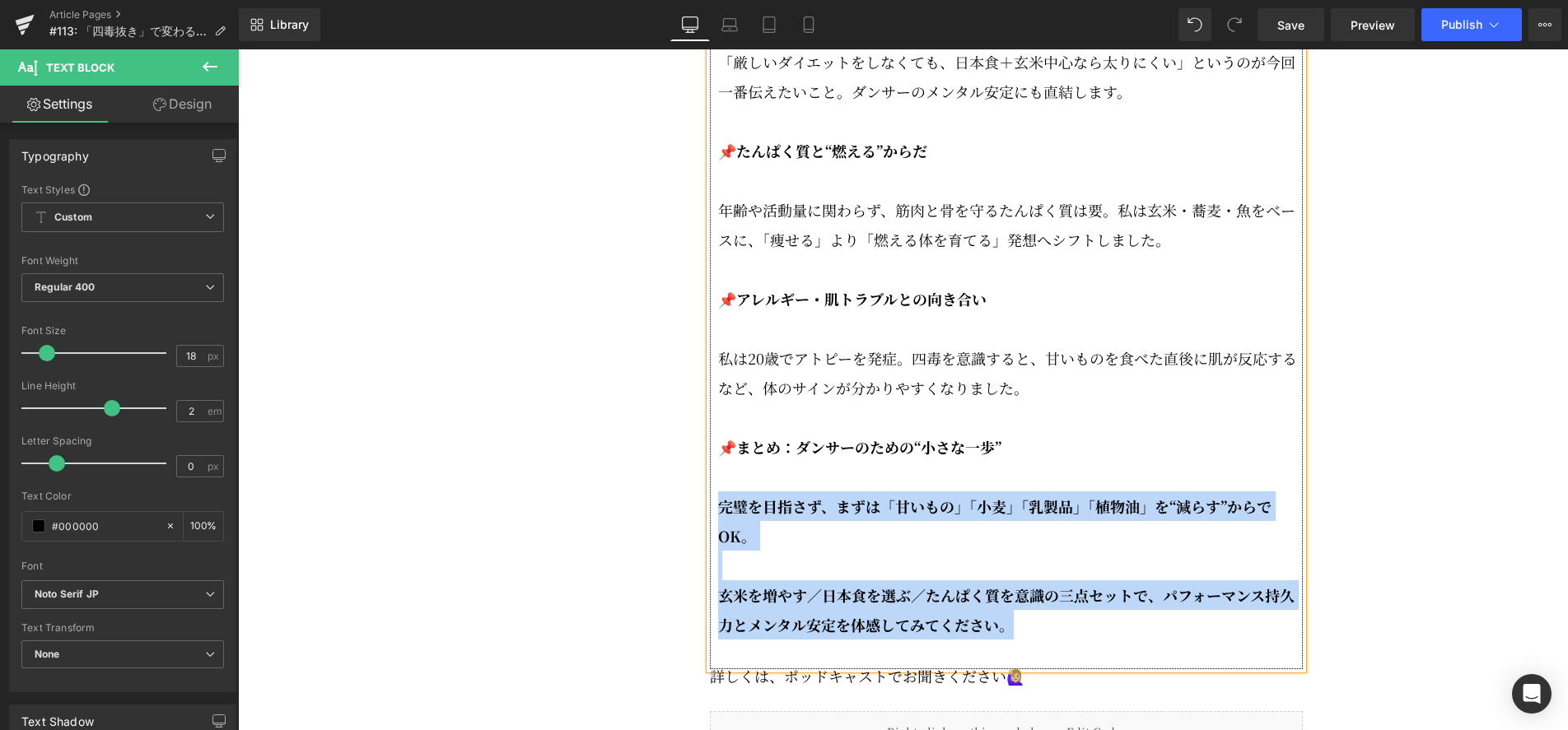
drag, startPoint x: 1004, startPoint y: 640, endPoint x: 714, endPoint y: 556, distance: 301.9
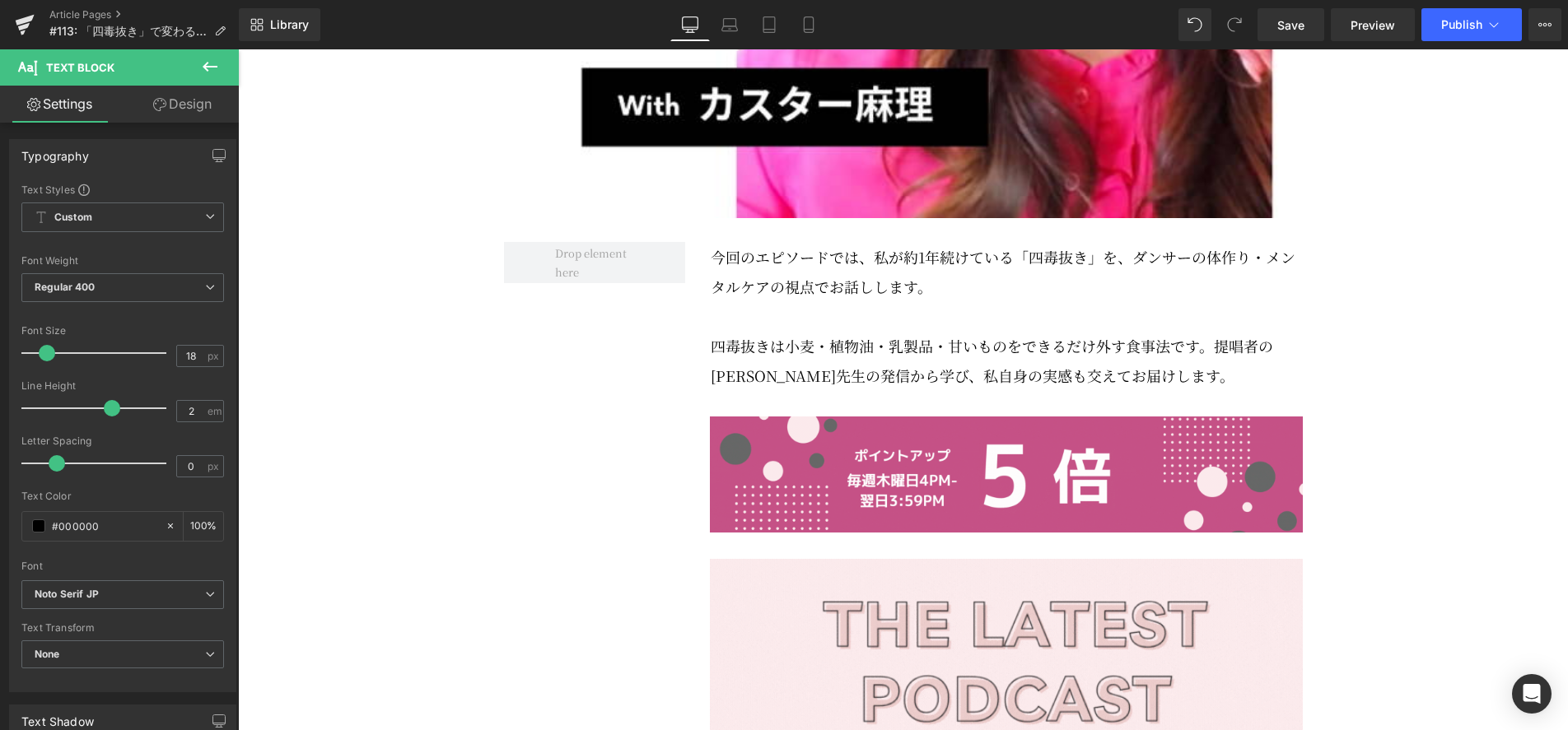
scroll to position [863, 0]
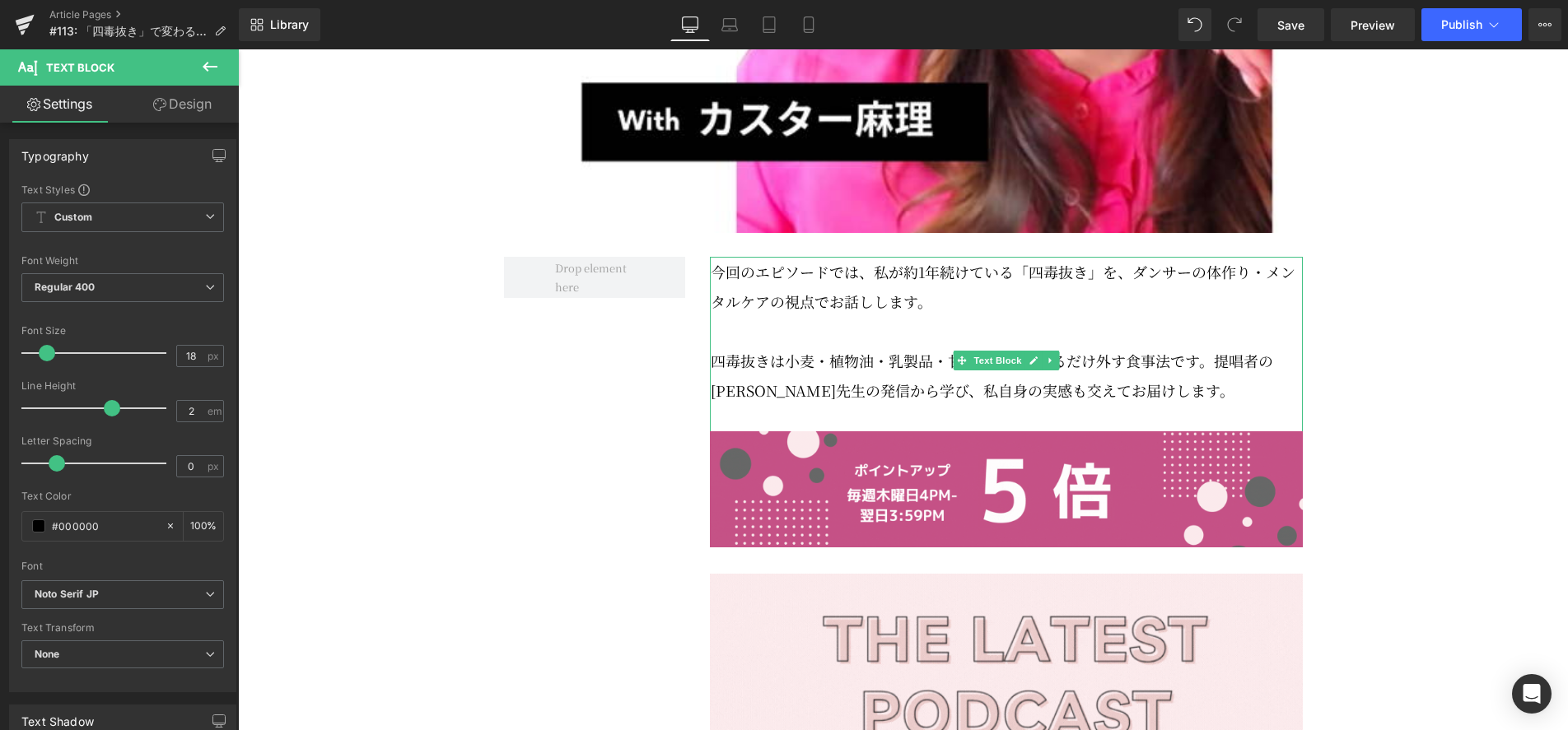
click at [926, 316] on p "今回のエピソードでは、私が約1年続けている「四毒抜き」を、ダンサーの体作り・メンタルケアの視点でお話しします。" at bounding box center [1007, 286] width 592 height 59
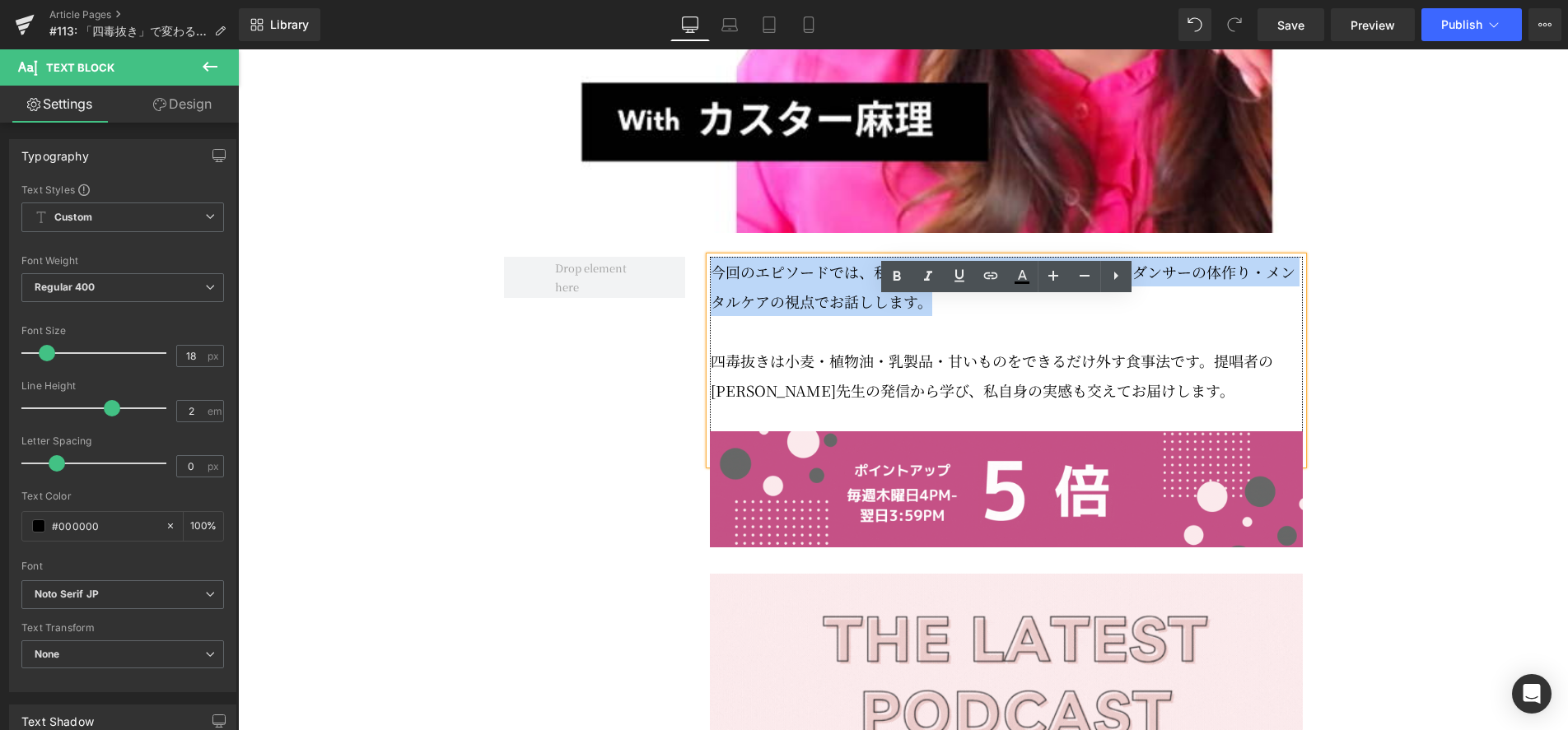
drag, startPoint x: 928, startPoint y: 345, endPoint x: 702, endPoint y: 310, distance: 228.7
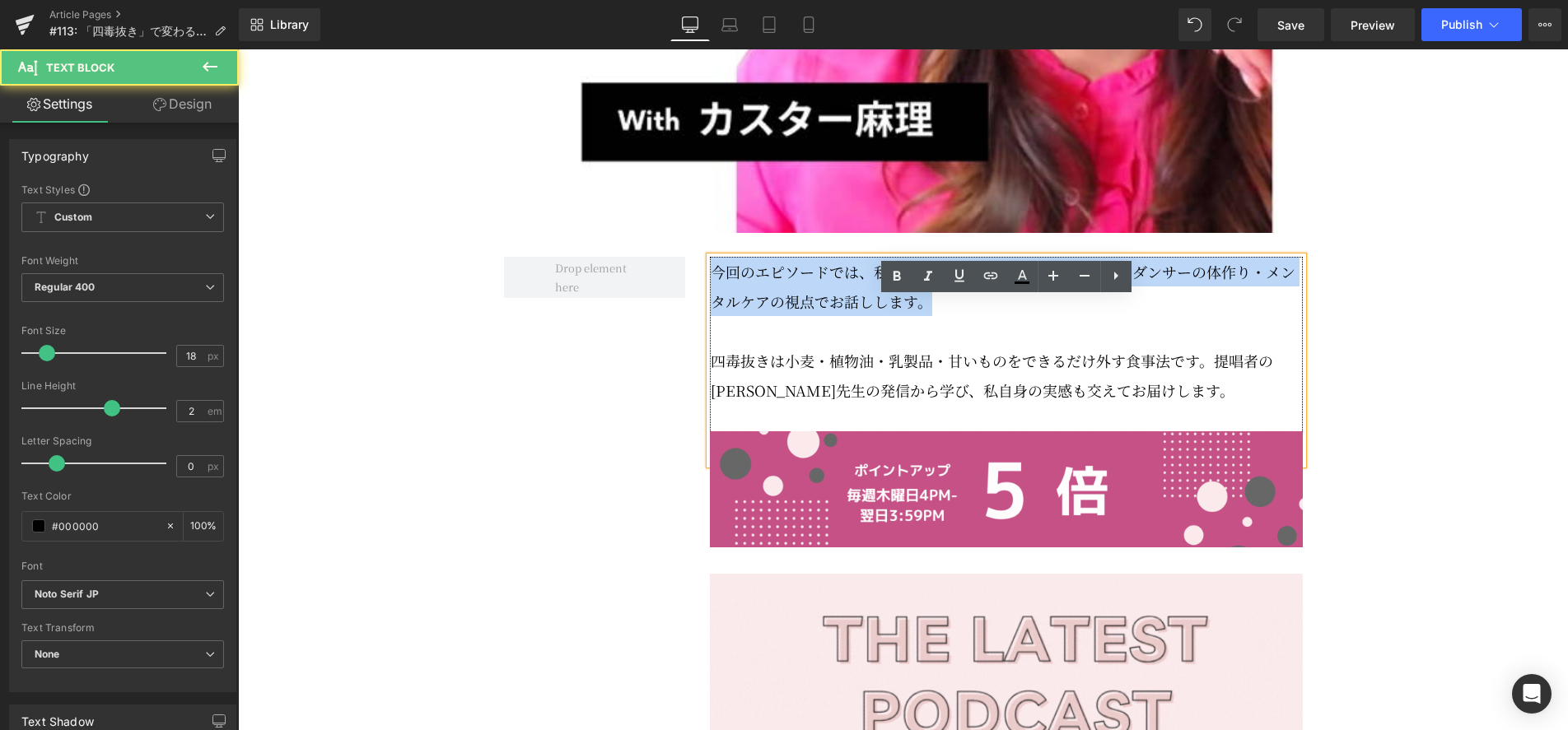
click at [915, 316] on p "今回のエピソードでは、私が約1年続けている「四毒抜き」を、ダンサーの体作り・メンタルケアの視点でお話しします。" at bounding box center [1007, 286] width 592 height 59
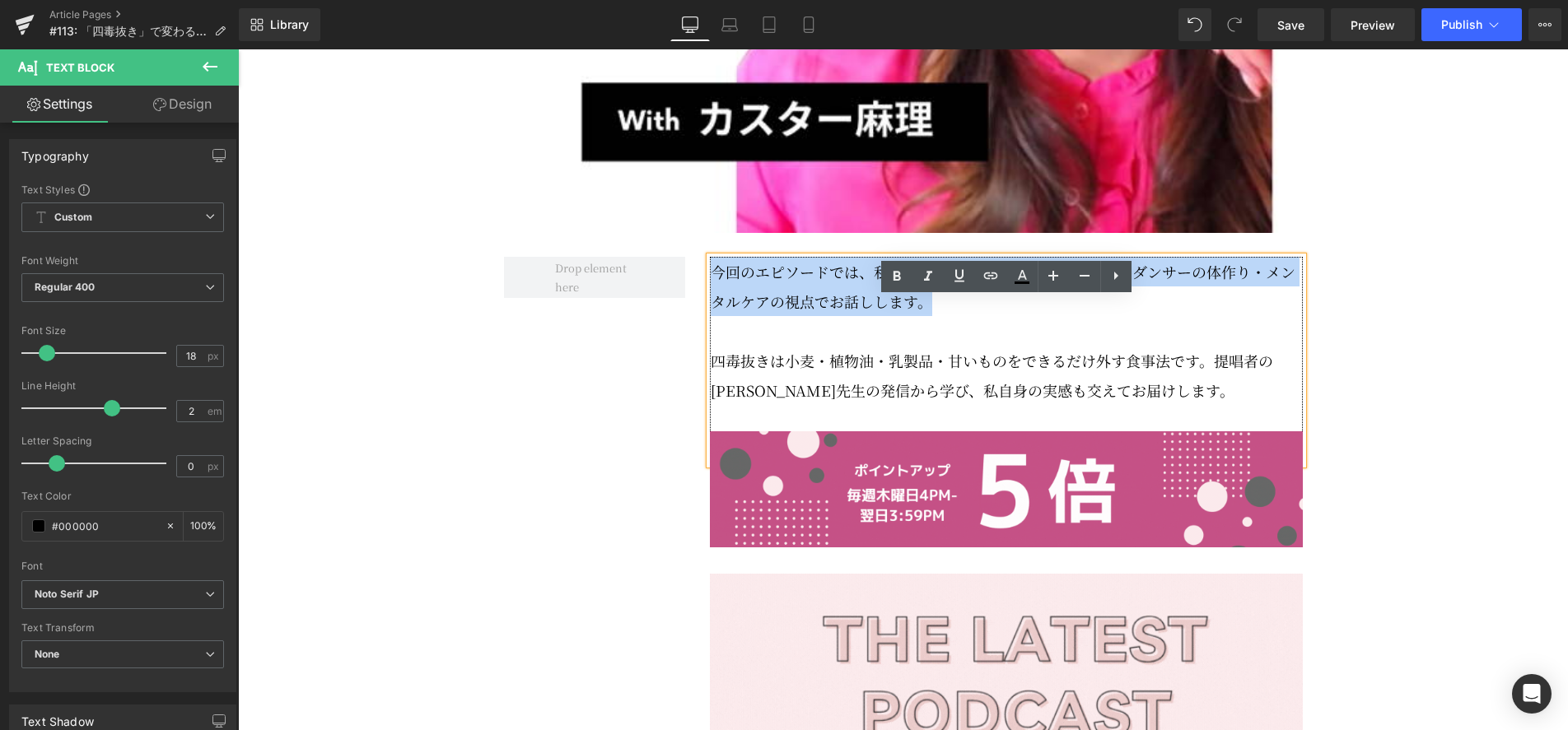
drag, startPoint x: 928, startPoint y: 348, endPoint x: 709, endPoint y: 318, distance: 221.0
click at [711, 316] on p "今回のエピソードでは、私が約1年続けている「四毒抜き」を、ダンサーの体作り・メンタルケアの視点でお話しします。" at bounding box center [1007, 286] width 592 height 59
copy p "今回のエピソードでは、私が約1年続けている「四毒抜き」を、ダンサーの体作り・メンタルケアの視点でお話しします。"
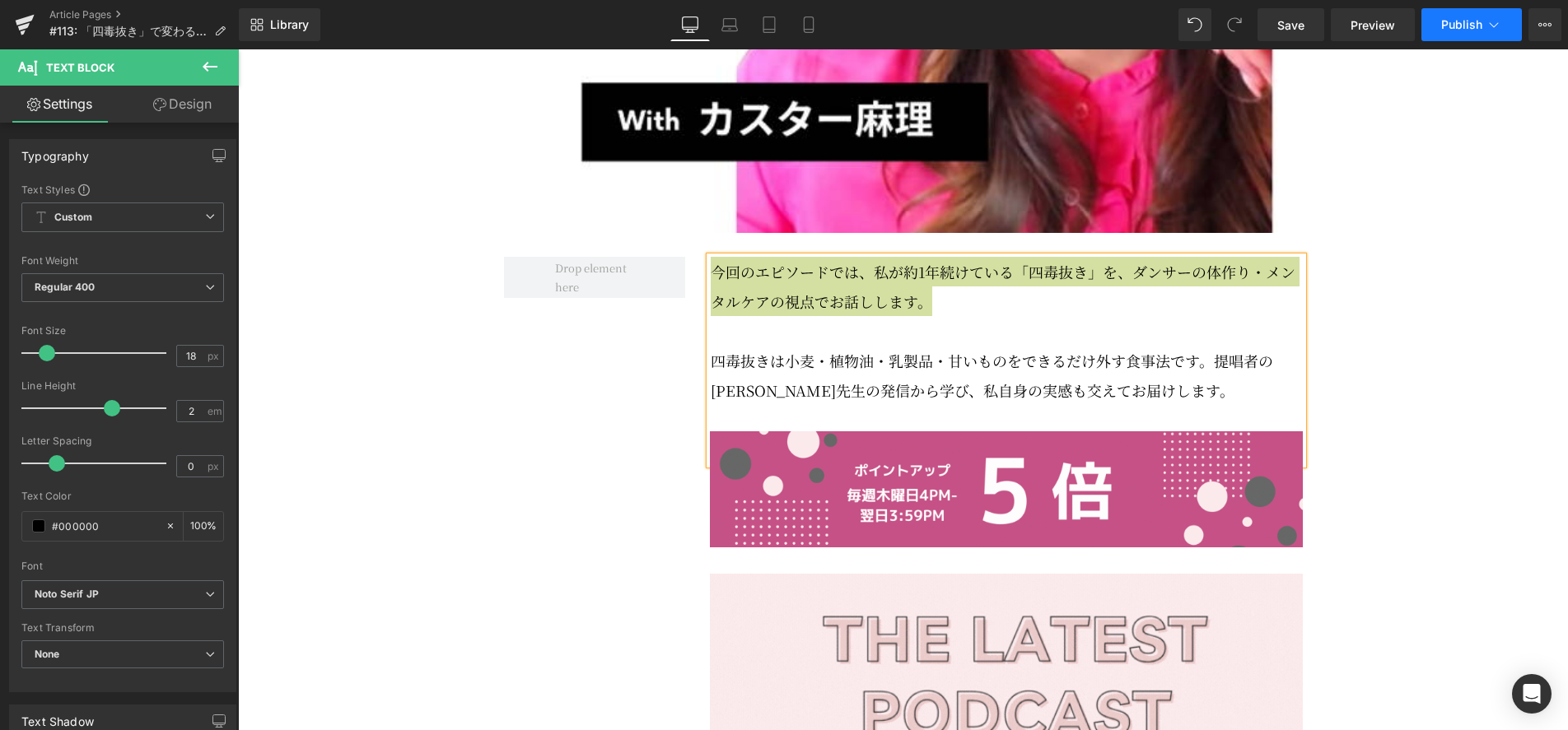
click at [1486, 33] on button "Publish" at bounding box center [1471, 24] width 100 height 33
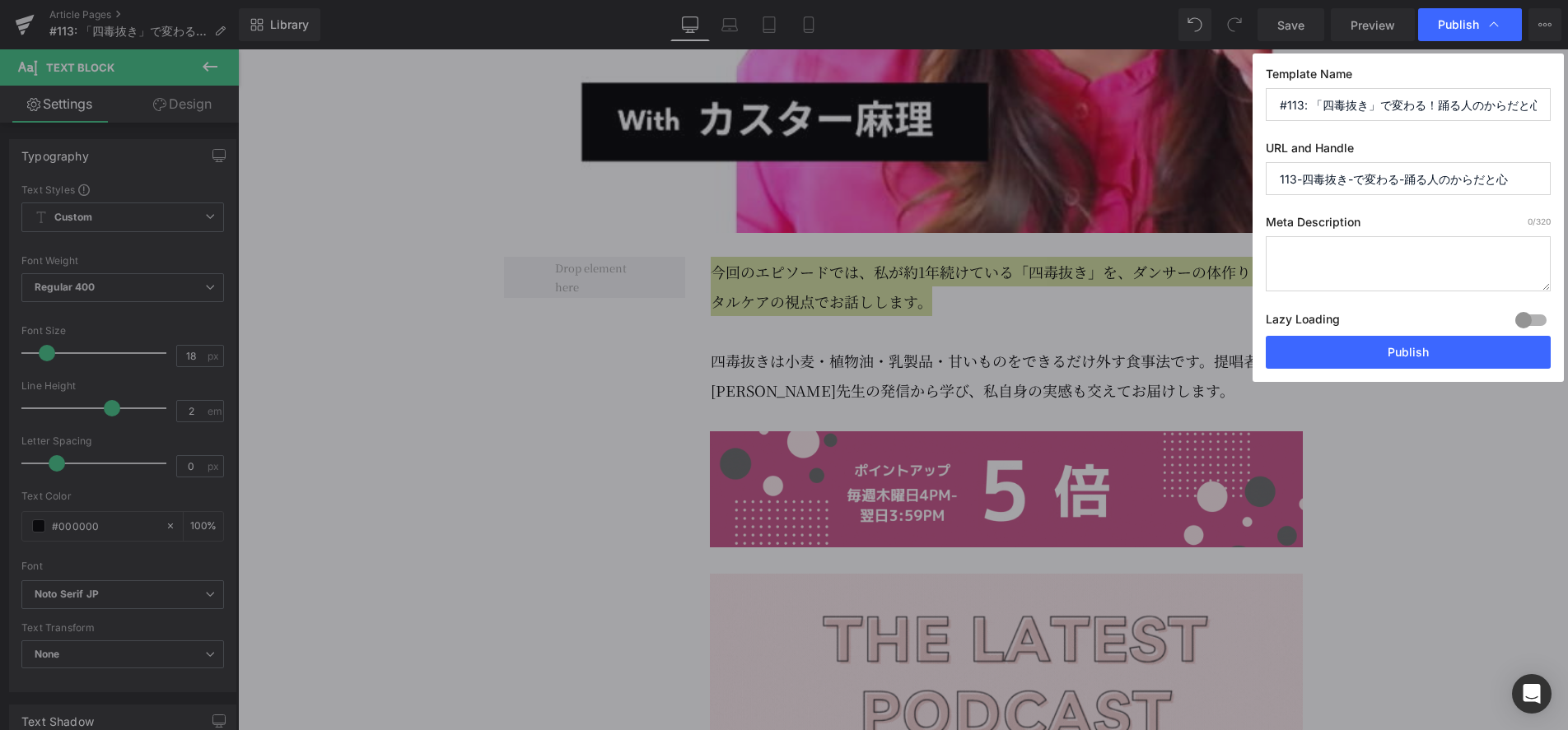
click at [1335, 259] on textarea at bounding box center [1408, 263] width 285 height 55
paste textarea "今回のエピソードでは、私が約1年続けている「四毒抜き」を、ダンサーの体作り・メンタルケアの視点でお話しします。"
type textarea "今回のエピソードでは、私が約1年続けている「四毒抜き」を、ダンサーの体作り・メンタルケアの視点でお話しします。"
click at [1392, 187] on input "113-四毒抜き-で変わる-踊る人のからだと心" at bounding box center [1408, 178] width 285 height 33
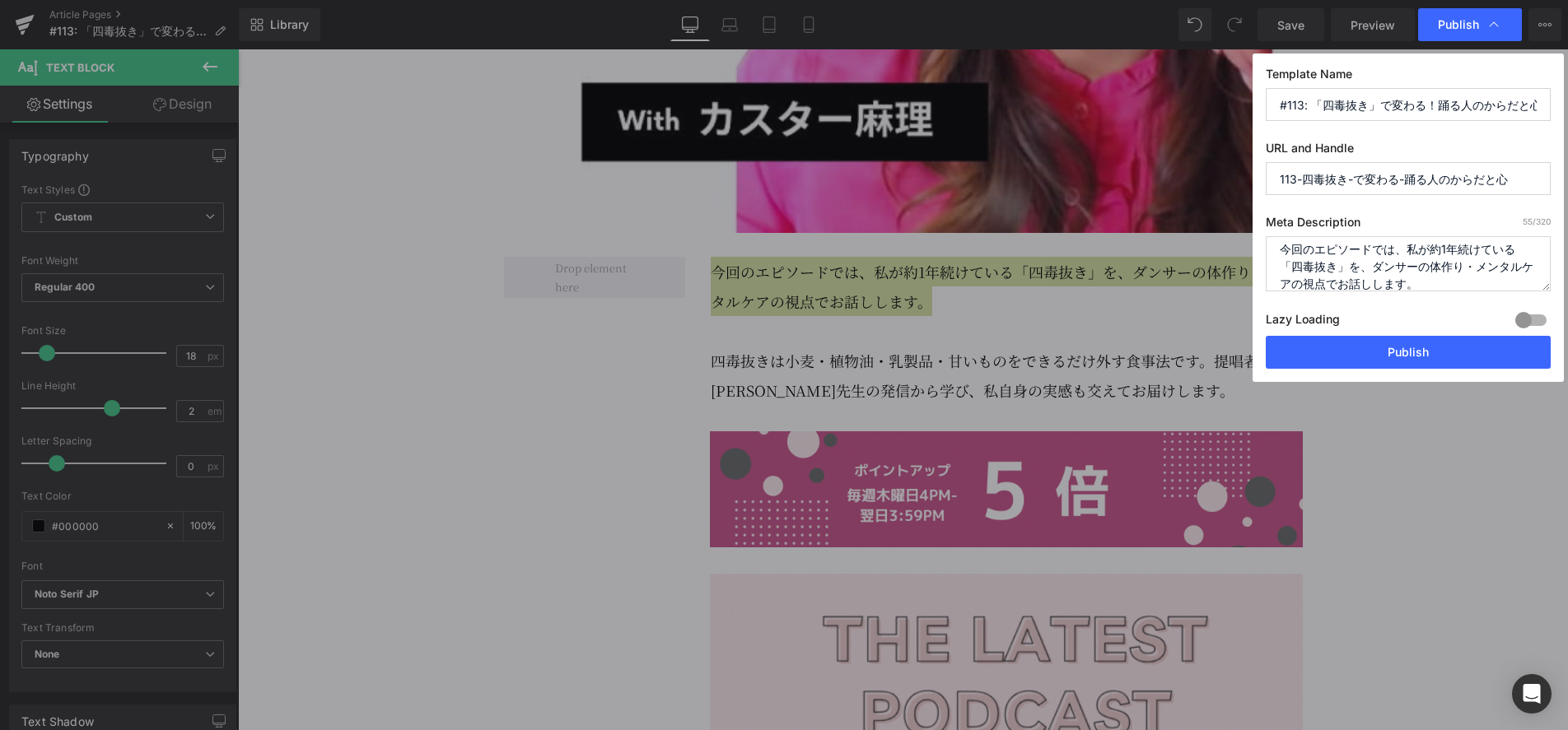
click at [1392, 187] on input "113-四毒抜き-で変わる-踊る人のからだと心" at bounding box center [1408, 178] width 285 height 33
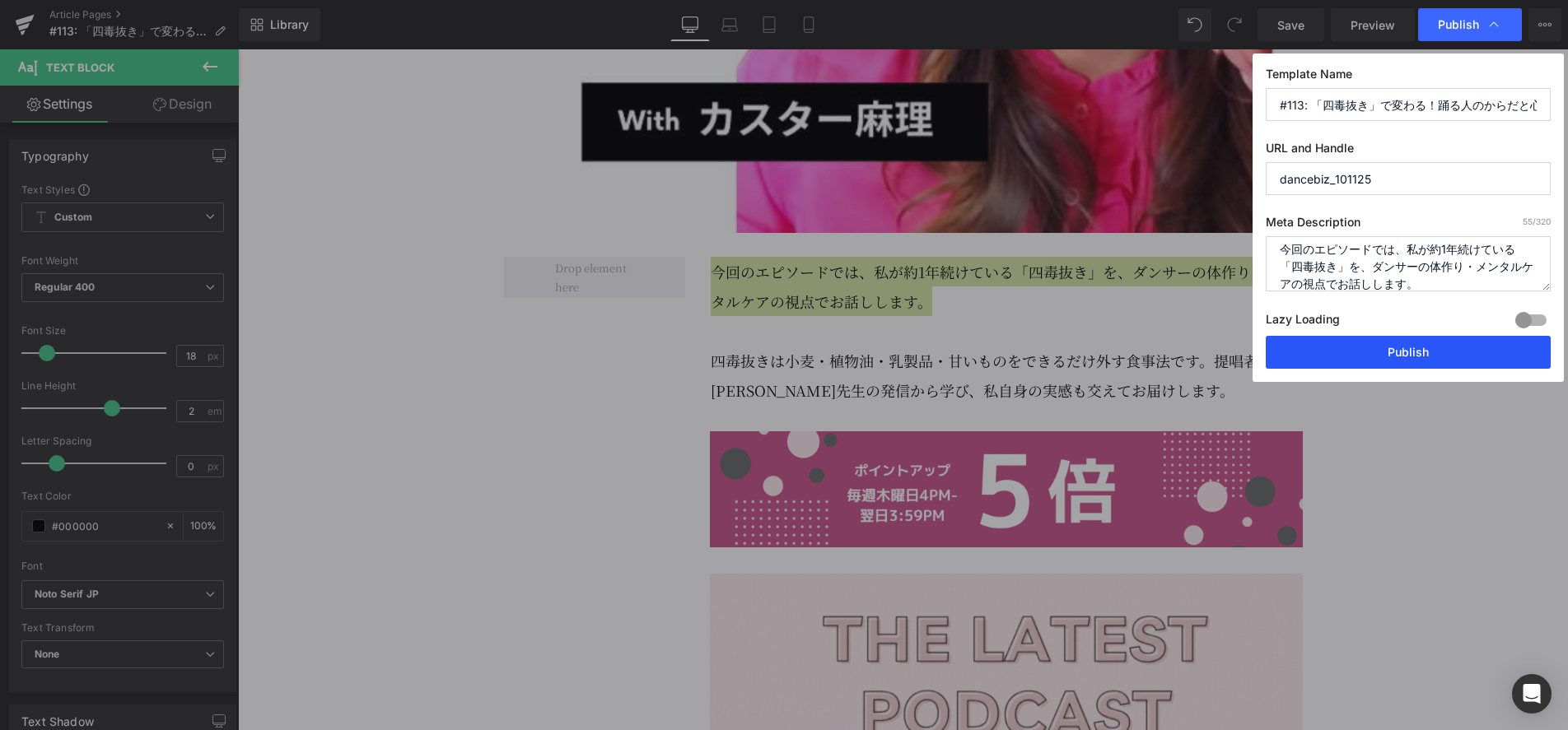
type input "dancebiz_101125"
click at [1416, 359] on button "Publish" at bounding box center [1408, 351] width 285 height 33
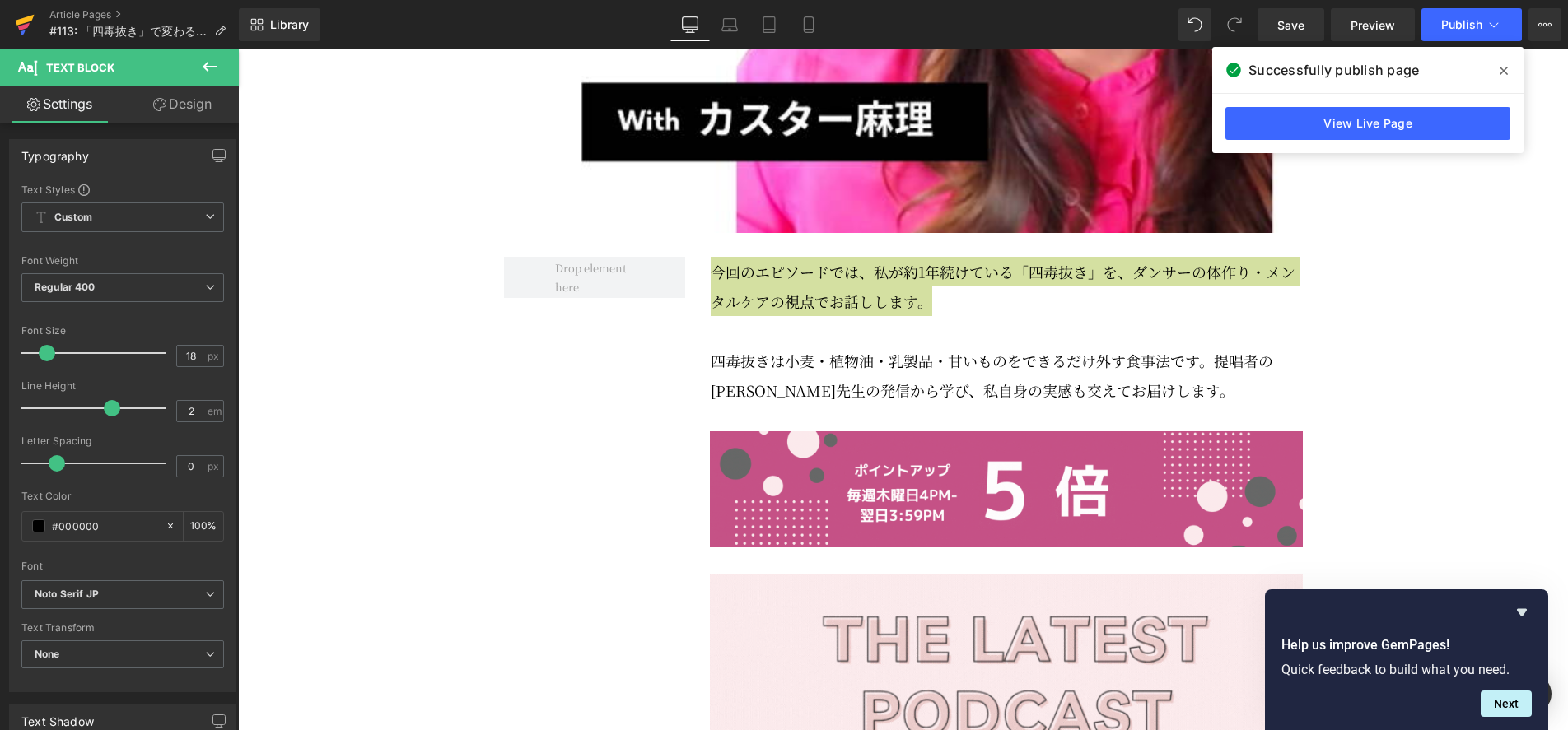
click at [22, 31] on icon at bounding box center [25, 25] width 19 height 41
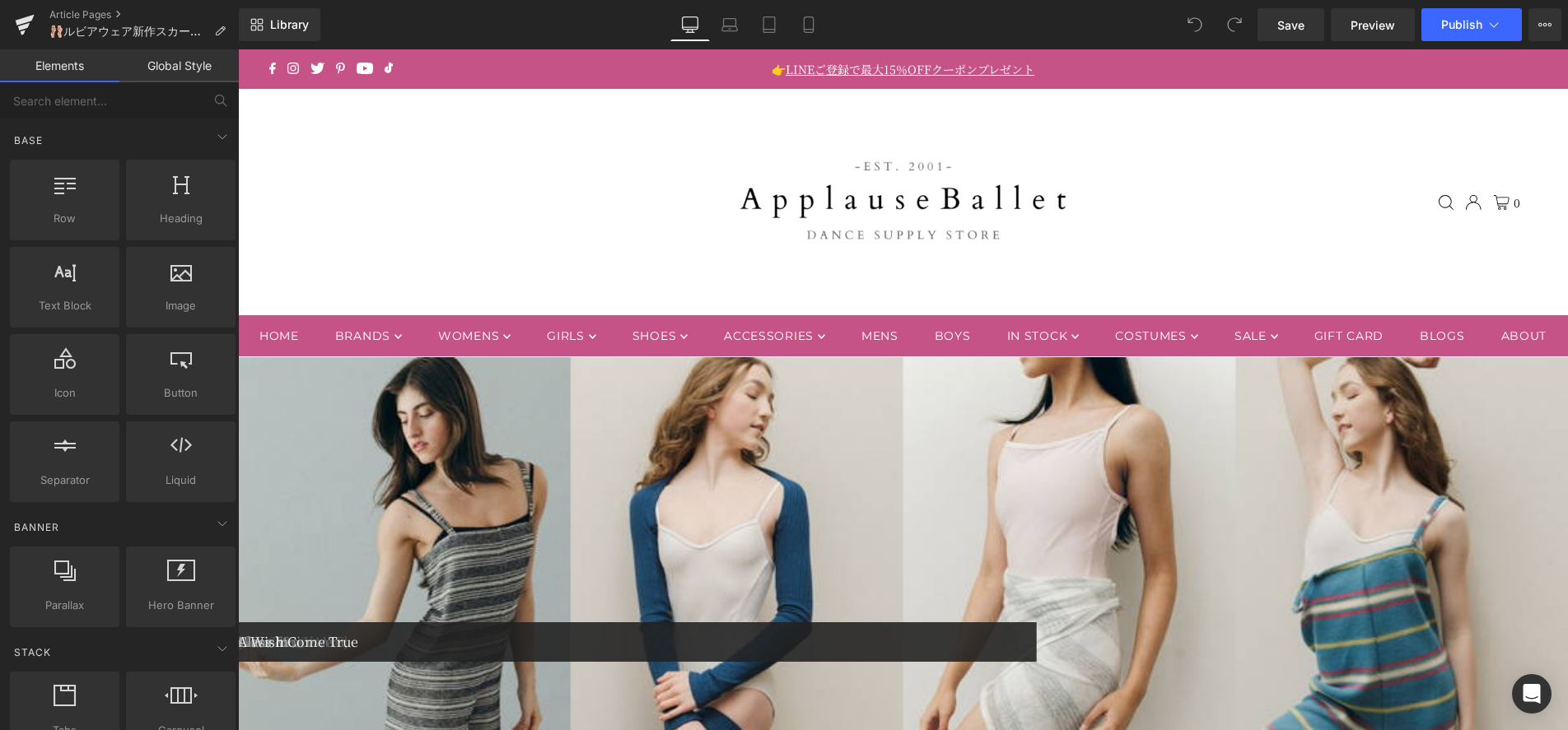
click at [942, 571] on img at bounding box center [903, 653] width 1330 height 591
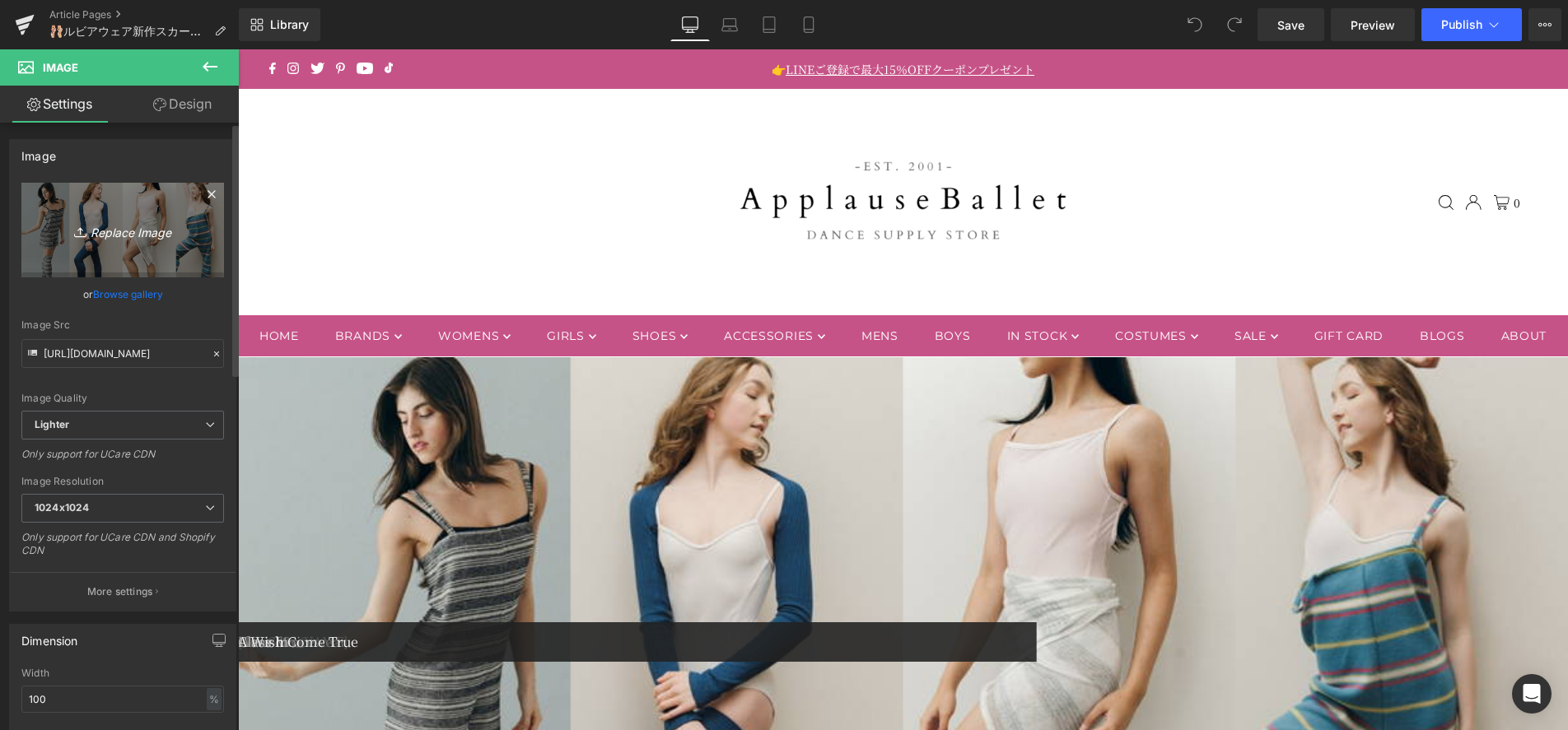
click at [180, 244] on link "Replace Image" at bounding box center [122, 231] width 203 height 95
type input "C:\fakepath\101125_rubia.jpg"
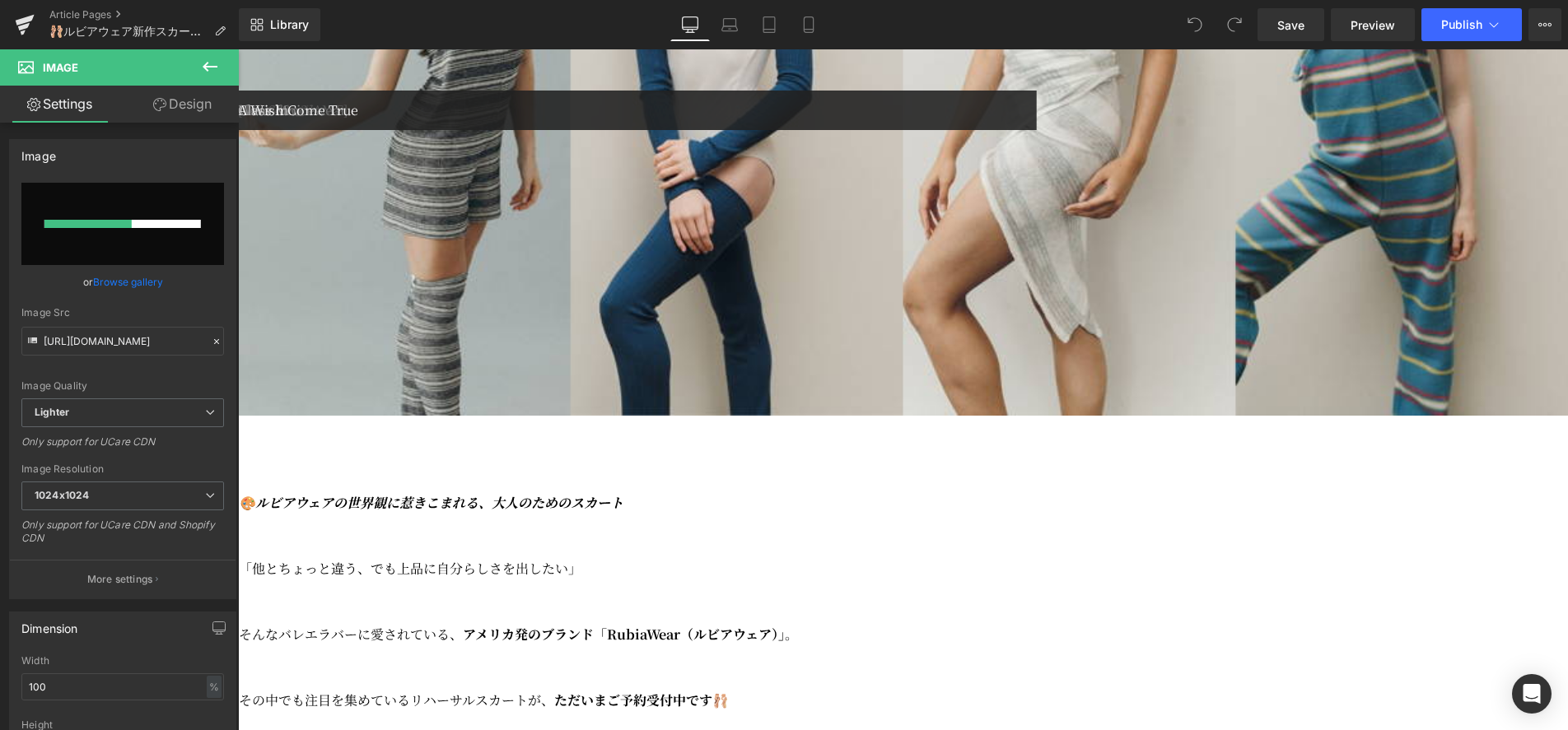
scroll to position [535, 0]
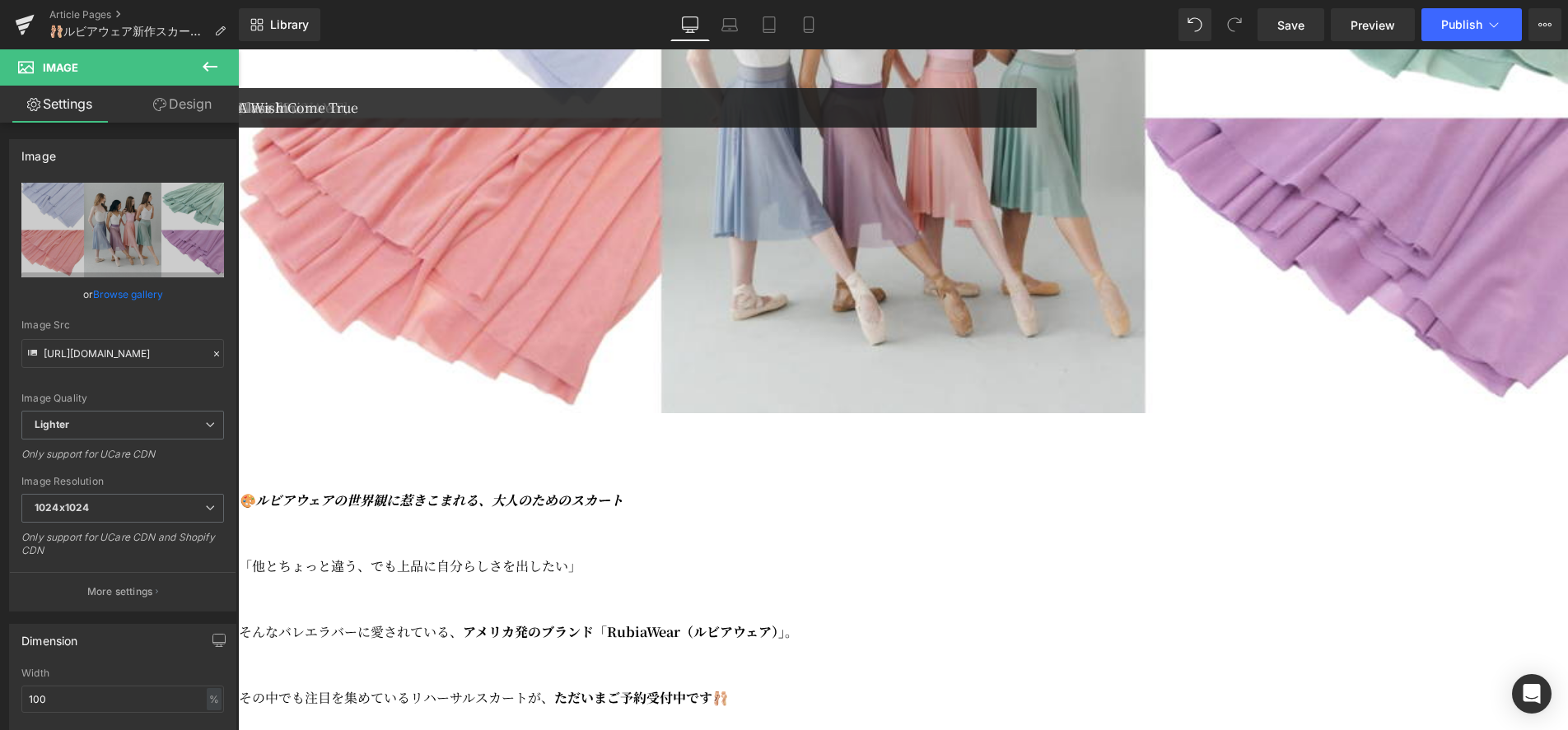
type input "https://ucarecdn.com/52e9ec8d-8c78-4182-b0fb-e75e3d004d04/-/format/auto/-/previ…"
click at [889, 549] on p at bounding box center [650, 533] width 823 height 33
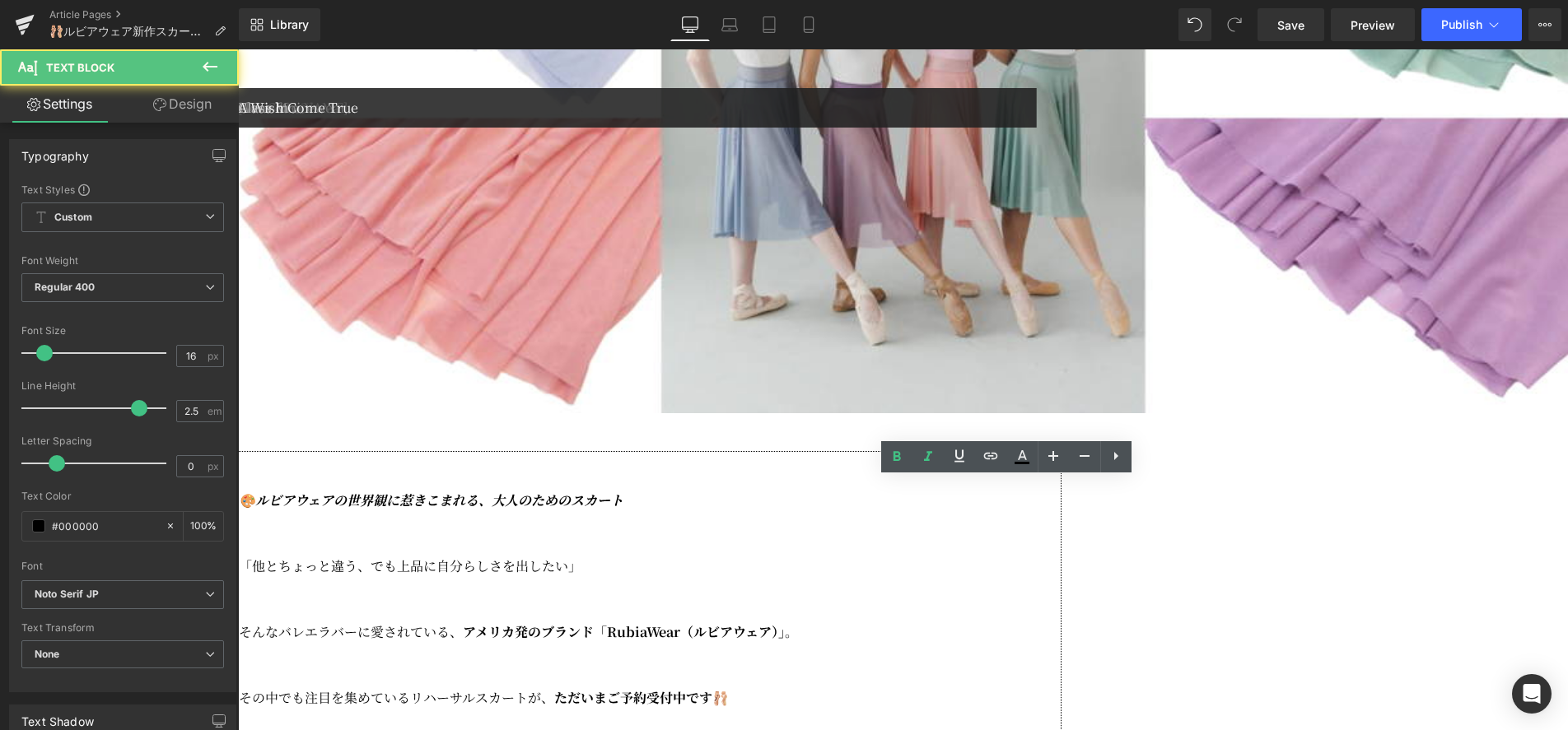
click at [827, 546] on p at bounding box center [650, 533] width 823 height 33
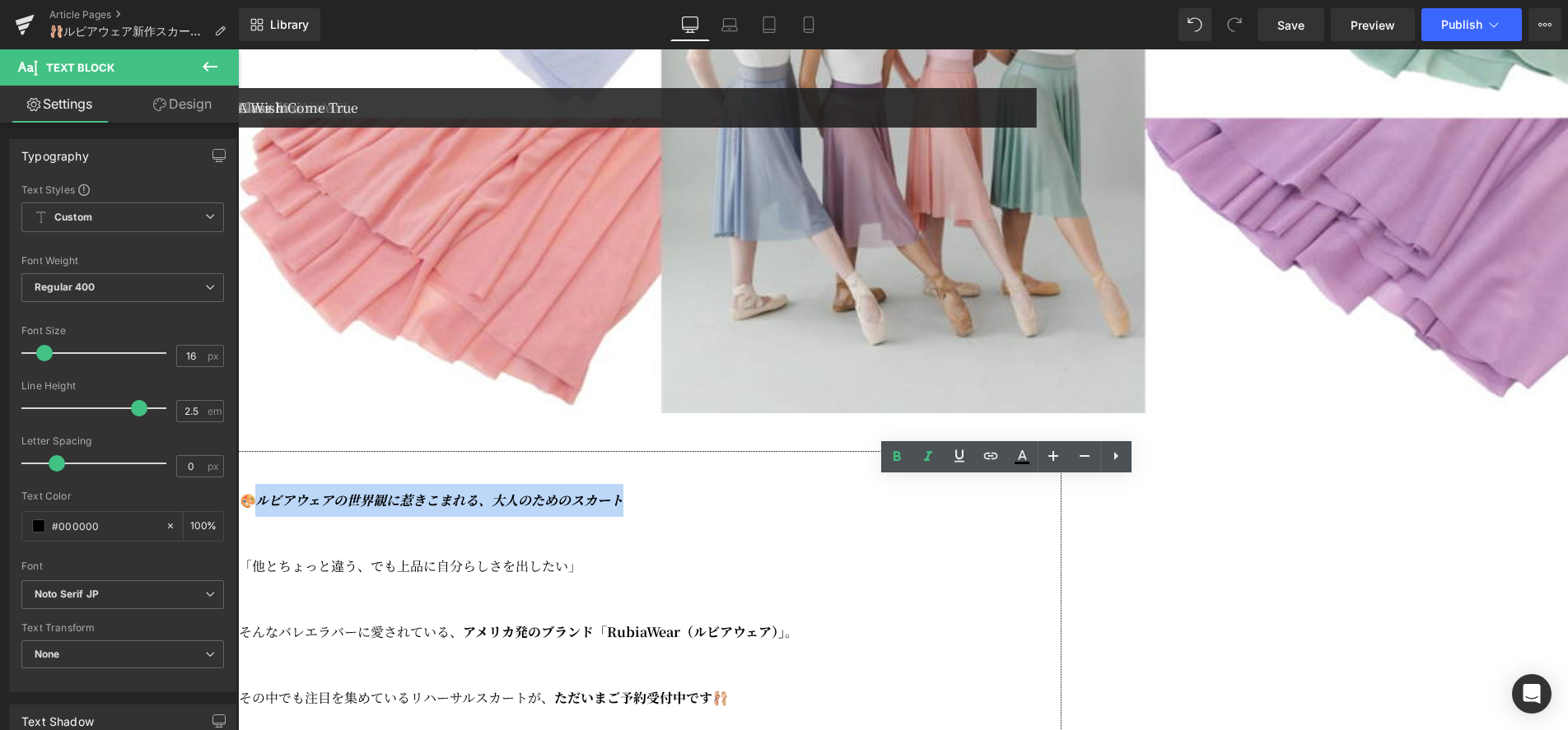
drag, startPoint x: 726, startPoint y: 527, endPoint x: 1096, endPoint y: 527, distance: 370.0
click at [1061, 517] on p "🎨ルビアウェアの世界観に惹きこまれる、大人のためのスカート" at bounding box center [650, 500] width 823 height 33
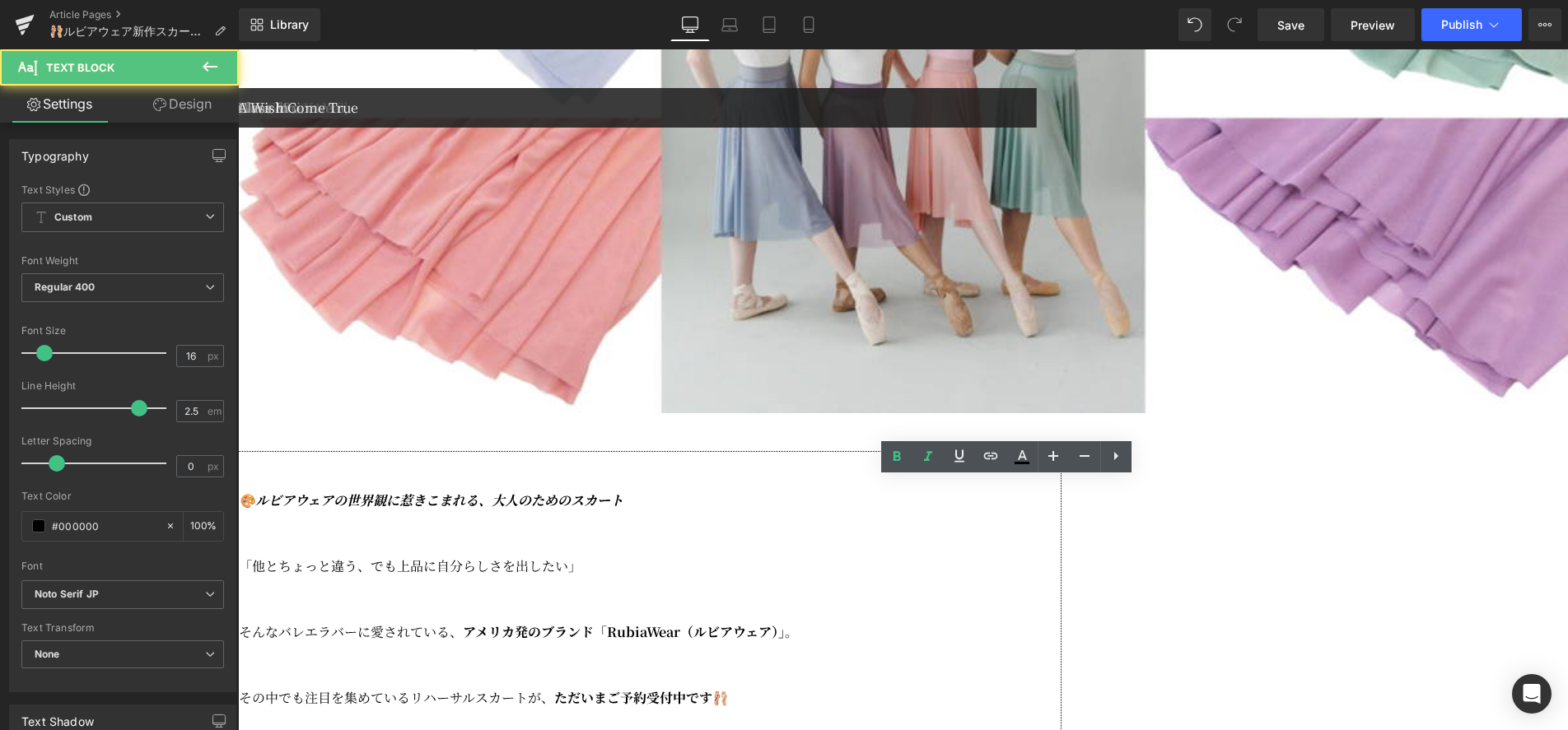
click at [624, 510] on icon "🎨ルビアウェアの世界観に惹きこまれる、大人のためのスカート" at bounding box center [431, 500] width 385 height 19
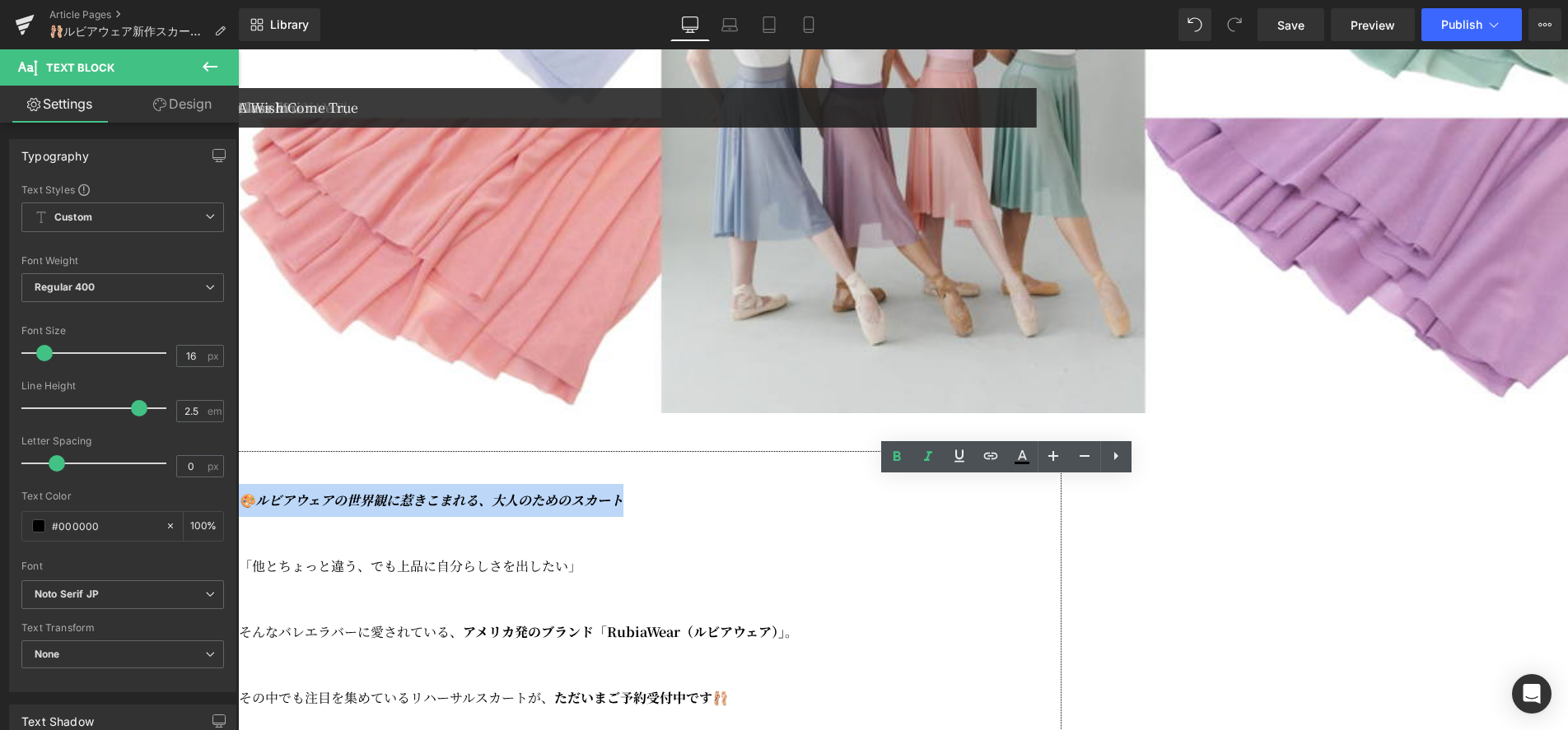
drag, startPoint x: 714, startPoint y: 527, endPoint x: 1119, endPoint y: 530, distance: 405.0
click at [1061, 517] on p "🎨ルビアウェアの世界観に惹きこまれる、大人のためのスカート" at bounding box center [650, 500] width 823 height 33
copy icon "🎨ルビアウェアの世界観に惹きこまれる、大人のためのスカート"
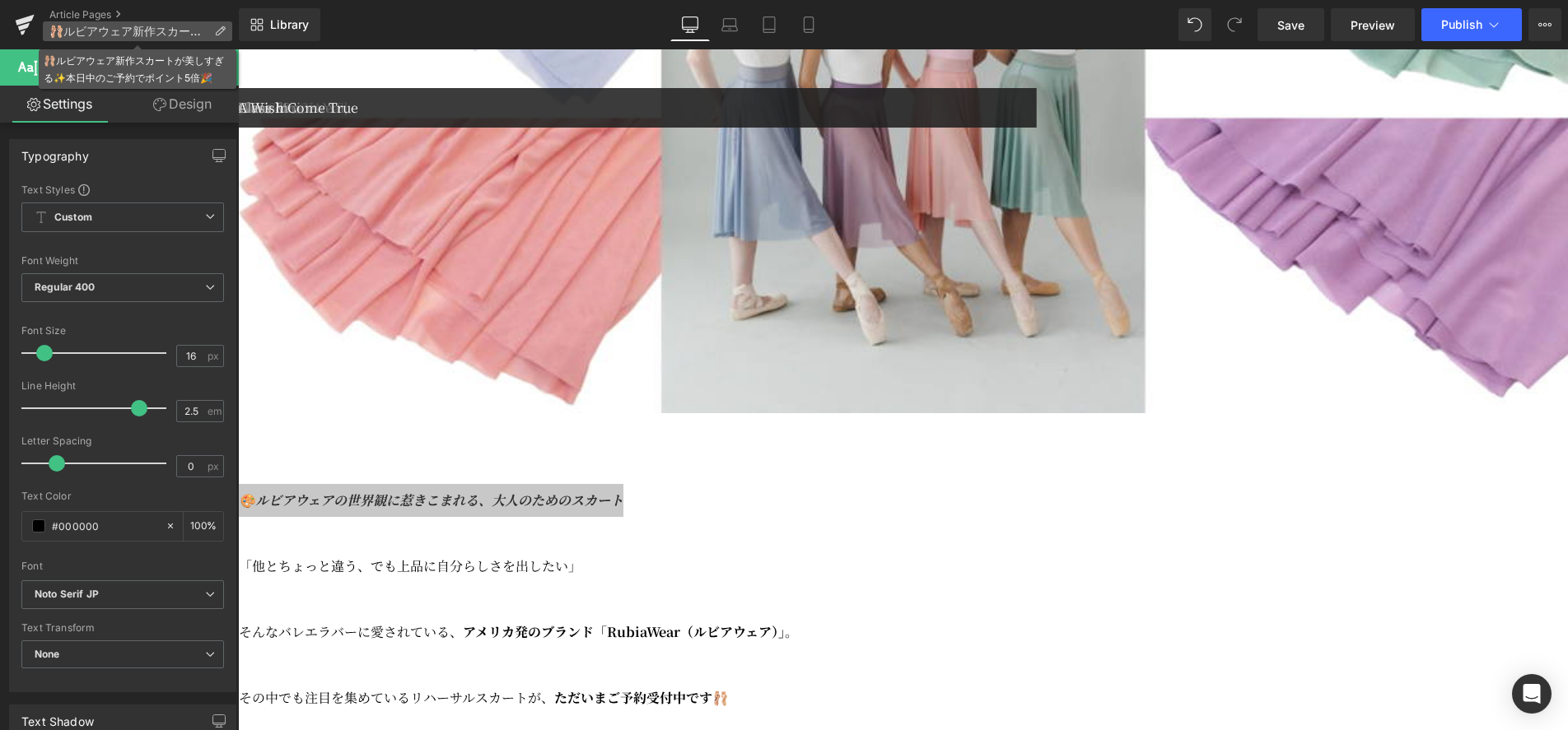
click at [211, 27] on p "🩰ルビアウェア新作スカートが美しすぎる✨本日中のご予約でポイント5倍🎉" at bounding box center [137, 31] width 189 height 19
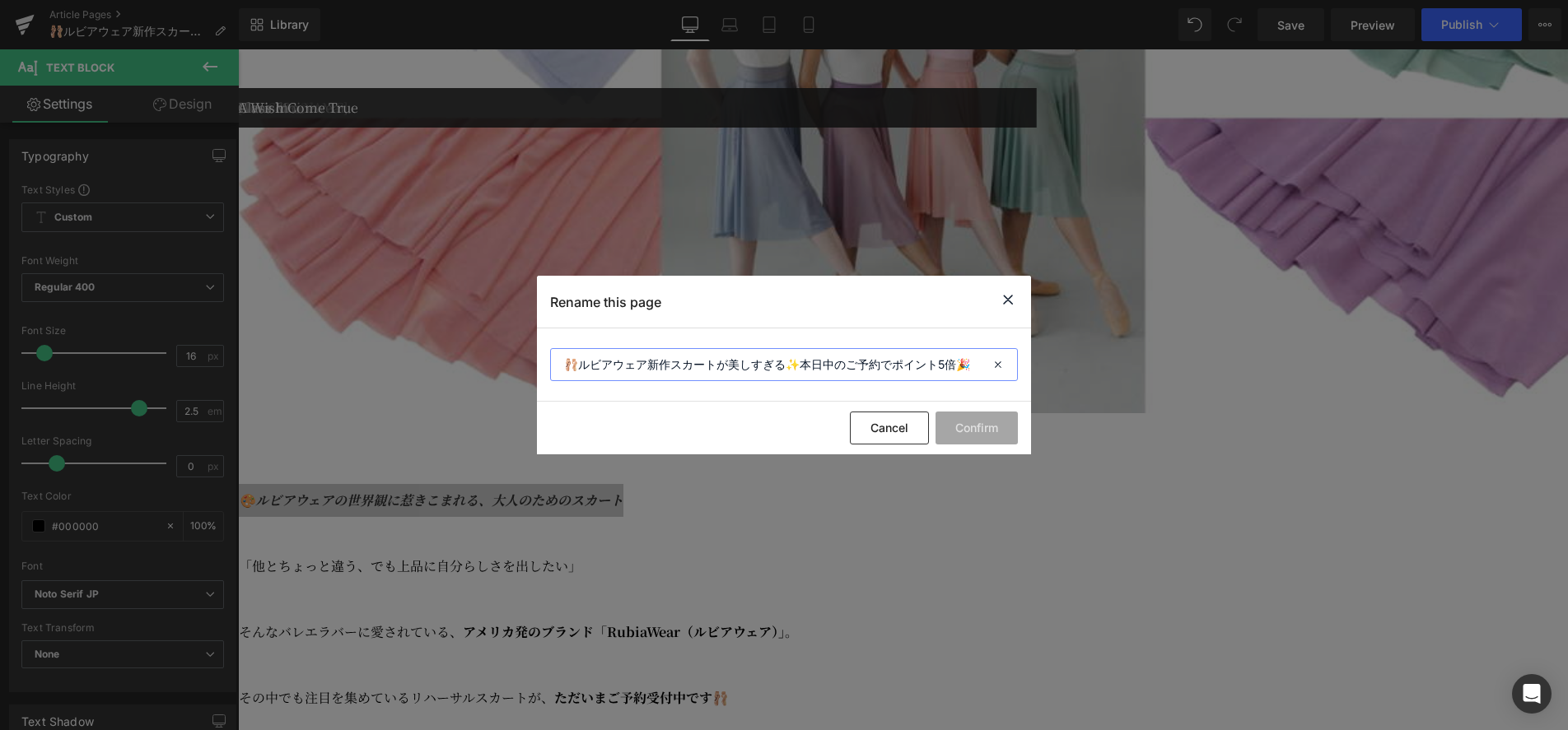
drag, startPoint x: 796, startPoint y: 363, endPoint x: 1024, endPoint y: 372, distance: 228.2
click at [1024, 372] on section "🩰ルビアウェア新作スカートが美しすぎる✨本日中のご予約でポイント5倍🎉" at bounding box center [783, 365] width 494 height 73
type input "🩰ルビアウェア新作スカートが美しすぎる✨"
click at [964, 439] on button "Confirm" at bounding box center [976, 427] width 82 height 33
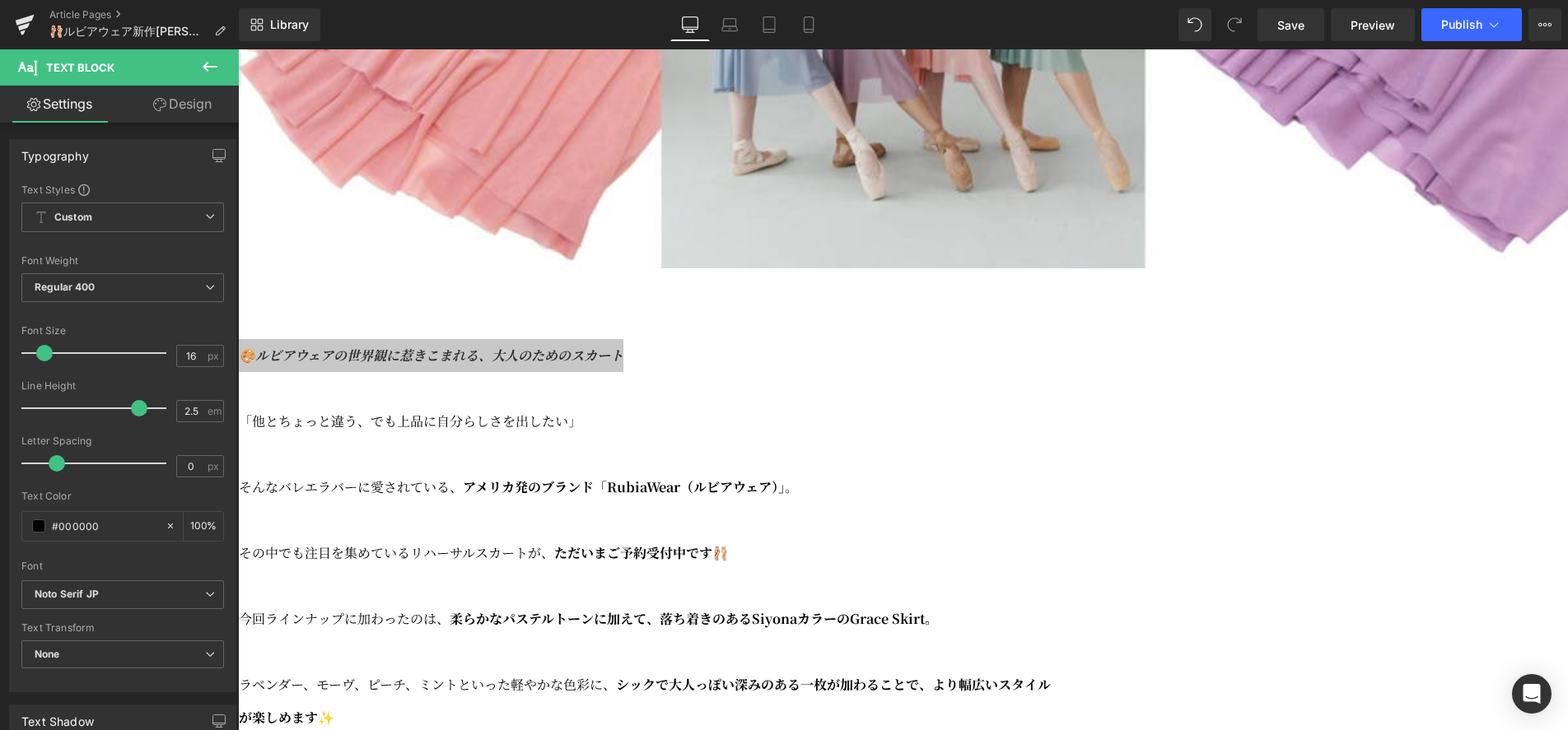
scroll to position [700, 0]
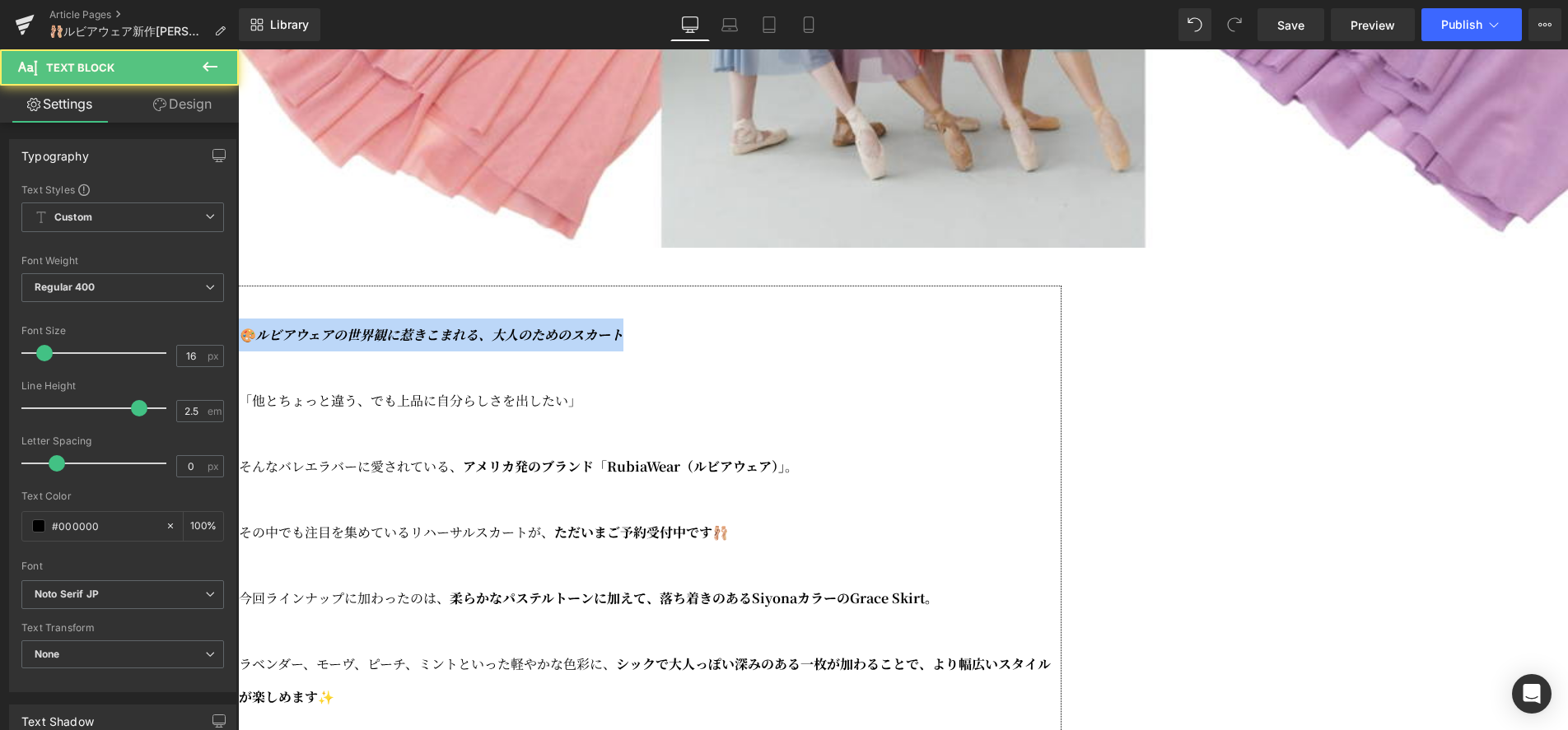
click at [1061, 351] on p "🎨ルビアウェアの世界観に惹きこまれる、大人のためのスカート" at bounding box center [650, 335] width 823 height 33
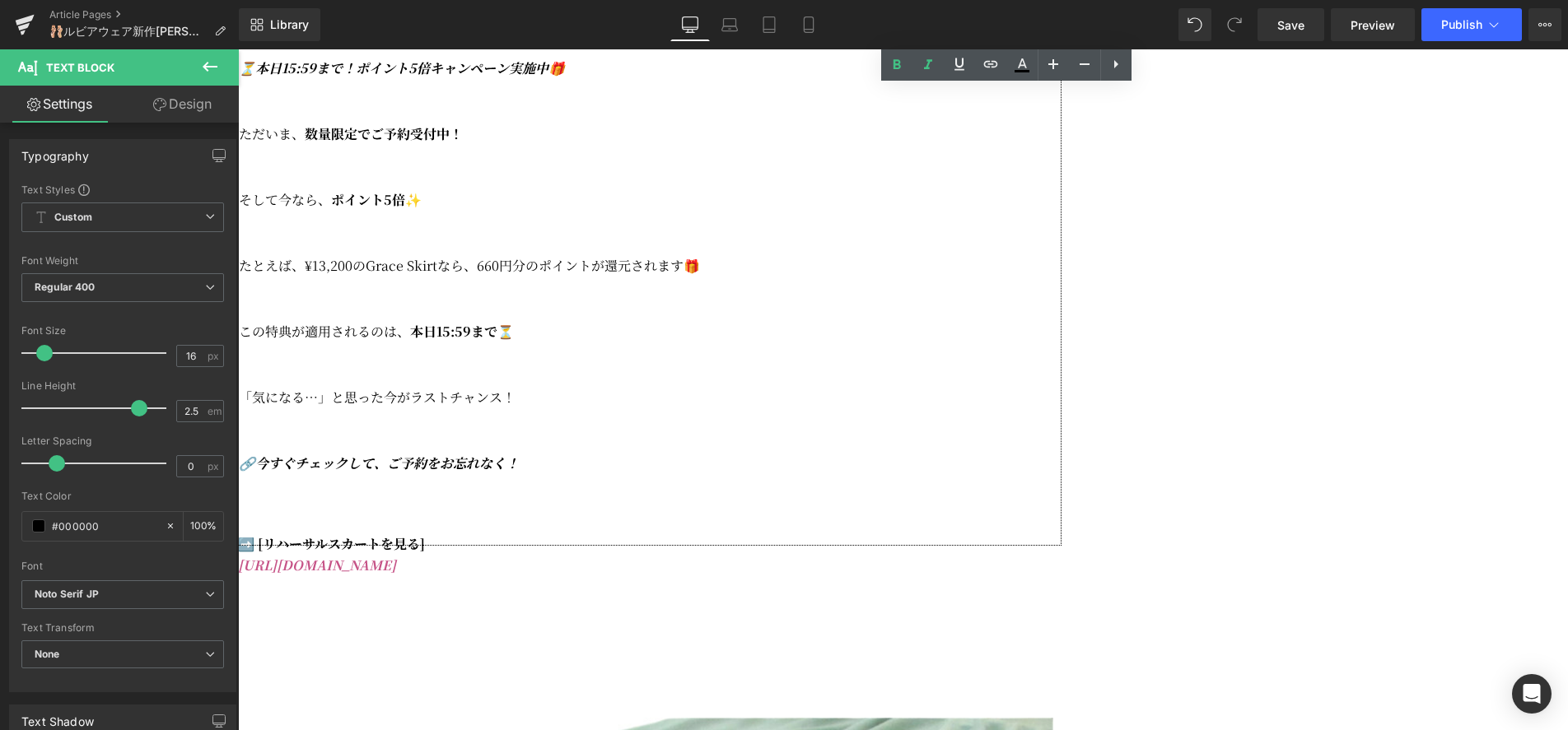
scroll to position [1525, 0]
drag, startPoint x: 964, startPoint y: 533, endPoint x: 977, endPoint y: 534, distance: 13.0
click at [519, 474] on icon "🔗今すぐチェックして、ご予約をお忘れなく！" at bounding box center [379, 464] width 280 height 19
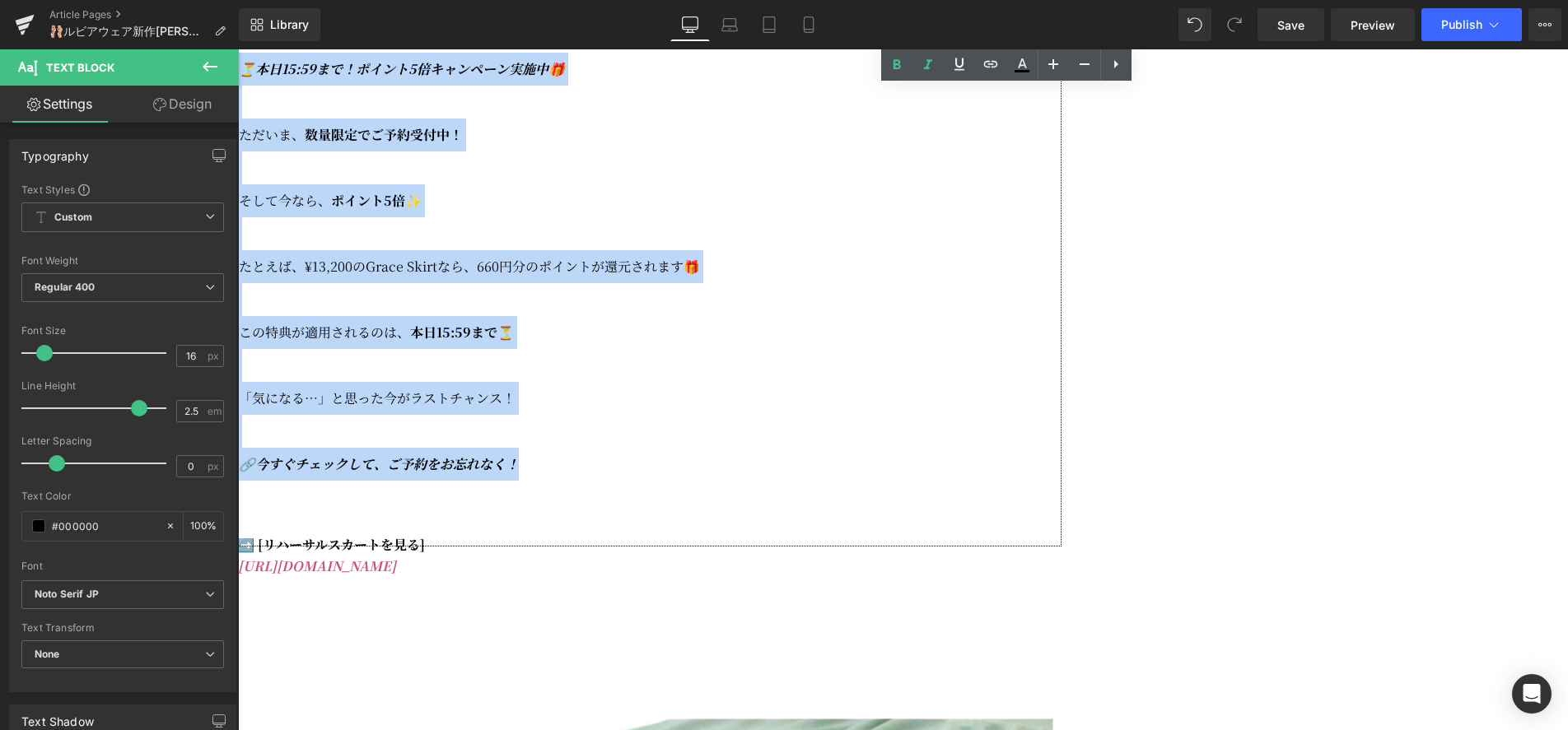
drag, startPoint x: 1017, startPoint y: 536, endPoint x: 711, endPoint y: 136, distance: 503.6
click at [711, 136] on div "🎨ルビアウェアの世界観に惹きこまれる、大人のためのスカート 「他とちょっと違う、でも上品に自分らしさを出したい」 そんなバレエラバーに愛されている、 アメリカ…" at bounding box center [649, 4] width 824 height 1087
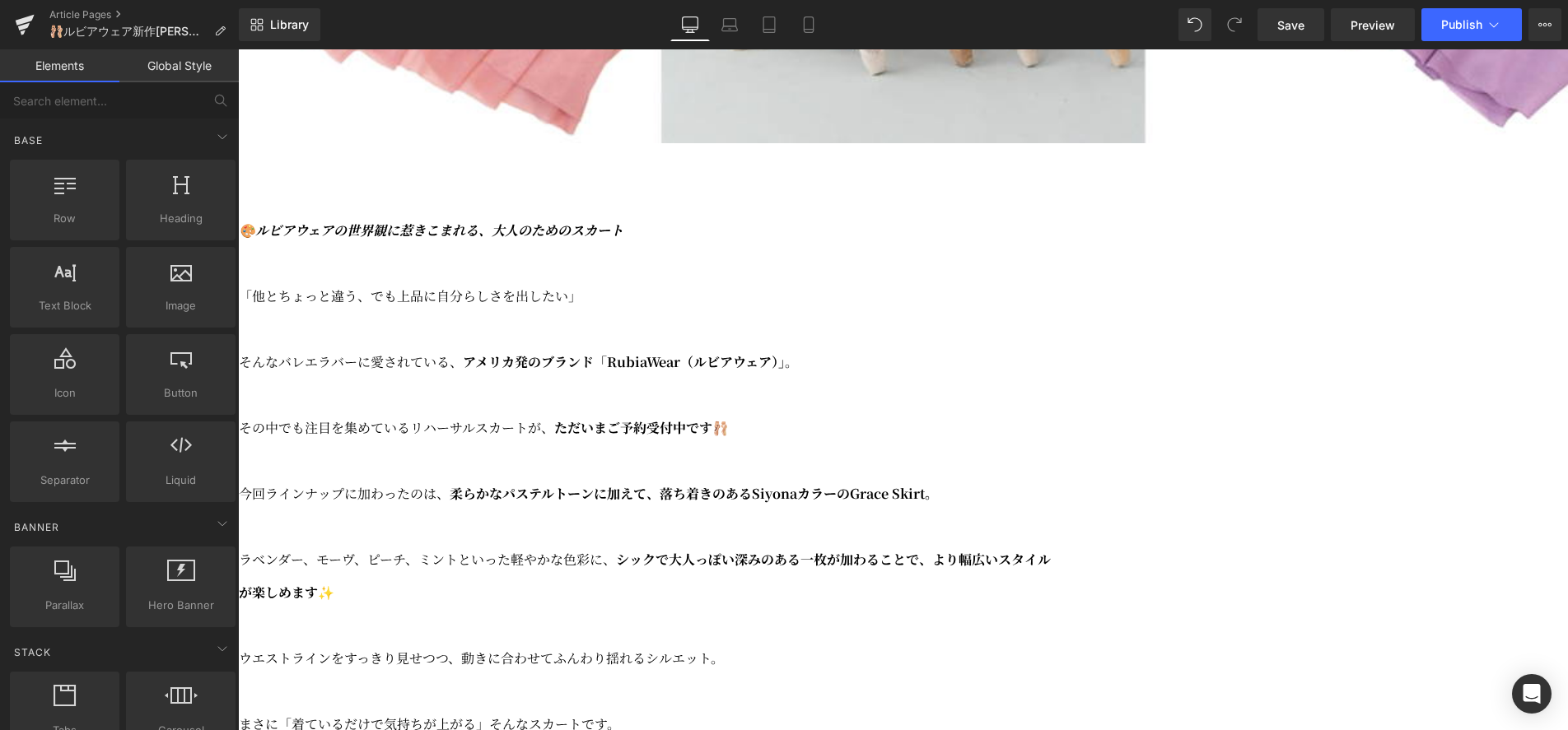
scroll to position [802, 0]
click at [1485, 31] on icon at bounding box center [1493, 25] width 17 height 17
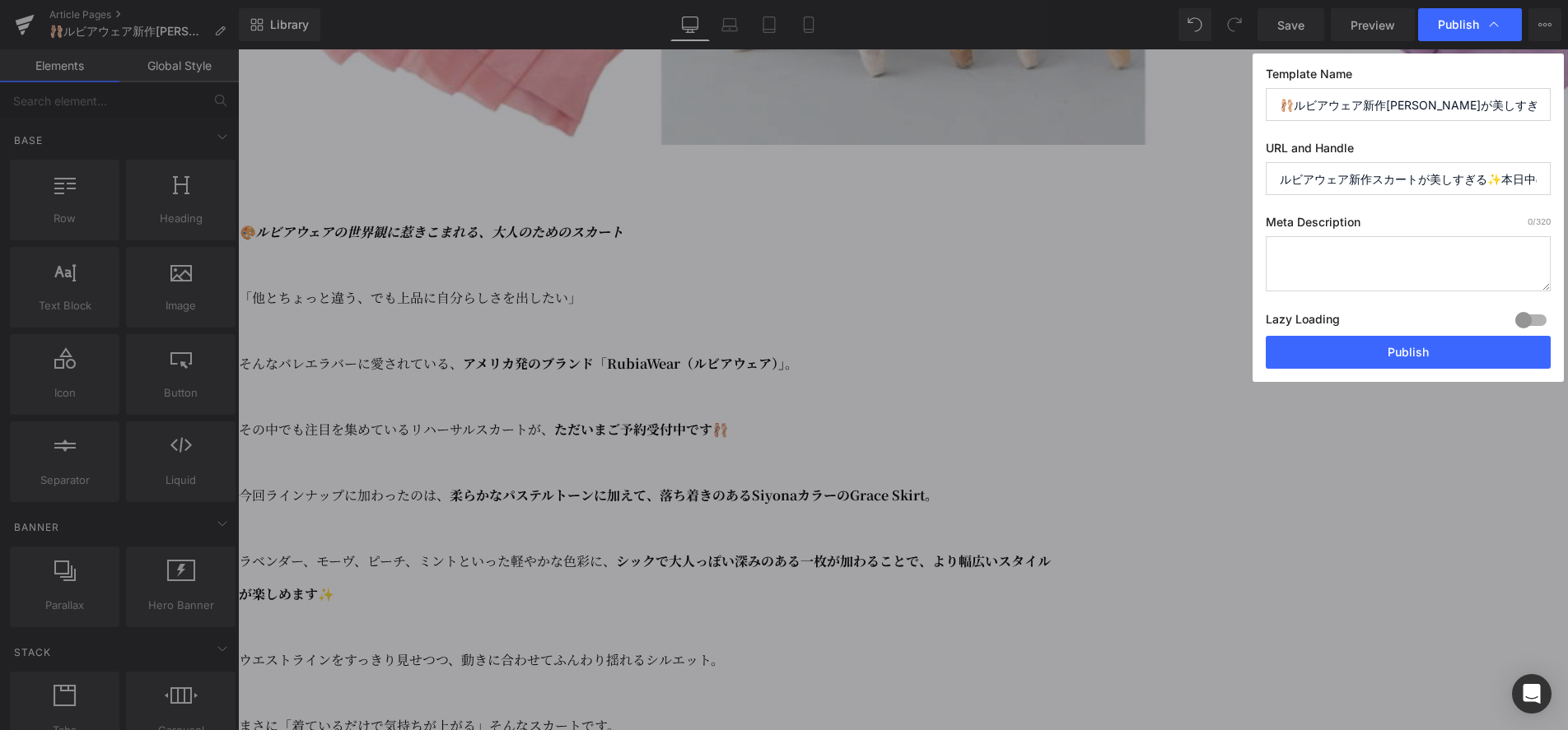
click at [1344, 253] on textarea at bounding box center [1408, 263] width 285 height 55
paste textarea "🎨ルビアウェアの世界観に惹きこまれる、大人のためのスカート"
type textarea "🎨ルビアウェアの世界観に惹きこまれる、大人のためのスカート"
click at [1387, 177] on input "ルビアウェア新作スカートが美しすぎる✨本日中のご予約でポイント5倍🎉" at bounding box center [1408, 178] width 285 height 33
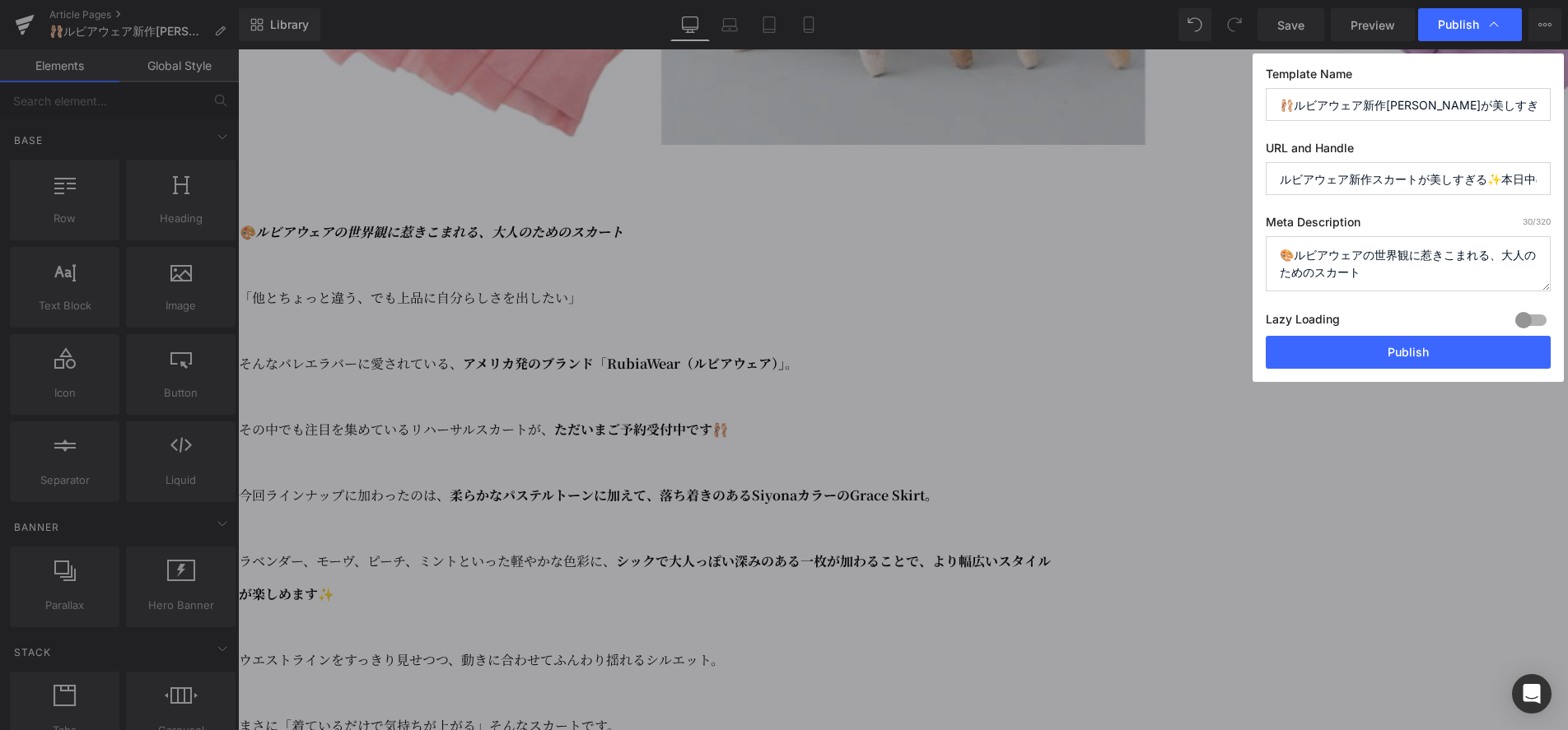
click at [1387, 177] on input "ルビアウェア新作スカートが美しすぎる✨本日中のご予約でポイント5倍🎉" at bounding box center [1408, 178] width 285 height 33
type input "rubiawear_101025"
click at [1431, 362] on button "Publish" at bounding box center [1408, 351] width 285 height 33
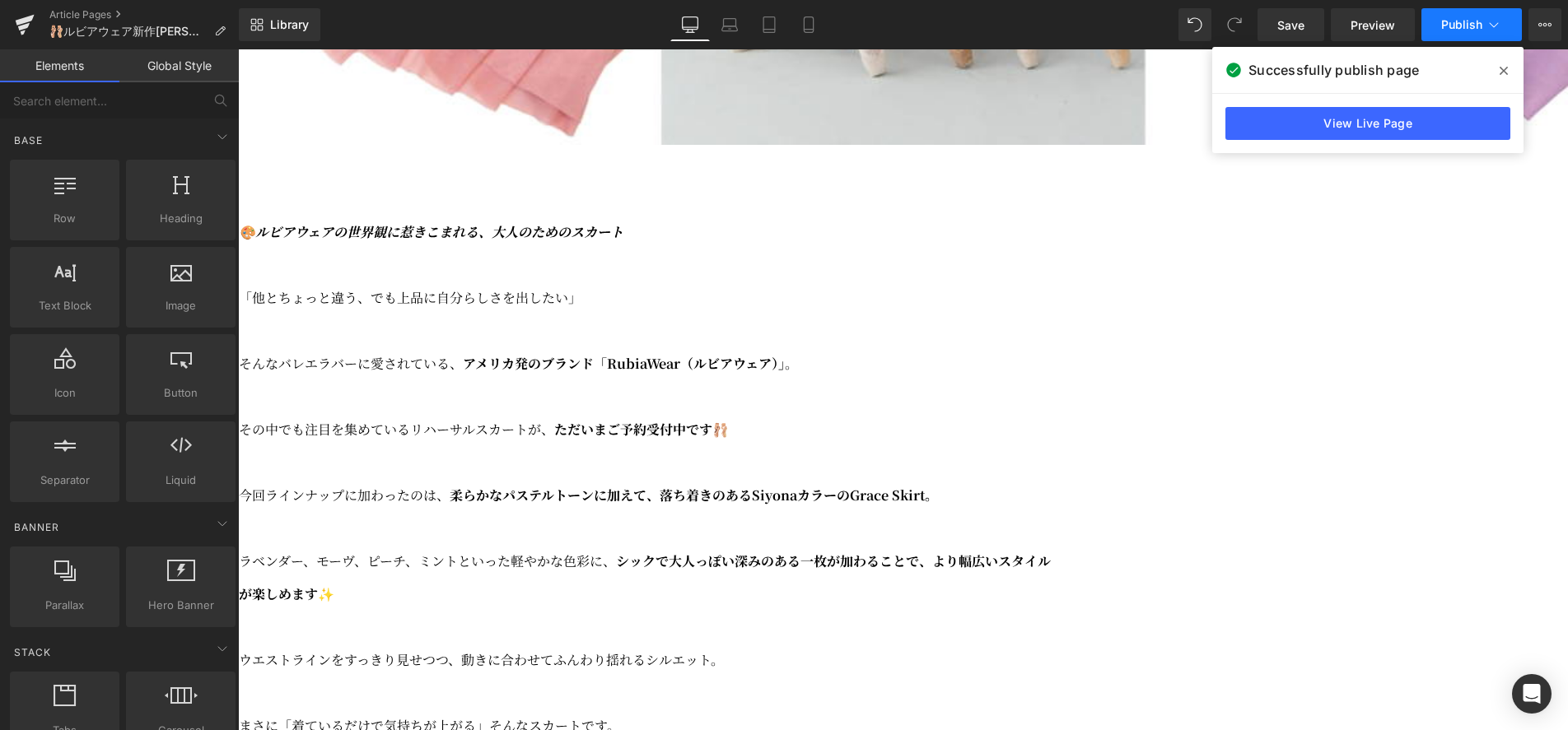
click at [1496, 19] on icon at bounding box center [1493, 25] width 17 height 17
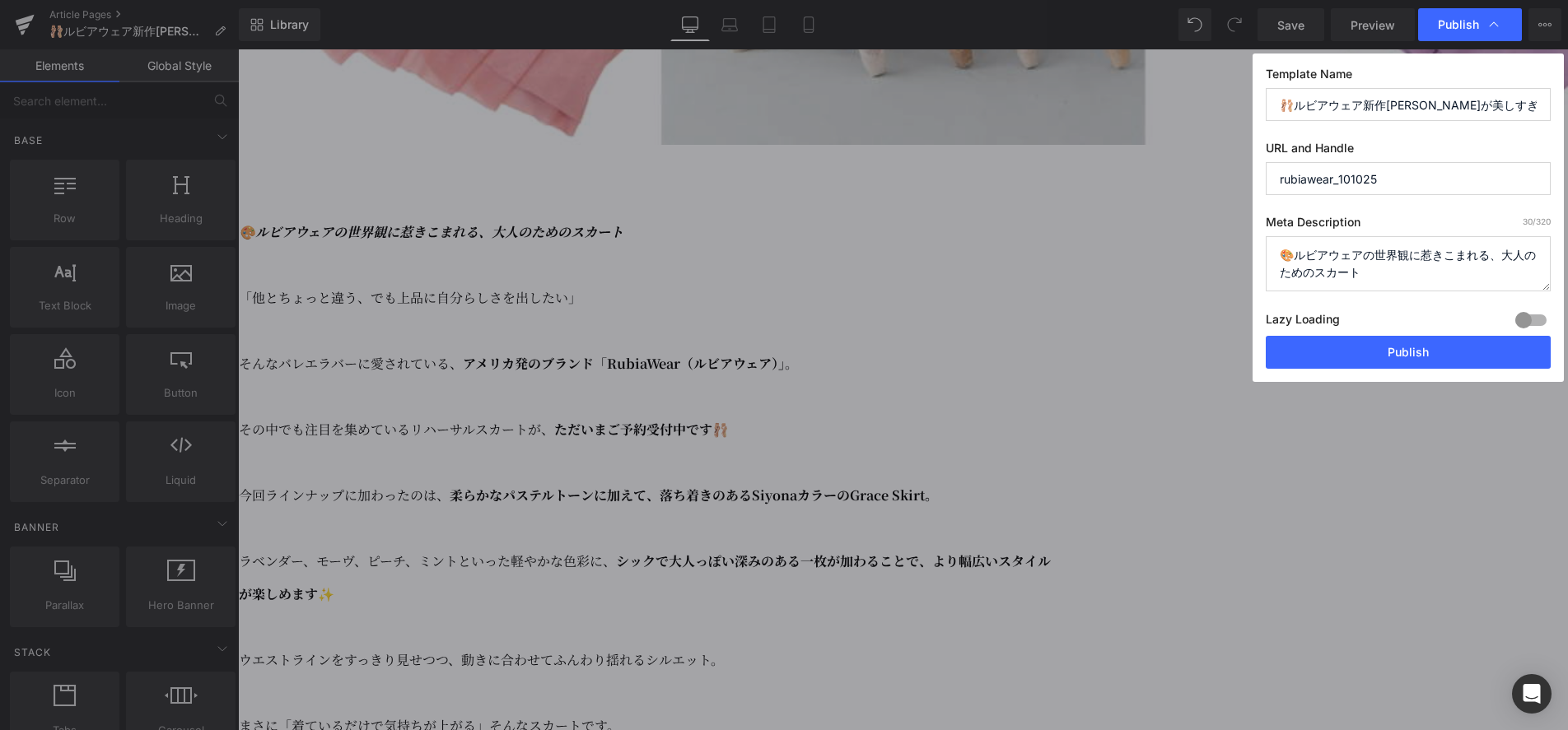
click at [1294, 255] on textarea "🎨ルビアウェアの世界観に惹きこまれる、大人のためのスカート" at bounding box center [1408, 263] width 285 height 55
type textarea "ルビアウェアの世界観に惹きこまれる、大人のためのスカート"
click at [1322, 357] on button "Publish" at bounding box center [1408, 351] width 285 height 33
